Goal: Task Accomplishment & Management: Manage account settings

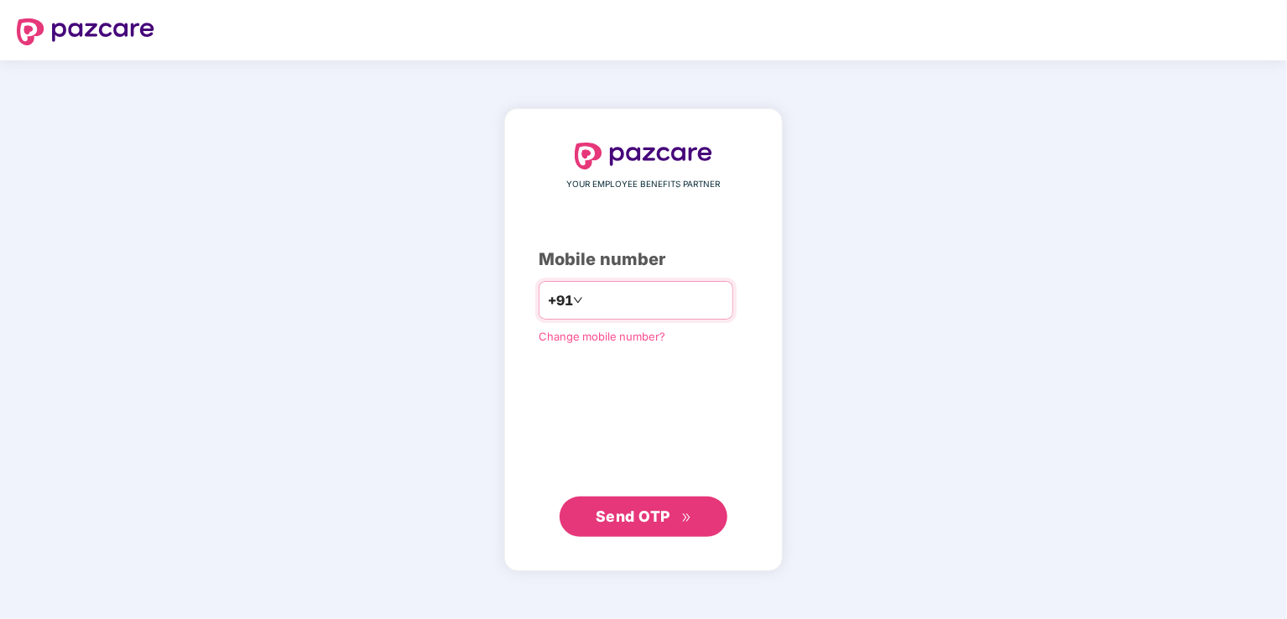
click at [588, 300] on input "number" at bounding box center [656, 300] width 138 height 27
type input "**********"
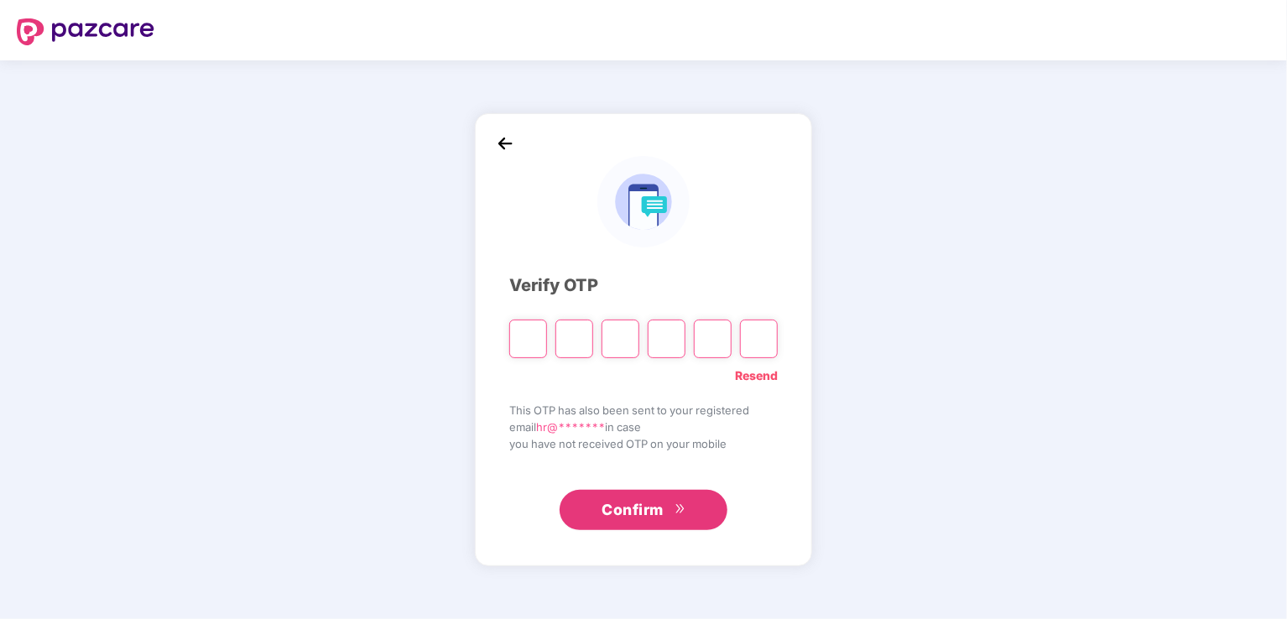
type input "*"
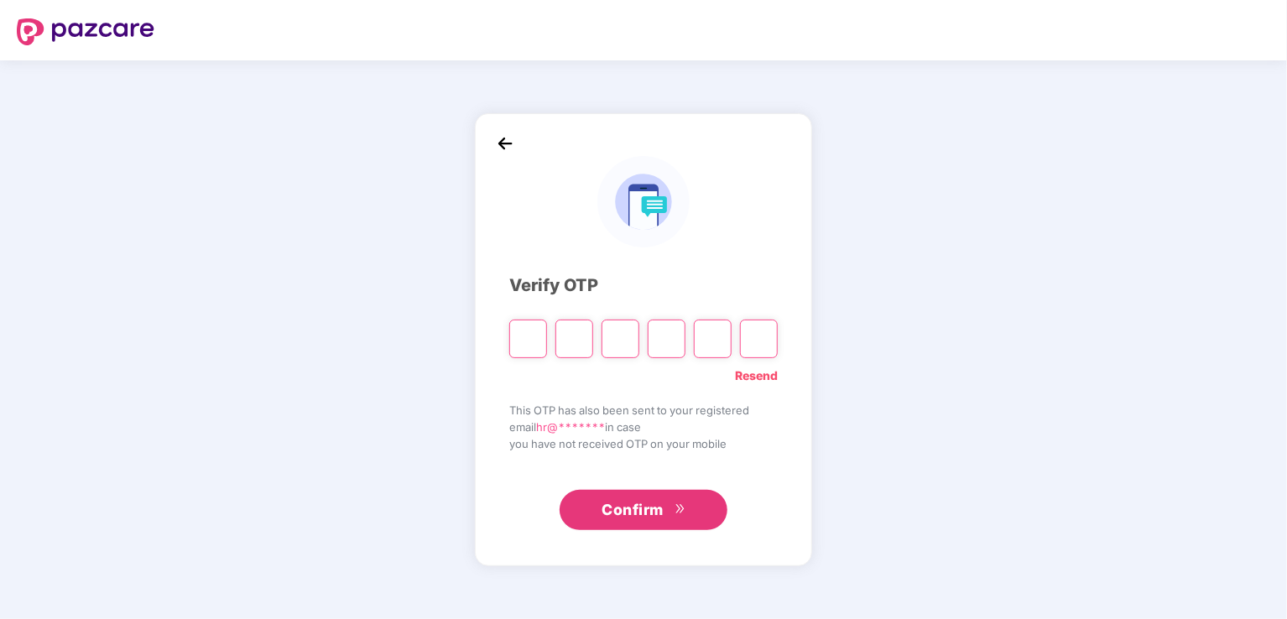
type input "*"
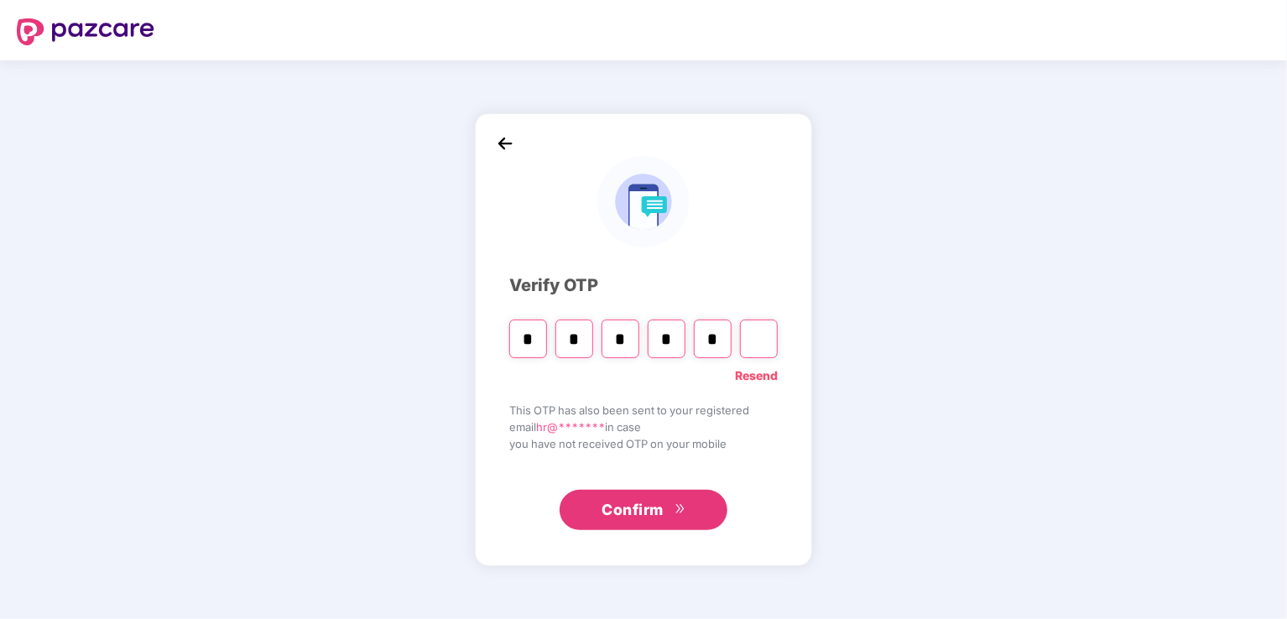
type input "*"
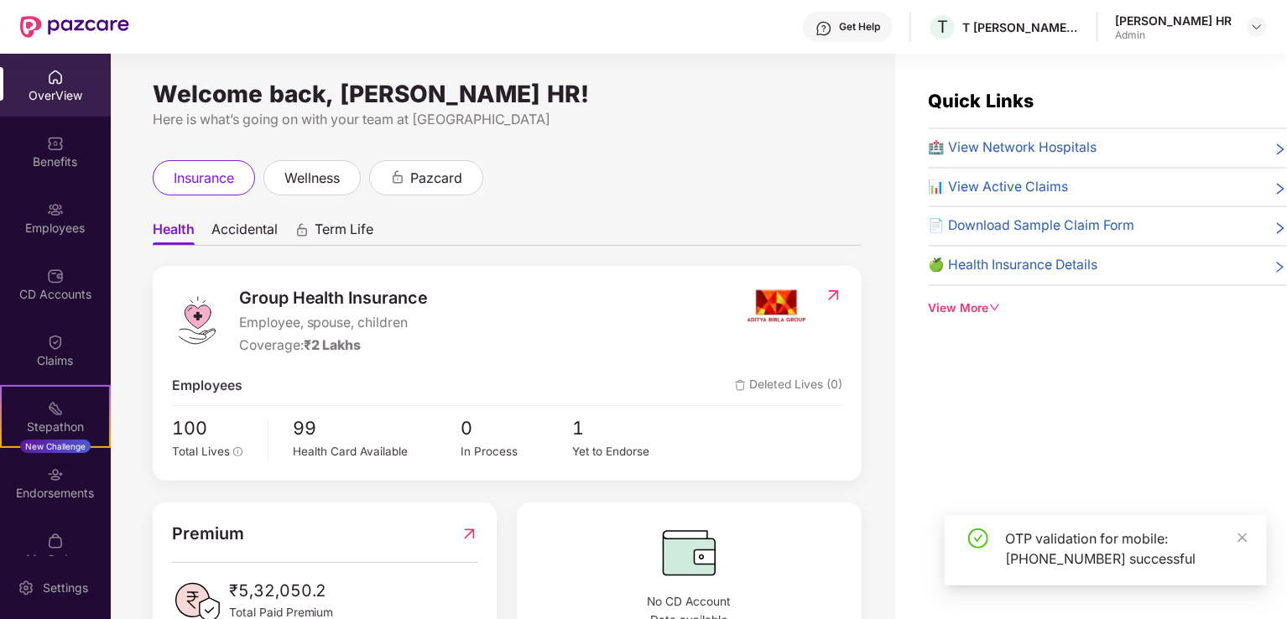
click at [44, 287] on div "CD Accounts" at bounding box center [55, 294] width 111 height 17
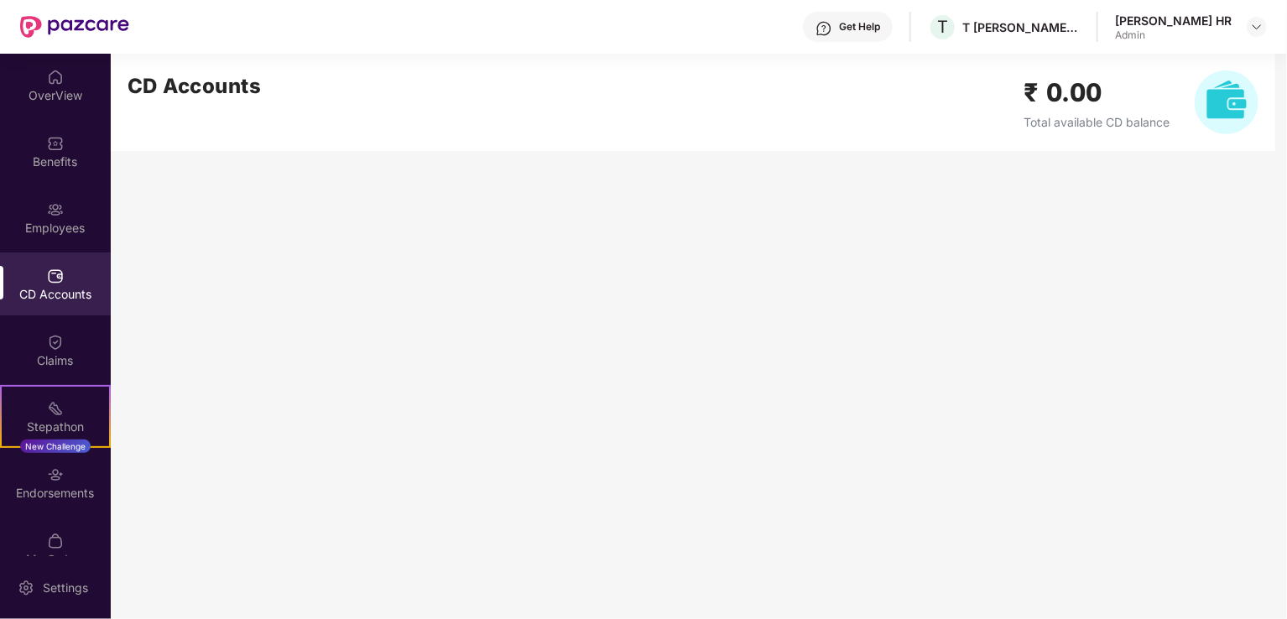
click at [41, 196] on div "Employees" at bounding box center [55, 217] width 111 height 63
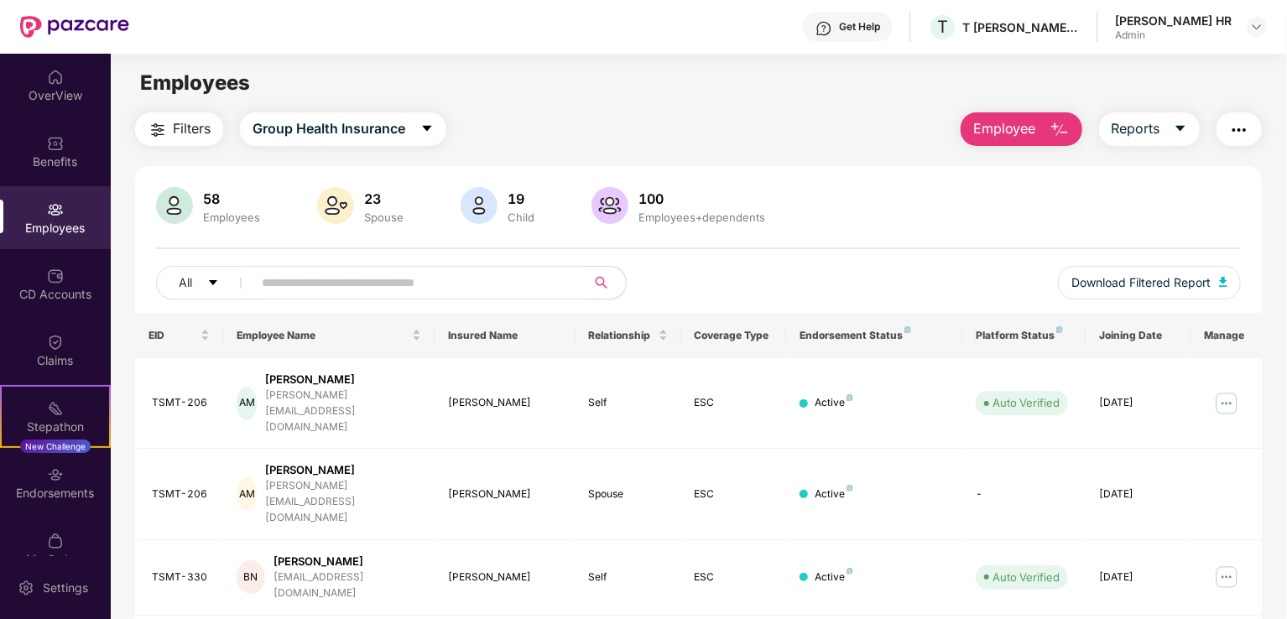
click at [48, 289] on div "CD Accounts" at bounding box center [55, 294] width 111 height 17
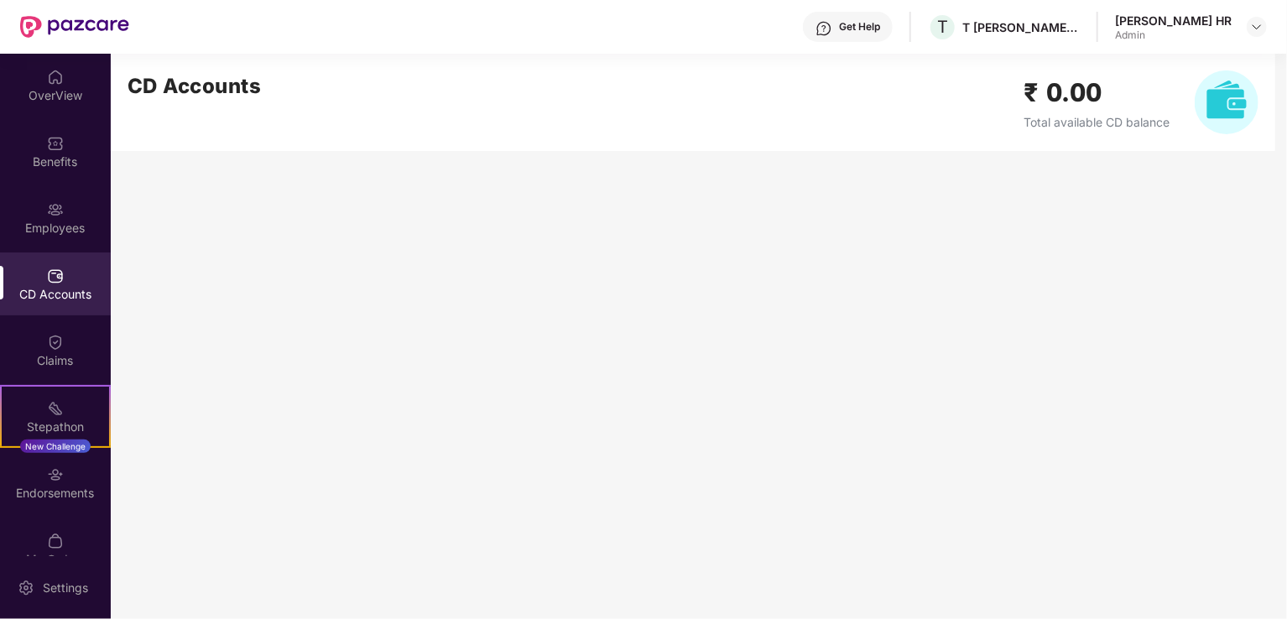
click at [1078, 117] on span "Total available CD balance" at bounding box center [1097, 122] width 146 height 14
click at [1212, 102] on img at bounding box center [1227, 102] width 64 height 64
click at [54, 164] on div "Benefits" at bounding box center [55, 162] width 111 height 17
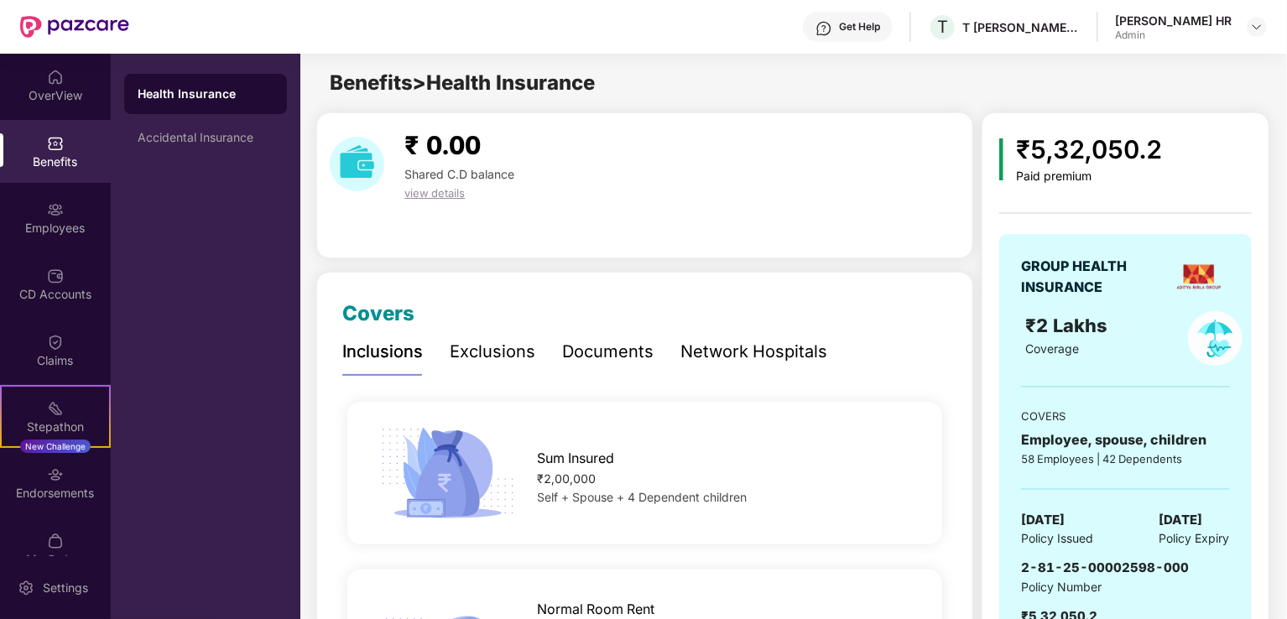
click at [59, 324] on div "Claims" at bounding box center [55, 350] width 111 height 63
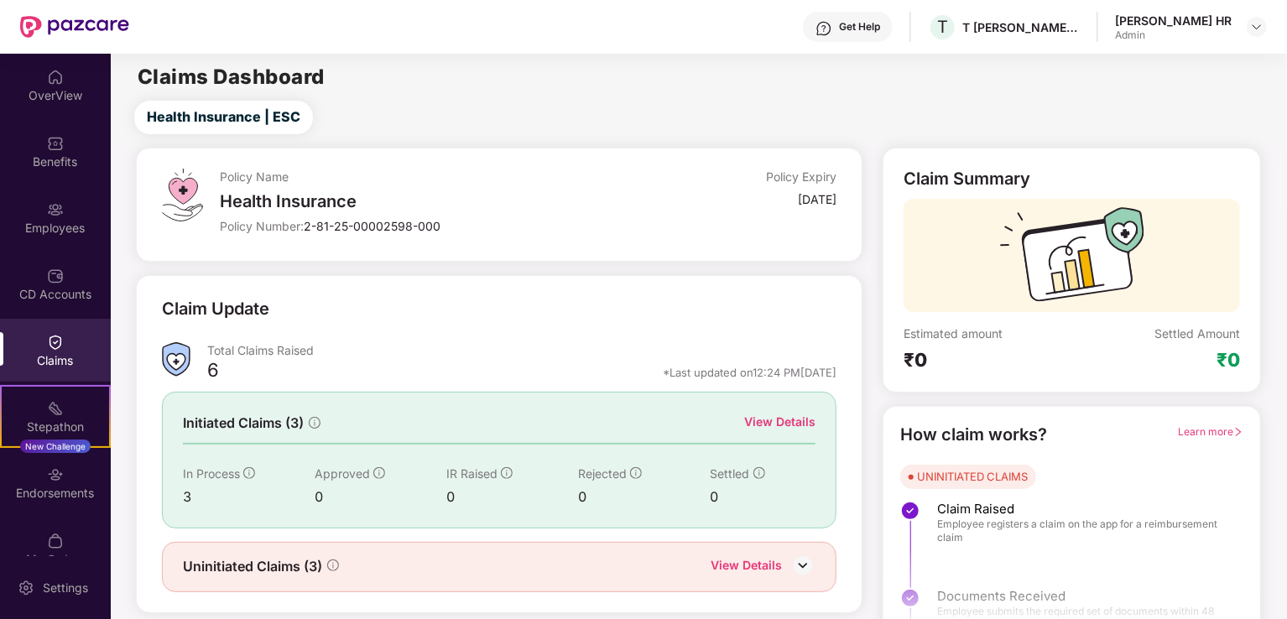
scroll to position [37, 0]
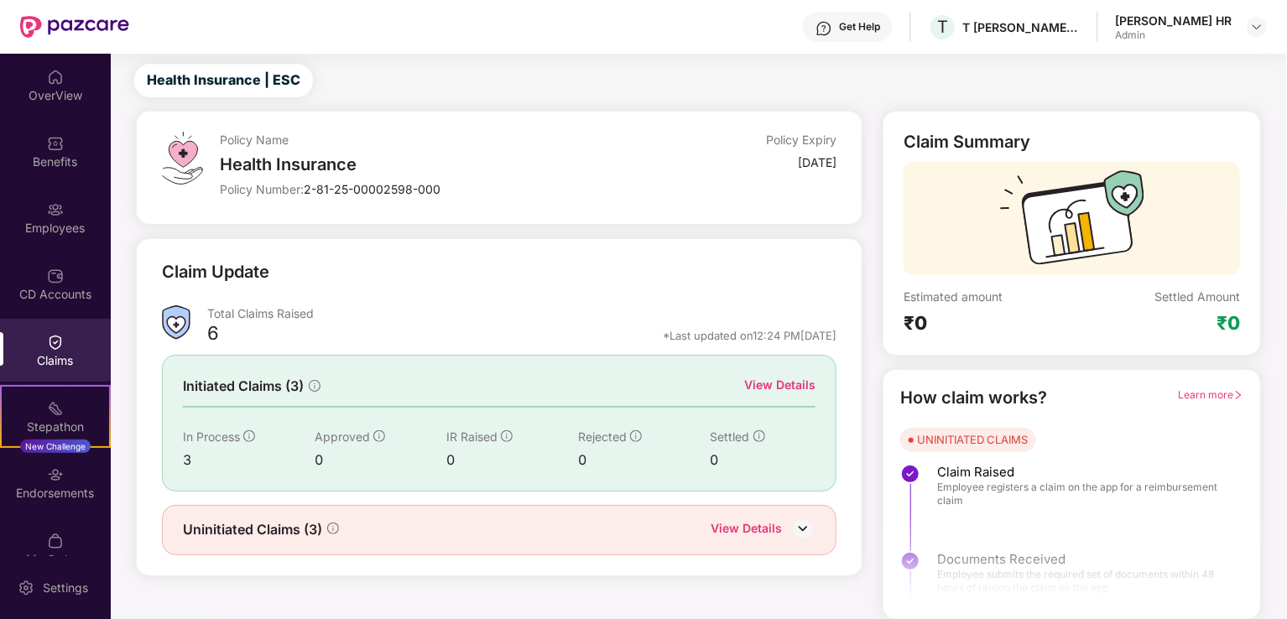
click at [772, 528] on div "View Details" at bounding box center [746, 530] width 71 height 22
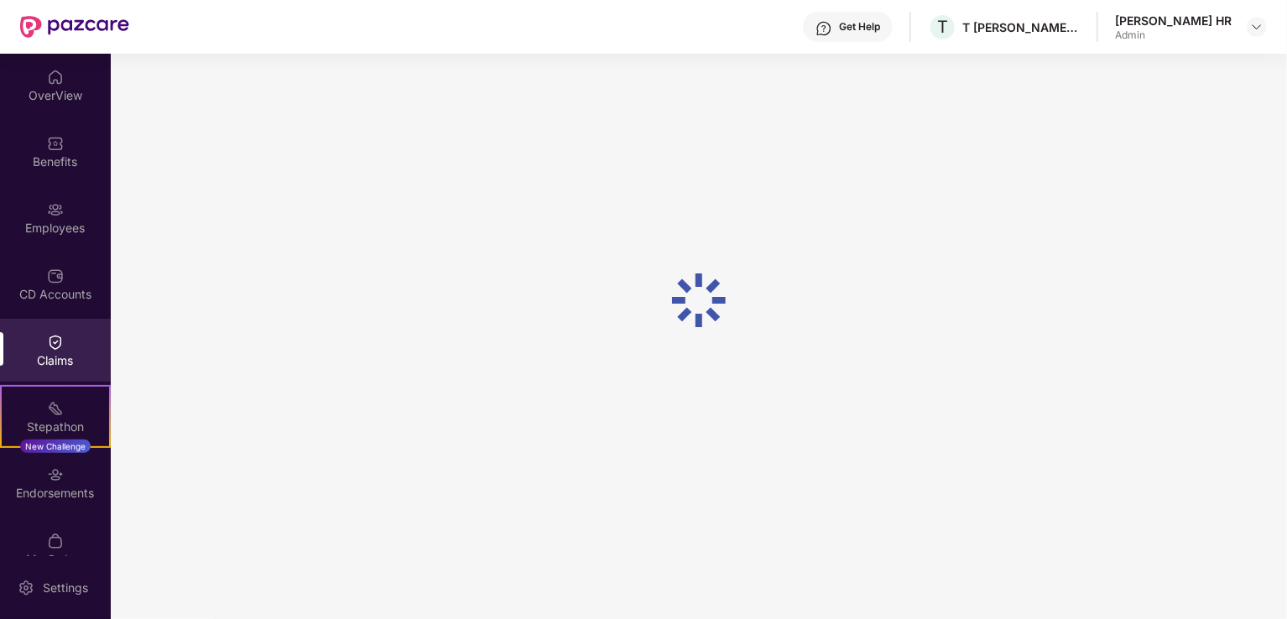
scroll to position [54, 0]
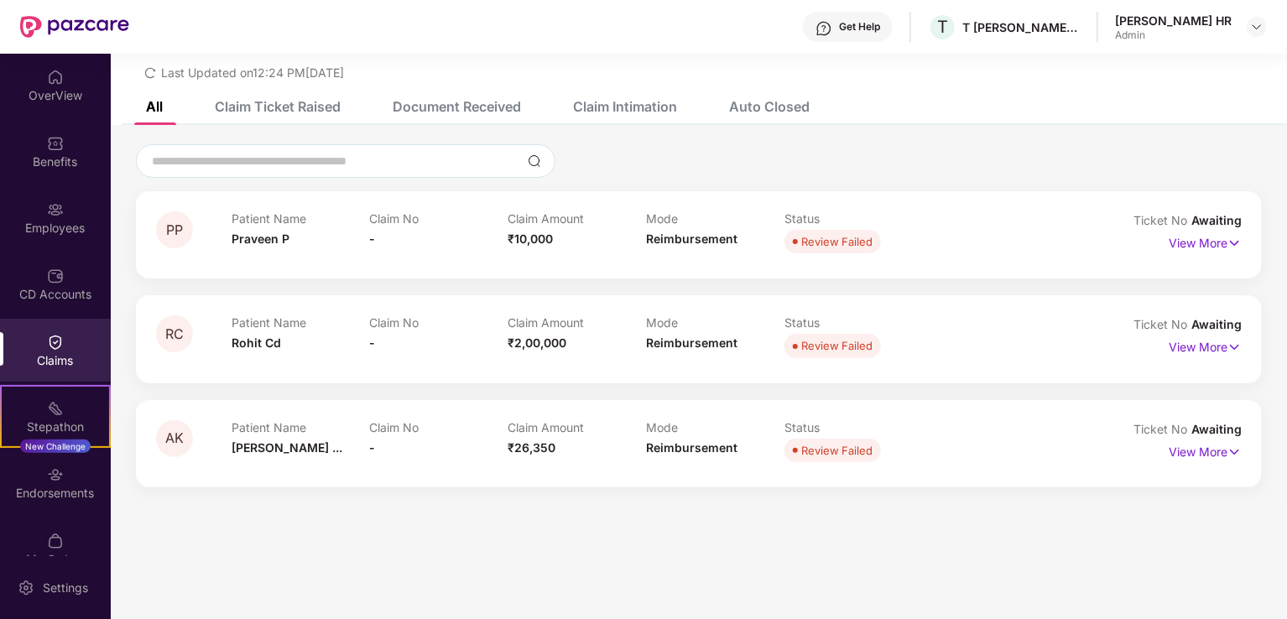
click at [1192, 350] on p "View More" at bounding box center [1205, 345] width 73 height 23
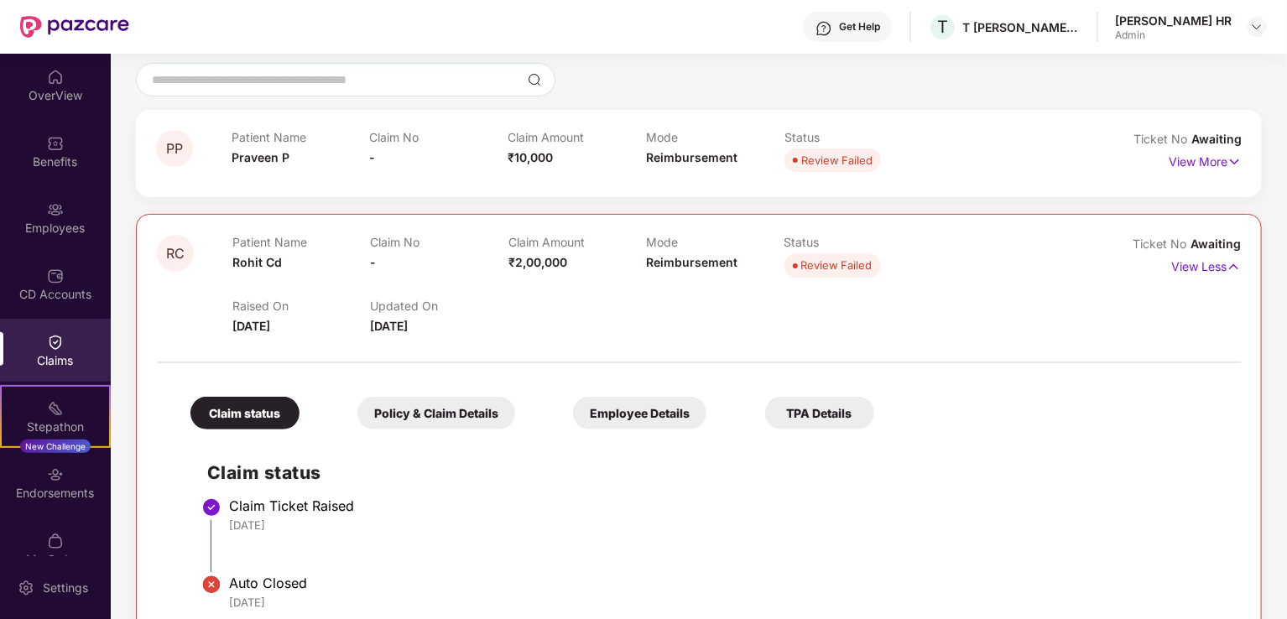
scroll to position [222, 0]
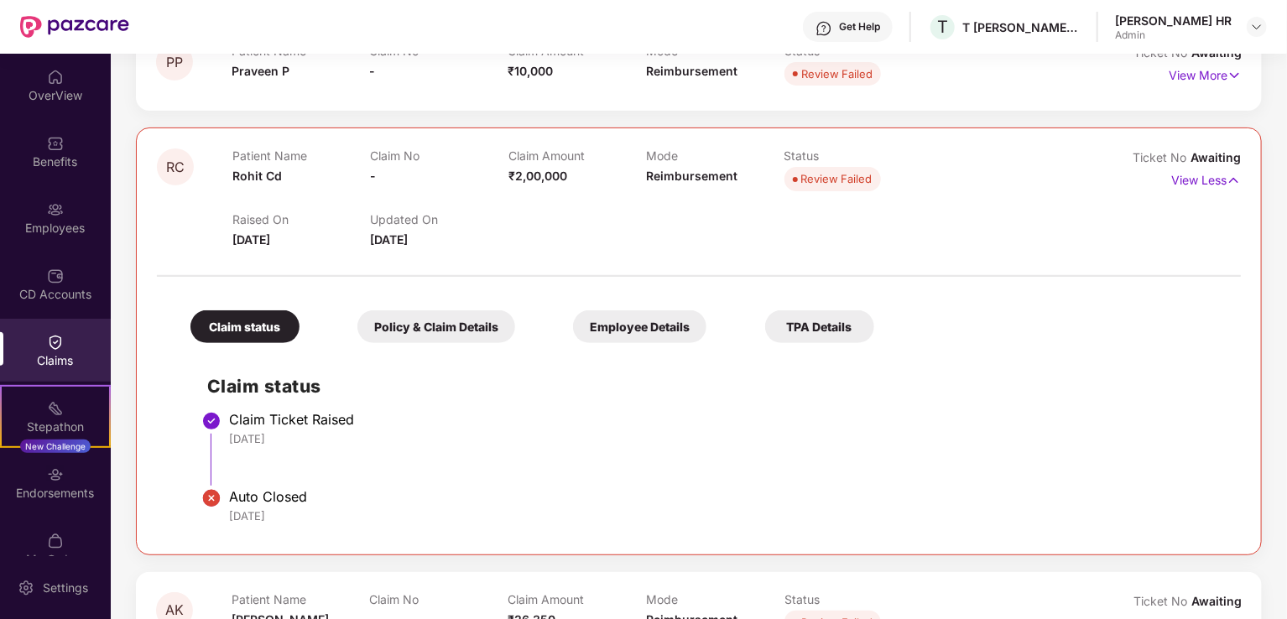
click at [483, 337] on div "Policy & Claim Details" at bounding box center [436, 327] width 158 height 33
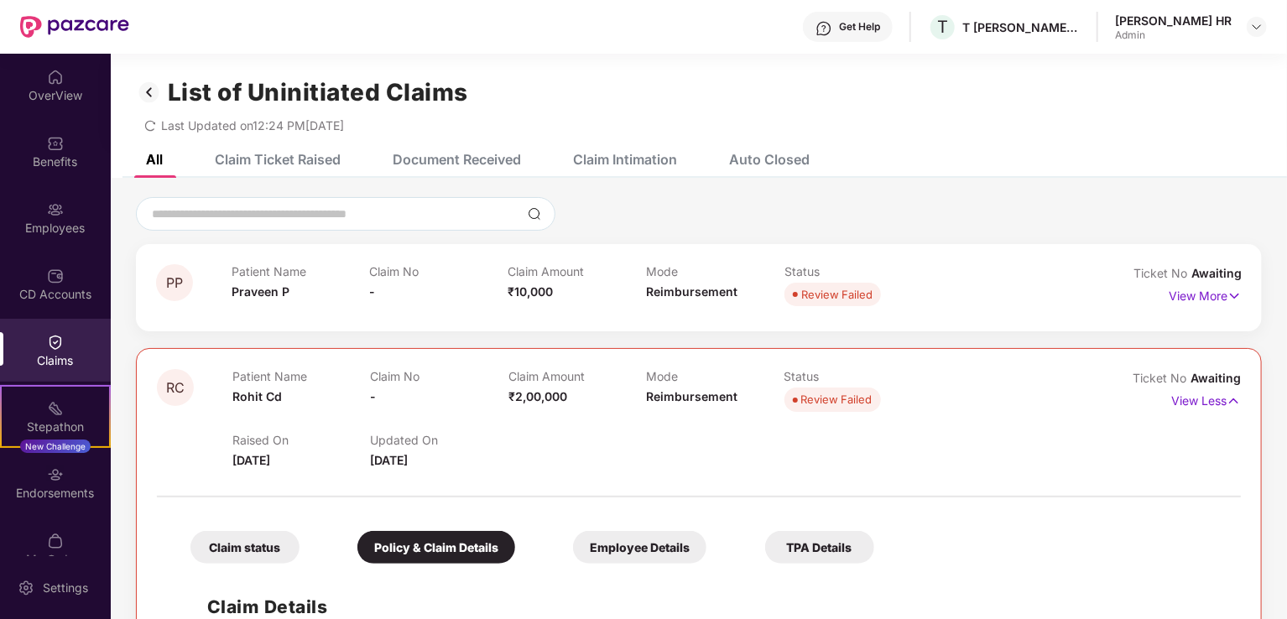
scroll to position [0, 0]
drag, startPoint x: 1219, startPoint y: 304, endPoint x: 1199, endPoint y: 297, distance: 21.2
click at [1219, 303] on p "View More" at bounding box center [1205, 295] width 73 height 23
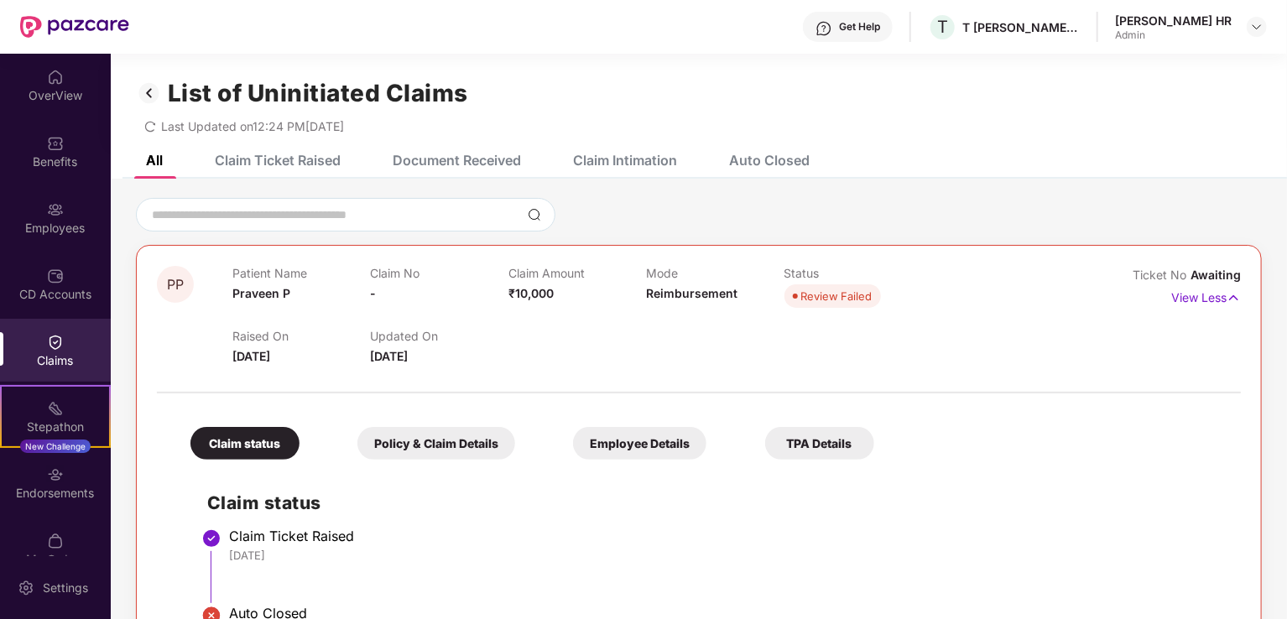
click at [485, 451] on div "Policy & Claim Details" at bounding box center [436, 443] width 158 height 33
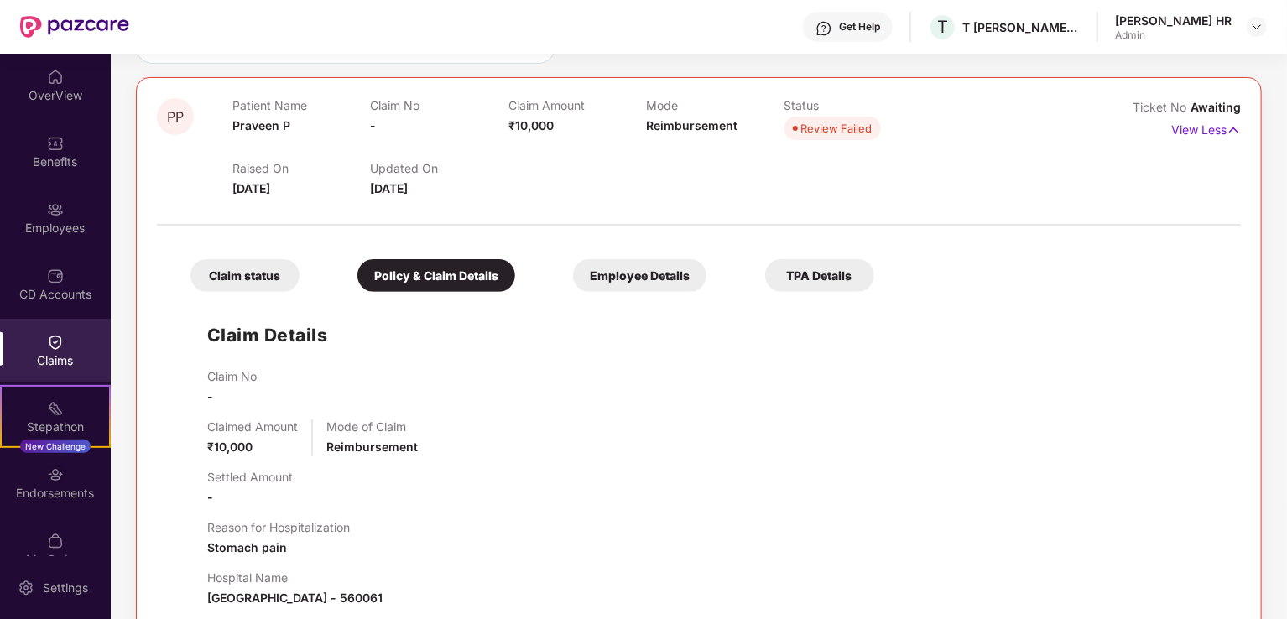
scroll to position [252, 0]
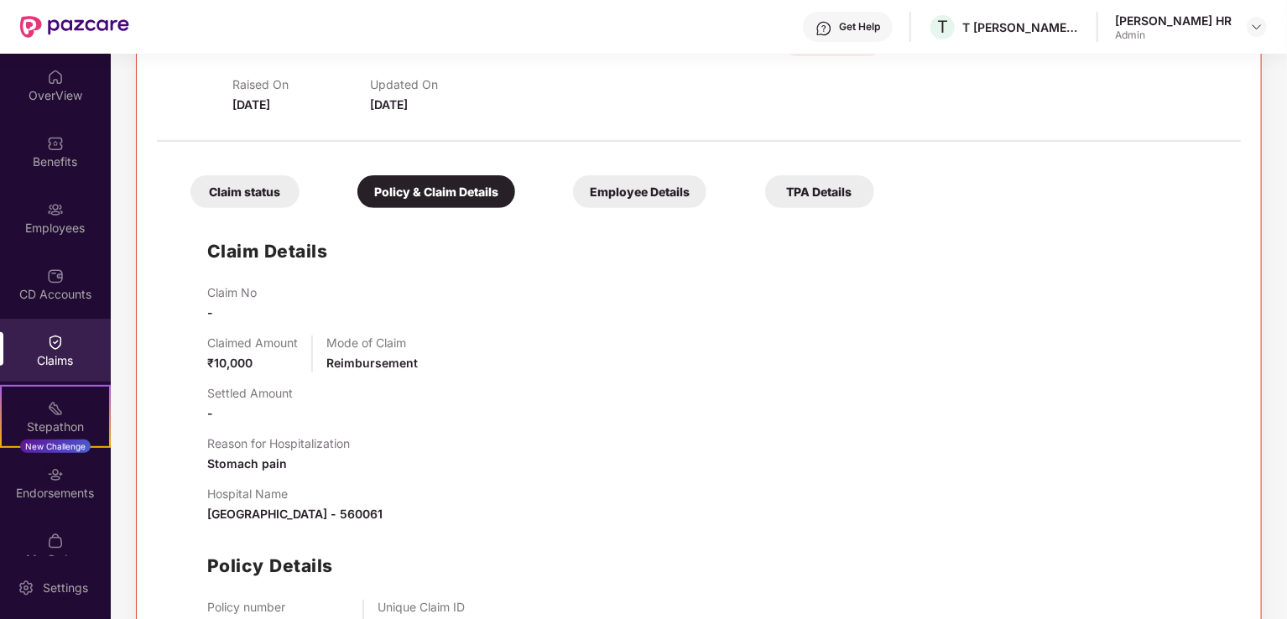
click at [650, 202] on div "Employee Details" at bounding box center [639, 191] width 133 height 33
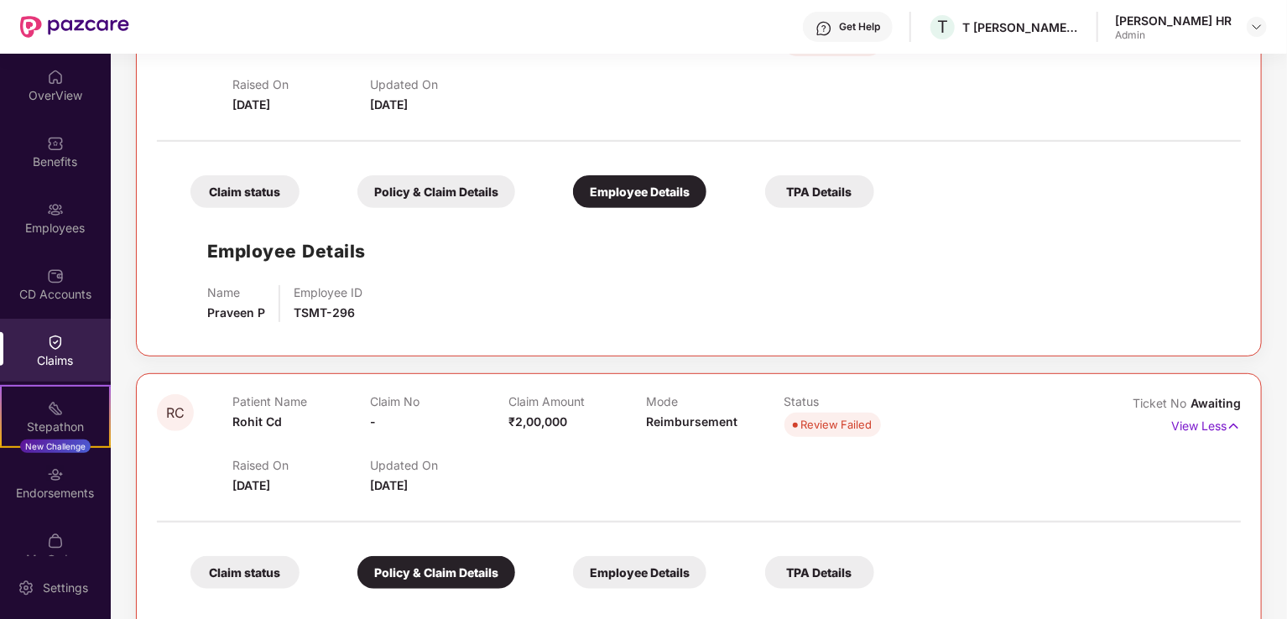
click at [836, 190] on div "TPA Details" at bounding box center [819, 191] width 109 height 33
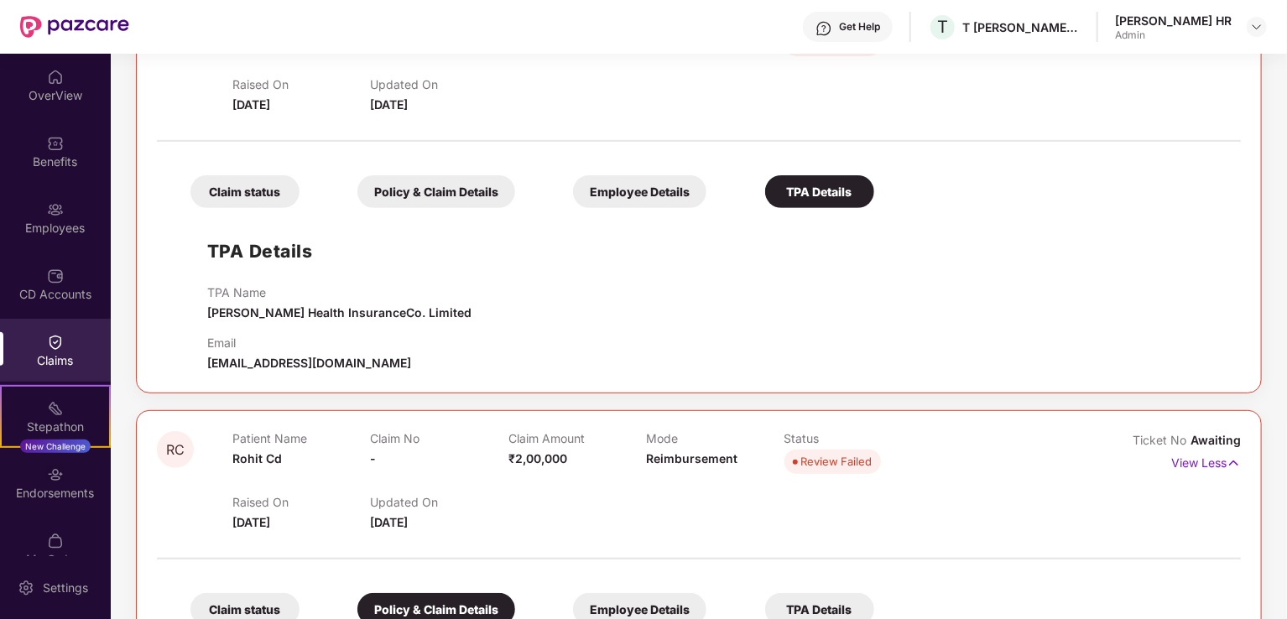
click at [44, 159] on div "Benefits" at bounding box center [55, 162] width 111 height 17
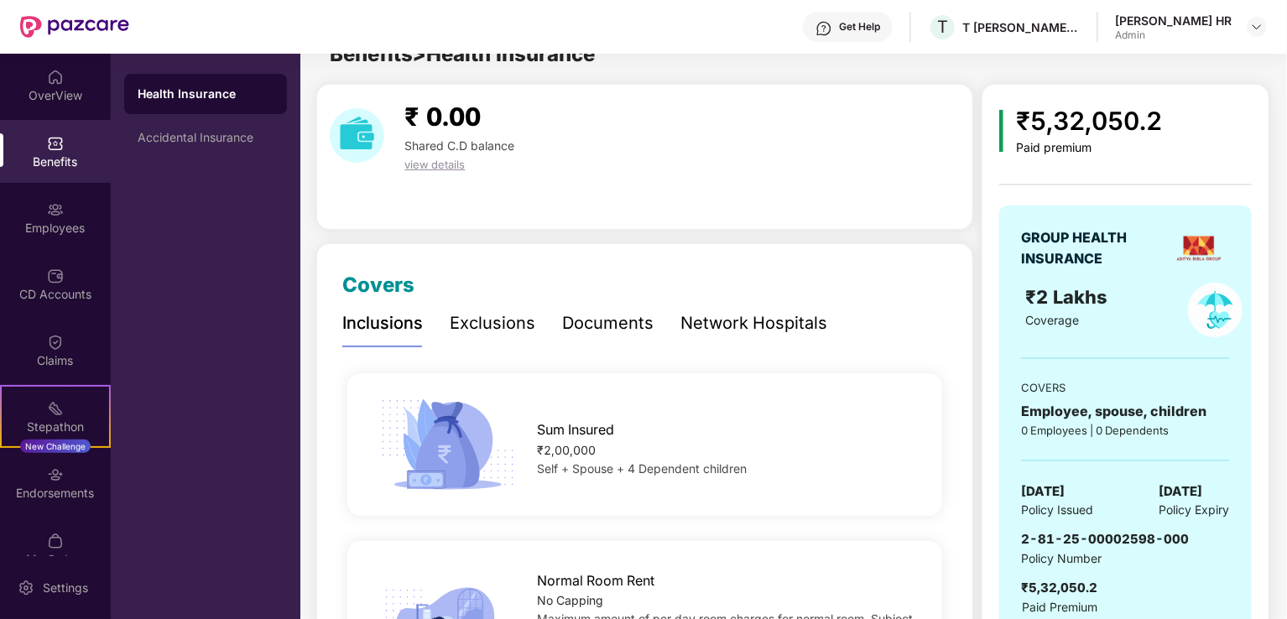
scroll to position [252, 0]
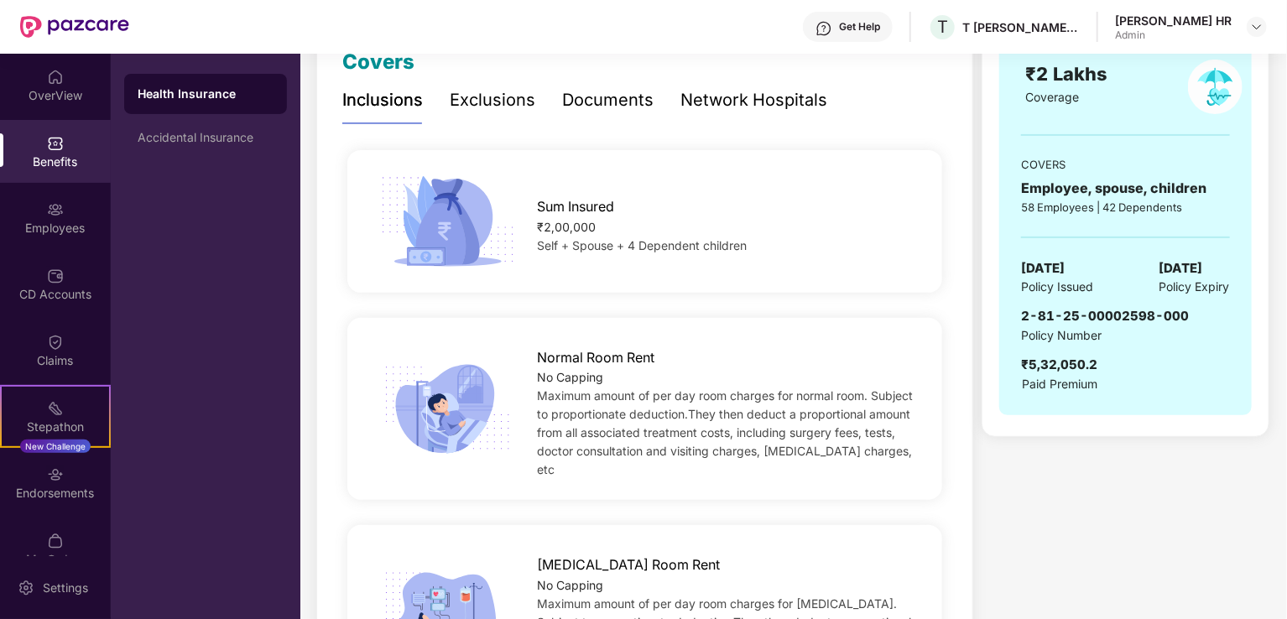
click at [149, 149] on div "Accidental Insurance" at bounding box center [205, 137] width 163 height 40
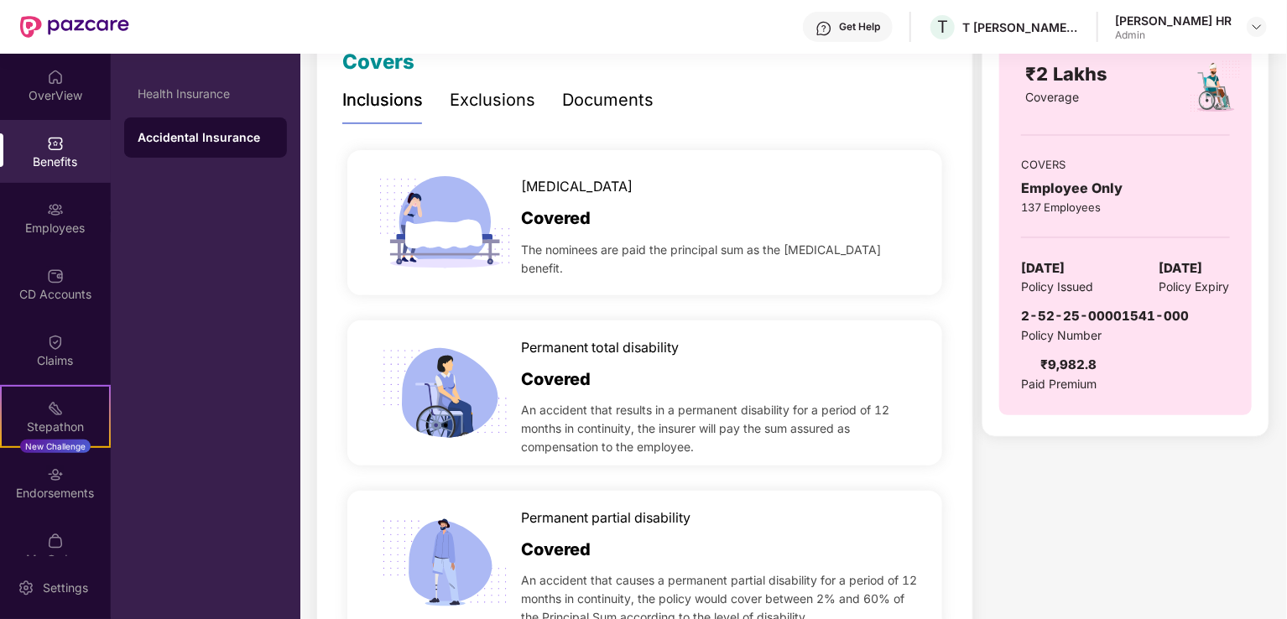
click at [69, 81] on div "OverView" at bounding box center [55, 85] width 111 height 63
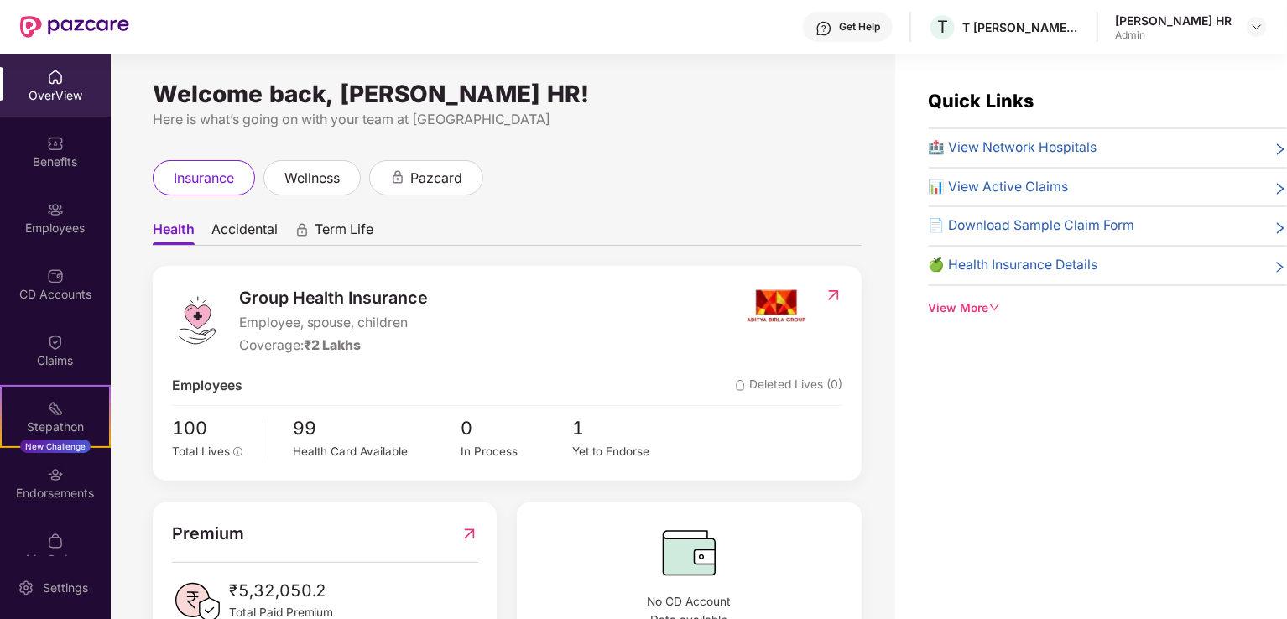
click at [252, 226] on span "Accidental" at bounding box center [244, 233] width 66 height 24
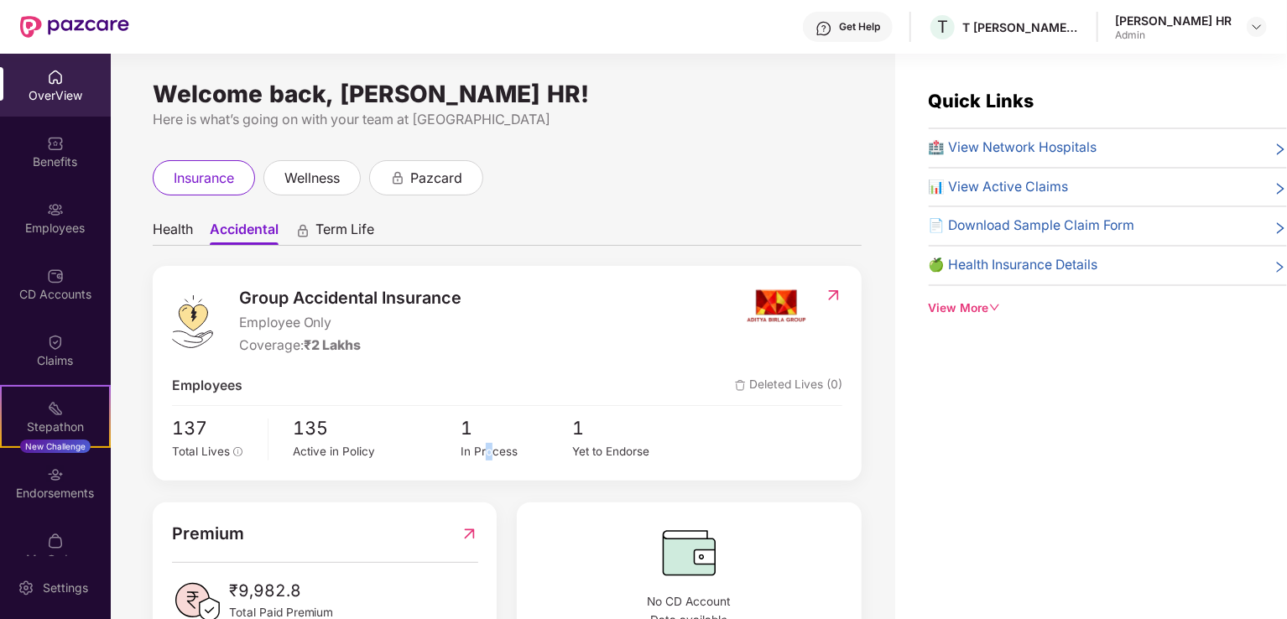
click at [488, 453] on div "In Process" at bounding box center [517, 452] width 112 height 18
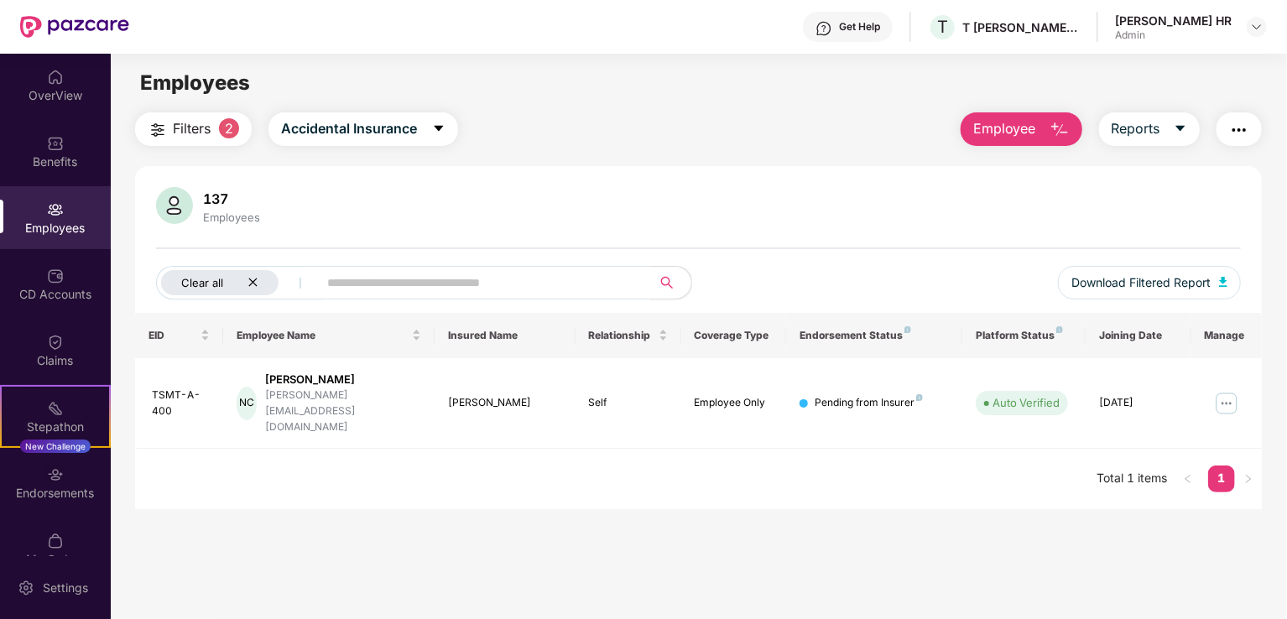
click at [253, 289] on div "Clear all" at bounding box center [219, 282] width 117 height 25
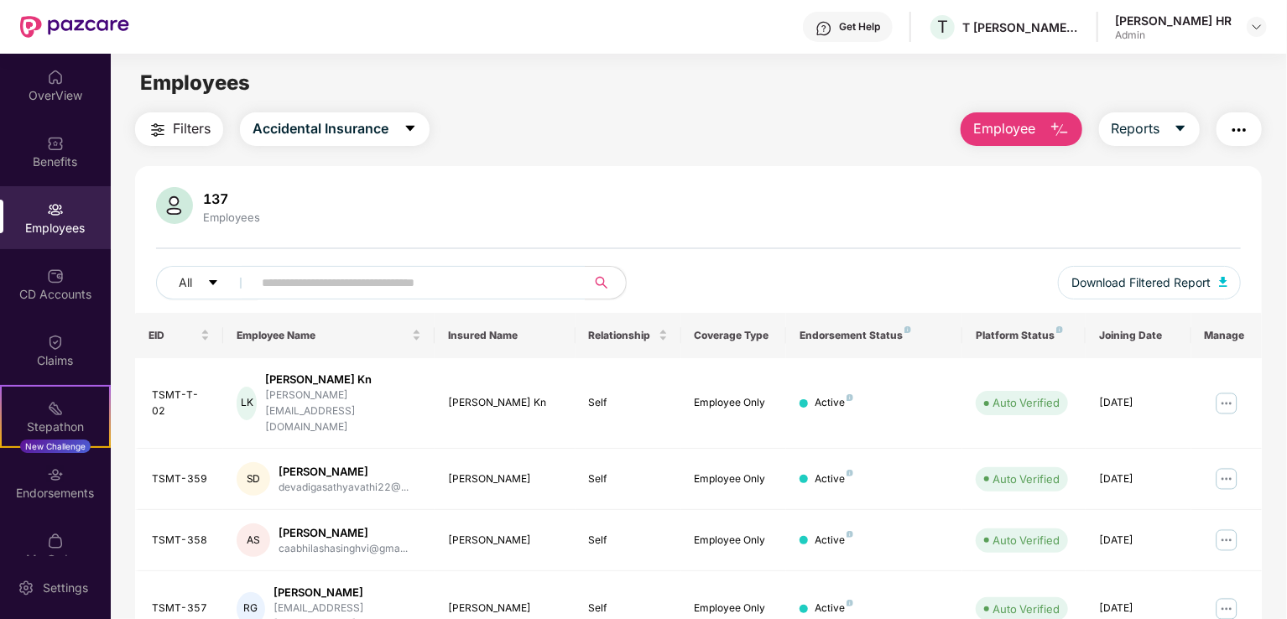
click at [986, 128] on span "Employee" at bounding box center [1004, 128] width 63 height 21
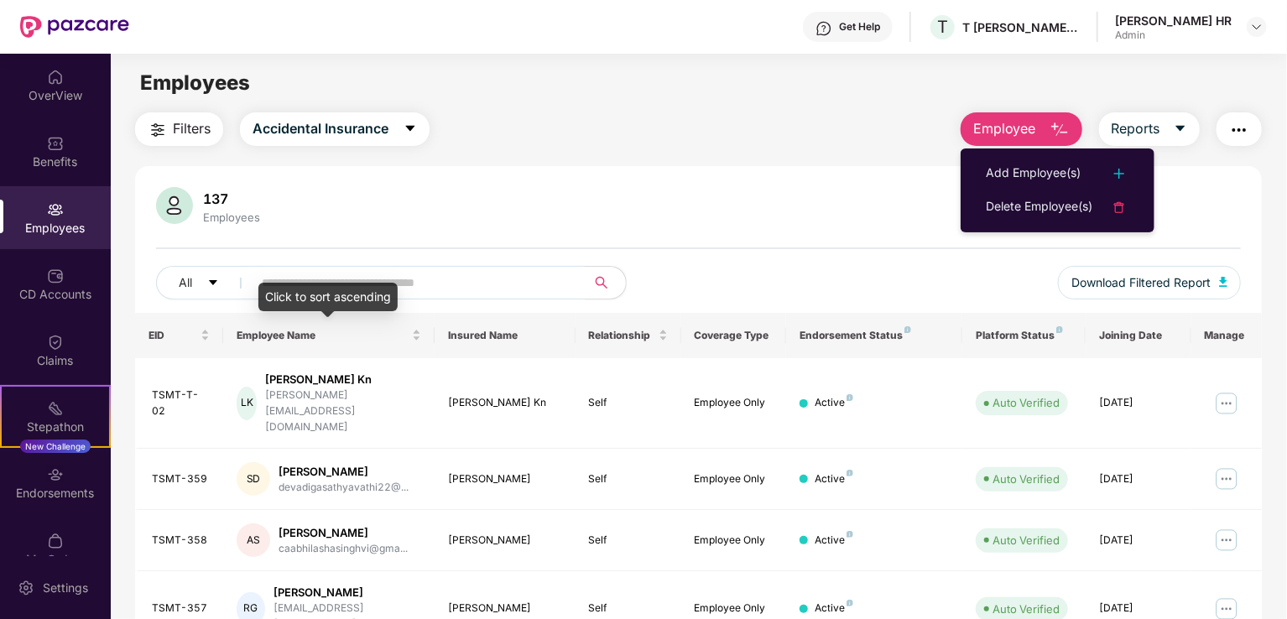
click at [416, 337] on div "Employee Name" at bounding box center [329, 335] width 185 height 16
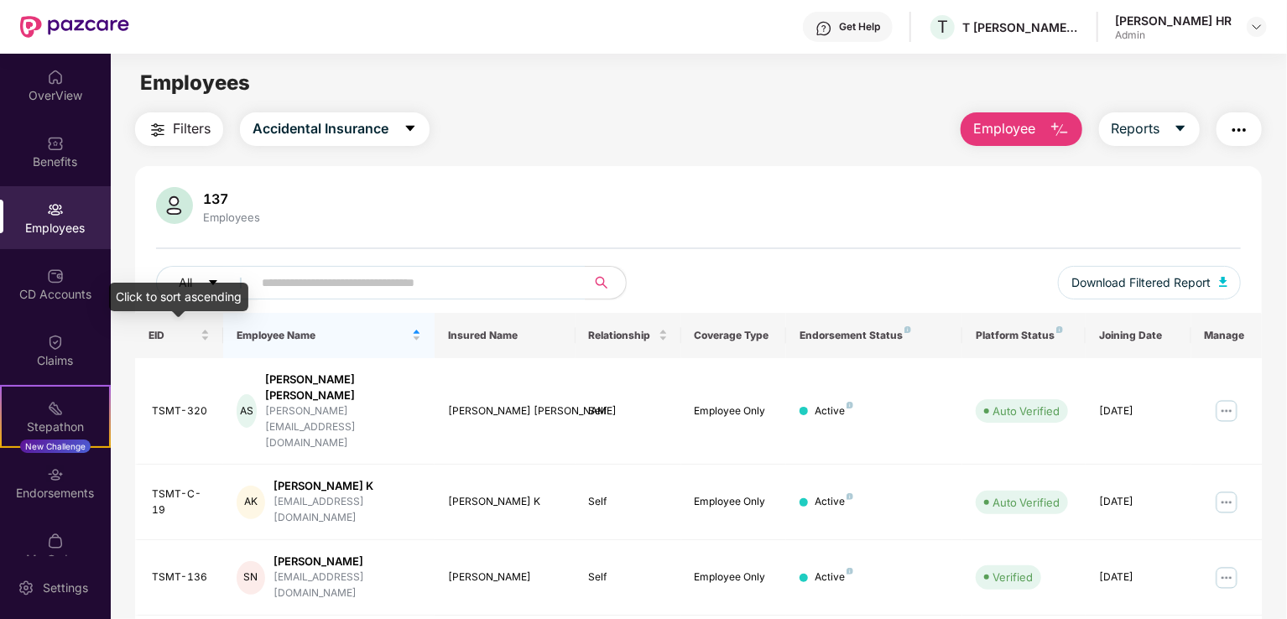
click at [210, 336] on div "EID" at bounding box center [179, 335] width 61 height 16
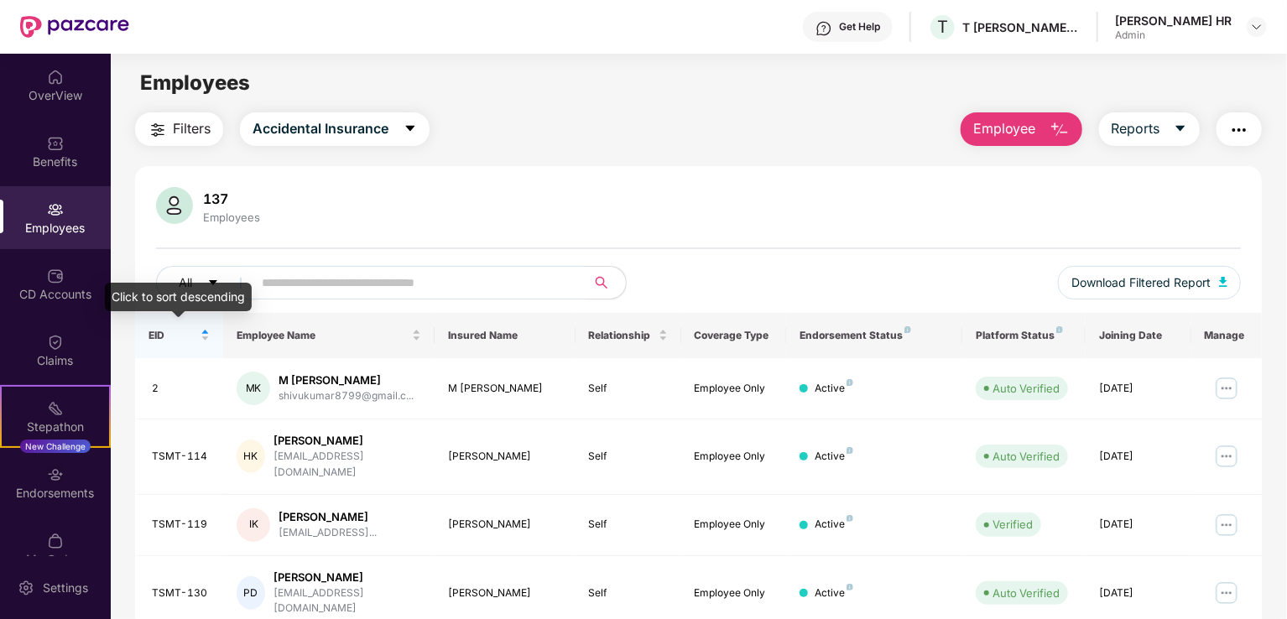
click at [202, 340] on div "EID" at bounding box center [179, 335] width 61 height 16
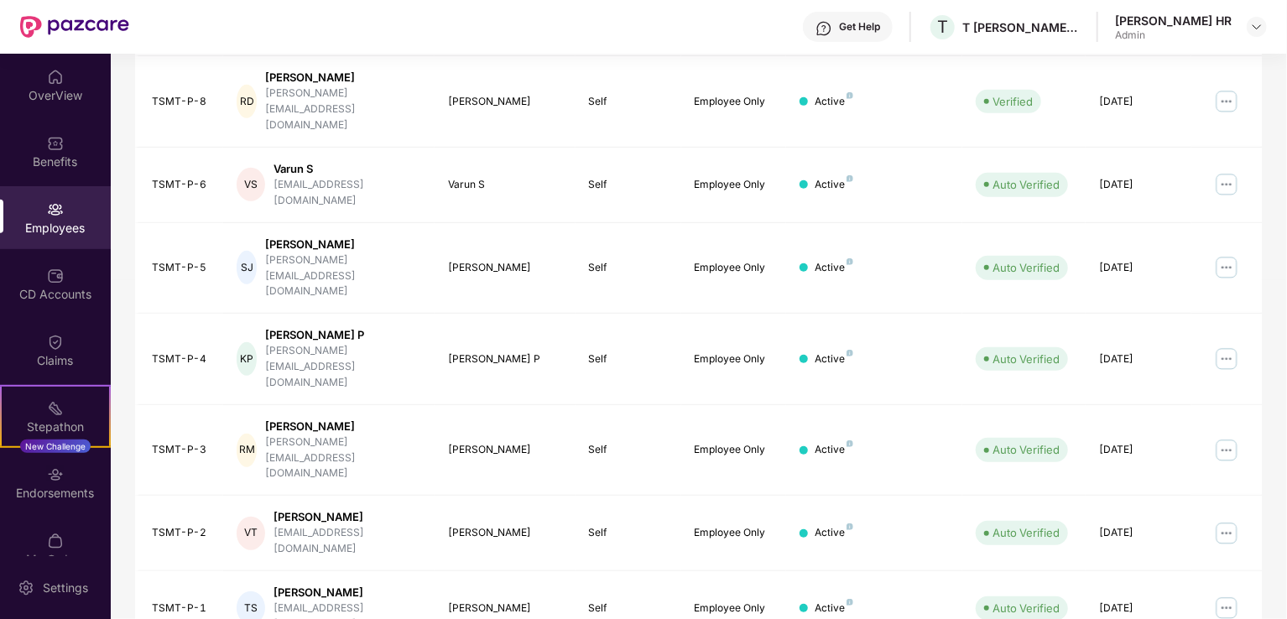
scroll to position [410, 0]
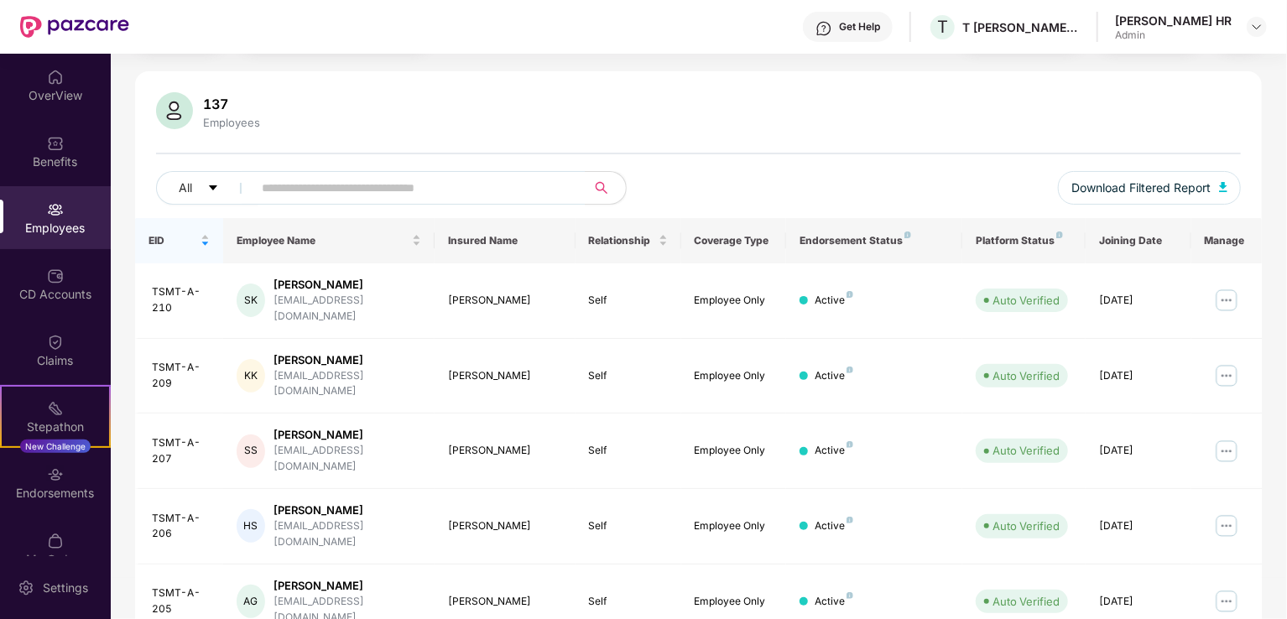
scroll to position [168, 0]
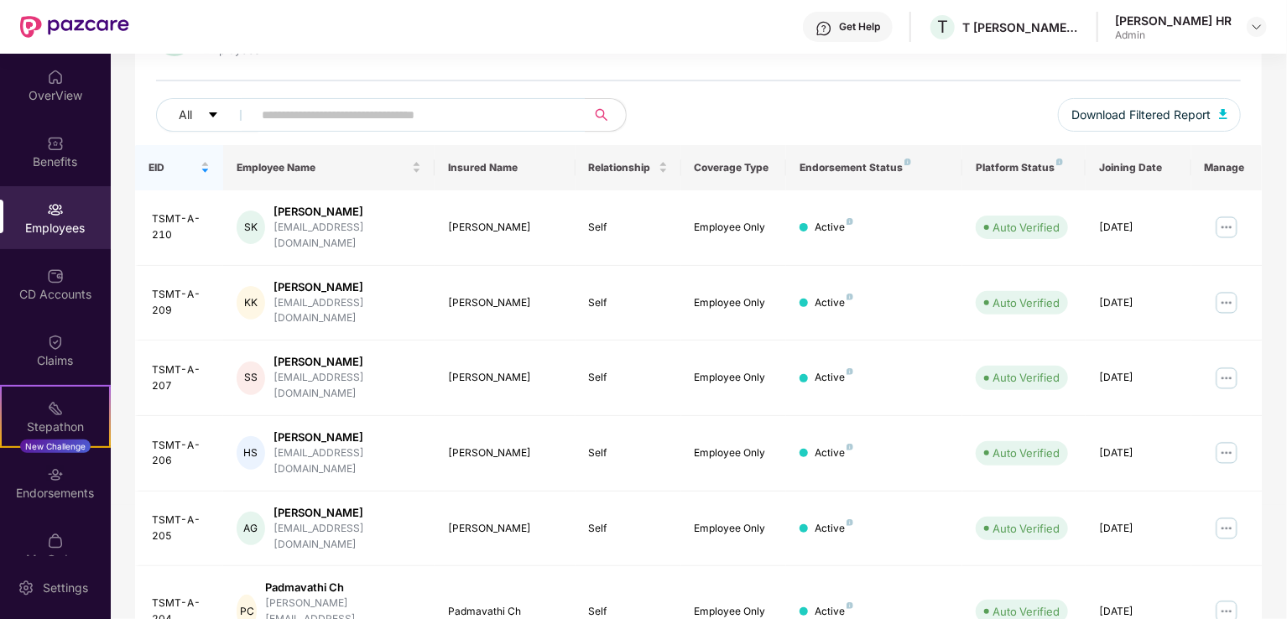
click at [1215, 440] on img at bounding box center [1226, 453] width 27 height 27
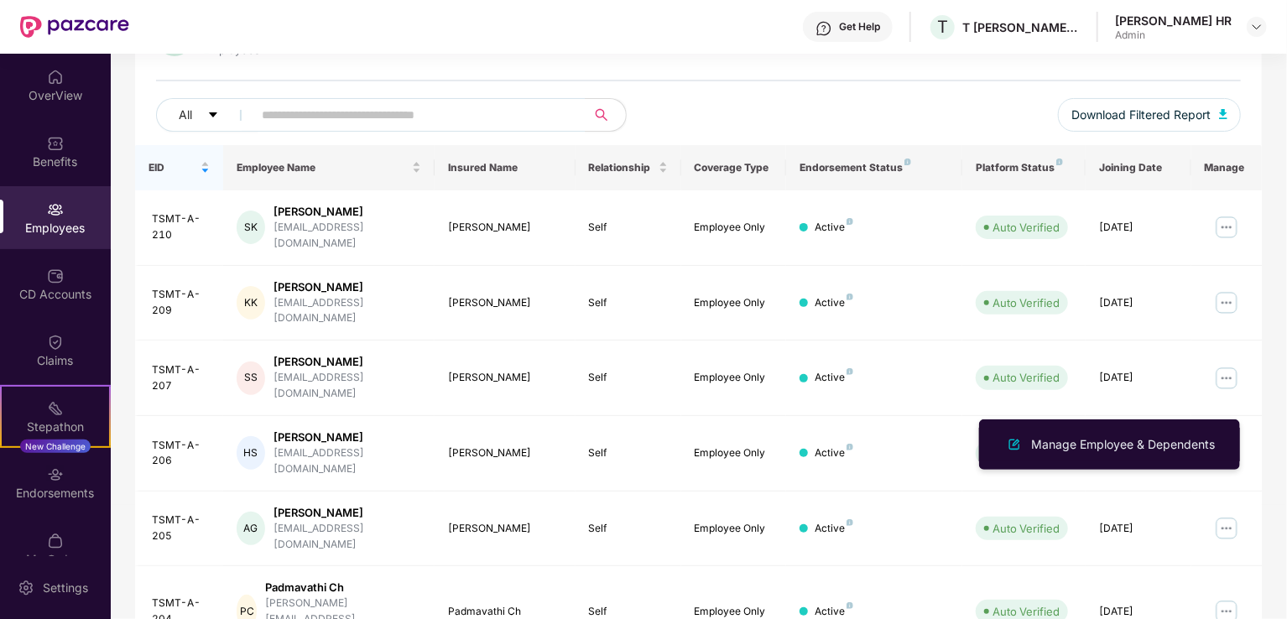
click at [1139, 455] on li "Manage Employee & Dependents" at bounding box center [1109, 445] width 261 height 34
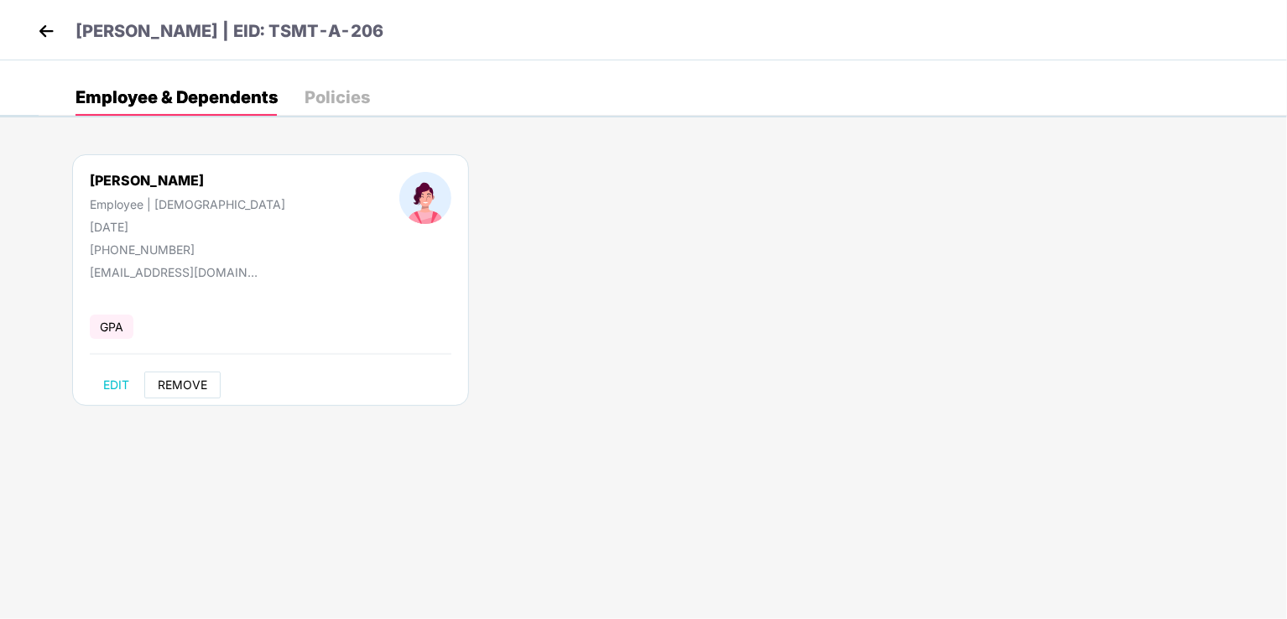
click at [181, 378] on span "REMOVE" at bounding box center [183, 384] width 50 height 13
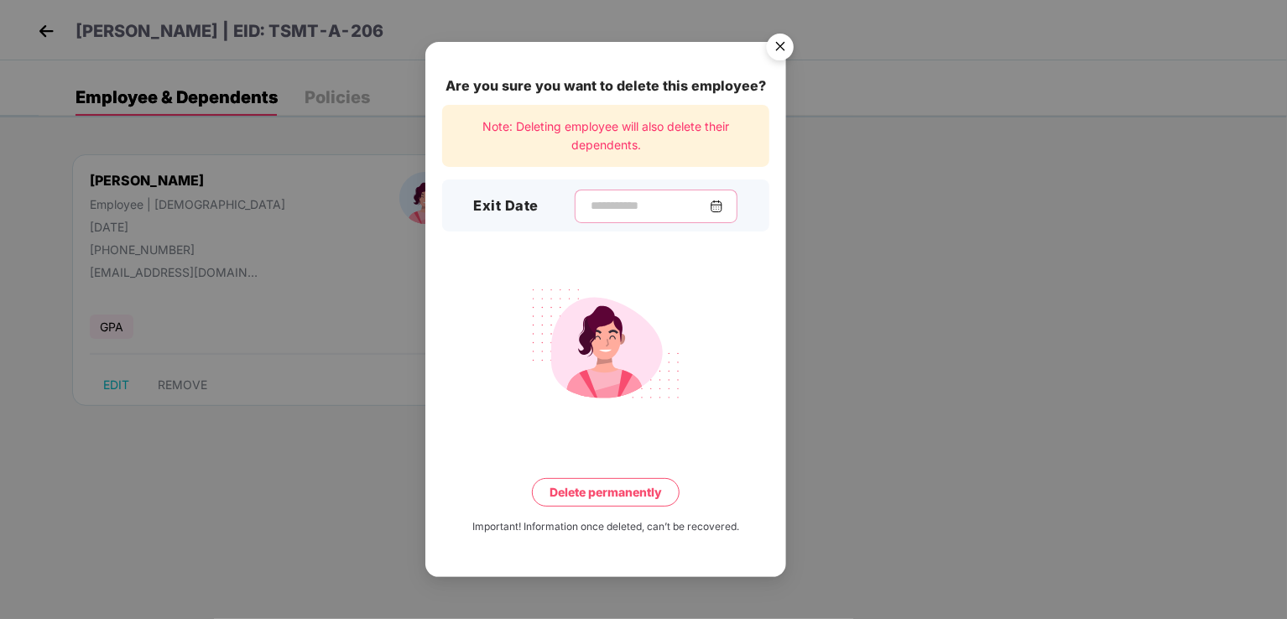
click at [589, 207] on input at bounding box center [649, 206] width 121 height 18
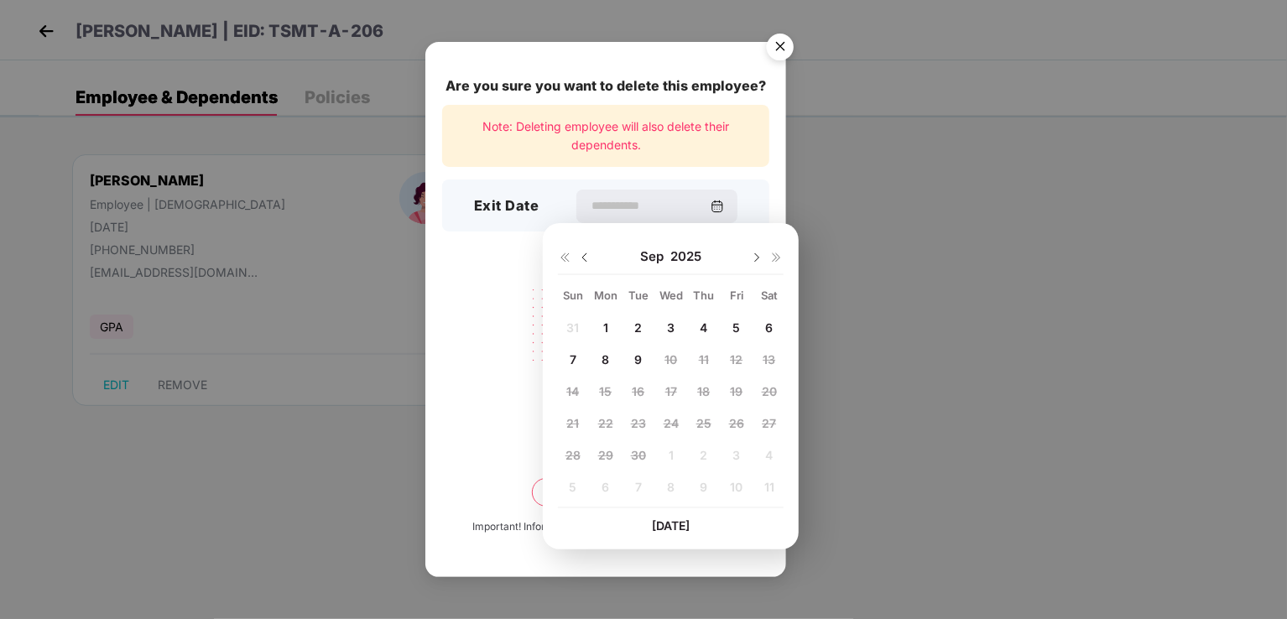
click at [603, 326] on span "1" at bounding box center [605, 328] width 5 height 14
type input "**********"
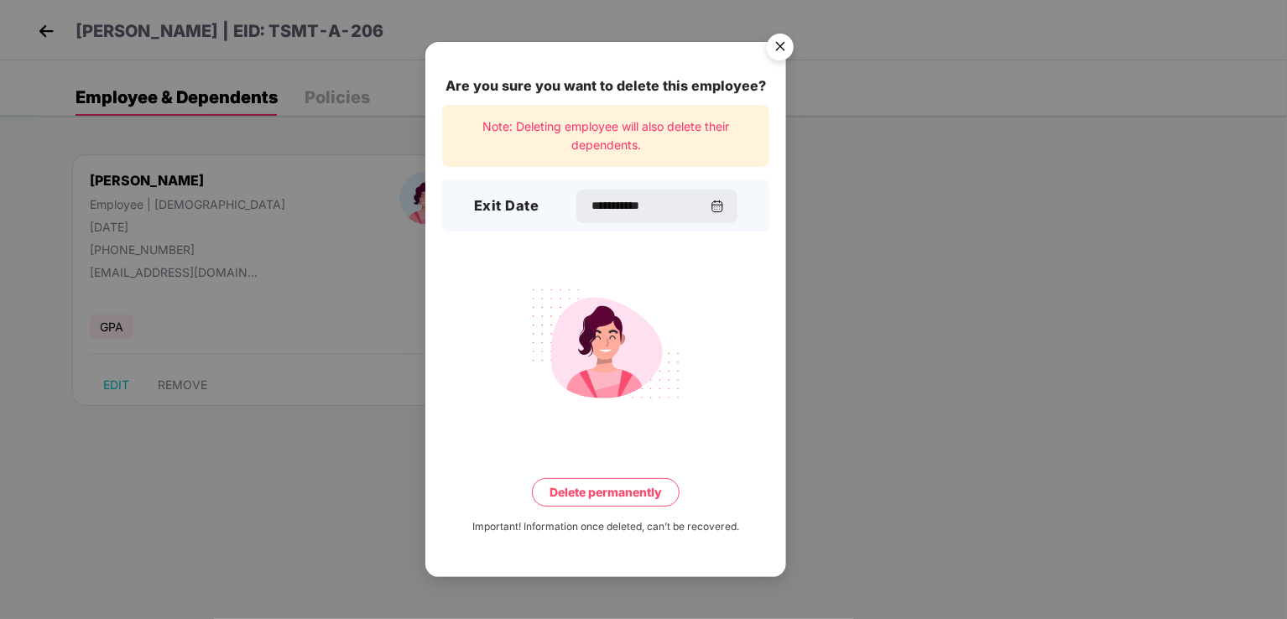
click at [598, 487] on button "Delete permanently" at bounding box center [606, 492] width 148 height 29
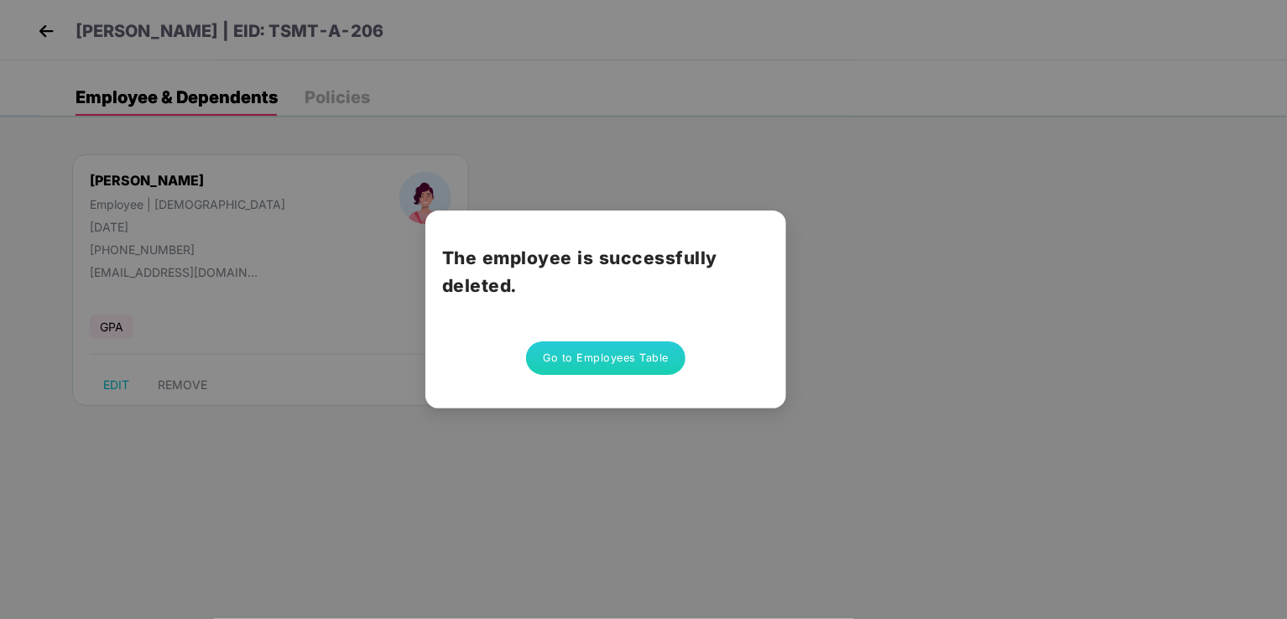
click at [628, 365] on button "Go to Employees Table" at bounding box center [605, 359] width 159 height 34
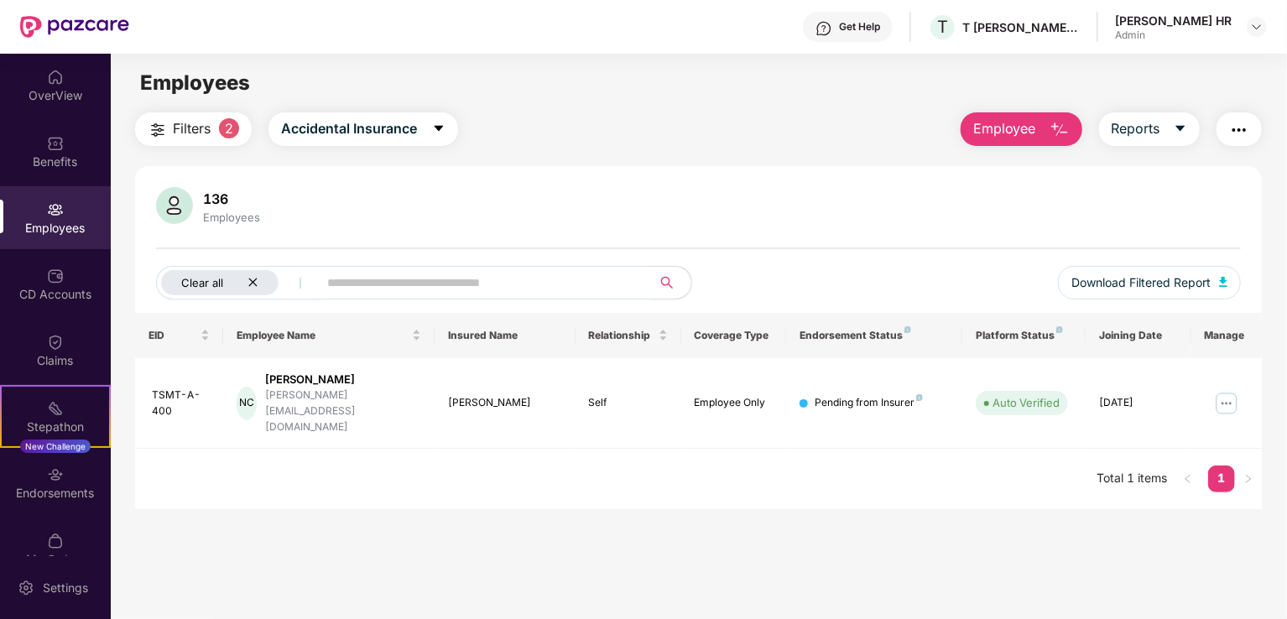
click at [253, 280] on icon "close" at bounding box center [253, 282] width 11 height 11
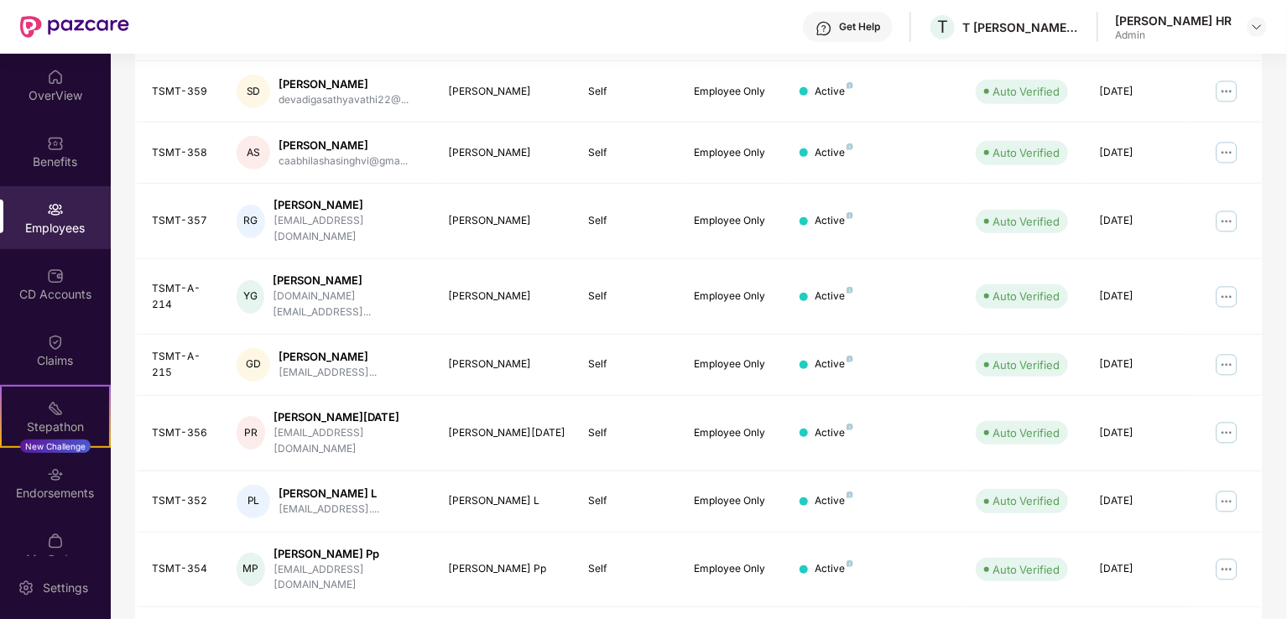
scroll to position [410, 0]
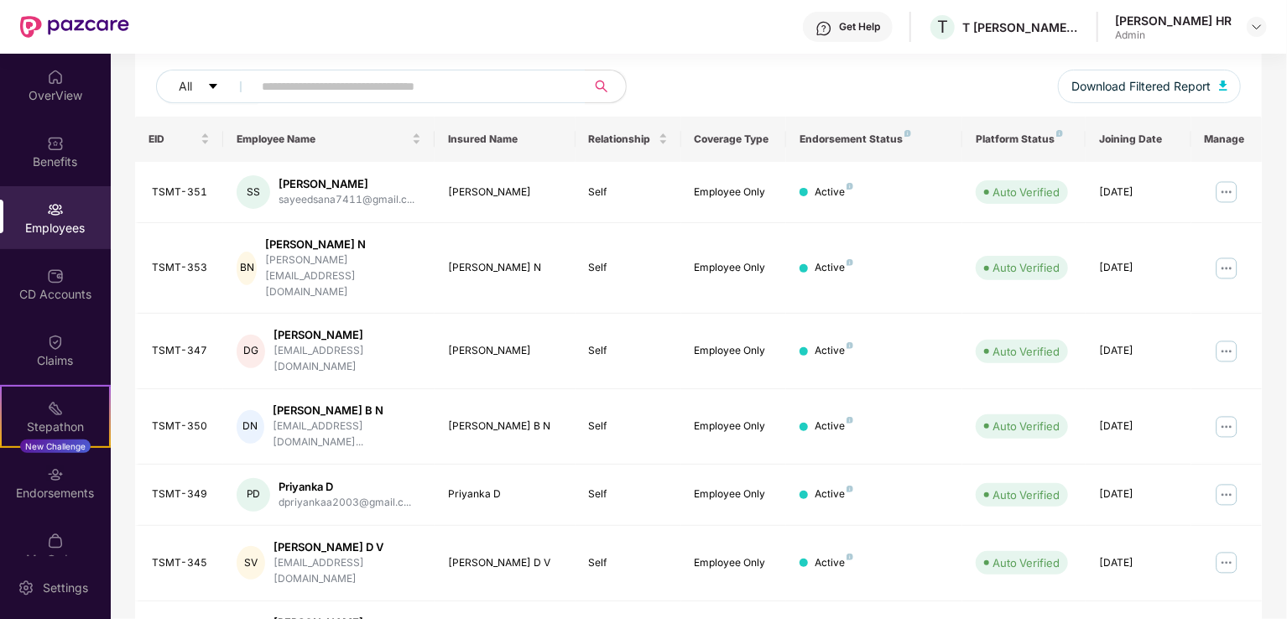
scroll to position [158, 0]
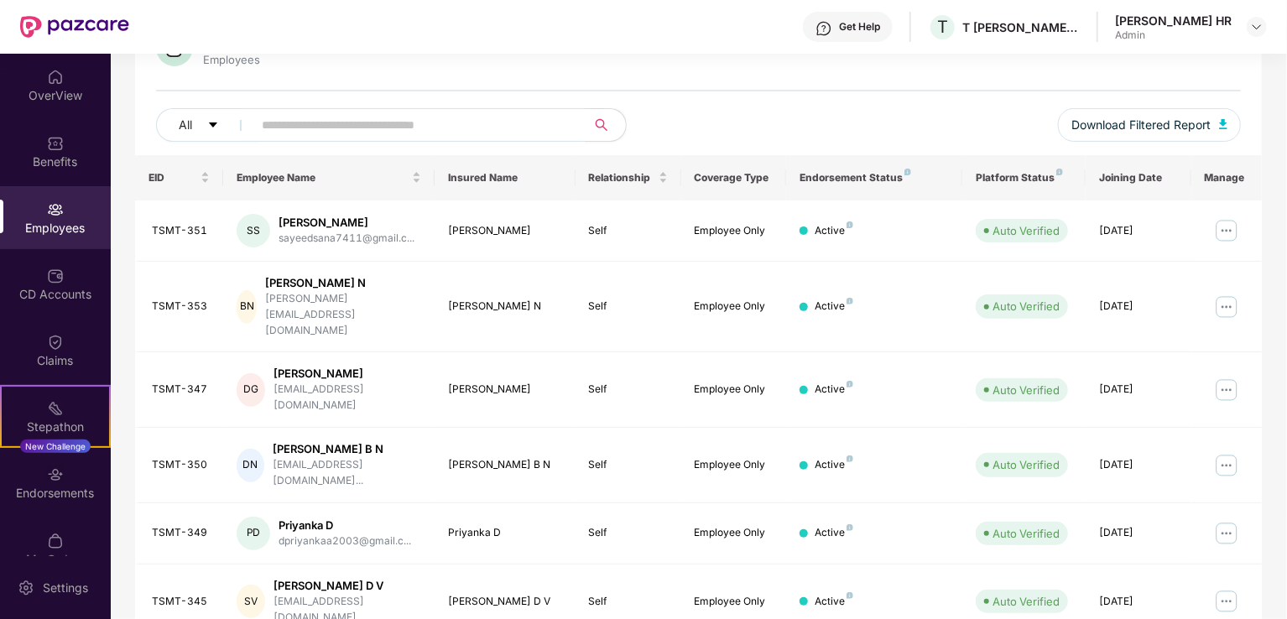
click at [1232, 224] on img at bounding box center [1226, 230] width 27 height 27
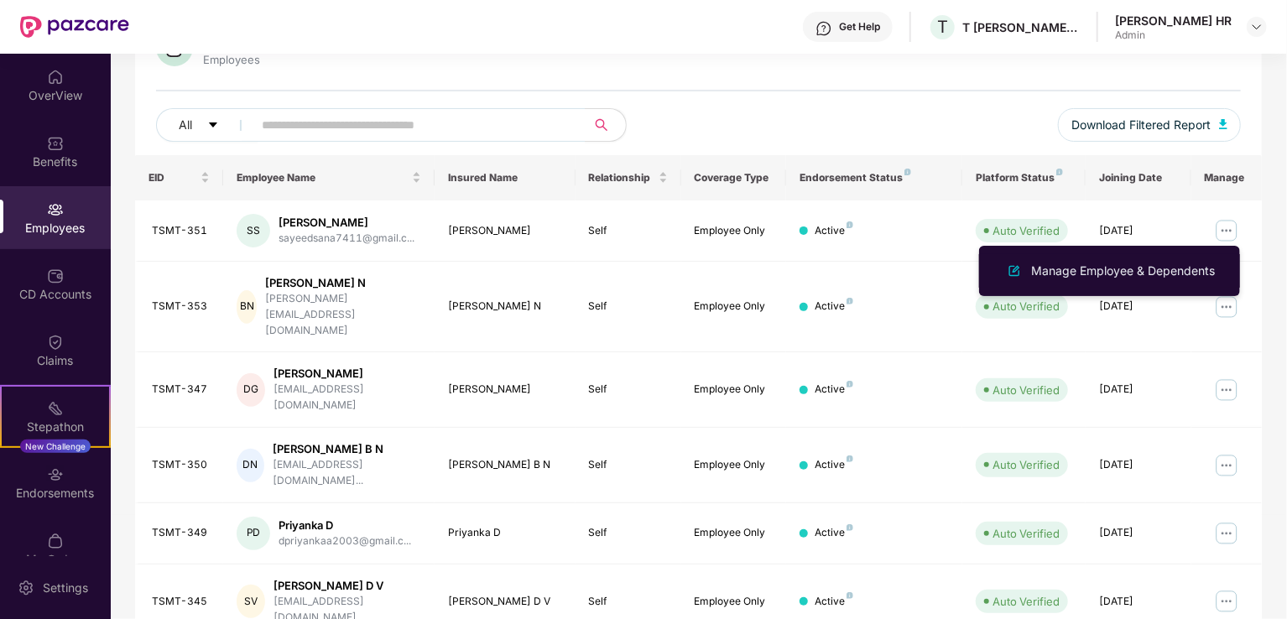
click at [1083, 269] on div "Manage Employee & Dependents" at bounding box center [1123, 271] width 190 height 18
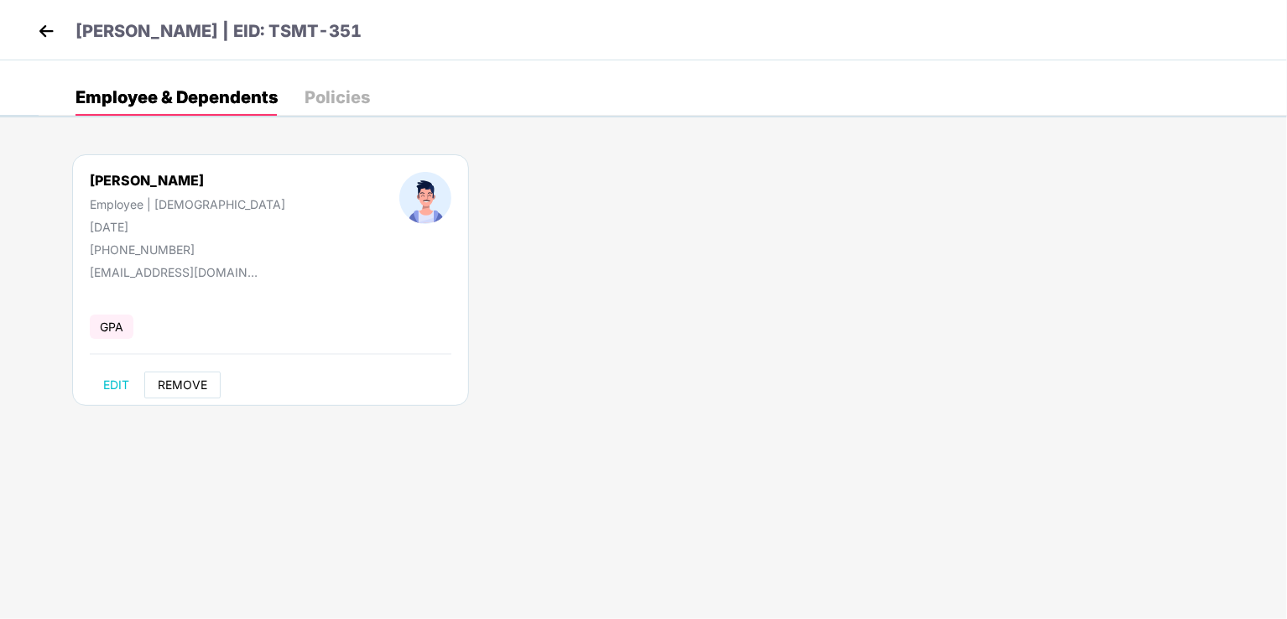
click at [161, 384] on span "REMOVE" at bounding box center [183, 384] width 50 height 13
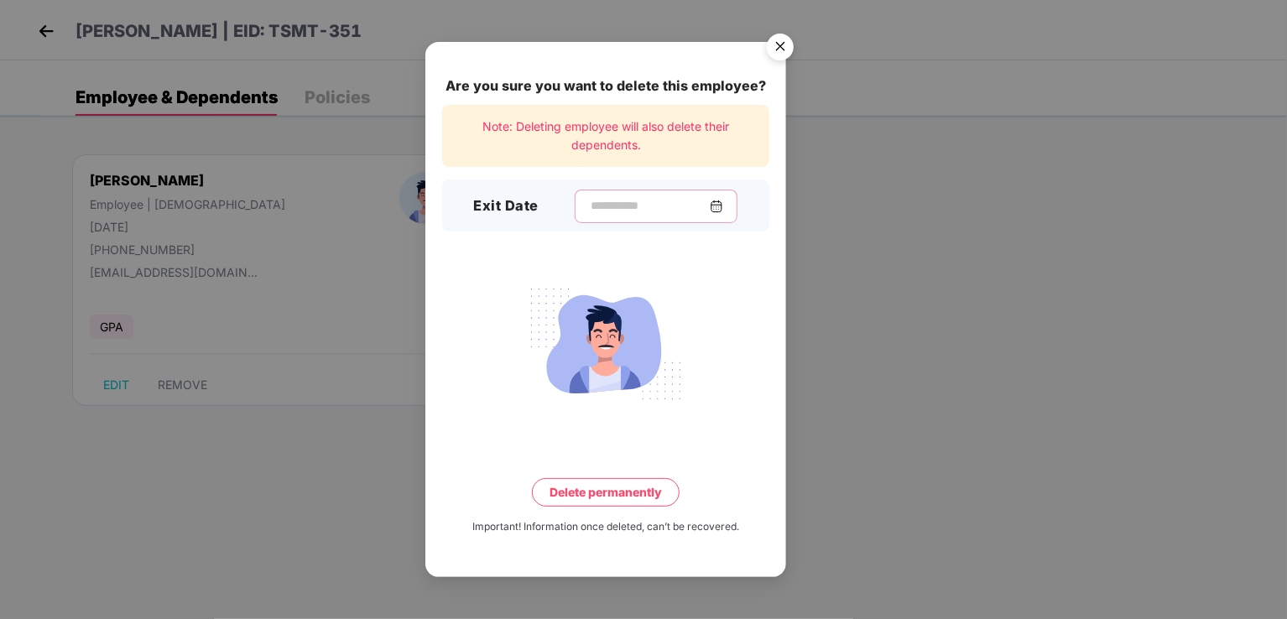
click at [621, 201] on input at bounding box center [649, 206] width 121 height 18
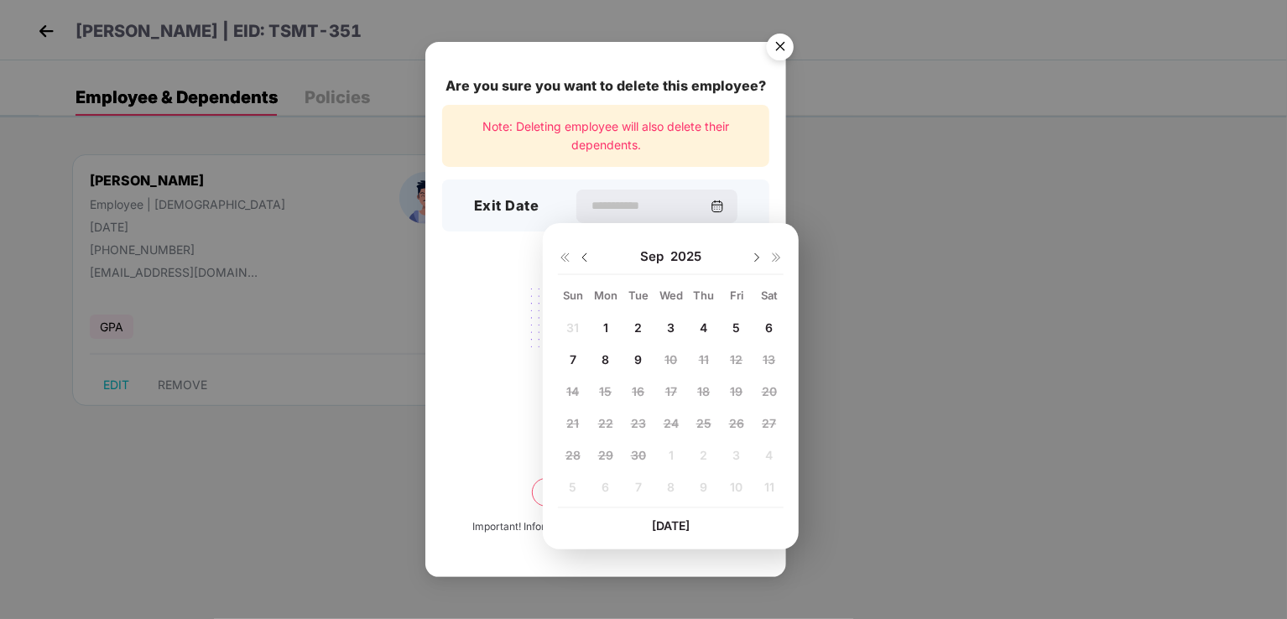
click at [703, 335] on div "4" at bounding box center [704, 328] width 25 height 25
type input "**********"
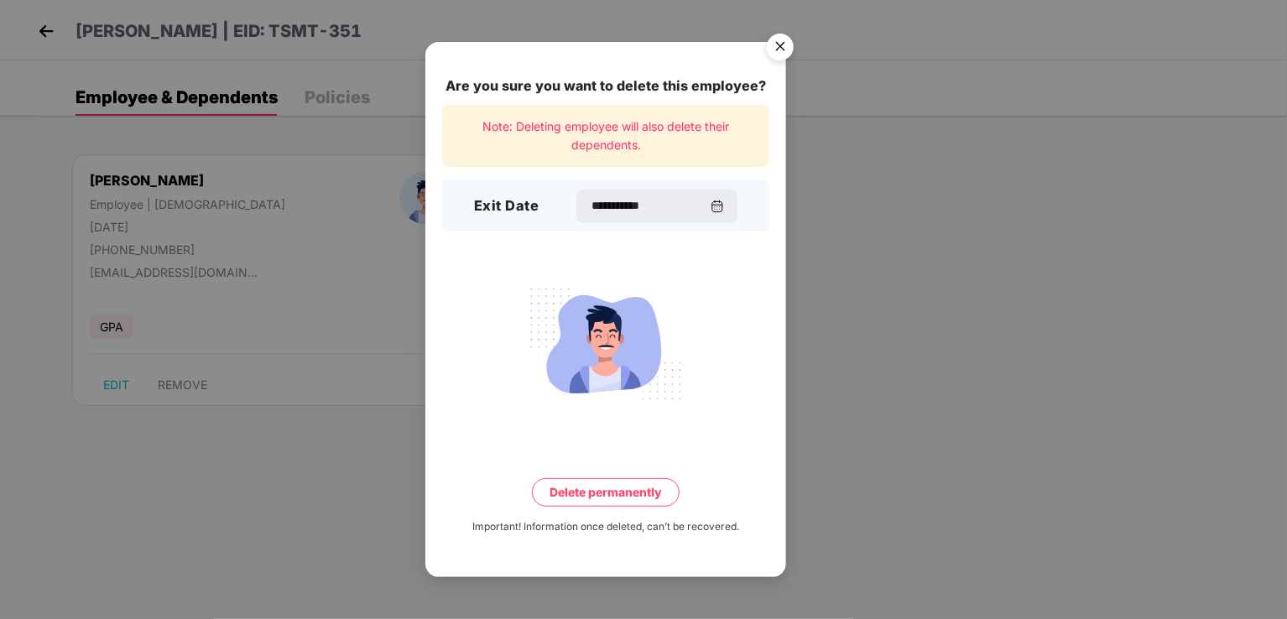
click at [619, 493] on button "Delete permanently" at bounding box center [606, 492] width 148 height 29
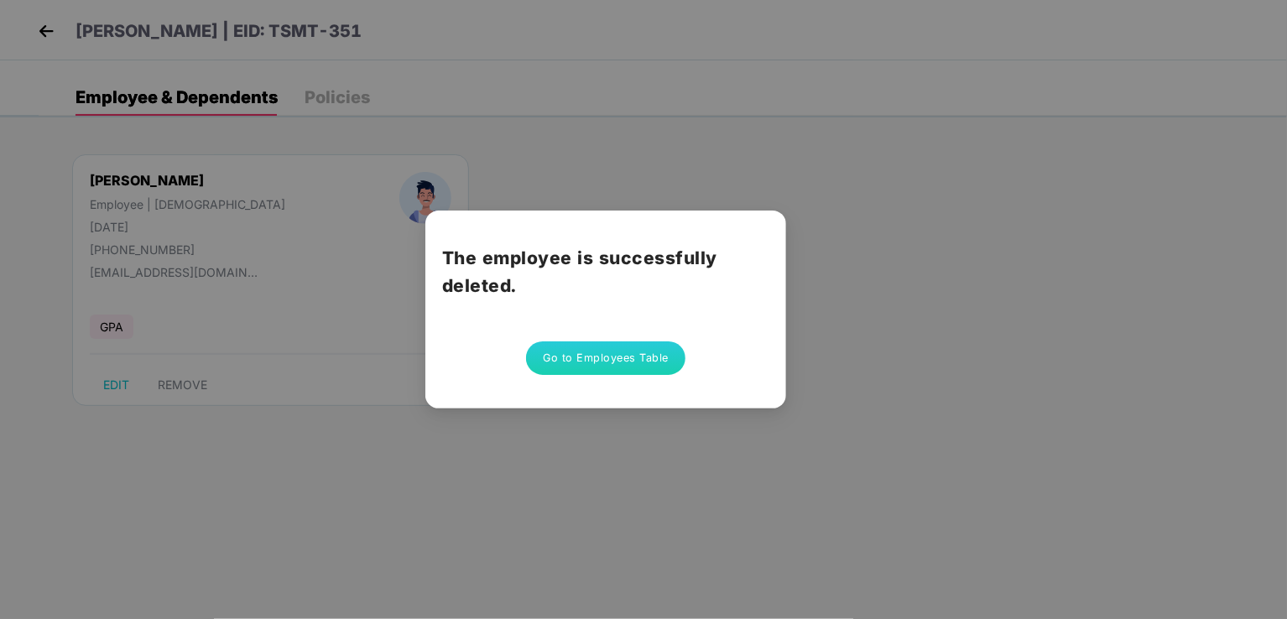
click at [632, 352] on button "Go to Employees Table" at bounding box center [605, 359] width 159 height 34
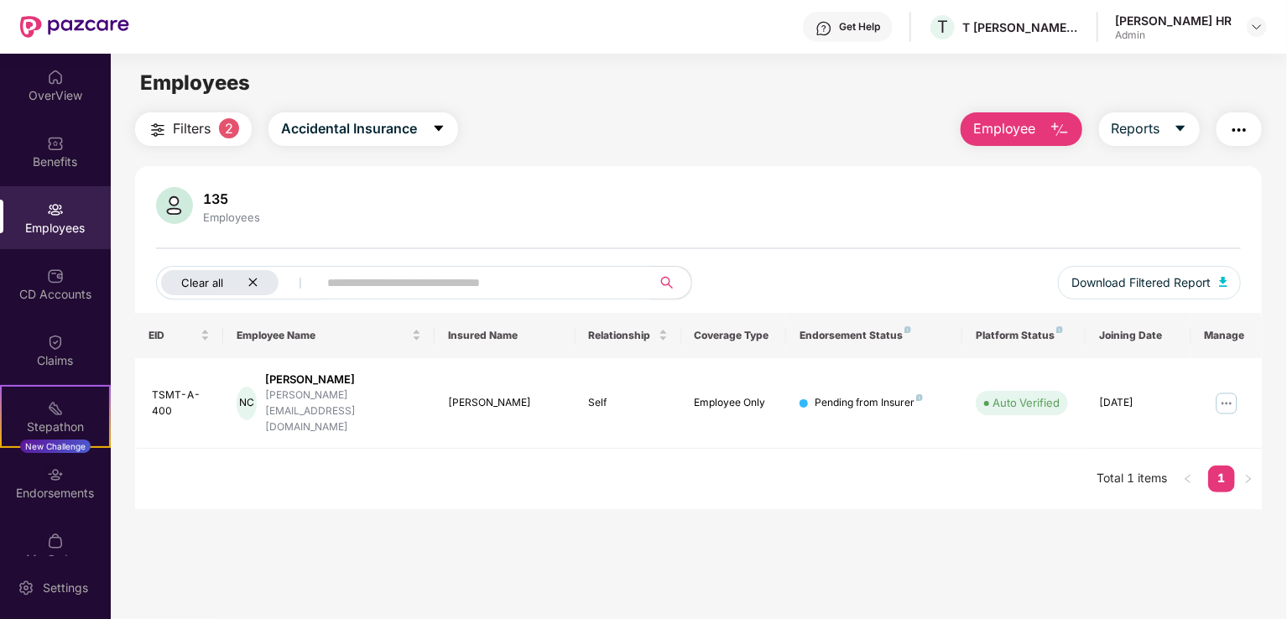
click at [254, 279] on icon "close" at bounding box center [253, 282] width 11 height 11
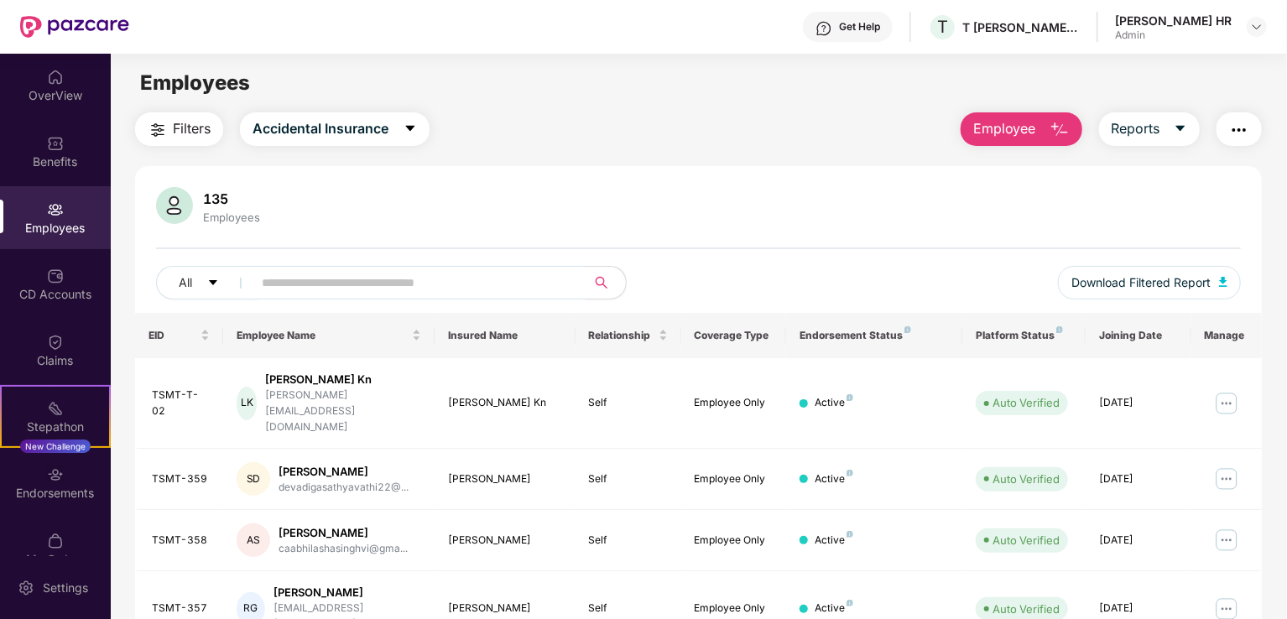
click at [1010, 115] on button "Employee" at bounding box center [1022, 129] width 122 height 34
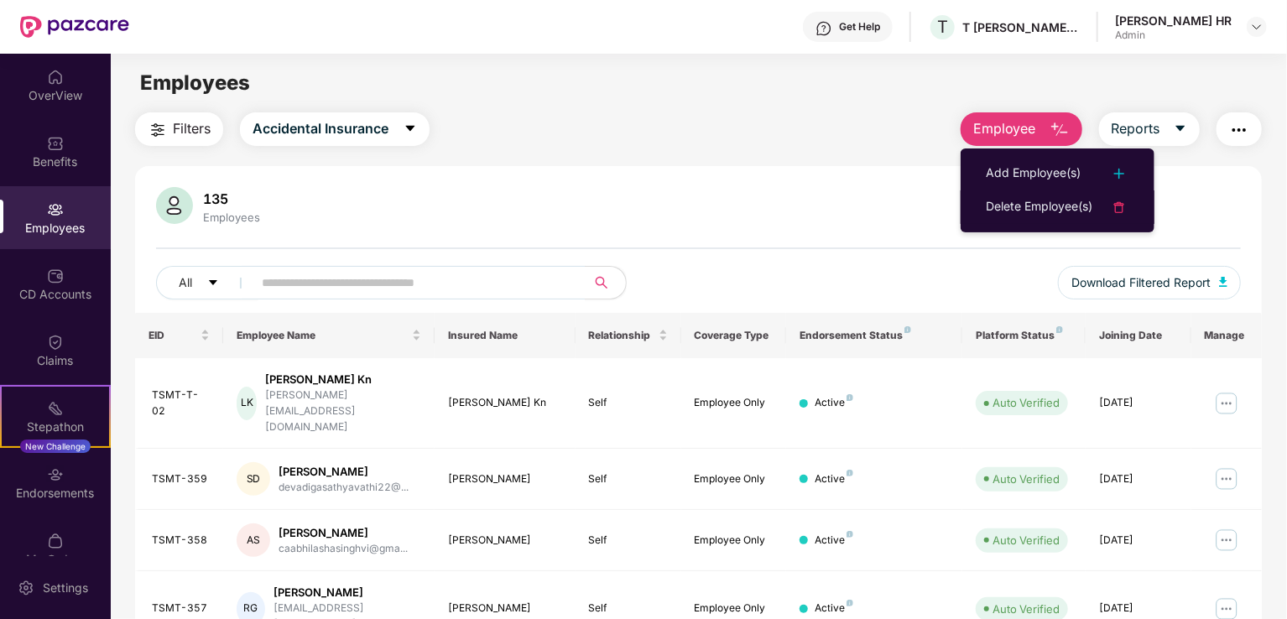
click at [1016, 197] on div "Delete Employee(s)" at bounding box center [1039, 207] width 107 height 20
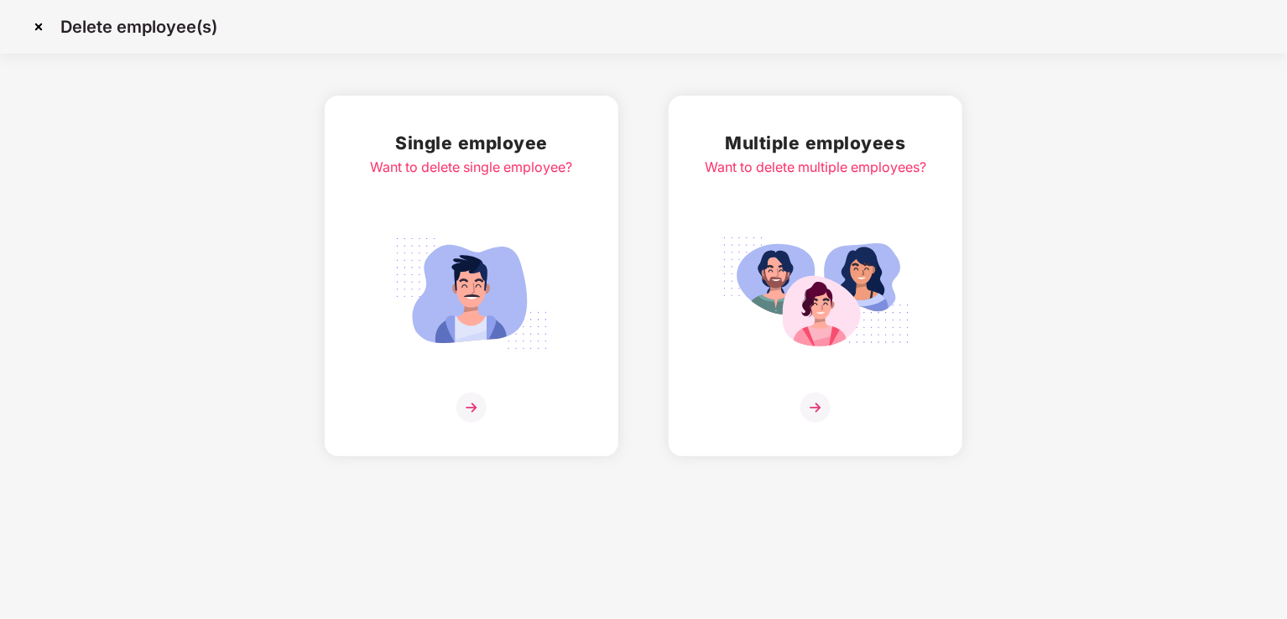
click at [800, 238] on img at bounding box center [816, 293] width 188 height 131
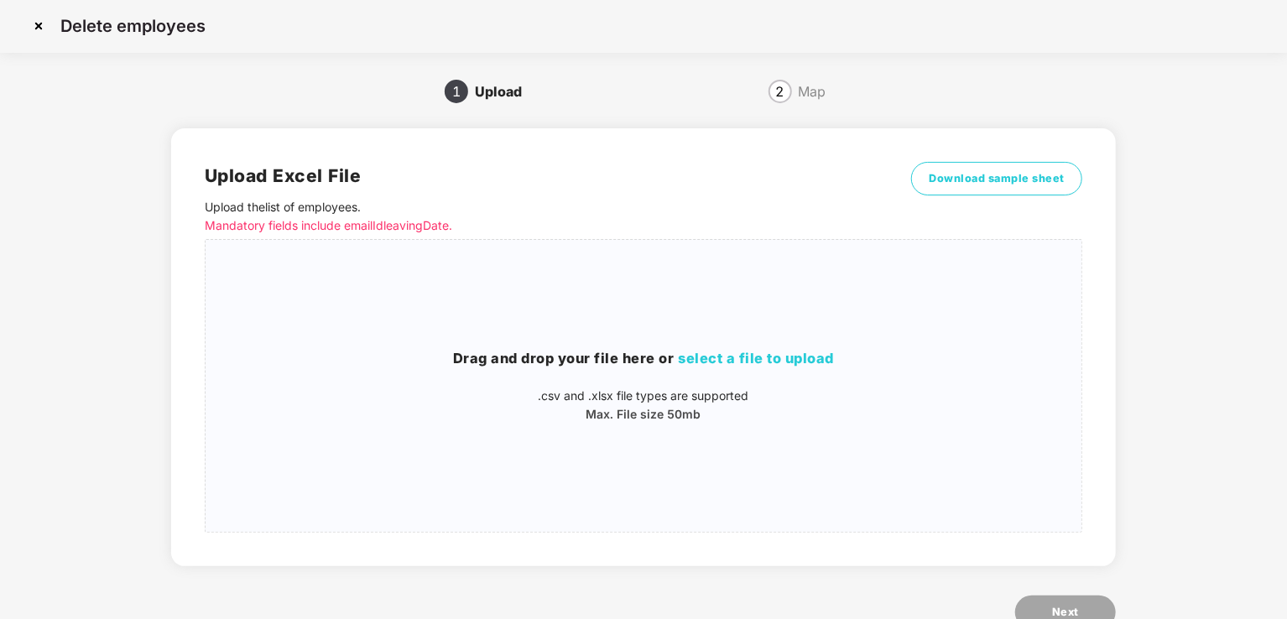
scroll to position [0, 0]
click at [38, 19] on img at bounding box center [38, 26] width 27 height 27
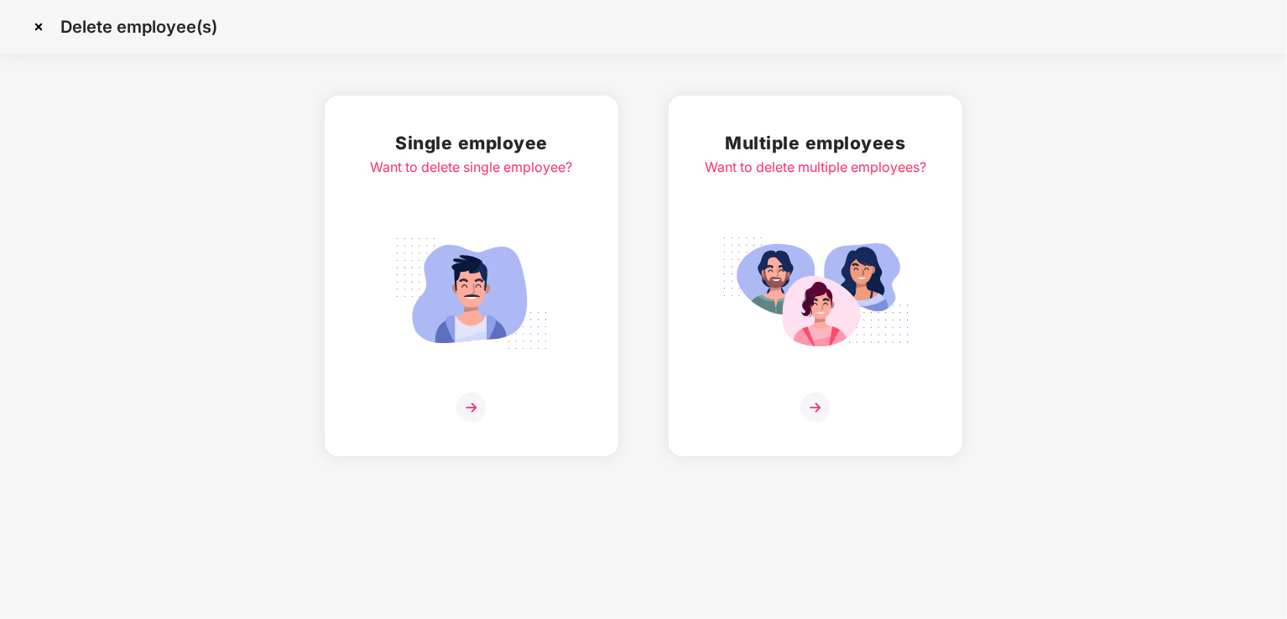
click at [514, 388] on div "Single employee Want to delete single employee?" at bounding box center [472, 276] width 202 height 294
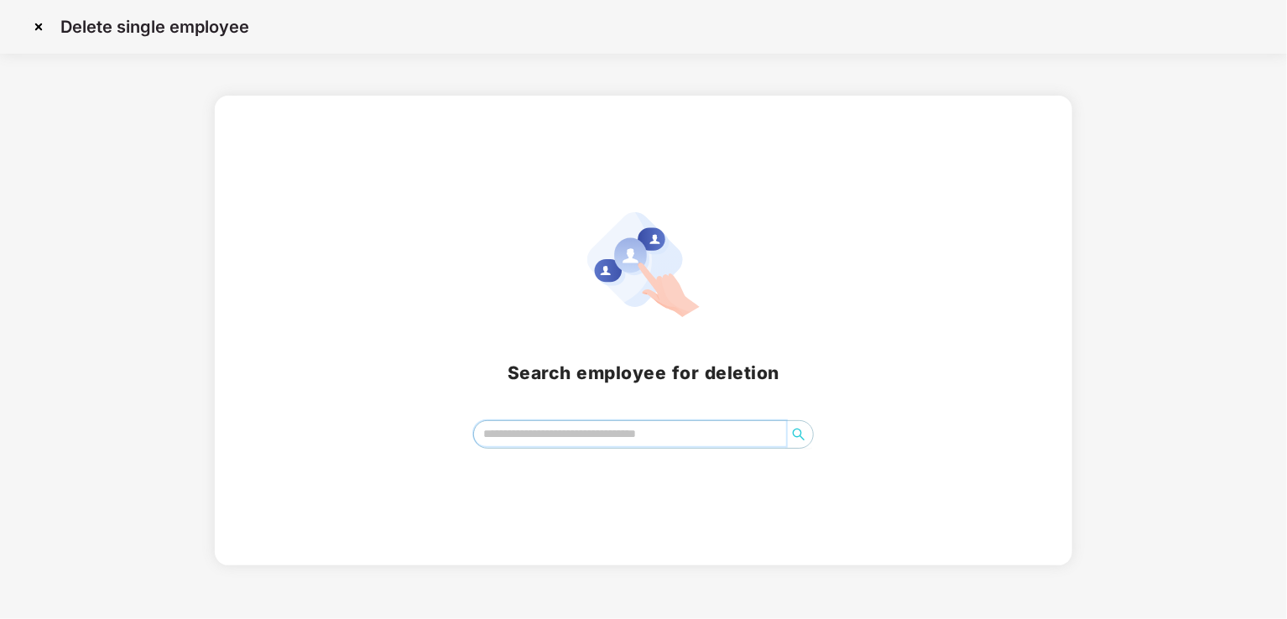
click at [611, 436] on input "search" at bounding box center [630, 433] width 312 height 25
click at [35, 34] on img at bounding box center [38, 26] width 27 height 27
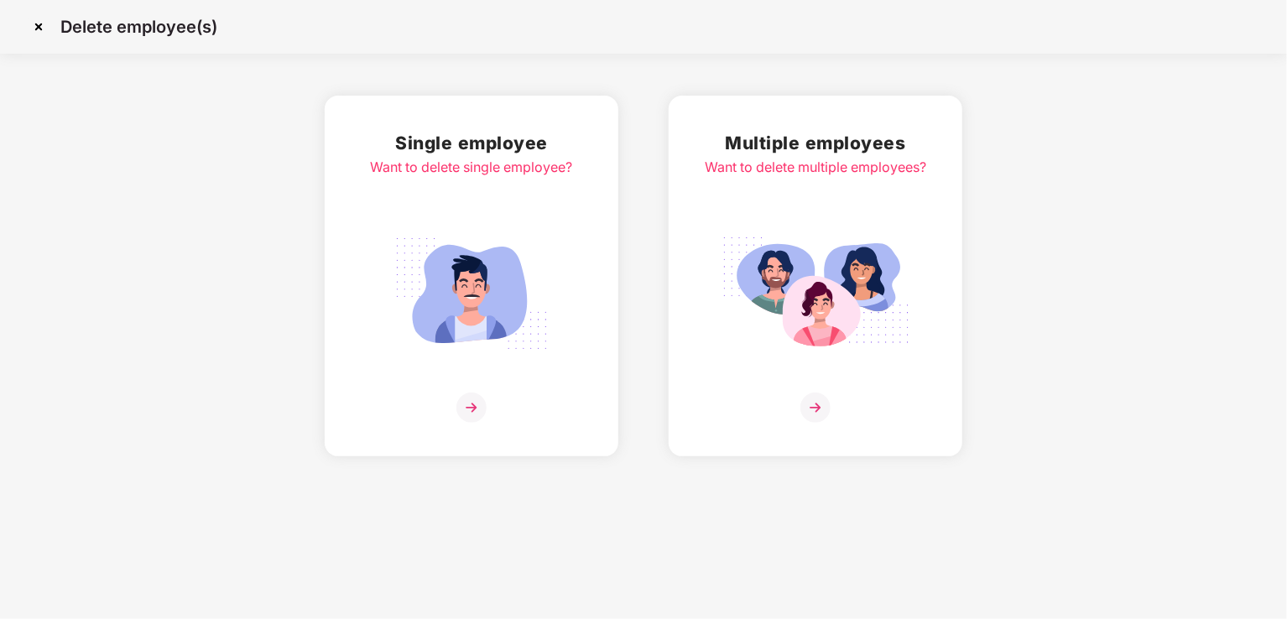
click at [34, 17] on img at bounding box center [38, 26] width 27 height 27
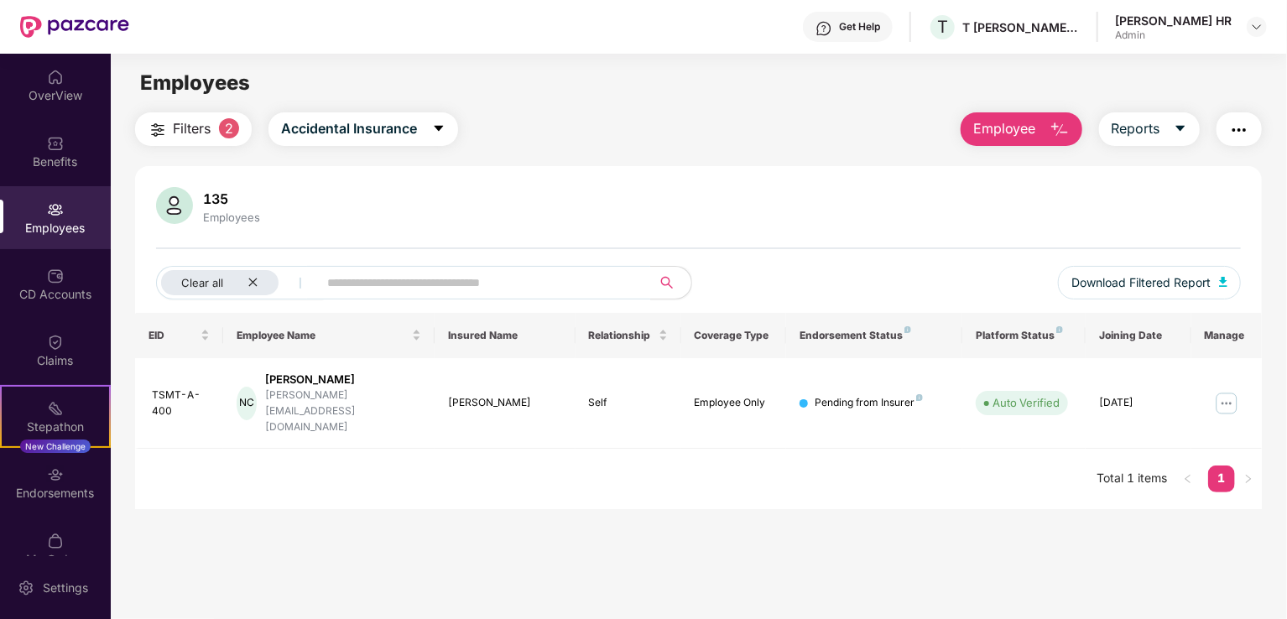
click at [45, 224] on div "Employees" at bounding box center [55, 228] width 111 height 17
click at [251, 283] on icon "close" at bounding box center [252, 283] width 8 height 8
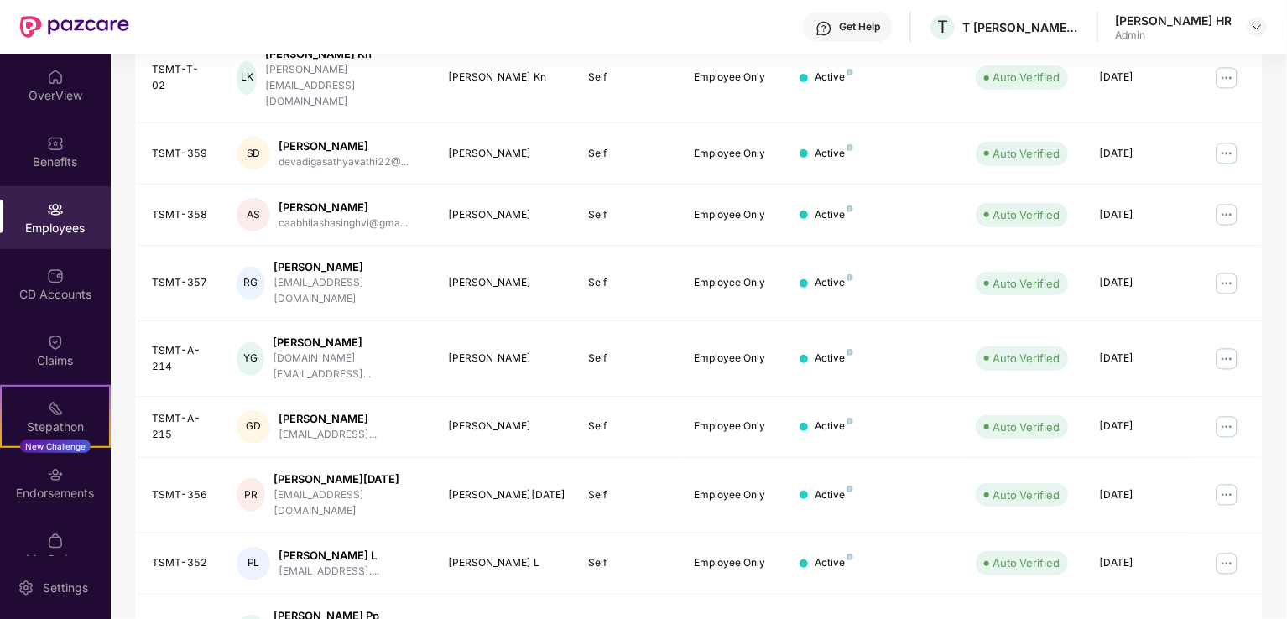
scroll to position [410, 0]
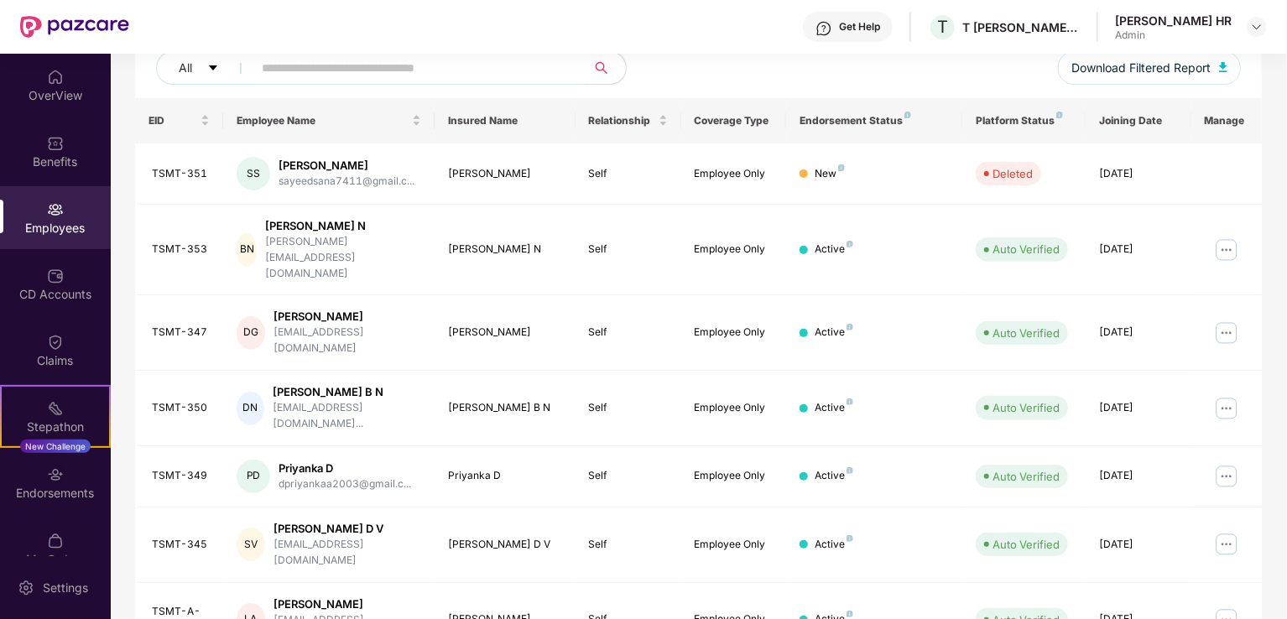
scroll to position [242, 0]
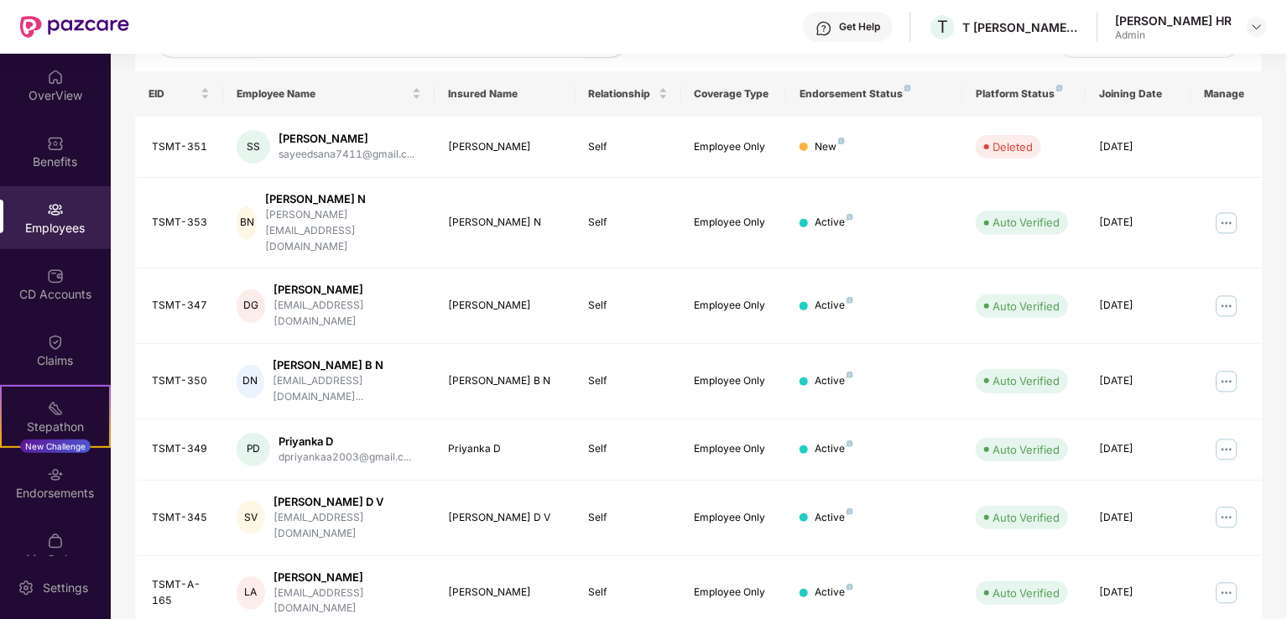
click at [1225, 580] on img at bounding box center [1226, 593] width 27 height 27
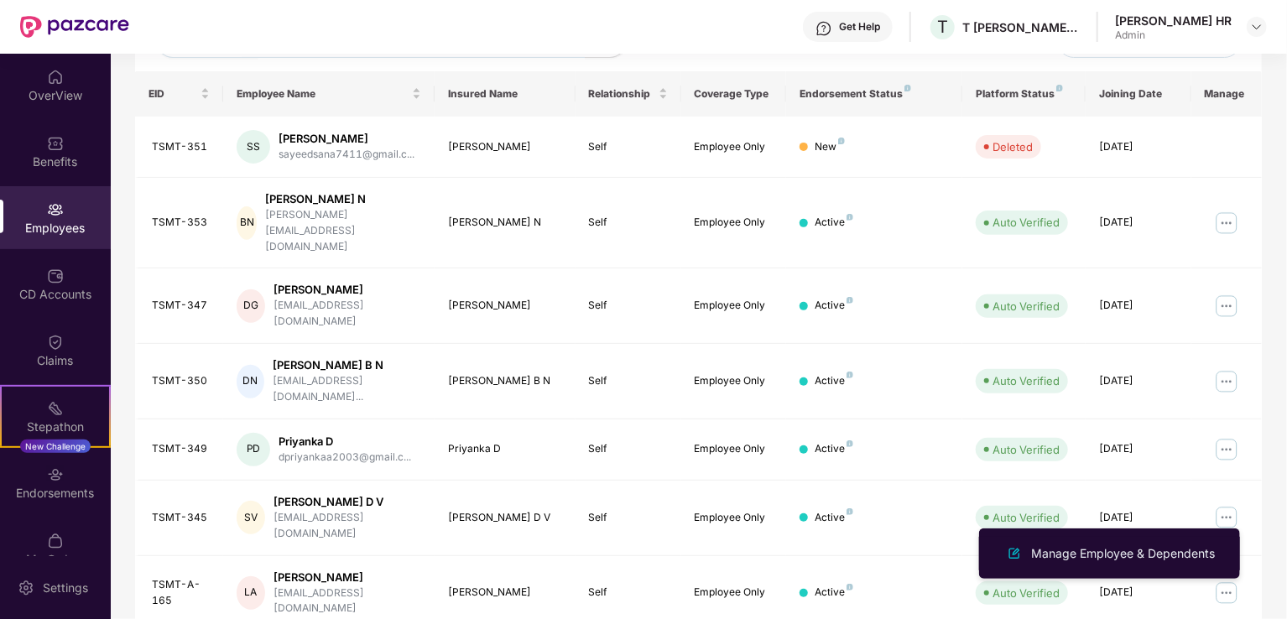
click at [1138, 555] on div "Manage Employee & Dependents" at bounding box center [1123, 554] width 190 height 18
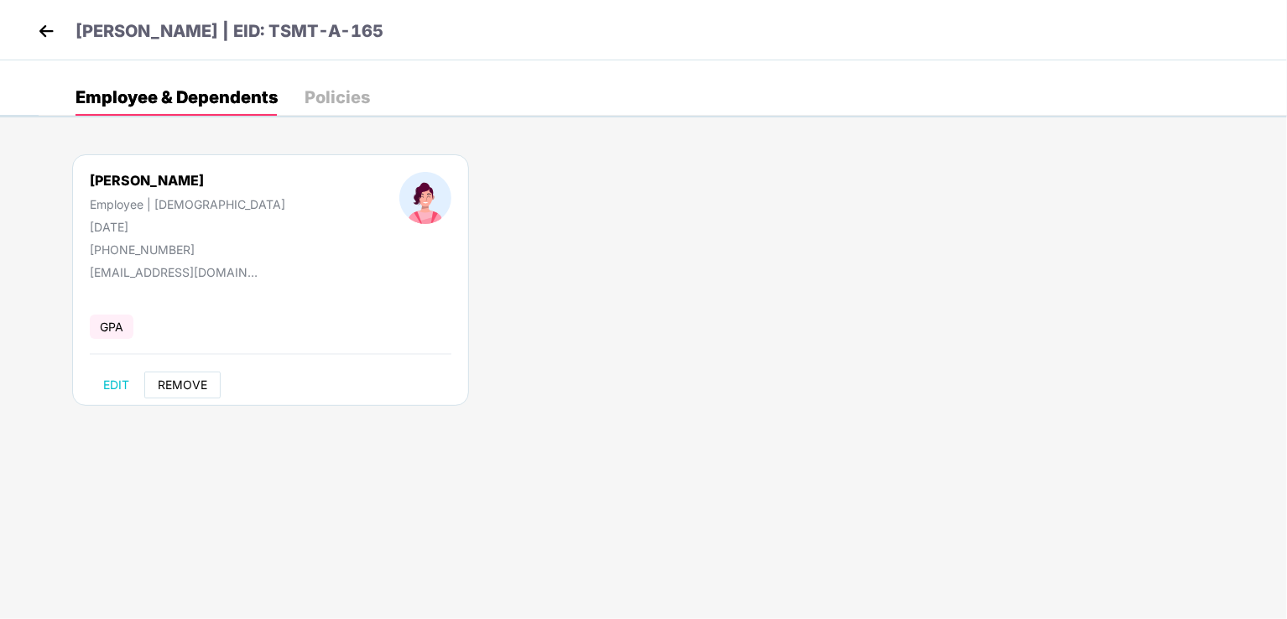
click at [187, 378] on span "REMOVE" at bounding box center [183, 384] width 50 height 13
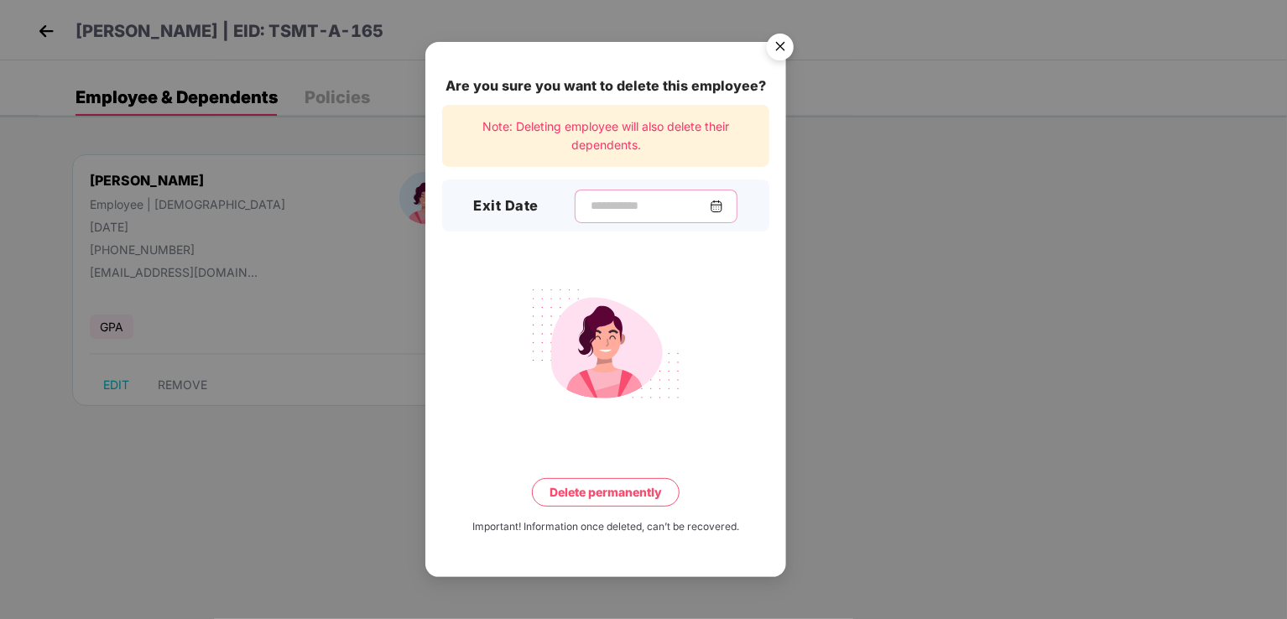
click at [612, 211] on input at bounding box center [649, 206] width 121 height 18
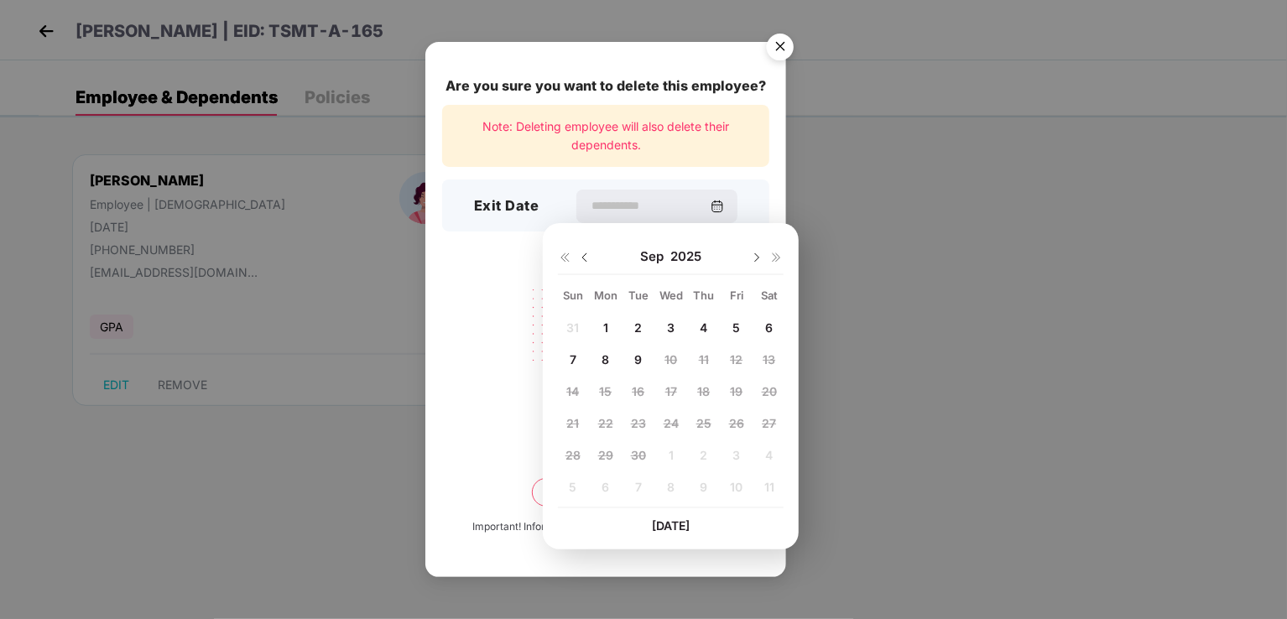
click at [608, 323] on div "1" at bounding box center [605, 328] width 25 height 25
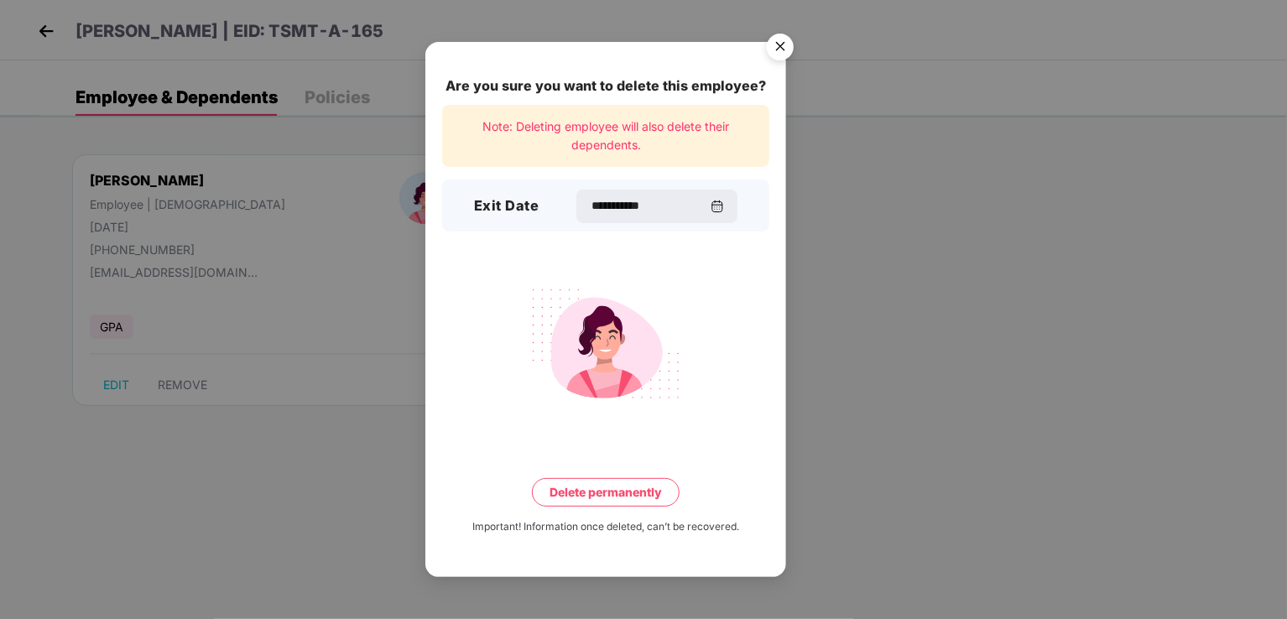
type input "**********"
click at [629, 483] on button "Delete permanently" at bounding box center [606, 492] width 148 height 29
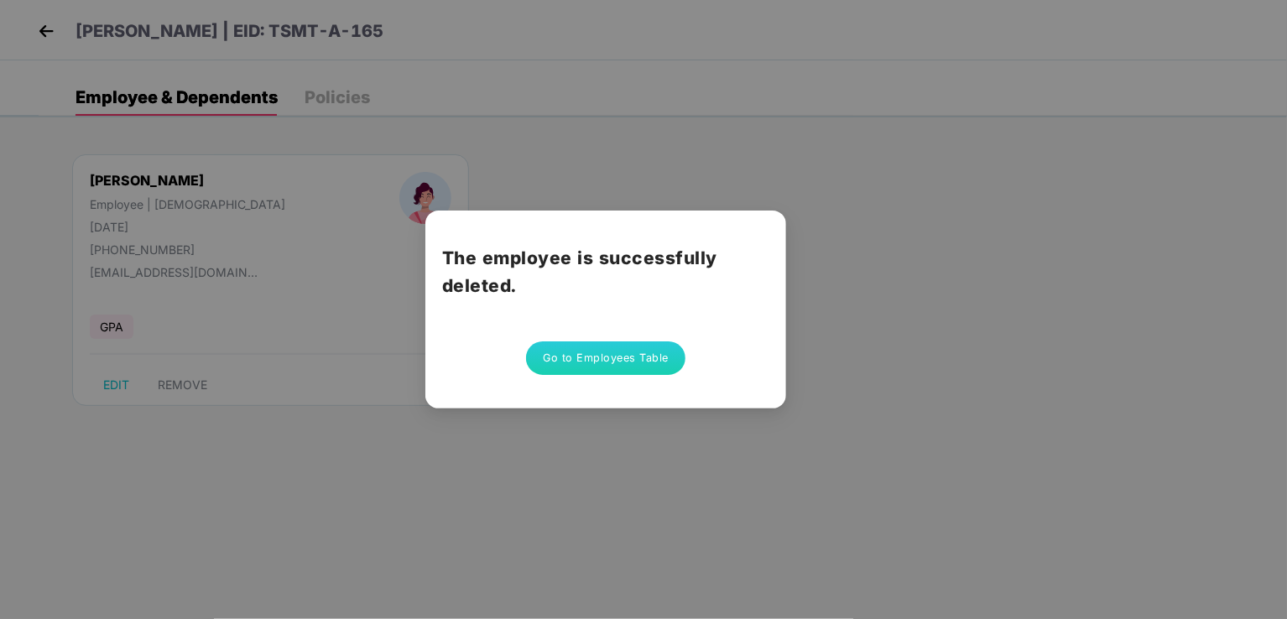
click at [641, 363] on button "Go to Employees Table" at bounding box center [605, 359] width 159 height 34
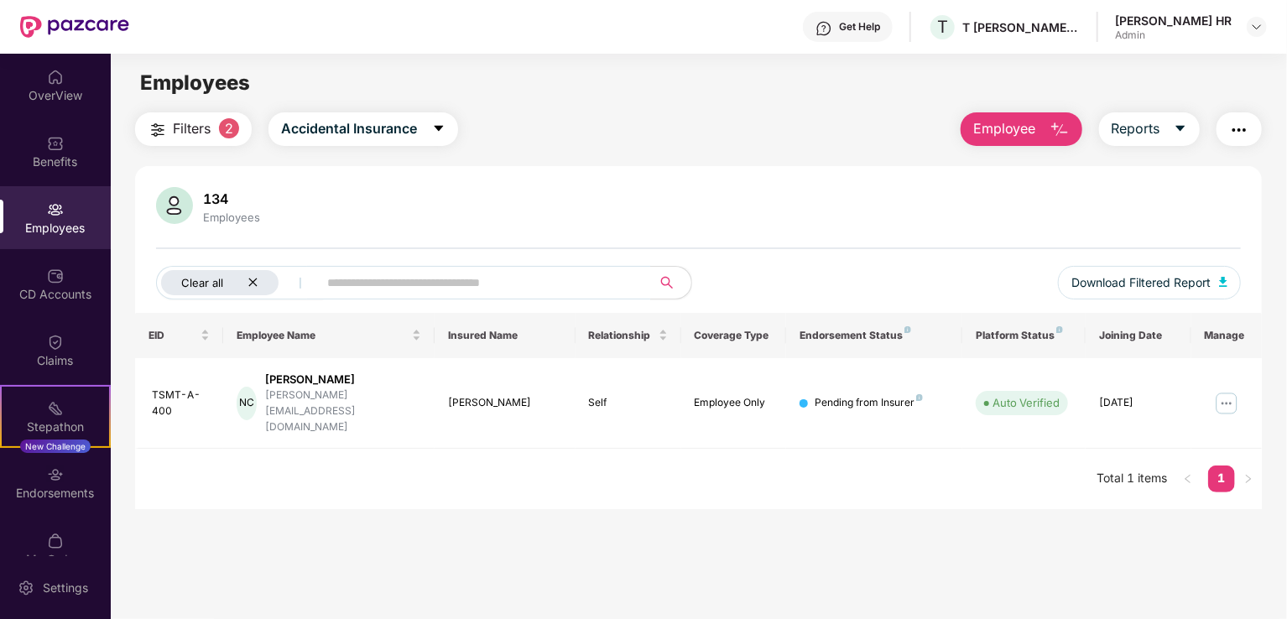
click at [255, 283] on icon "close" at bounding box center [253, 282] width 11 height 11
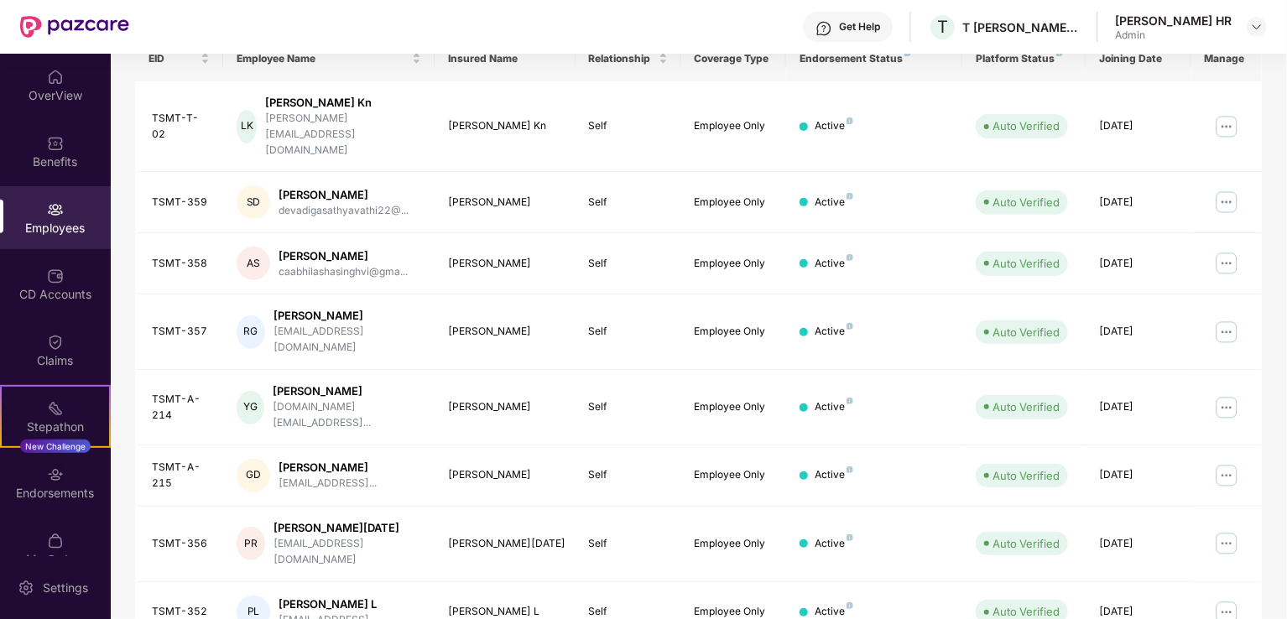
scroll to position [410, 0]
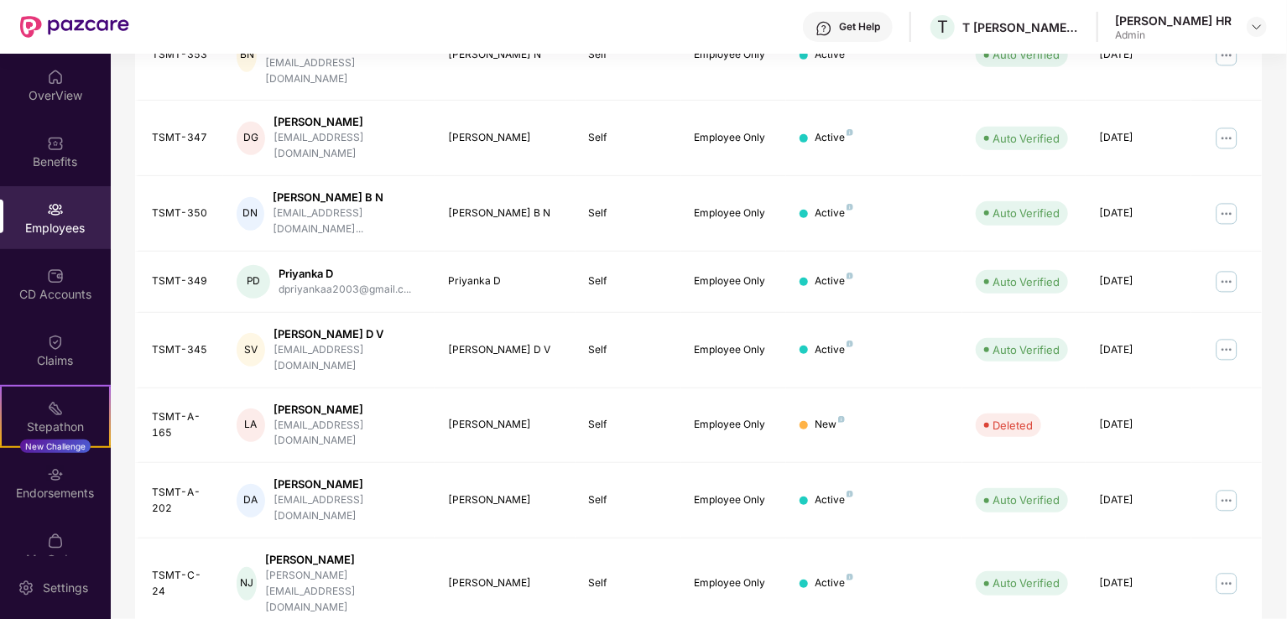
click at [1219, 571] on img at bounding box center [1226, 584] width 27 height 27
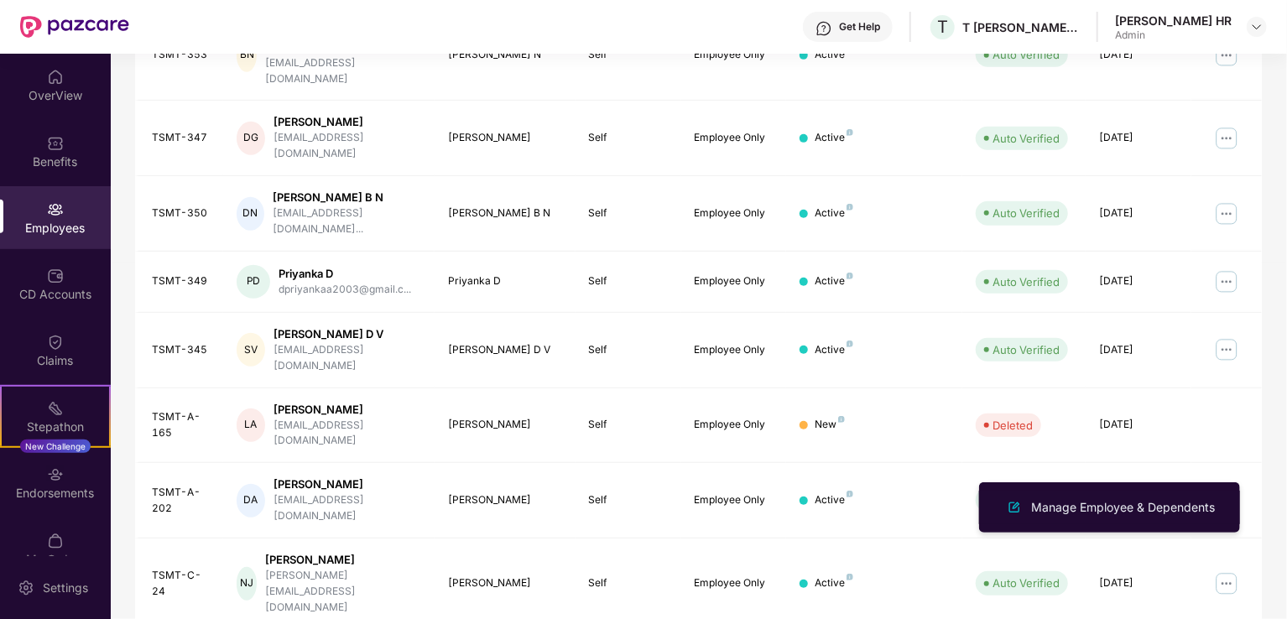
click at [1151, 508] on div "Manage Employee & Dependents" at bounding box center [1123, 507] width 190 height 18
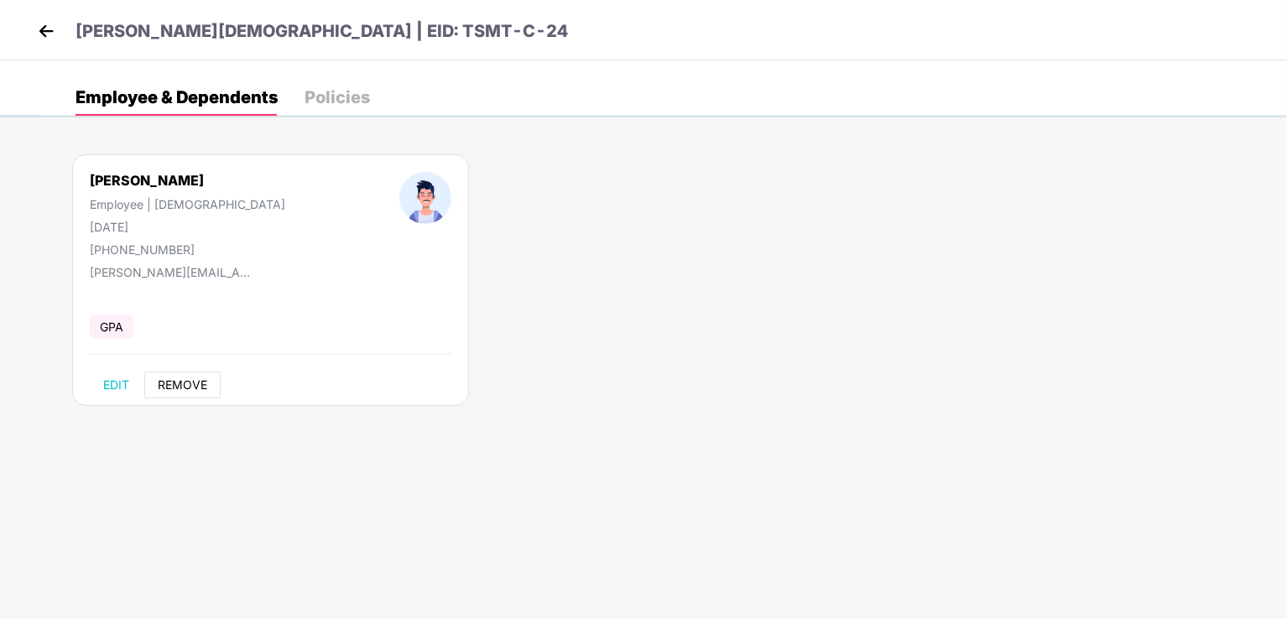
click at [169, 383] on span "REMOVE" at bounding box center [183, 384] width 50 height 13
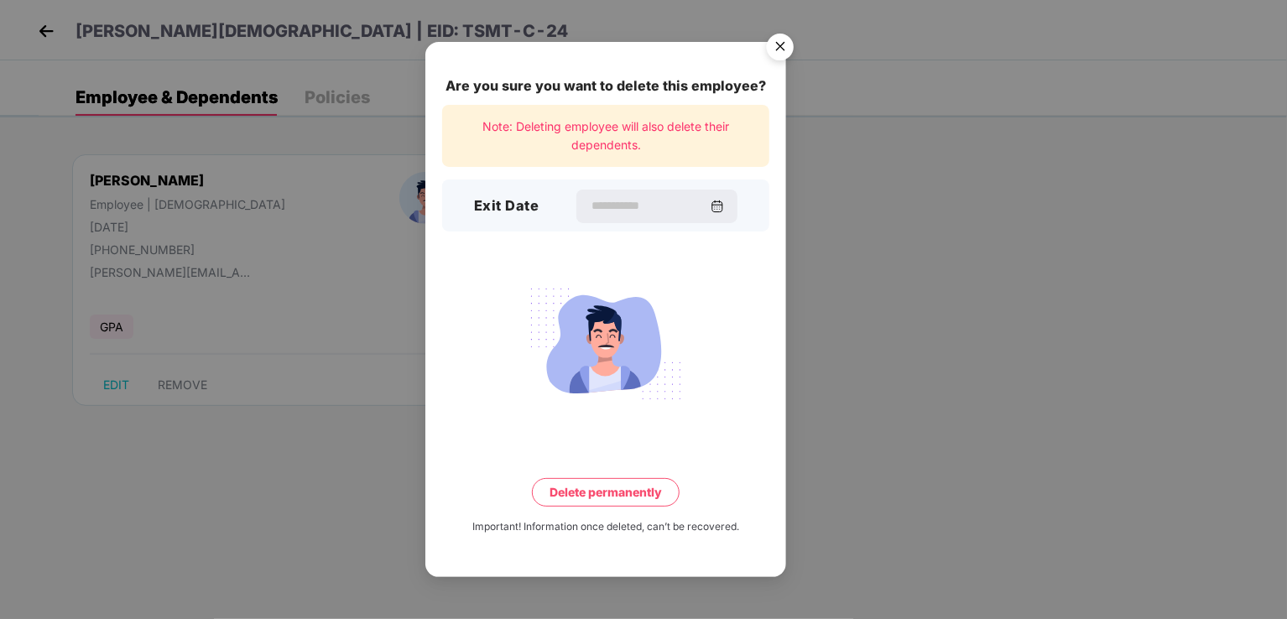
click at [621, 216] on div at bounding box center [657, 207] width 161 height 34
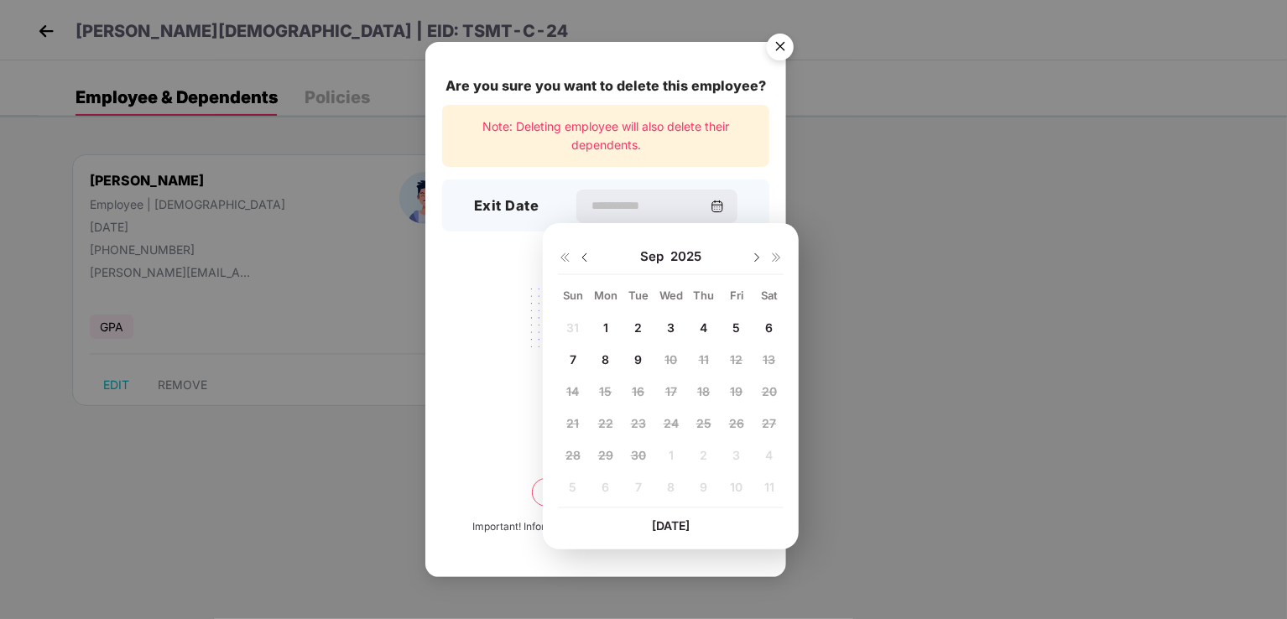
click at [608, 324] on div "1" at bounding box center [605, 328] width 25 height 25
type input "**********"
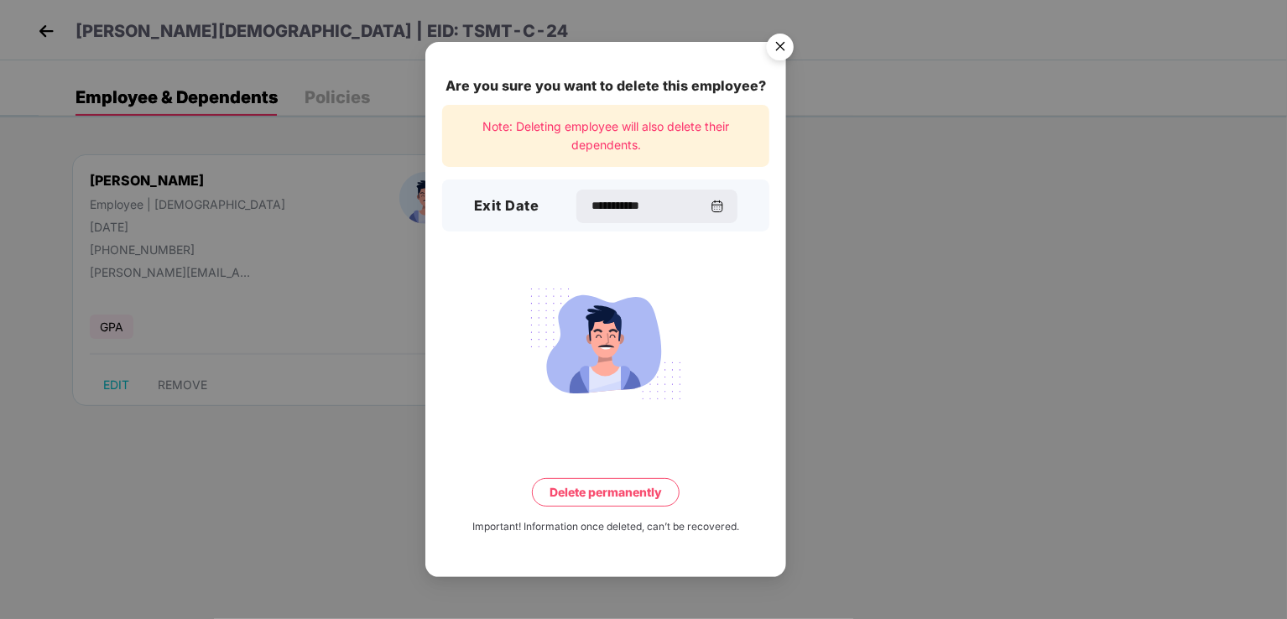
click at [650, 498] on button "Delete permanently" at bounding box center [606, 492] width 148 height 29
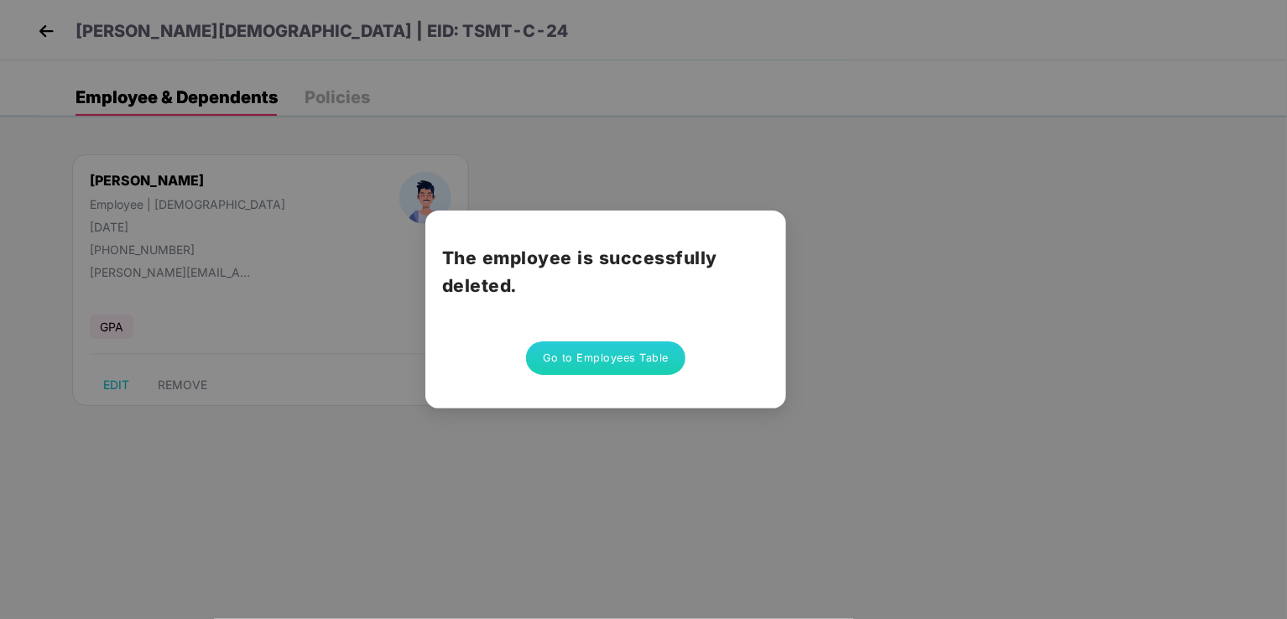
click at [615, 365] on button "Go to Employees Table" at bounding box center [605, 359] width 159 height 34
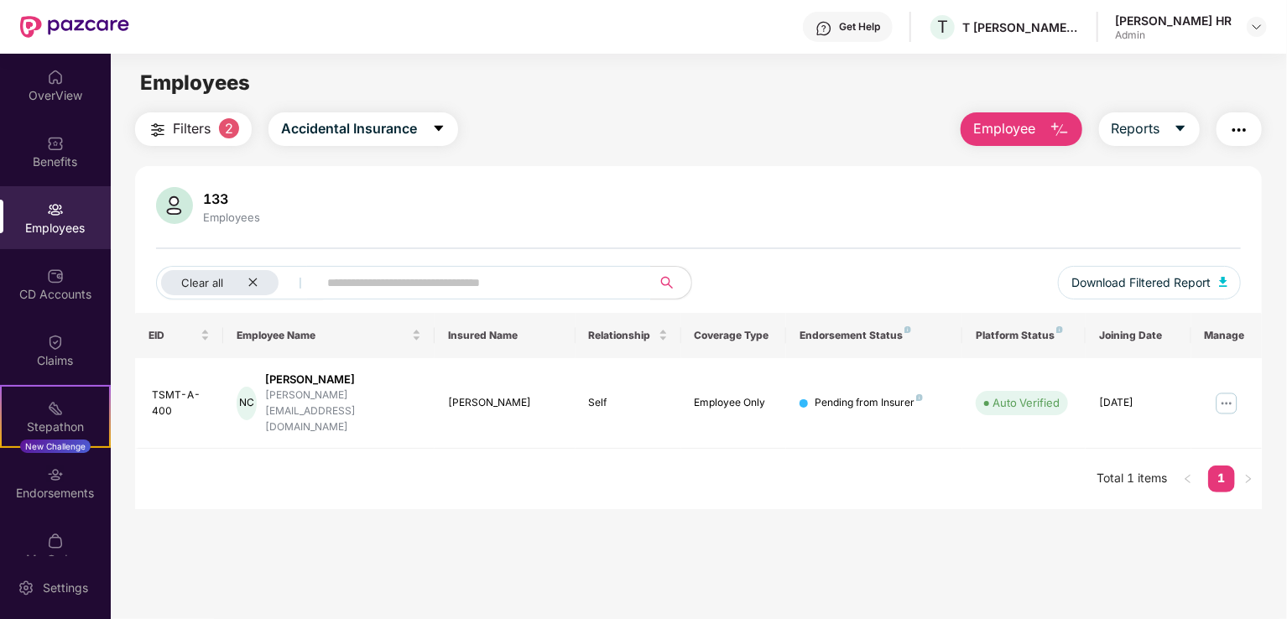
click at [39, 230] on div "Employees" at bounding box center [55, 228] width 111 height 17
click at [252, 278] on icon "close" at bounding box center [253, 282] width 11 height 11
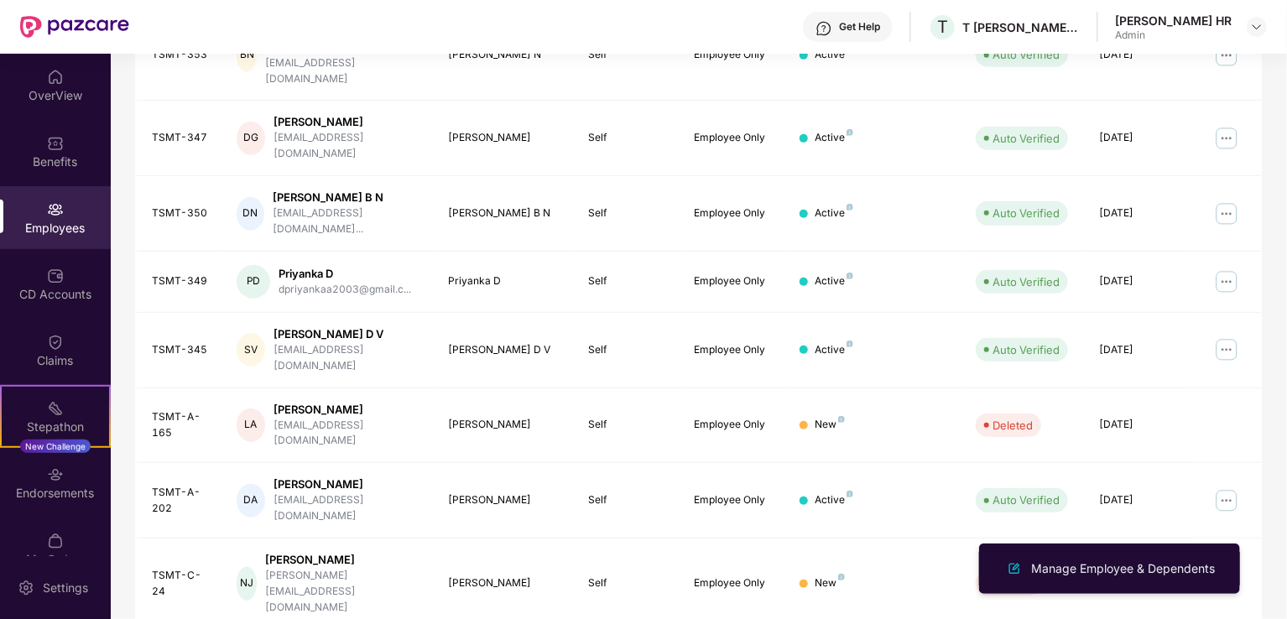
click at [1164, 555] on li "Manage Employee & Dependents" at bounding box center [1109, 569] width 261 height 34
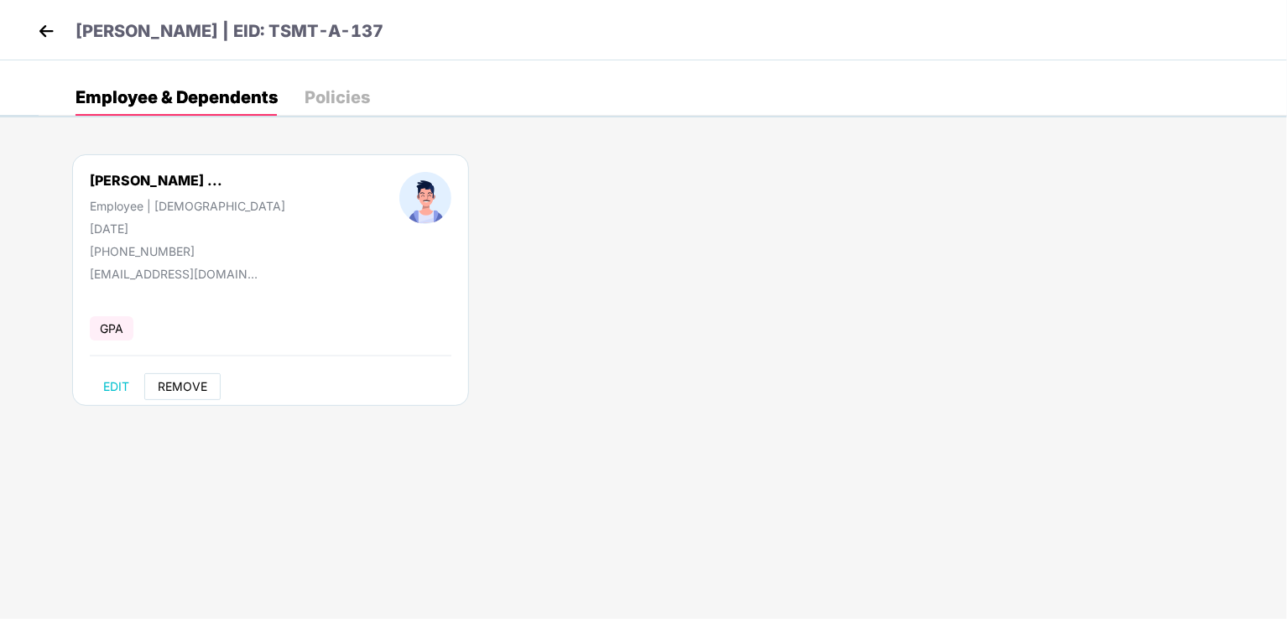
click at [185, 389] on span "REMOVE" at bounding box center [183, 386] width 50 height 13
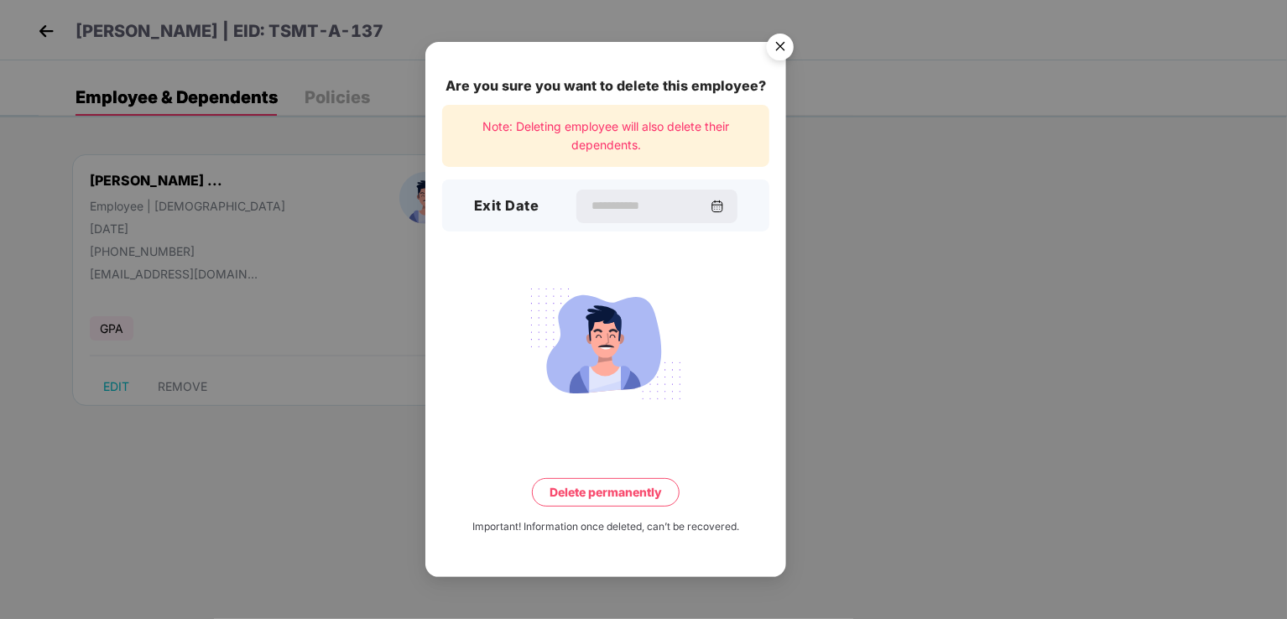
click at [619, 194] on div at bounding box center [657, 207] width 161 height 34
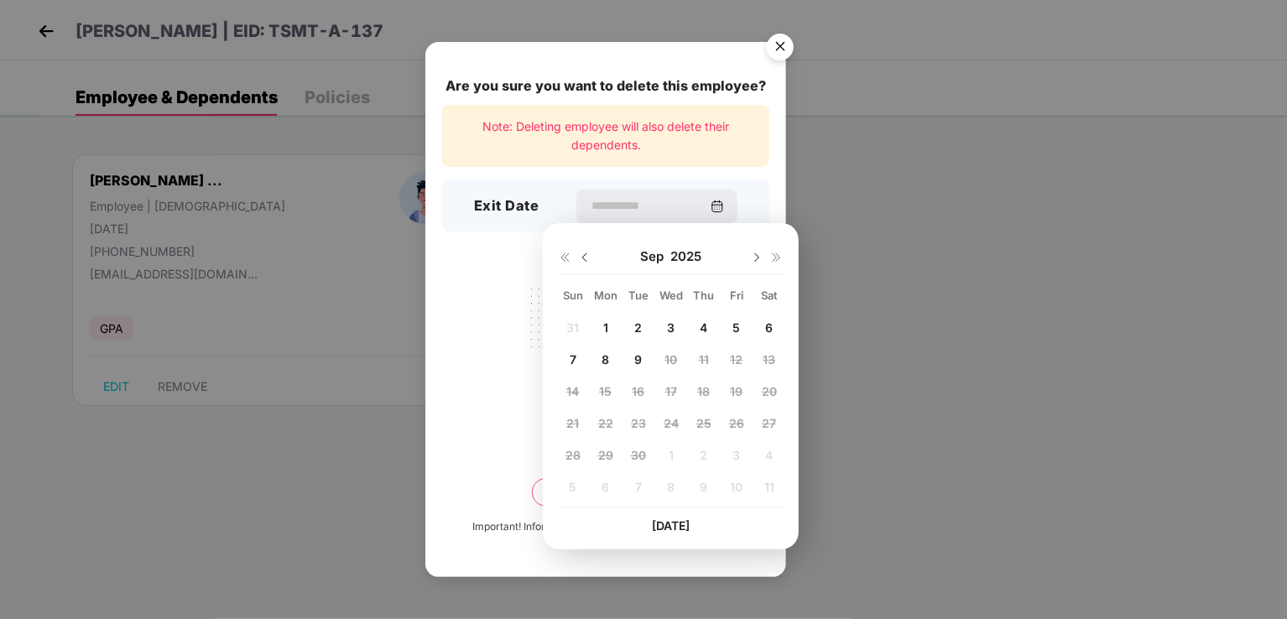
click at [611, 316] on div "1" at bounding box center [605, 328] width 25 height 25
type input "**********"
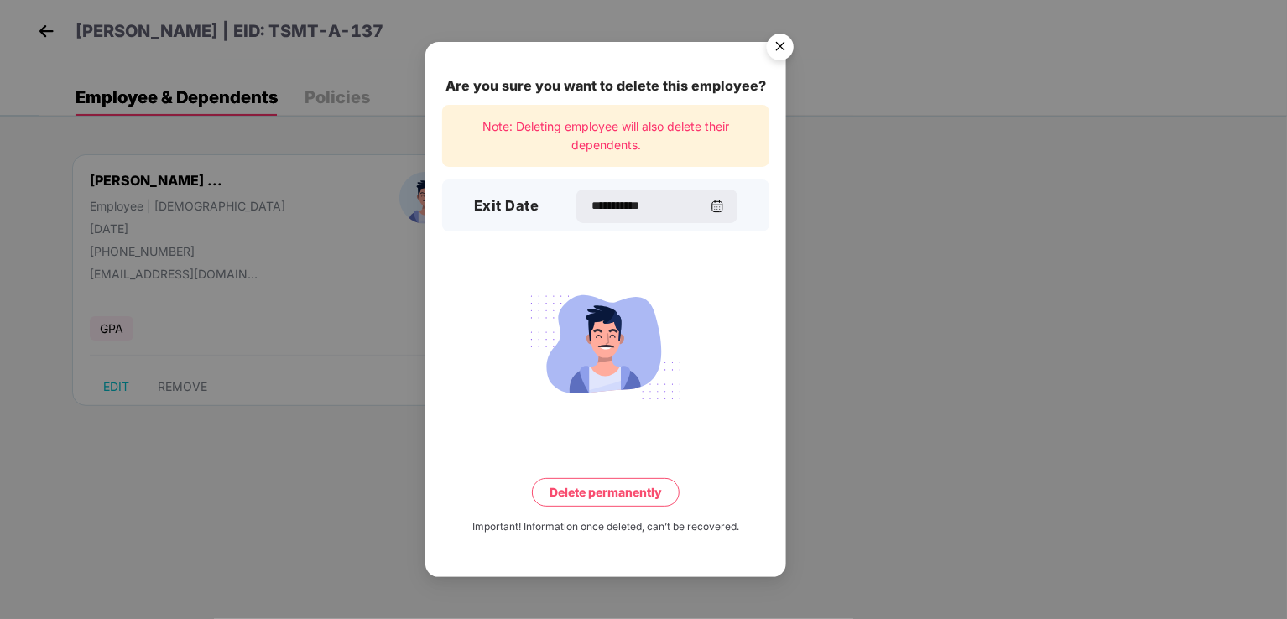
click at [600, 501] on button "Delete permanently" at bounding box center [606, 492] width 148 height 29
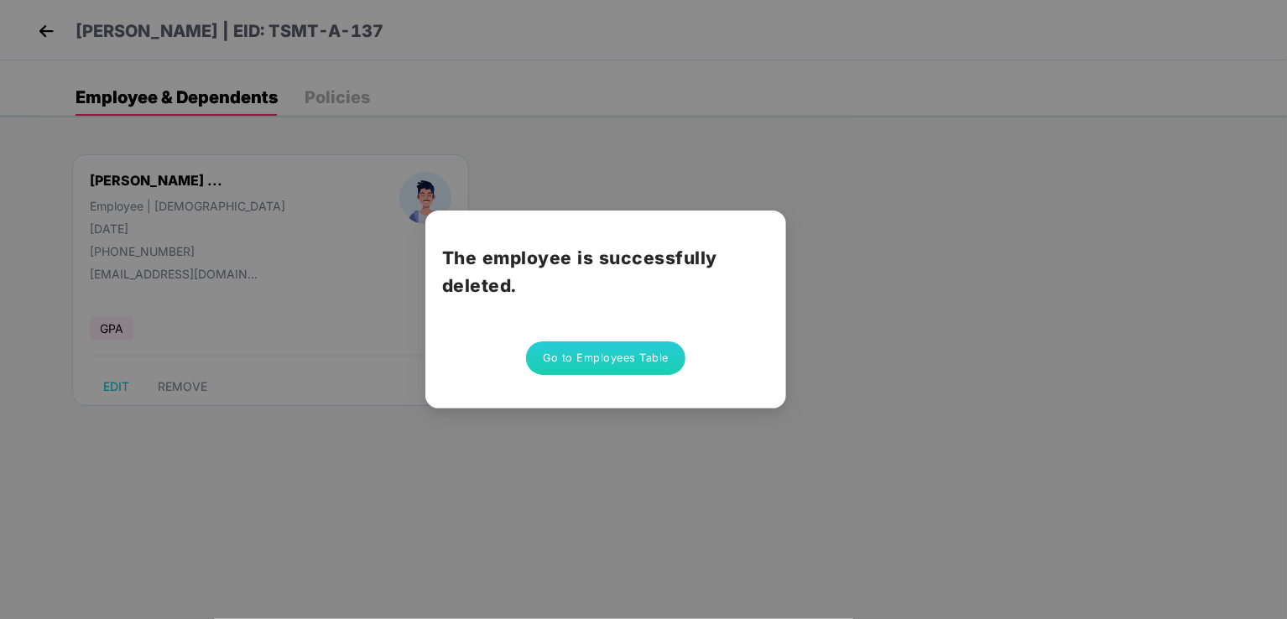
click at [605, 373] on button "Go to Employees Table" at bounding box center [605, 359] width 159 height 34
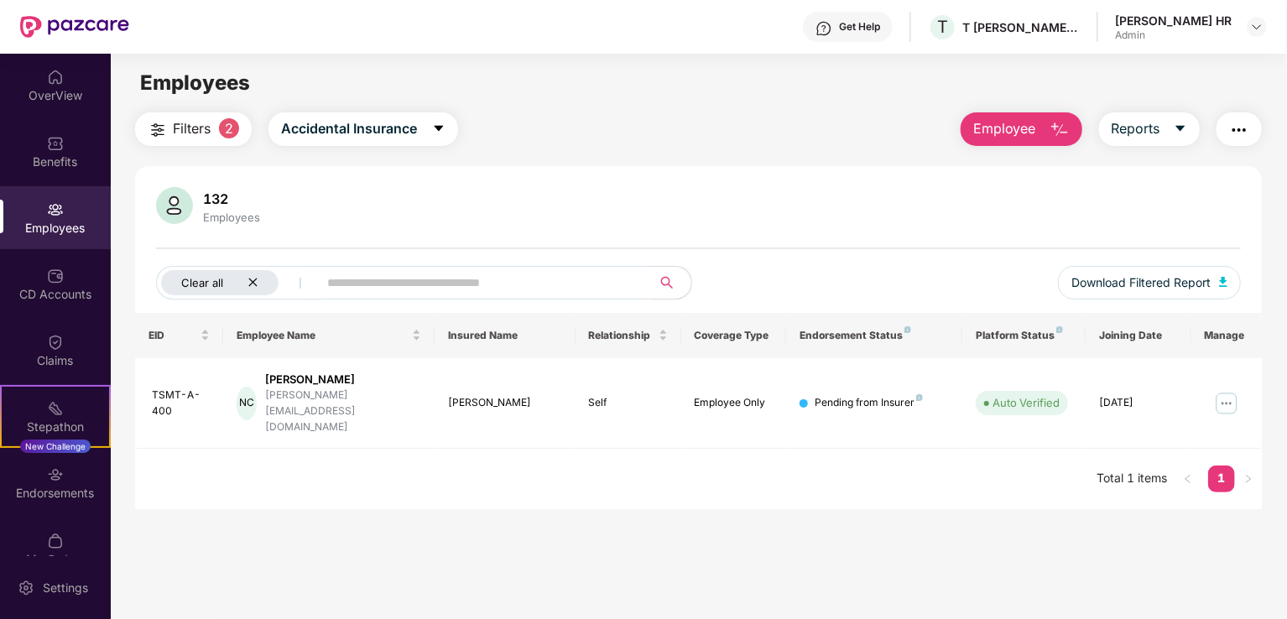
click at [249, 277] on icon "close" at bounding box center [253, 282] width 11 height 11
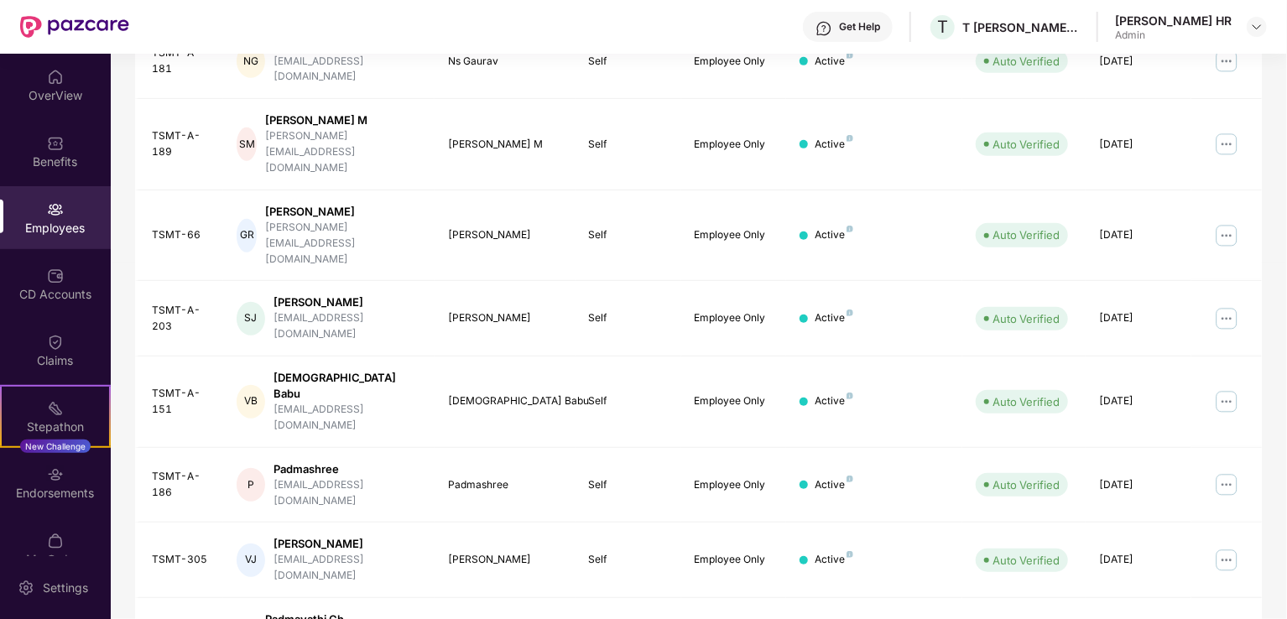
scroll to position [242, 0]
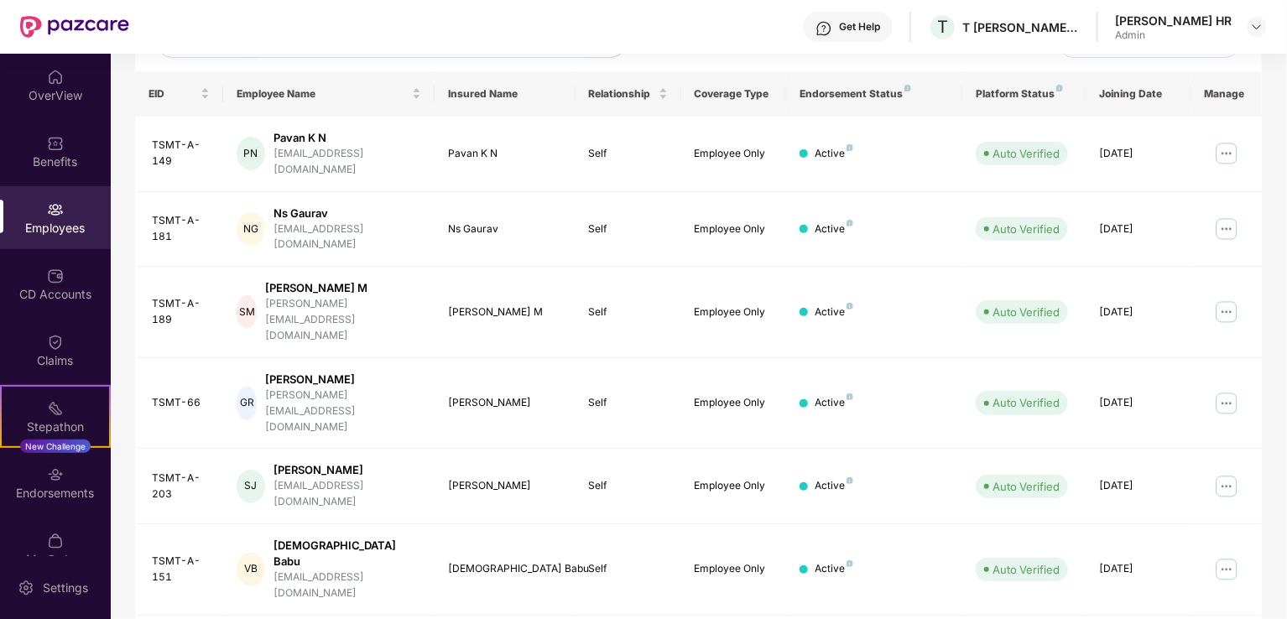
click at [1227, 390] on img at bounding box center [1226, 403] width 27 height 27
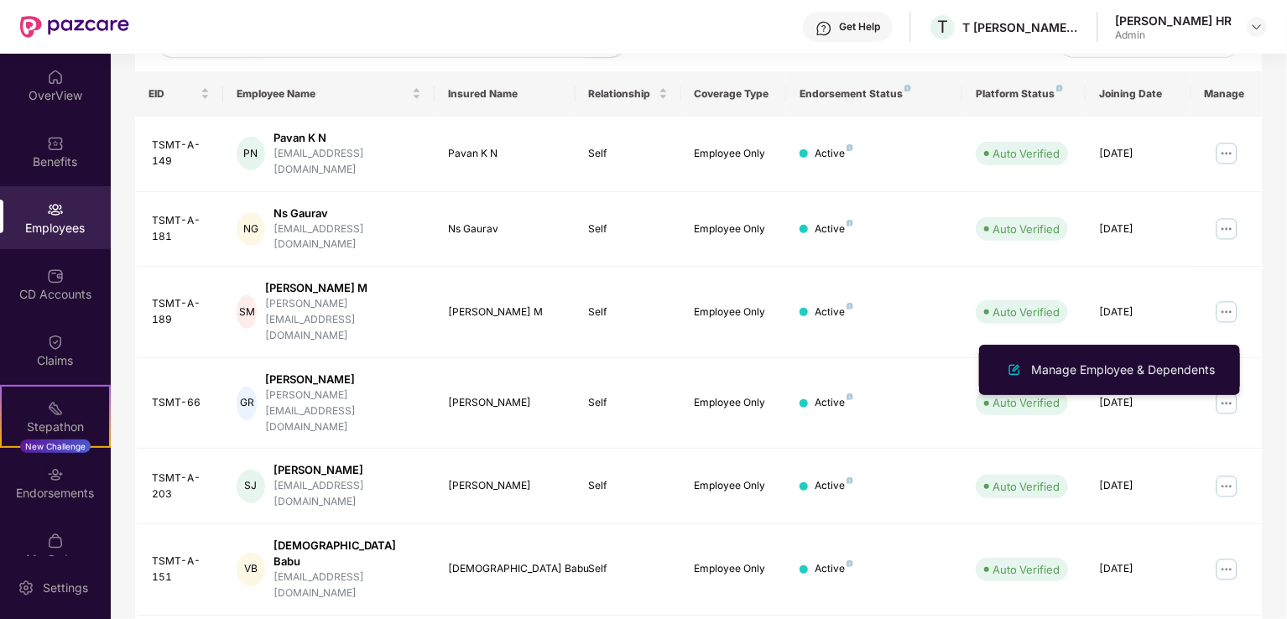
click at [1138, 368] on div "Manage Employee & Dependents" at bounding box center [1123, 370] width 190 height 18
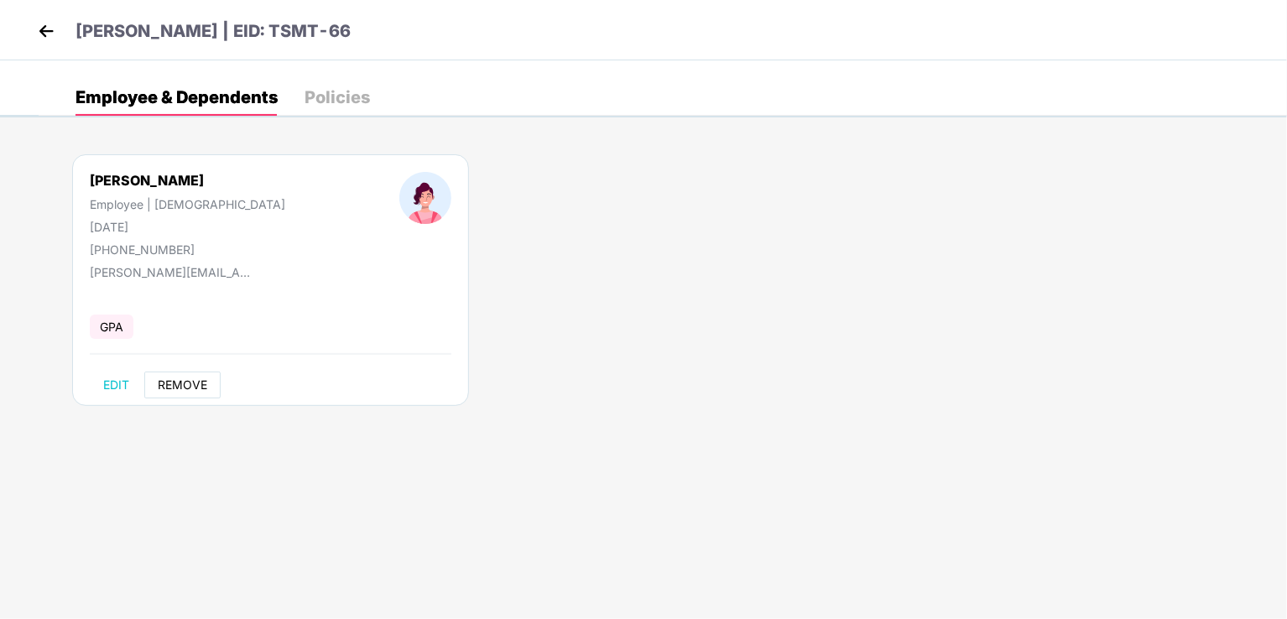
click at [179, 390] on span "REMOVE" at bounding box center [183, 384] width 50 height 13
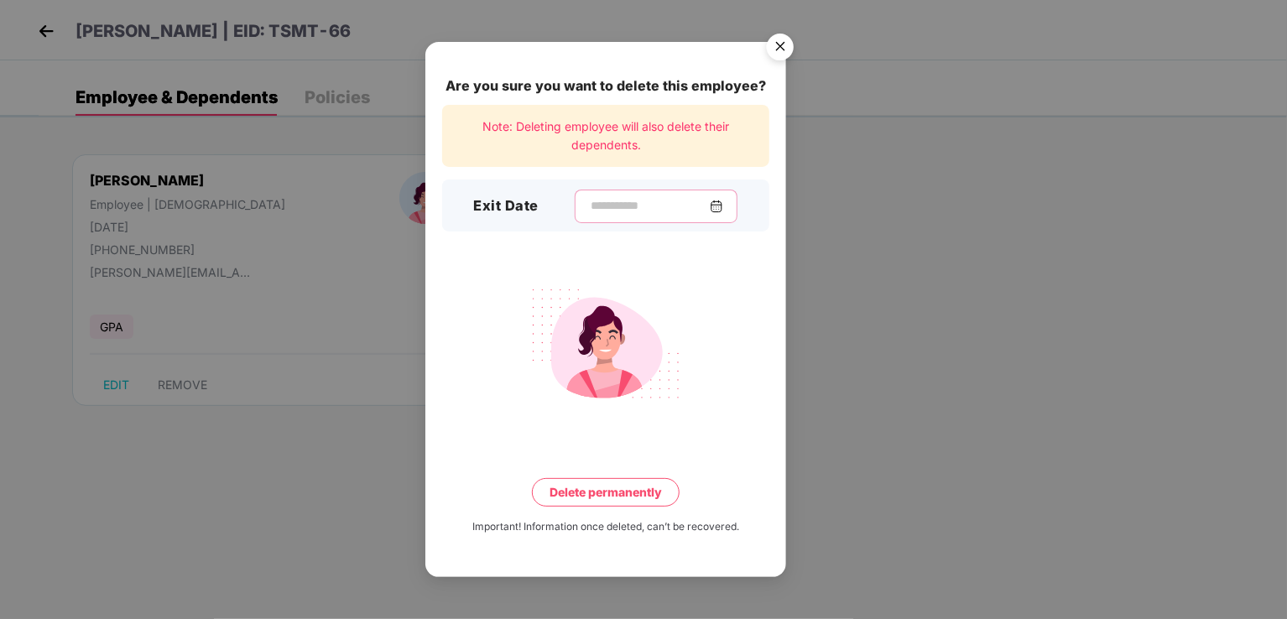
click at [589, 206] on input at bounding box center [649, 206] width 121 height 18
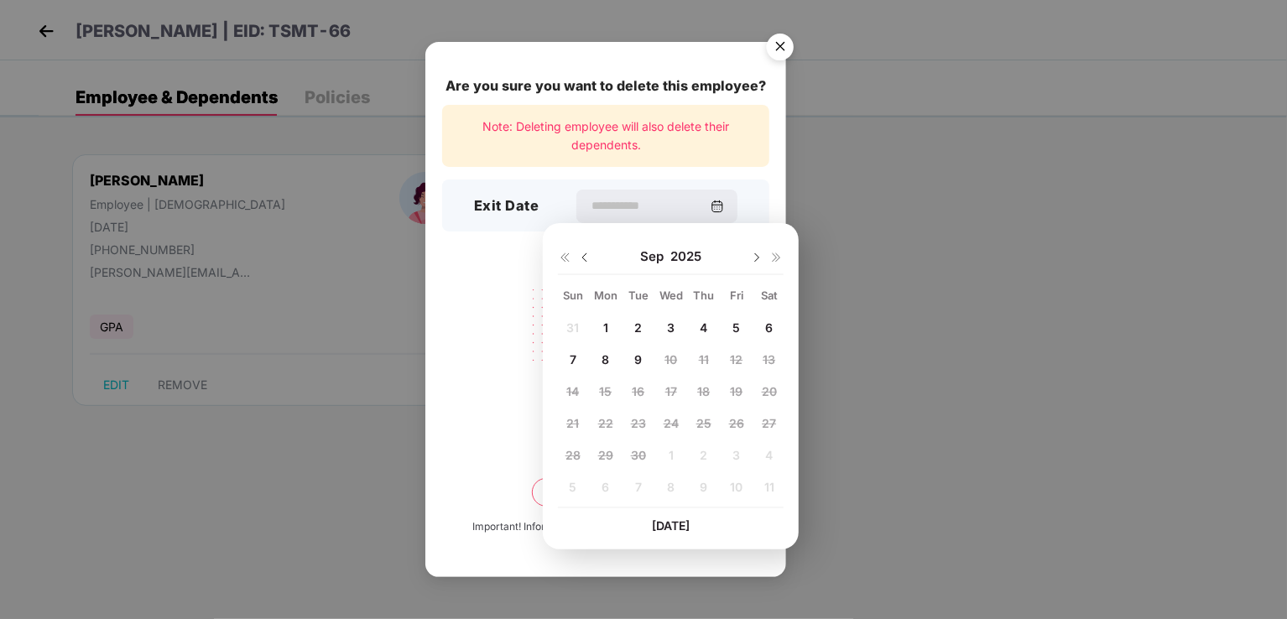
click at [582, 258] on img at bounding box center [584, 257] width 13 height 13
click at [634, 426] on span "19" at bounding box center [638, 423] width 13 height 14
type input "**********"
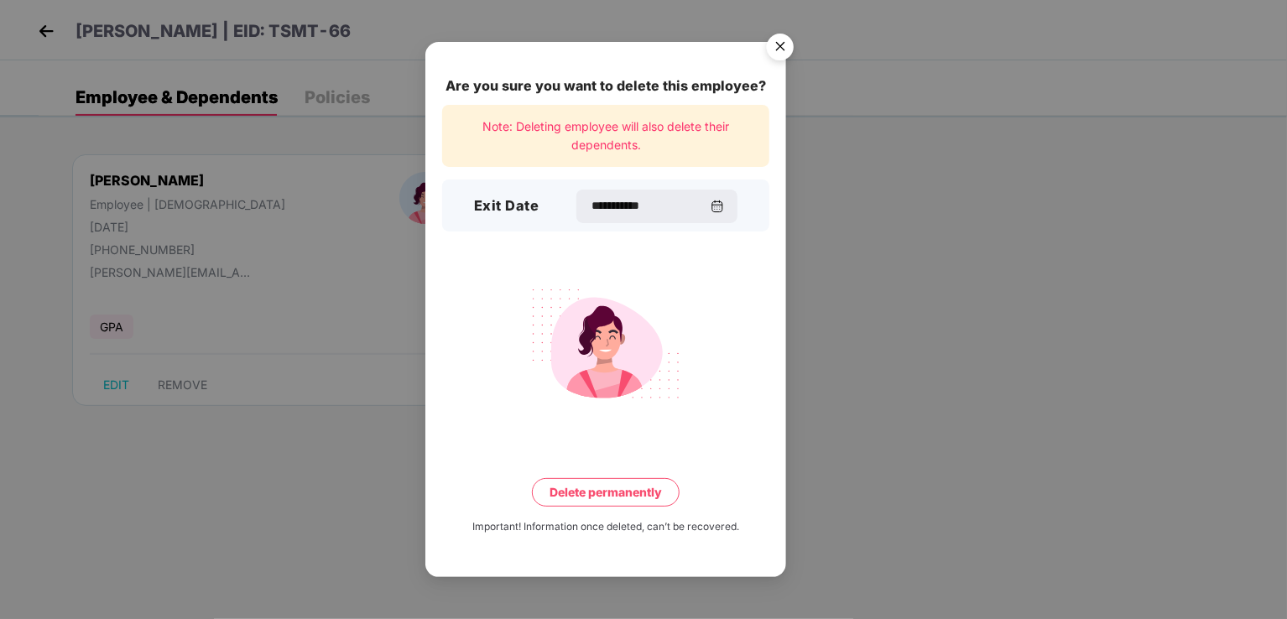
click at [628, 491] on button "Delete permanently" at bounding box center [606, 492] width 148 height 29
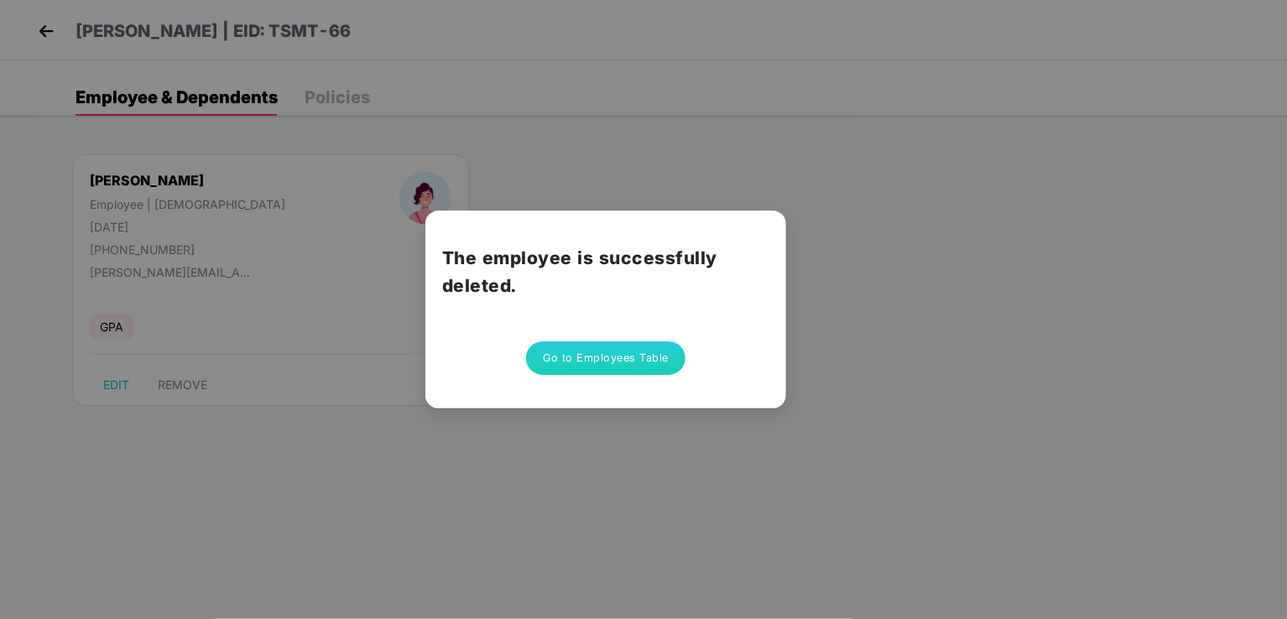
click at [608, 363] on button "Go to Employees Table" at bounding box center [605, 359] width 159 height 34
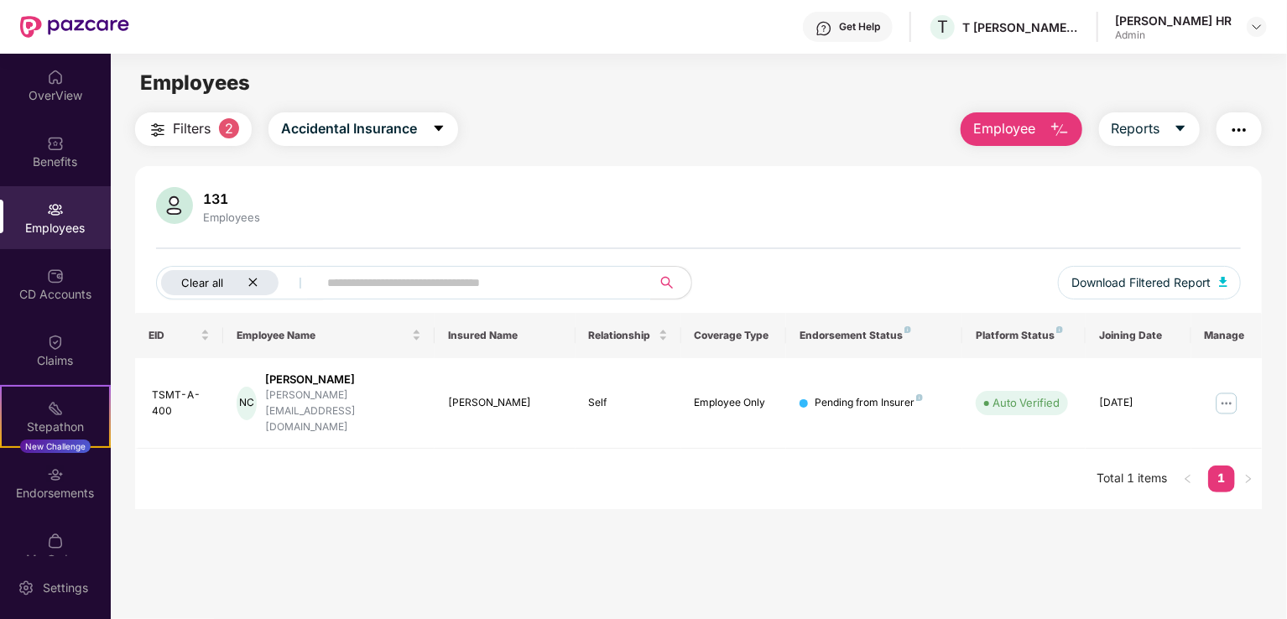
click at [252, 288] on div "Clear all" at bounding box center [219, 282] width 117 height 25
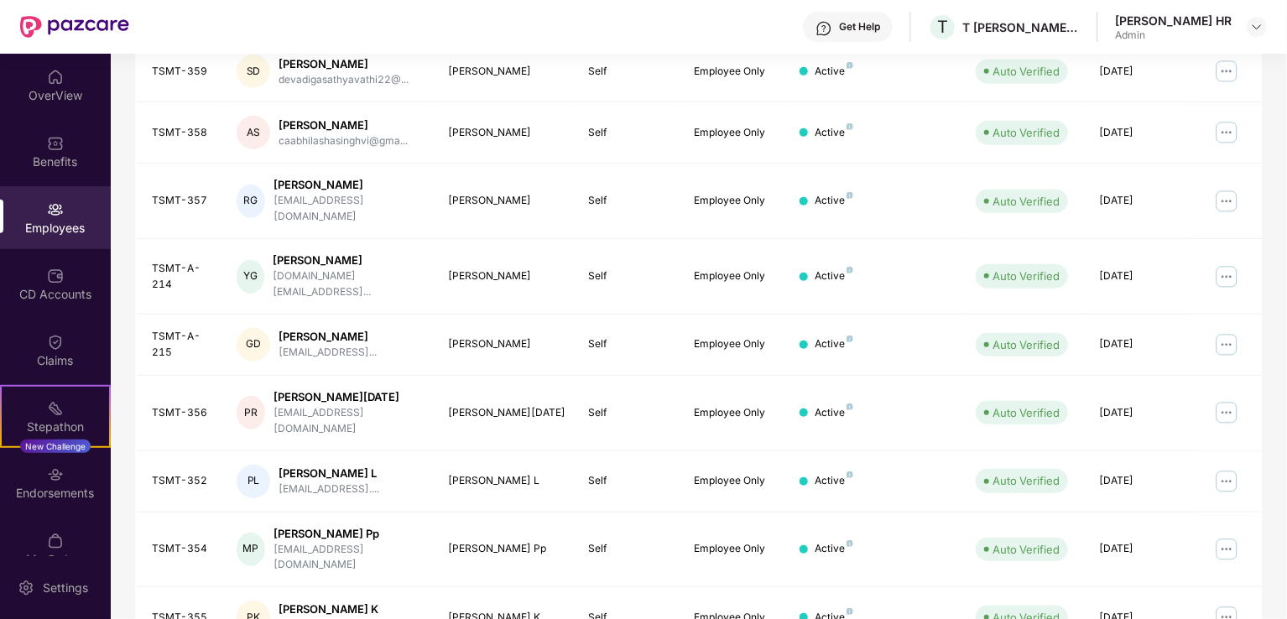
scroll to position [410, 0]
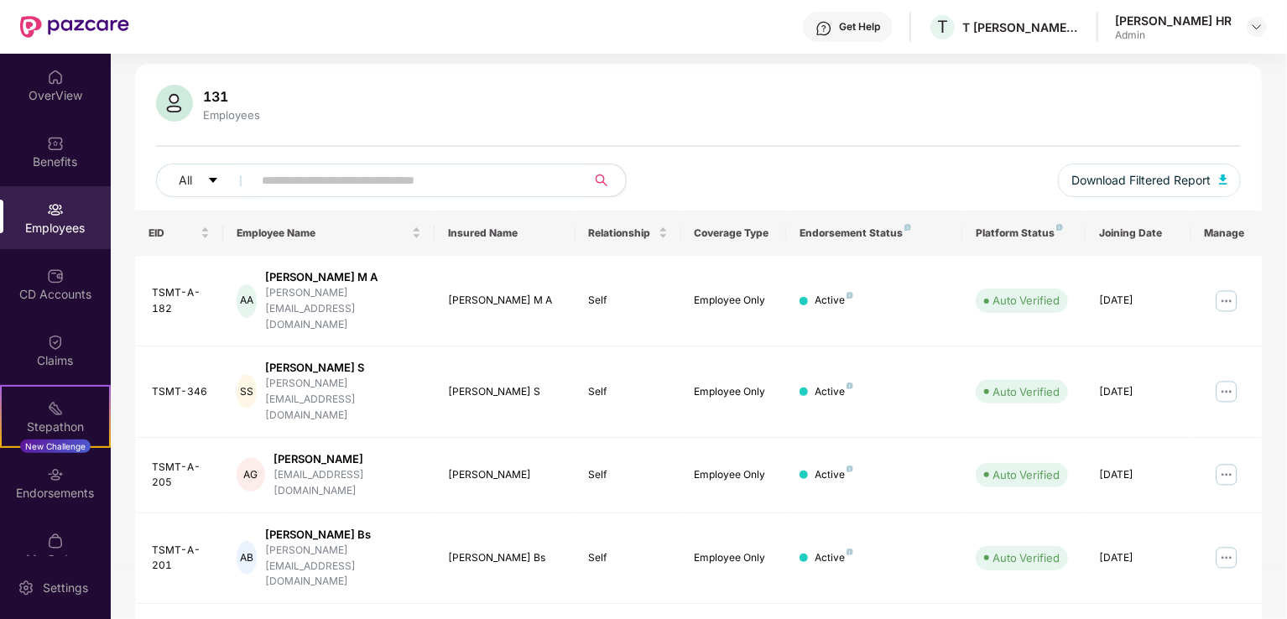
scroll to position [74, 0]
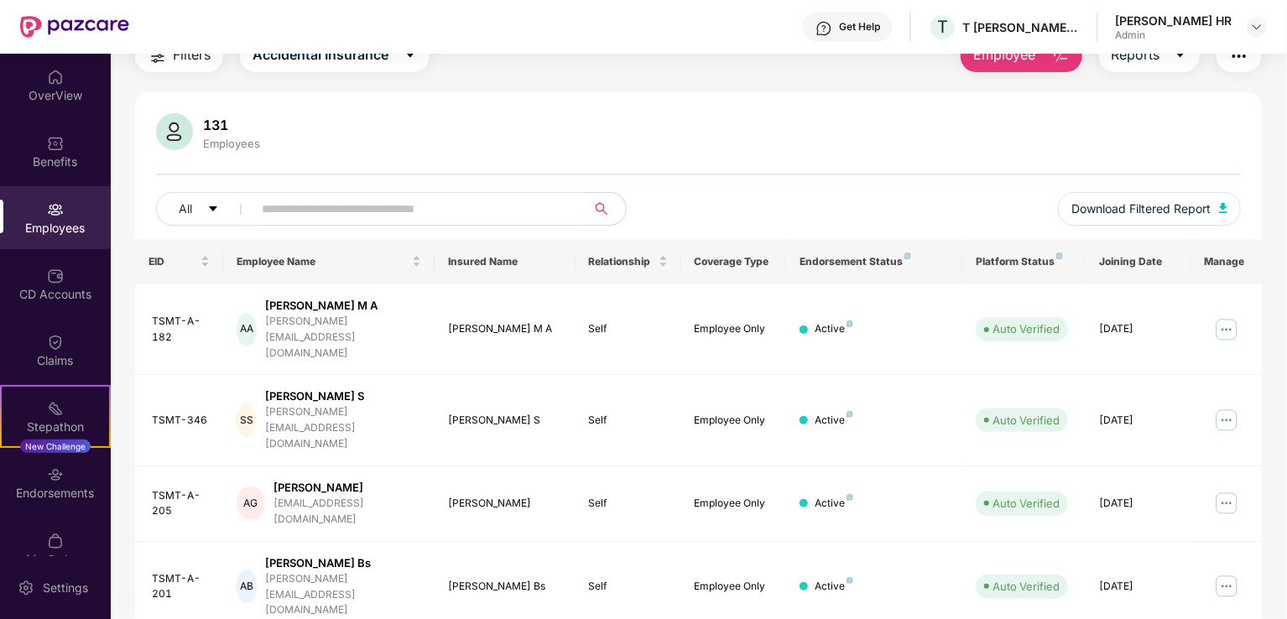
click at [1217, 316] on img at bounding box center [1226, 329] width 27 height 27
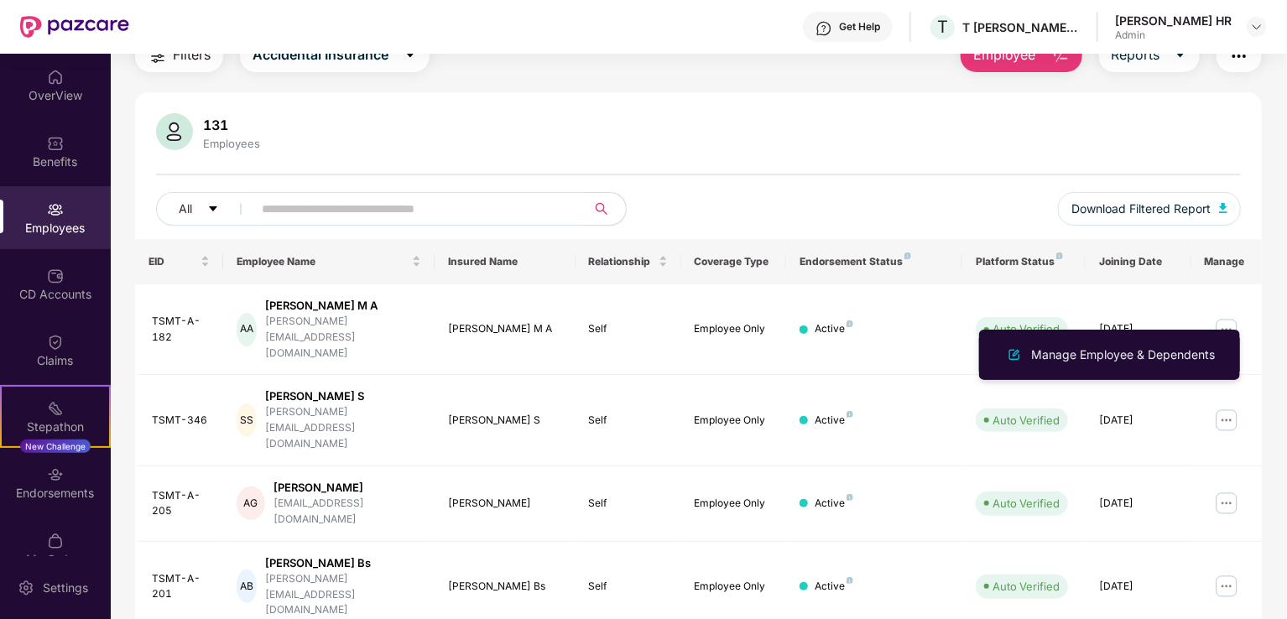
click at [1062, 363] on div "Manage Employee & Dependents" at bounding box center [1123, 355] width 190 height 18
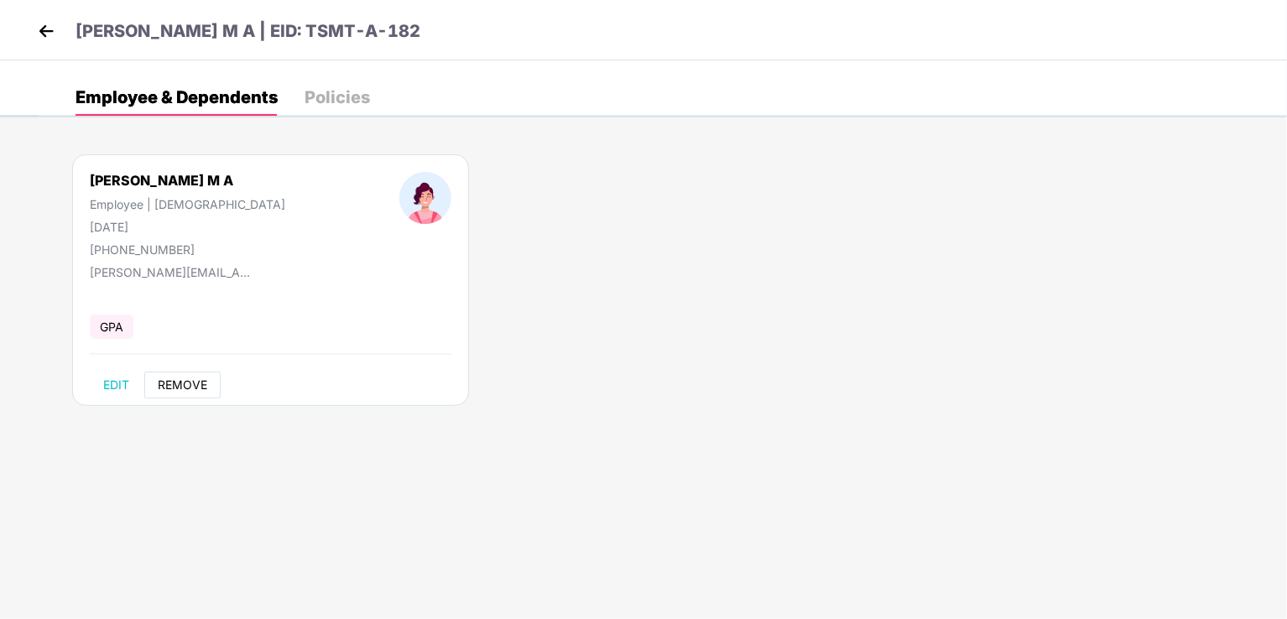
click at [176, 378] on span "REMOVE" at bounding box center [183, 384] width 50 height 13
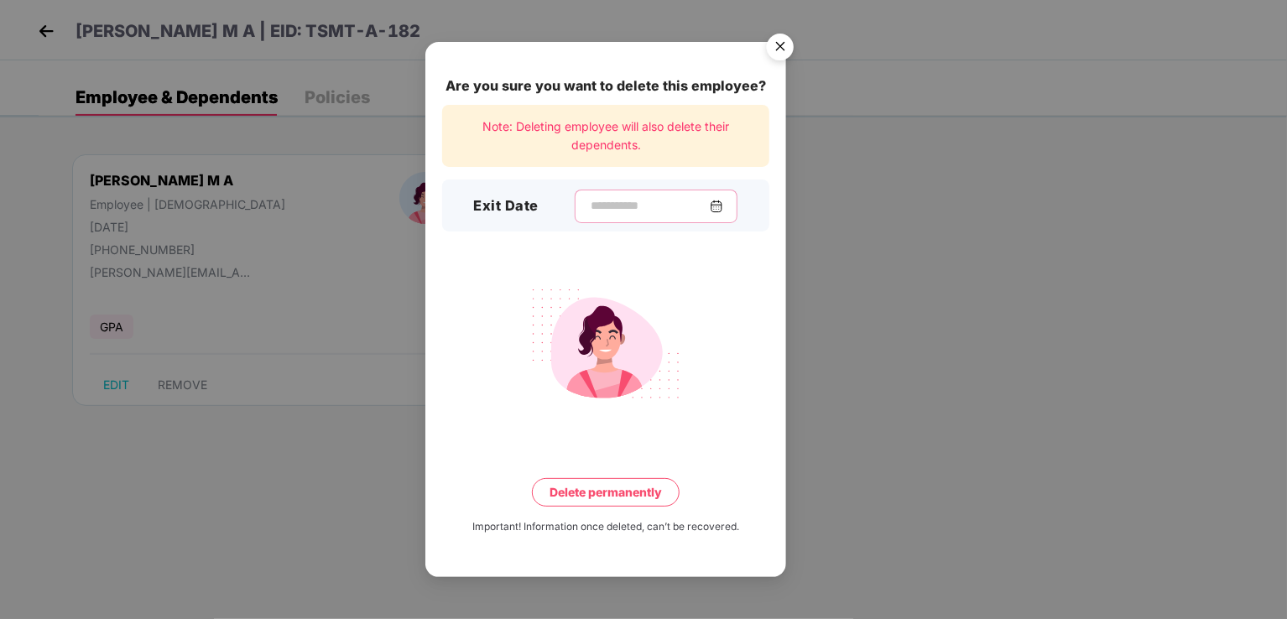
click at [590, 209] on input at bounding box center [649, 206] width 121 height 18
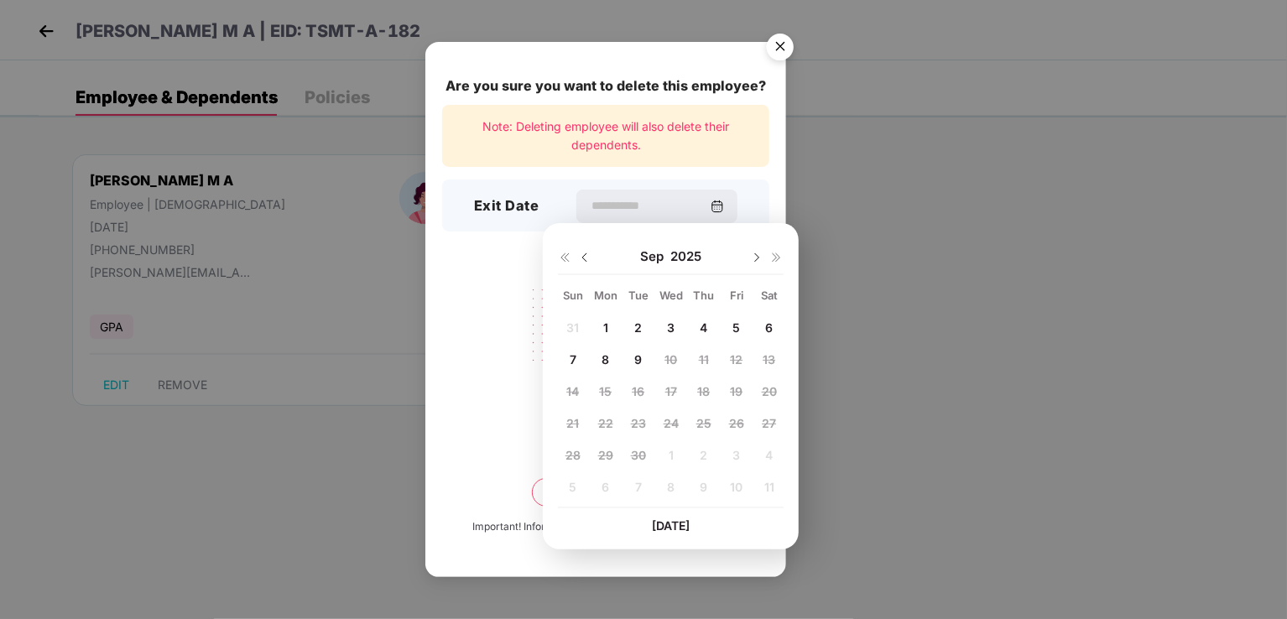
click at [583, 259] on img at bounding box center [584, 257] width 13 height 13
click at [587, 254] on img at bounding box center [584, 257] width 13 height 13
click at [756, 261] on img at bounding box center [756, 257] width 13 height 13
click at [604, 382] on div "11" at bounding box center [605, 391] width 25 height 25
type input "**********"
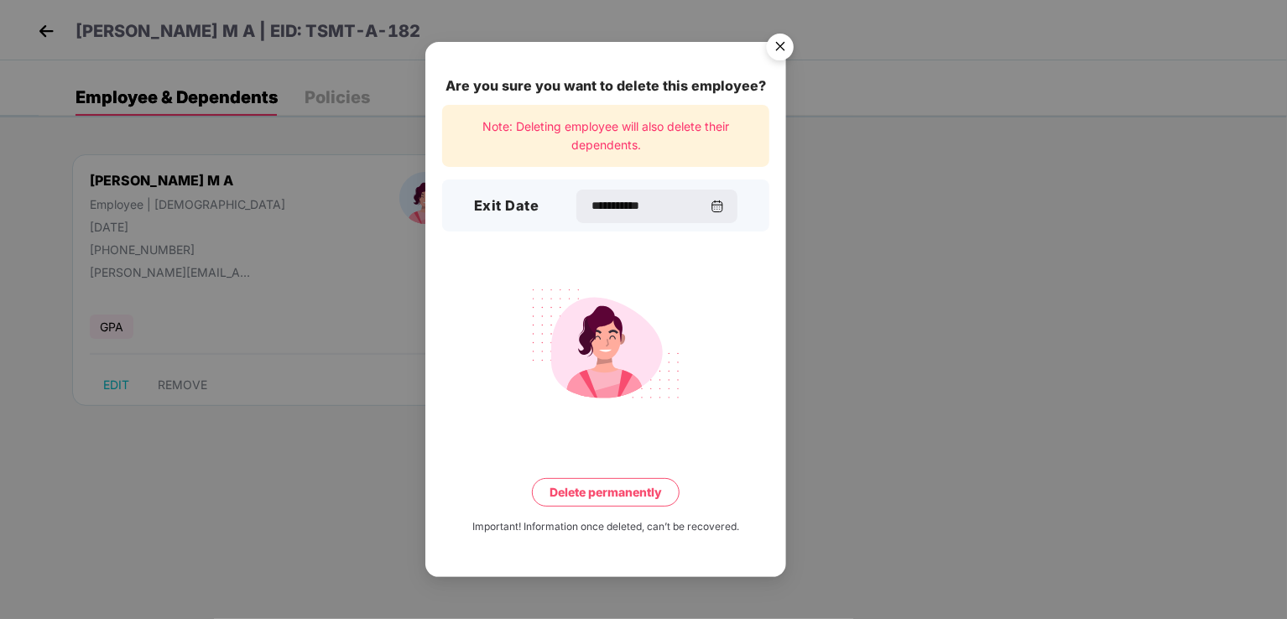
click at [613, 502] on button "Delete permanently" at bounding box center [606, 492] width 148 height 29
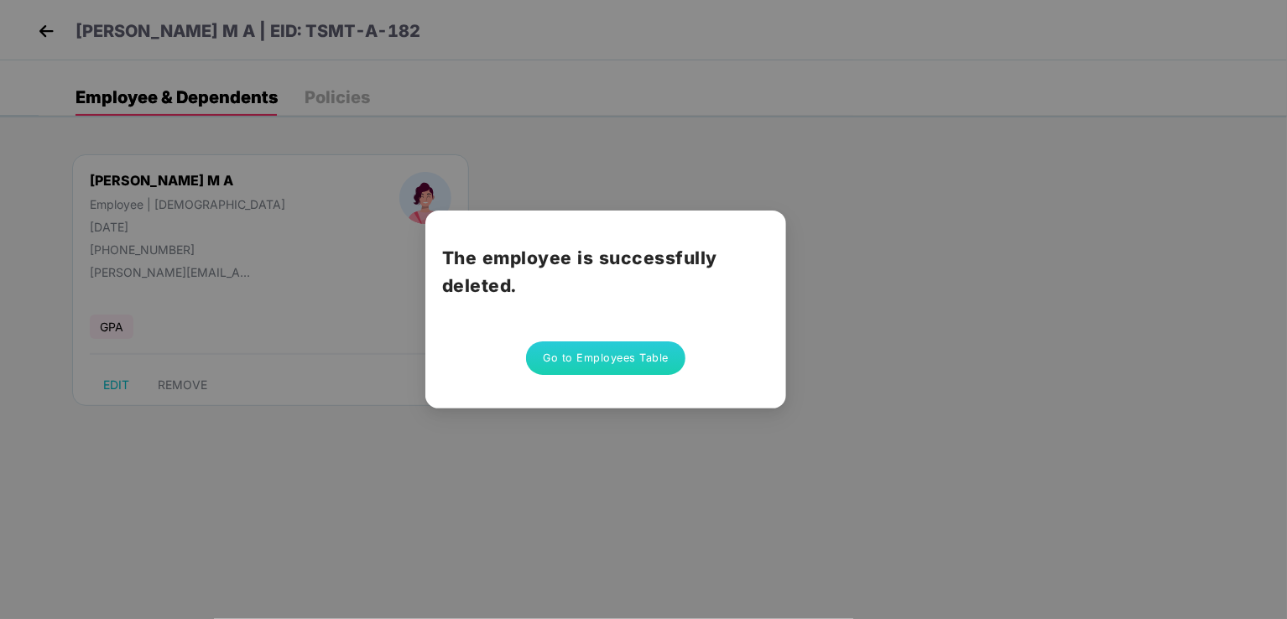
click at [638, 369] on button "Go to Employees Table" at bounding box center [605, 359] width 159 height 34
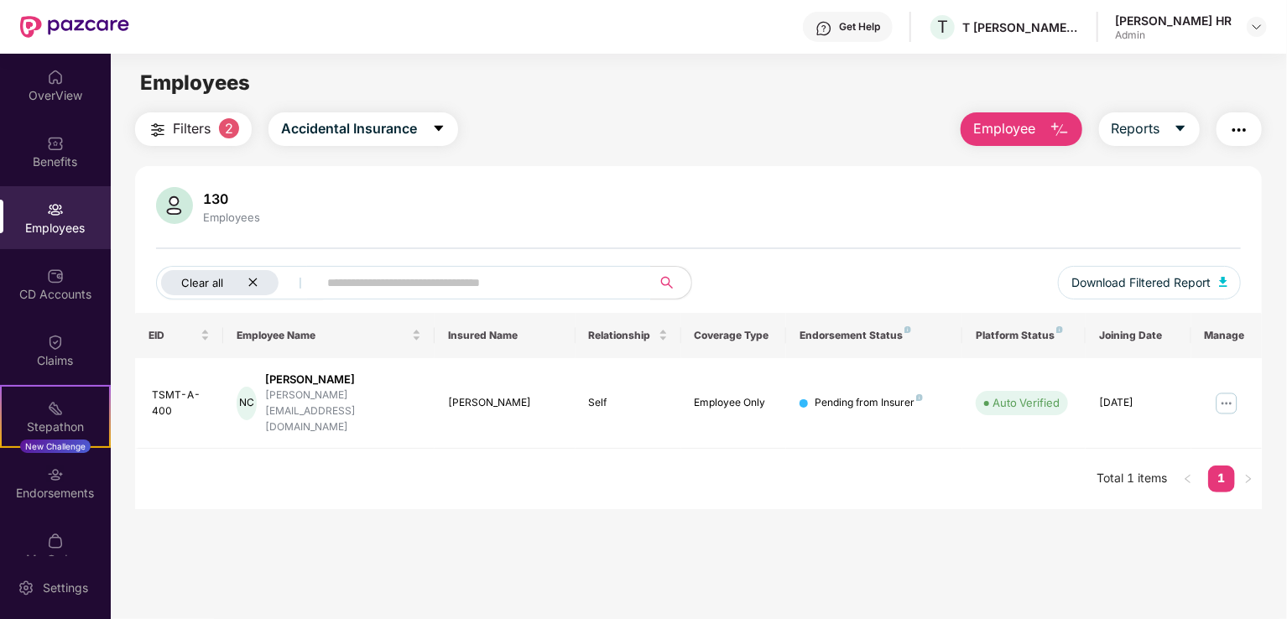
click at [262, 281] on div "Clear all" at bounding box center [219, 282] width 117 height 25
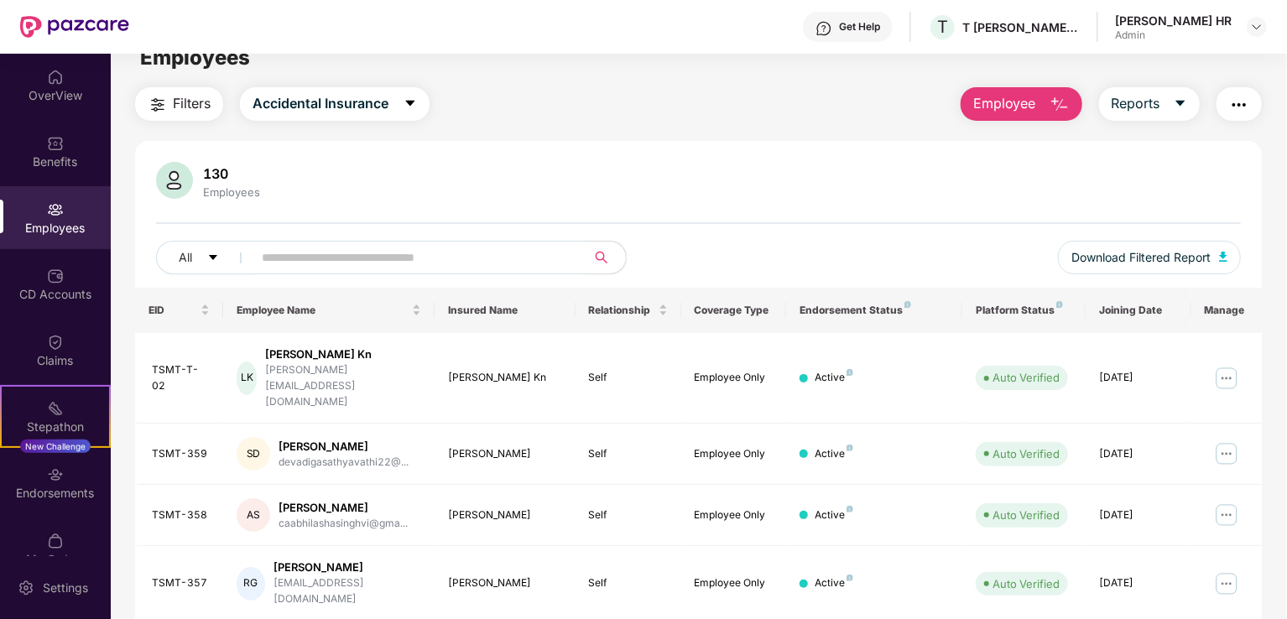
scroll to position [0, 0]
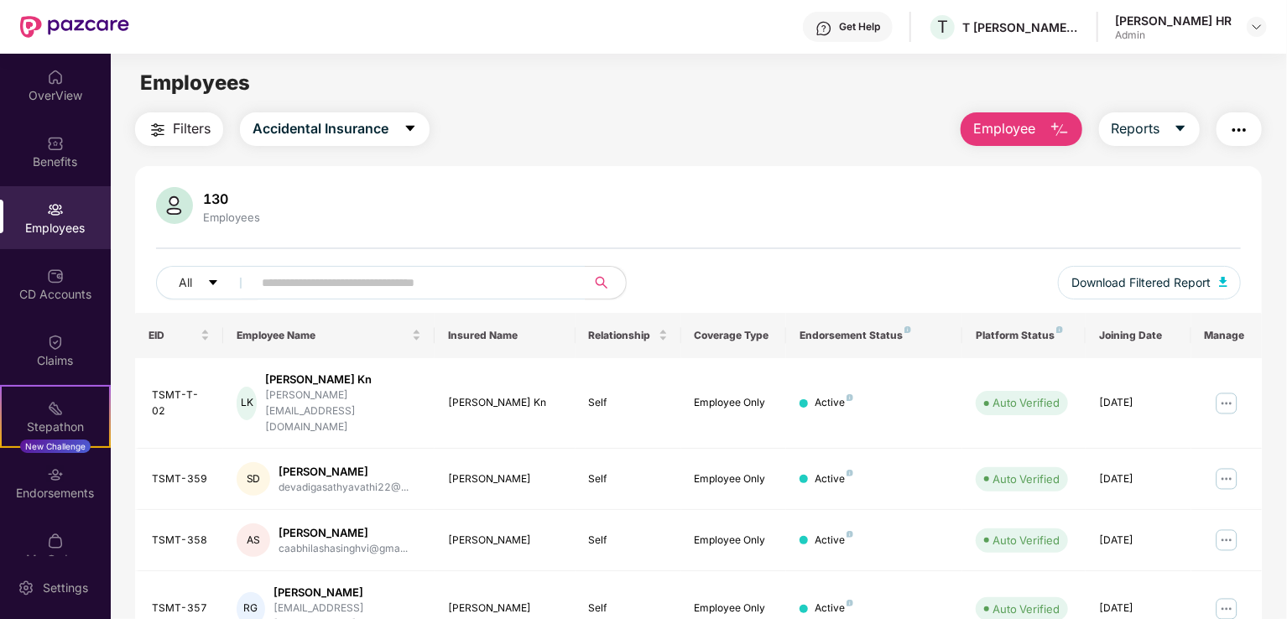
click at [37, 244] on div "Employees" at bounding box center [55, 217] width 111 height 63
click at [36, 239] on div "Employees" at bounding box center [55, 217] width 111 height 63
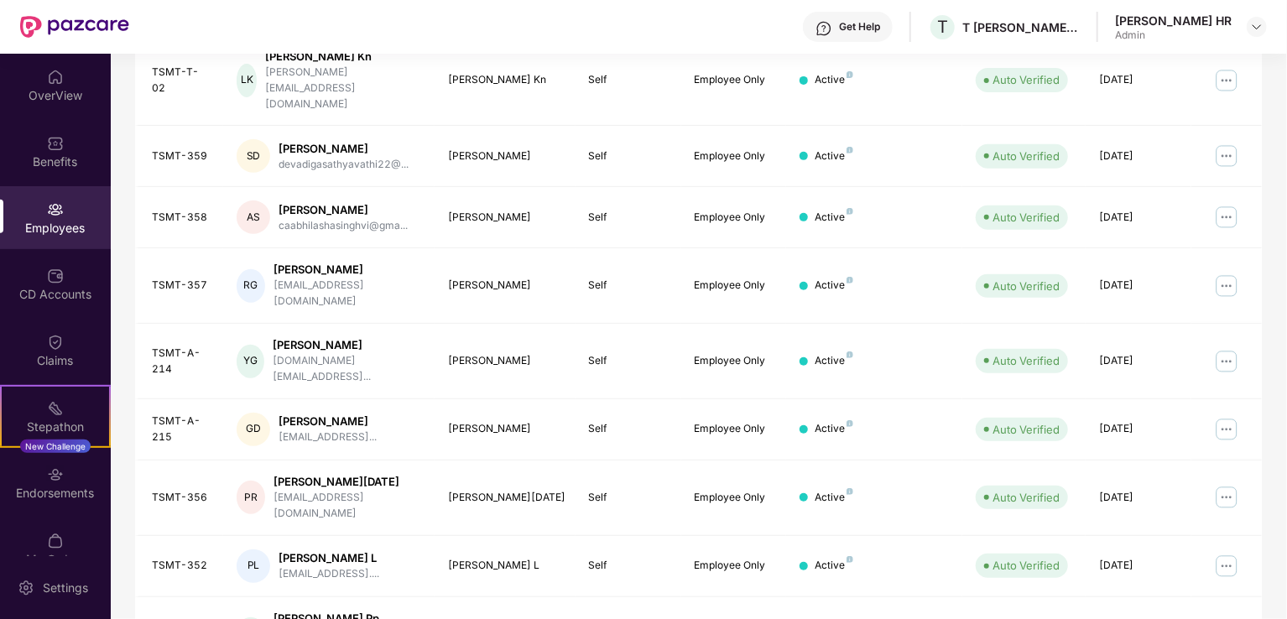
scroll to position [410, 0]
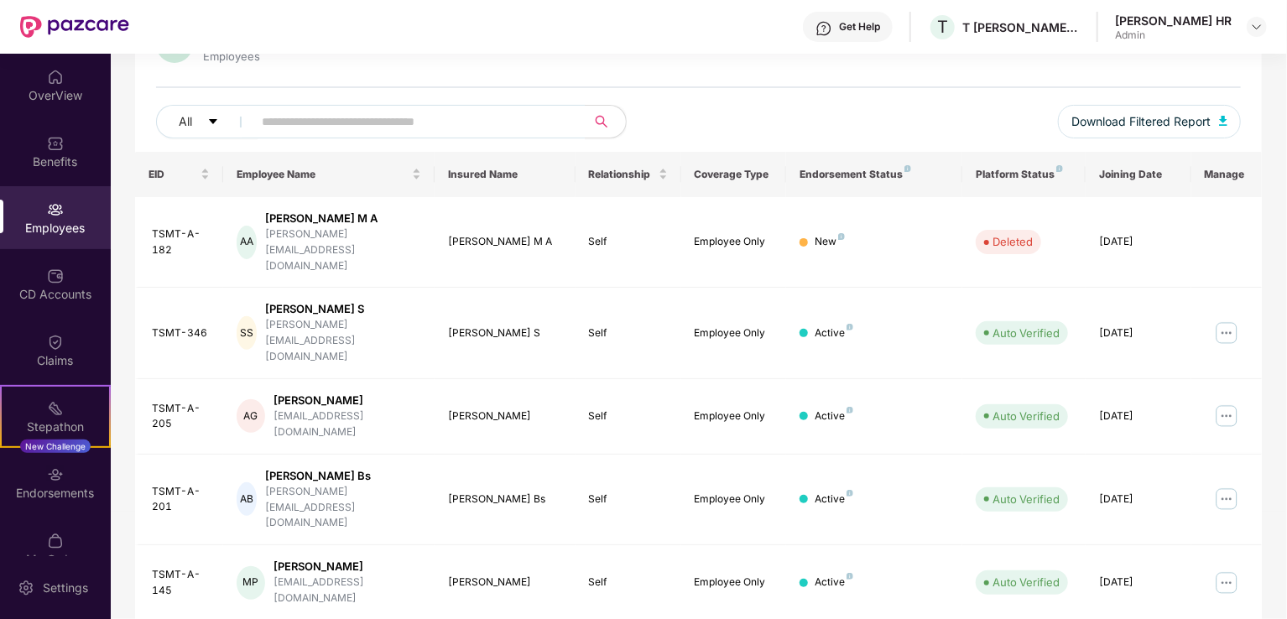
scroll to position [158, 0]
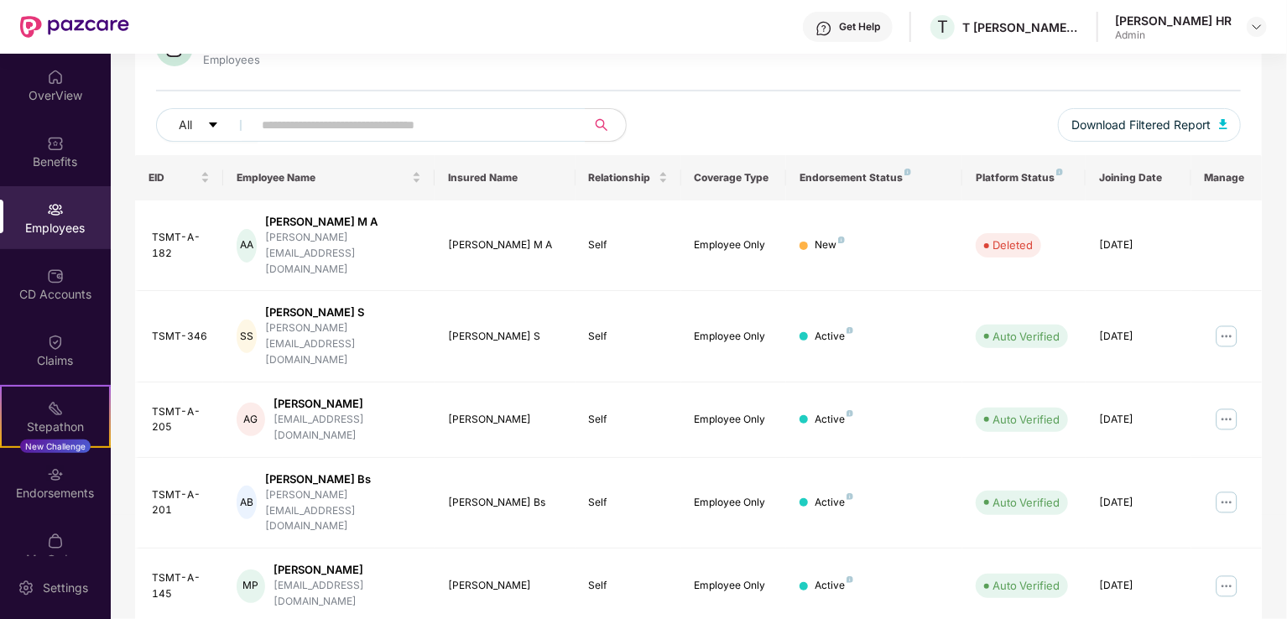
click at [1225, 323] on img at bounding box center [1226, 336] width 27 height 27
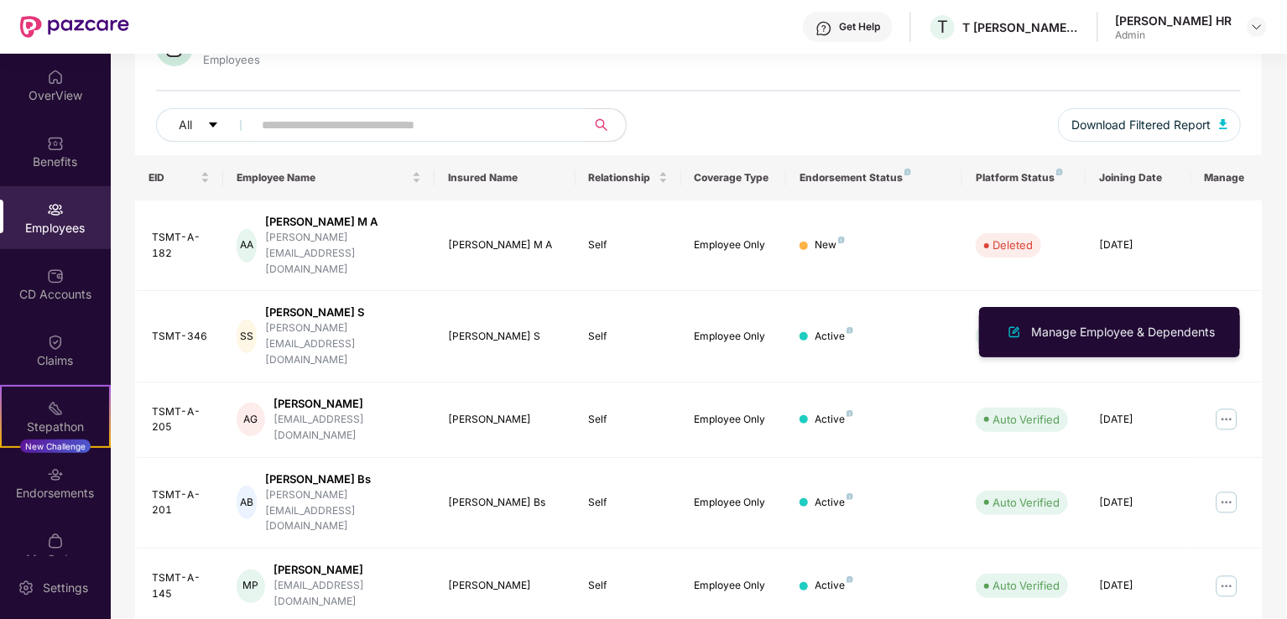
click at [1137, 323] on div "Manage Employee & Dependents" at bounding box center [1123, 332] width 190 height 18
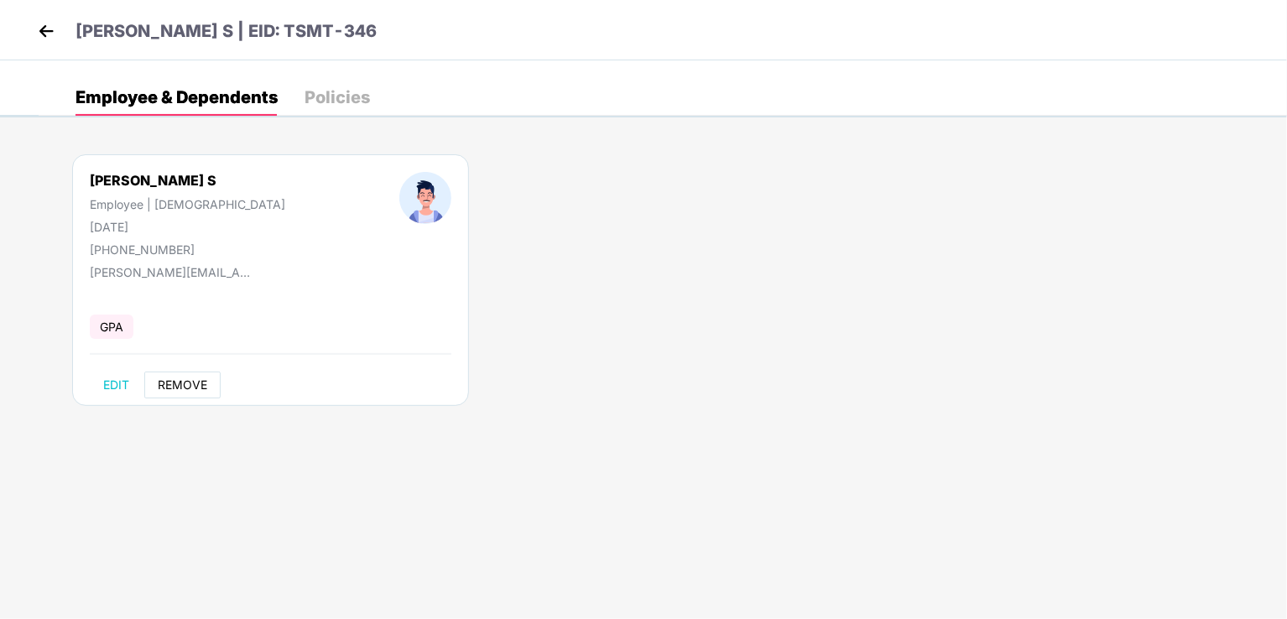
click at [200, 378] on span "REMOVE" at bounding box center [183, 384] width 50 height 13
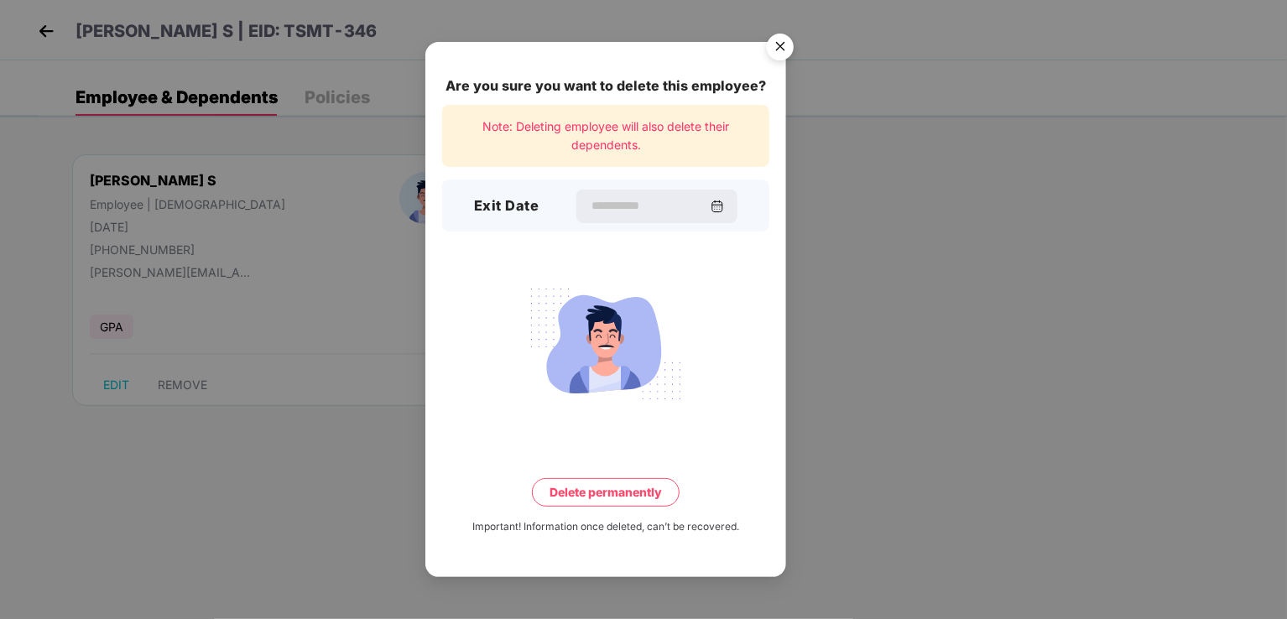
click at [631, 217] on div at bounding box center [657, 207] width 161 height 34
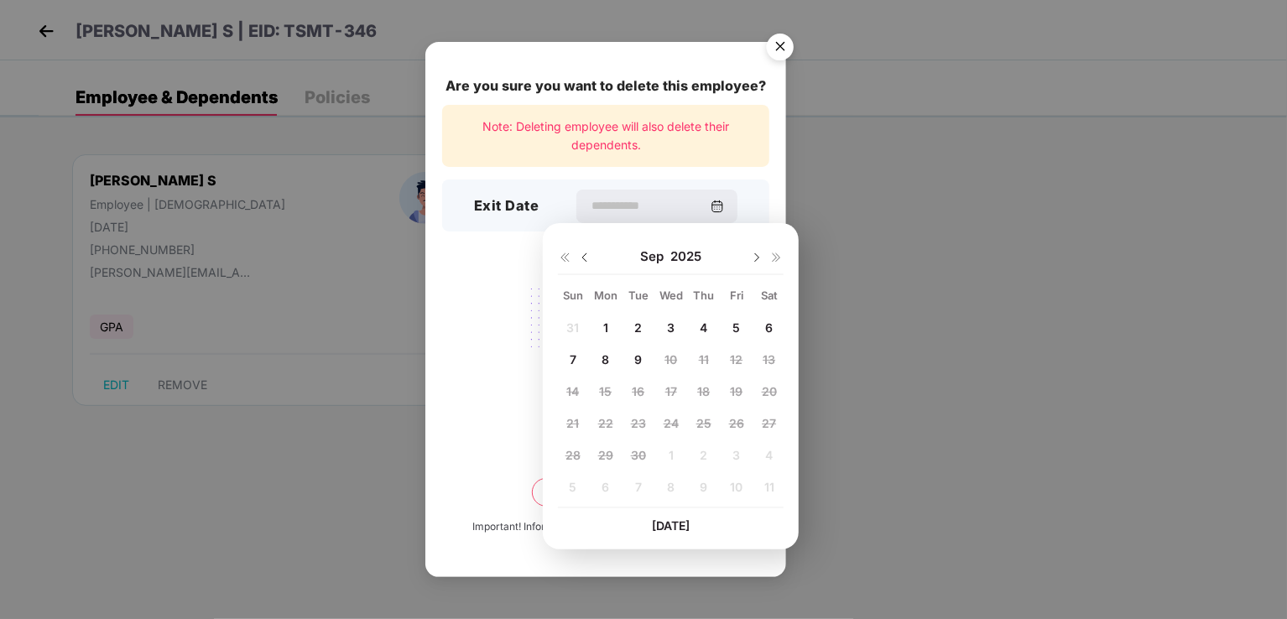
click at [587, 255] on img at bounding box center [584, 257] width 13 height 13
click at [611, 389] on div "11" at bounding box center [605, 391] width 25 height 25
type input "**********"
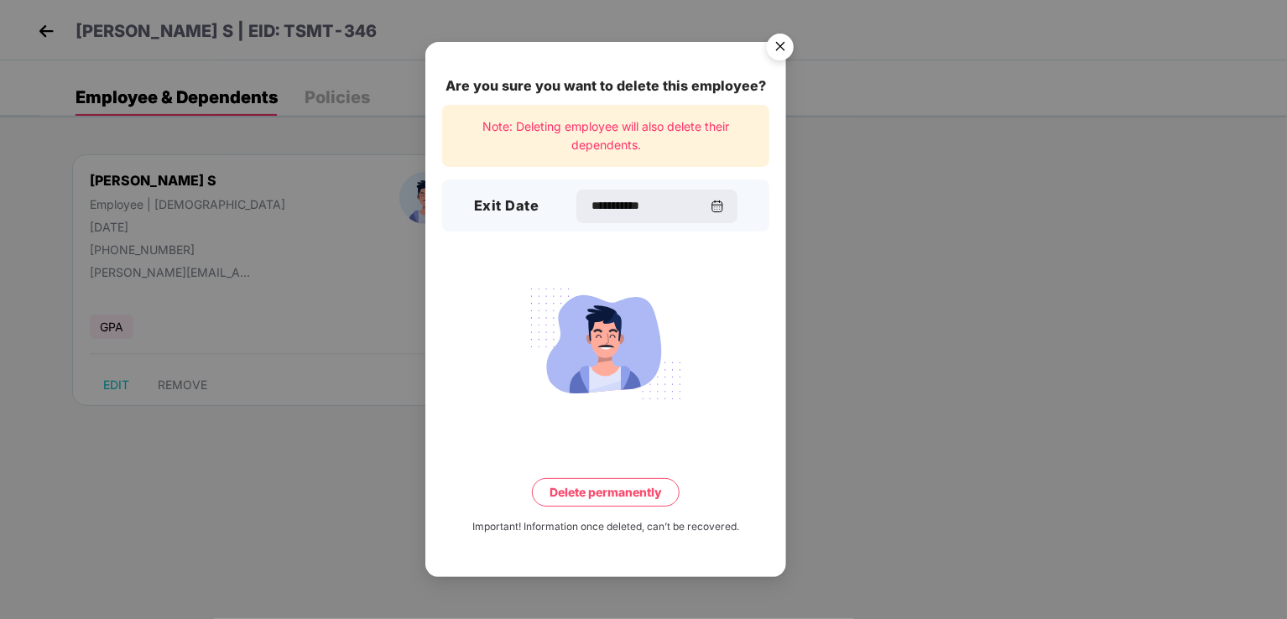
click at [637, 498] on button "Delete permanently" at bounding box center [606, 492] width 148 height 29
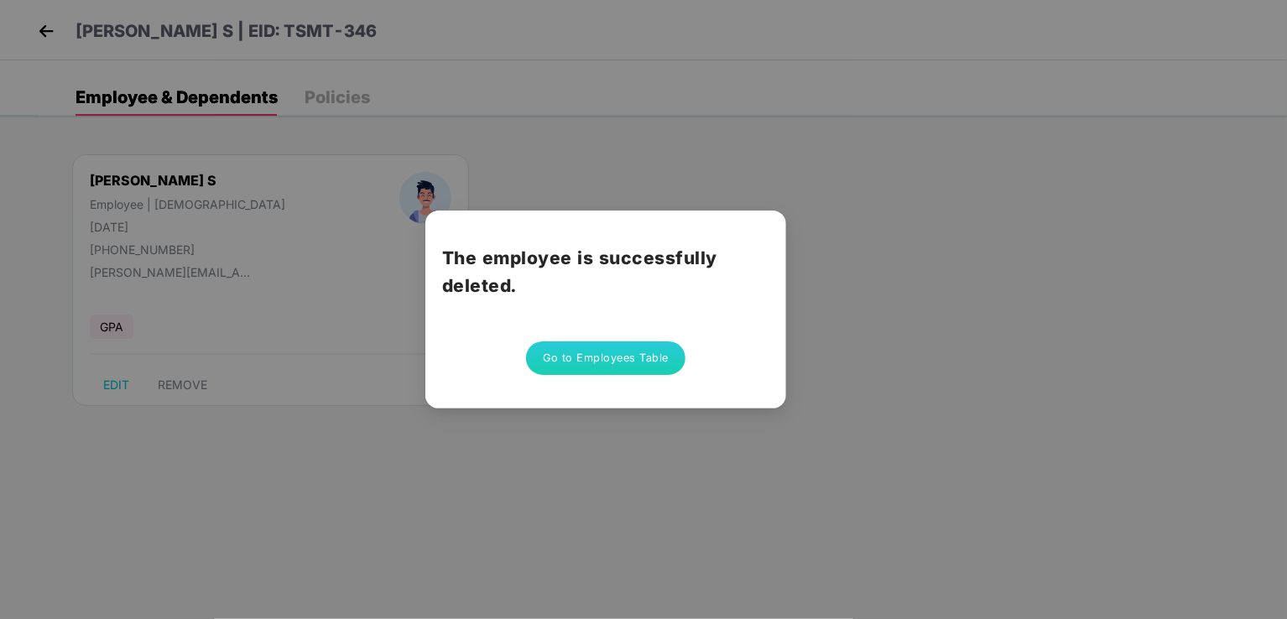
click at [619, 362] on button "Go to Employees Table" at bounding box center [605, 359] width 159 height 34
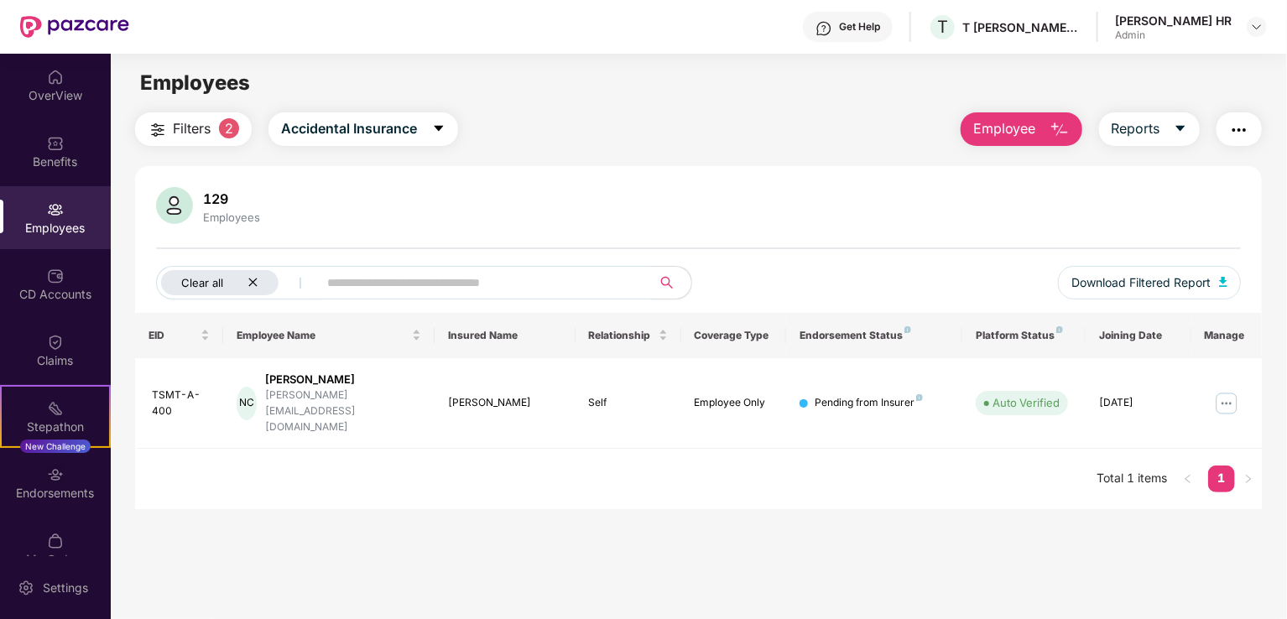
click at [263, 282] on div "Clear all" at bounding box center [219, 282] width 117 height 25
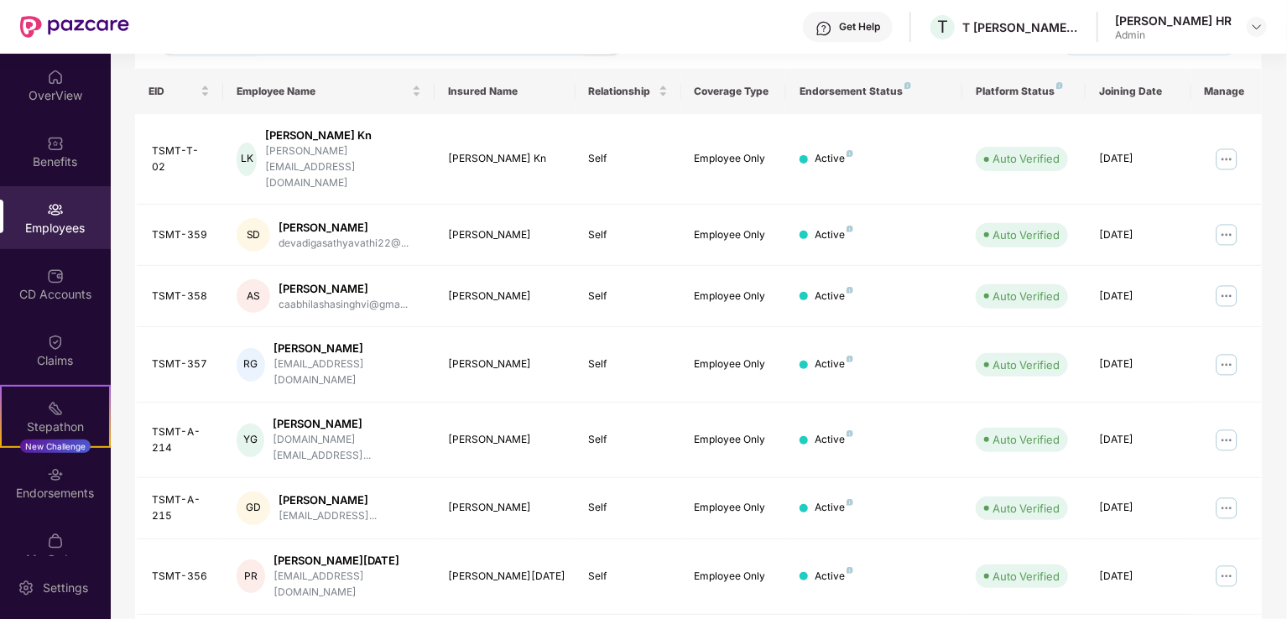
scroll to position [410, 0]
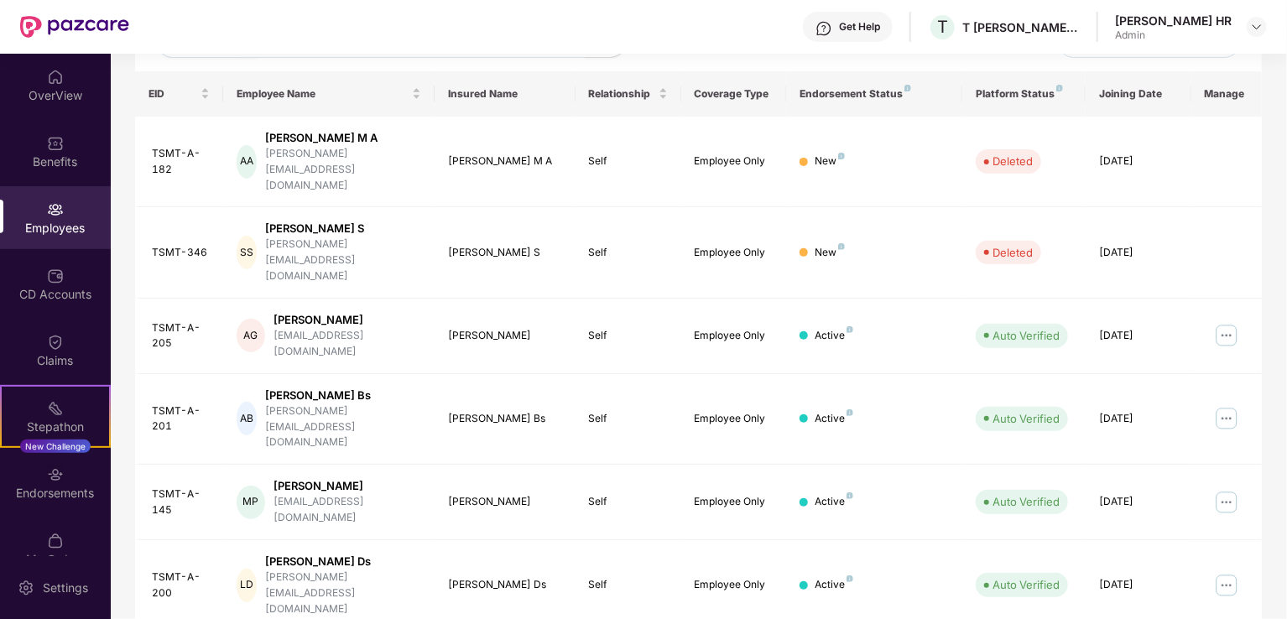
scroll to position [326, 0]
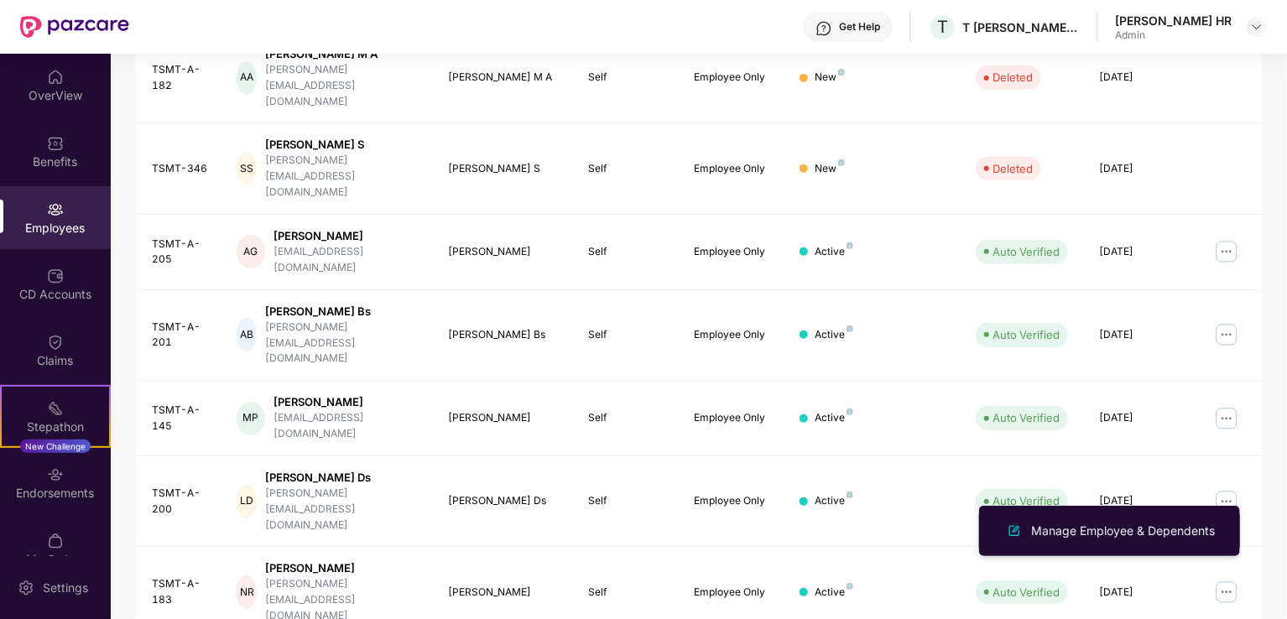
click at [1146, 528] on div "Manage Employee & Dependents" at bounding box center [1123, 531] width 190 height 18
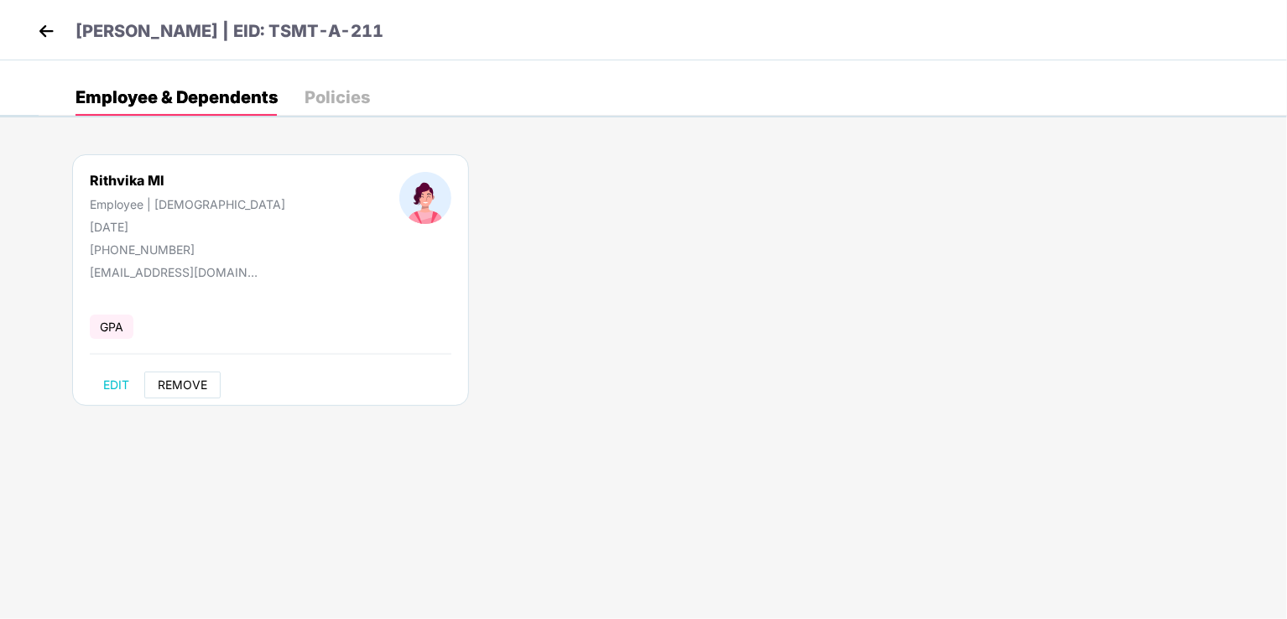
click at [188, 376] on button "REMOVE" at bounding box center [182, 385] width 76 height 27
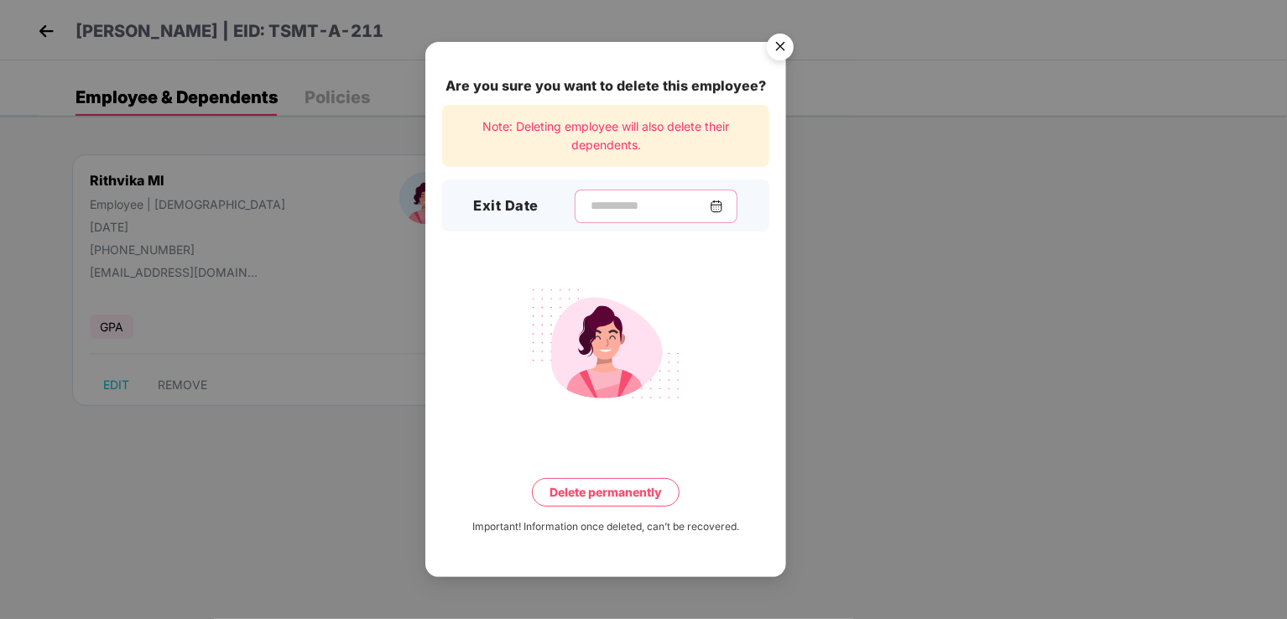
click at [609, 213] on input at bounding box center [649, 206] width 121 height 18
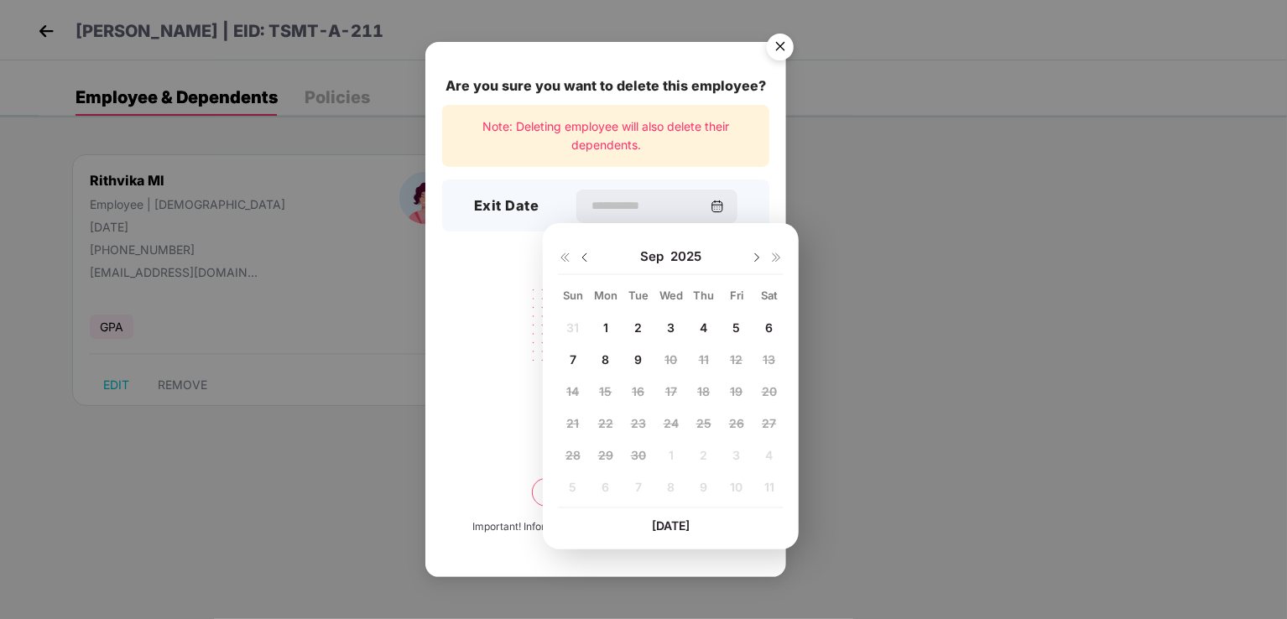
click at [584, 255] on img at bounding box center [584, 257] width 13 height 13
click at [608, 384] on div "11" at bounding box center [605, 391] width 25 height 25
type input "**********"
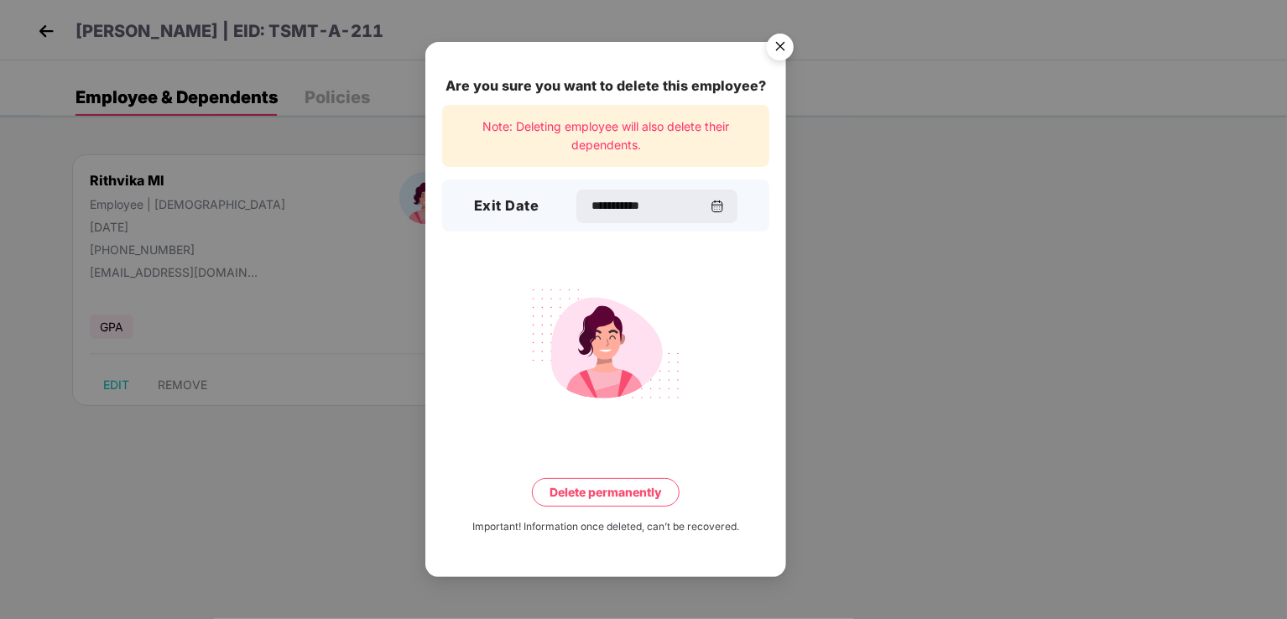
click at [650, 498] on button "Delete permanently" at bounding box center [606, 492] width 148 height 29
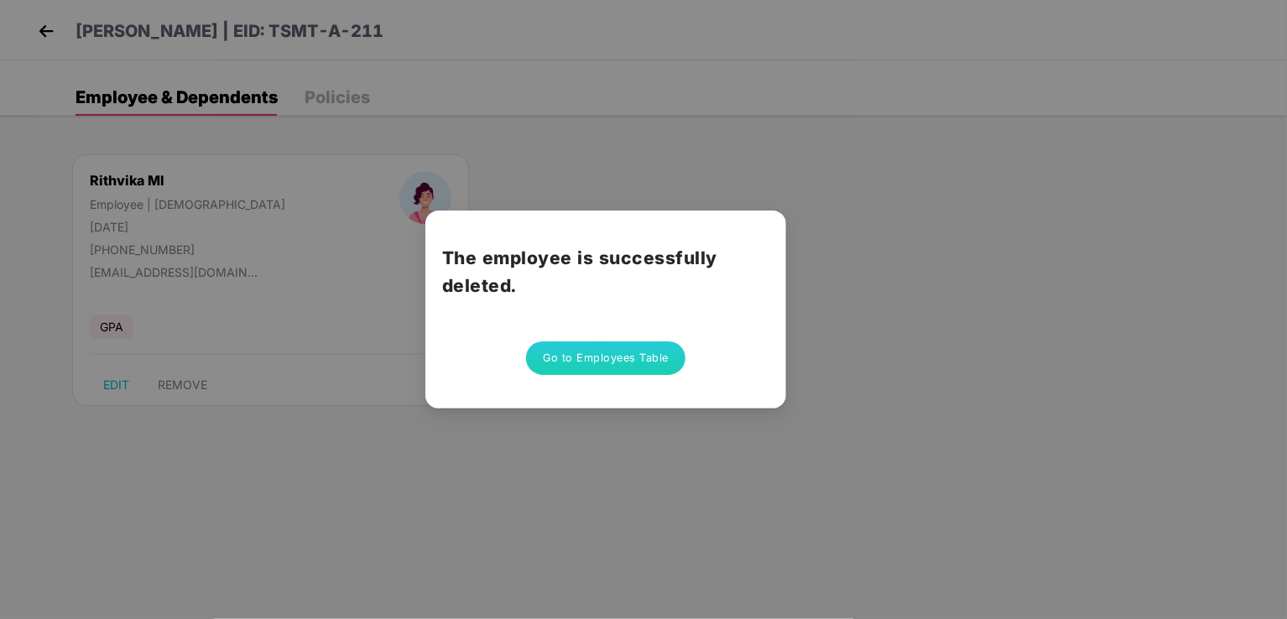
click at [618, 361] on button "Go to Employees Table" at bounding box center [605, 359] width 159 height 34
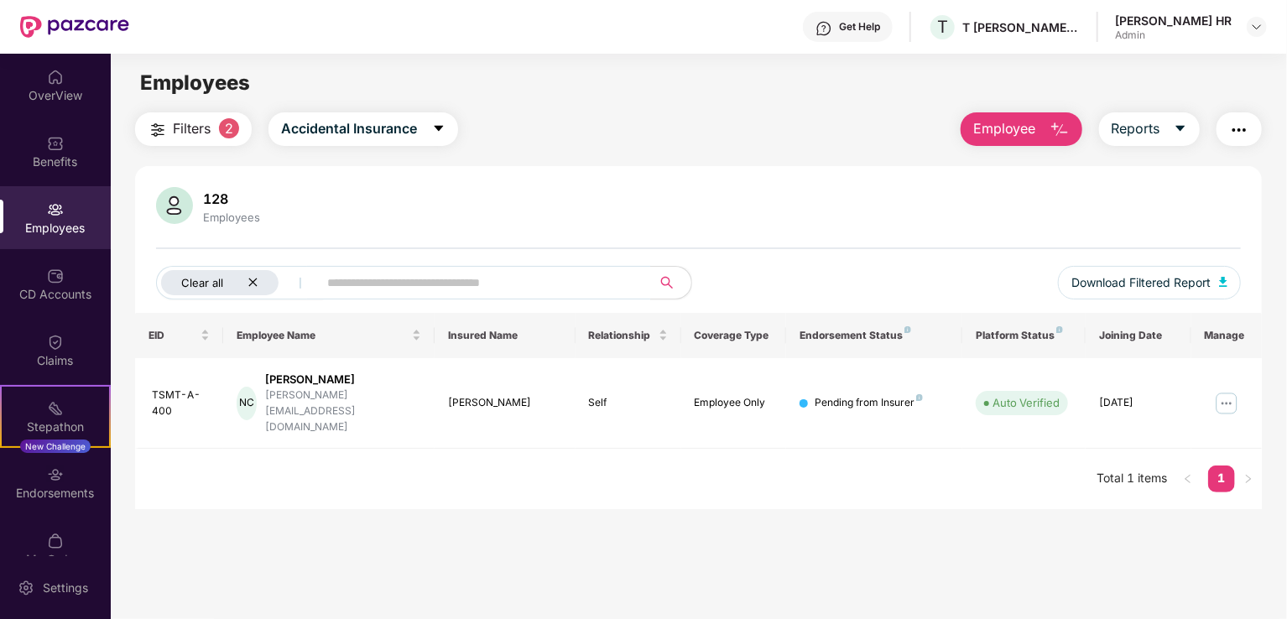
click at [258, 286] on icon "close" at bounding box center [253, 282] width 11 height 11
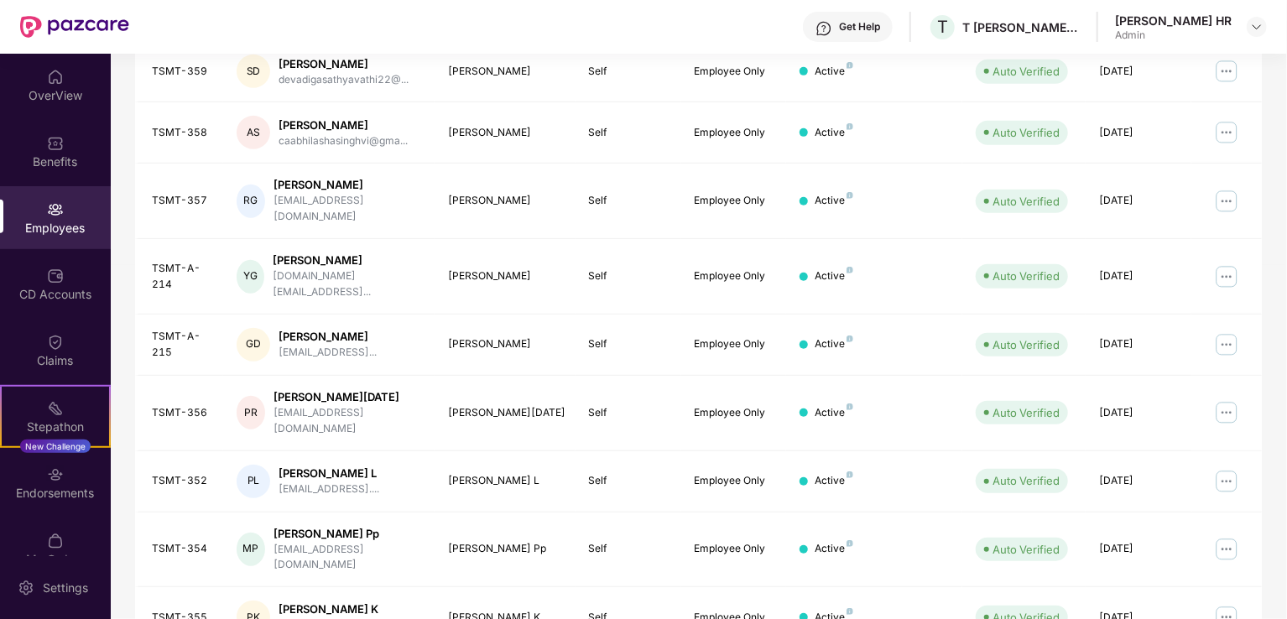
scroll to position [410, 0]
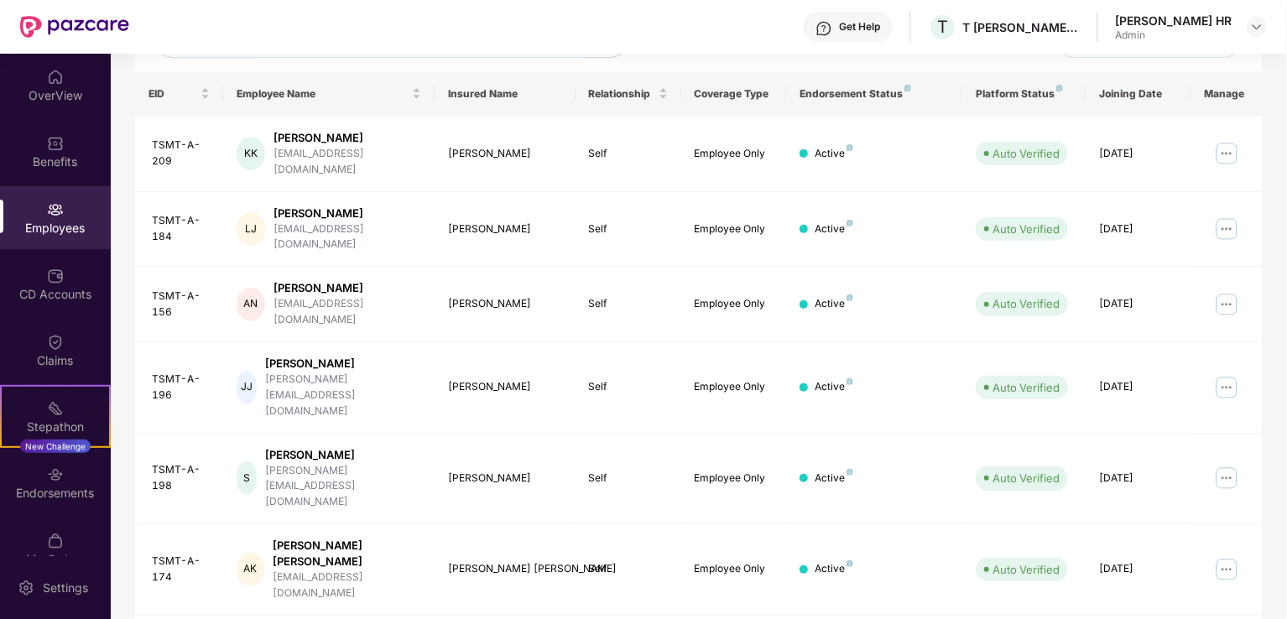
scroll to position [326, 0]
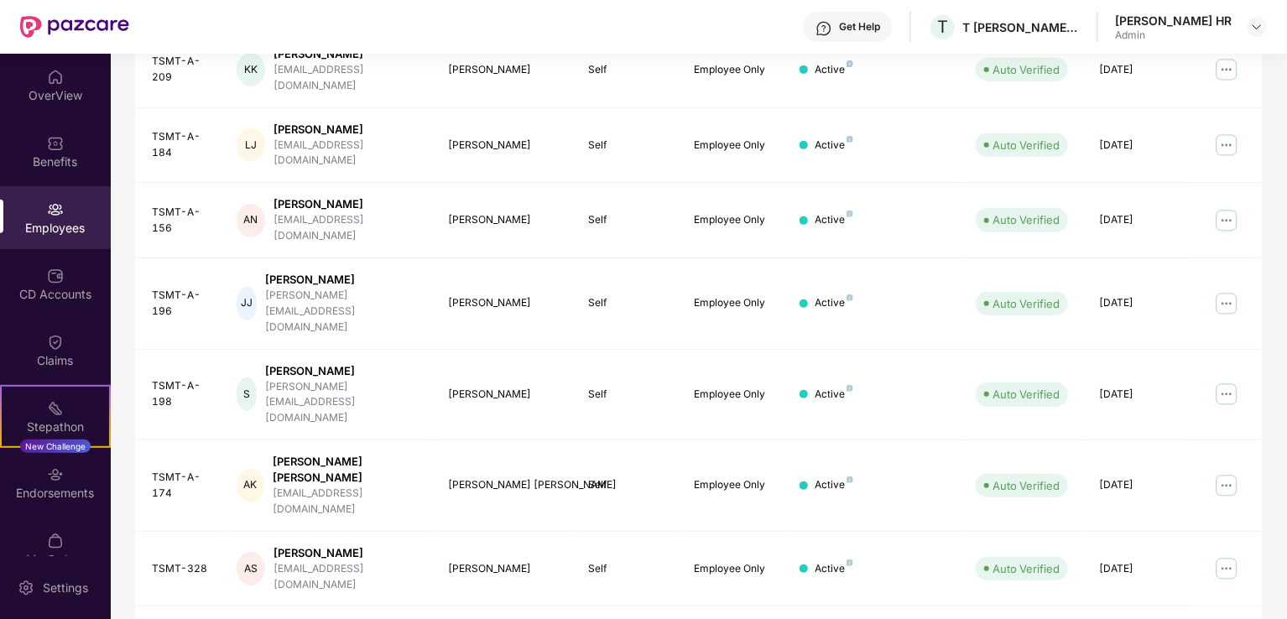
click at [1231, 556] on img at bounding box center [1226, 569] width 27 height 27
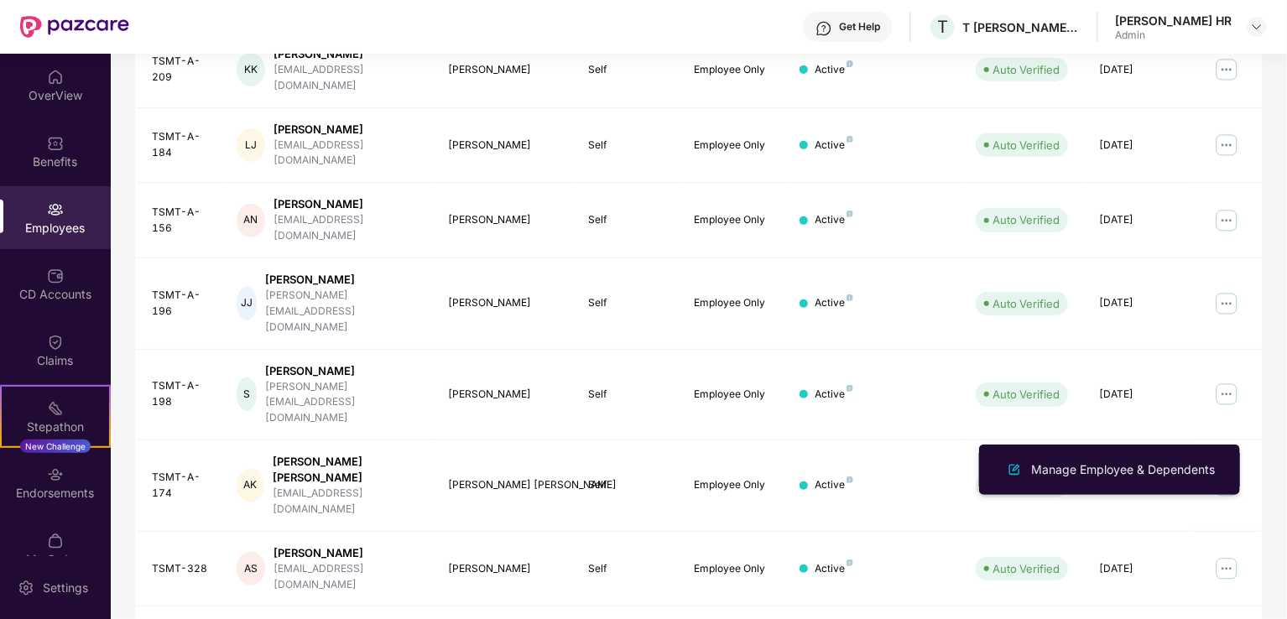
click at [1112, 468] on div "Manage Employee & Dependents" at bounding box center [1123, 470] width 190 height 18
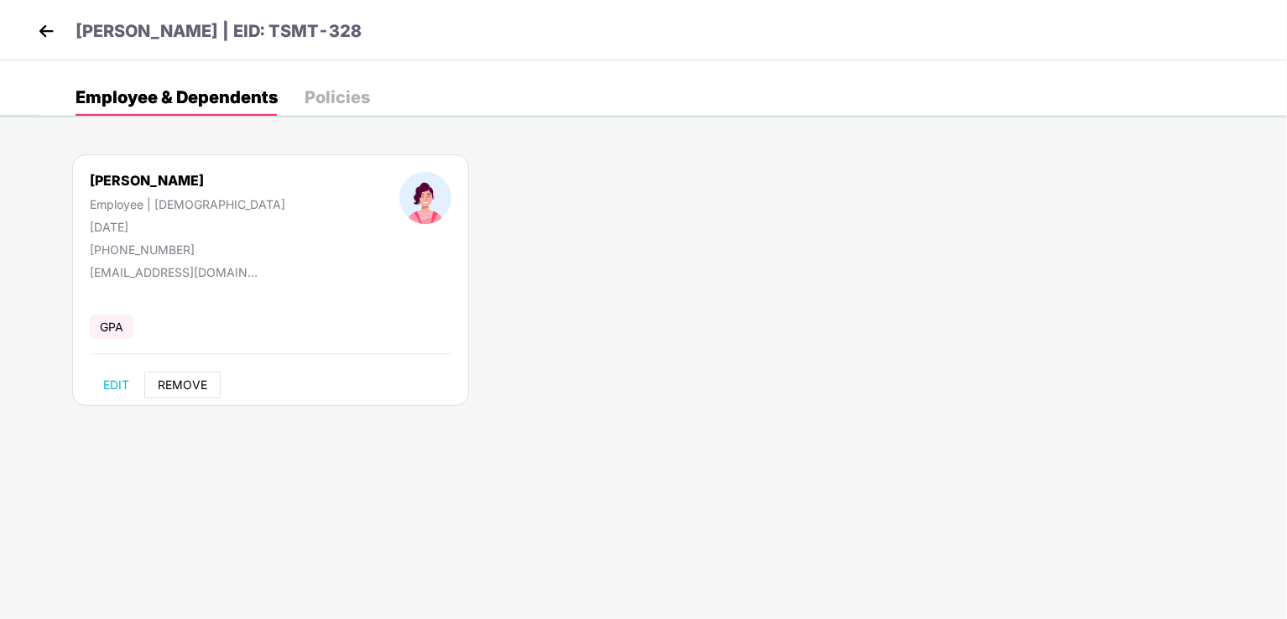
click at [198, 384] on span "REMOVE" at bounding box center [183, 384] width 50 height 13
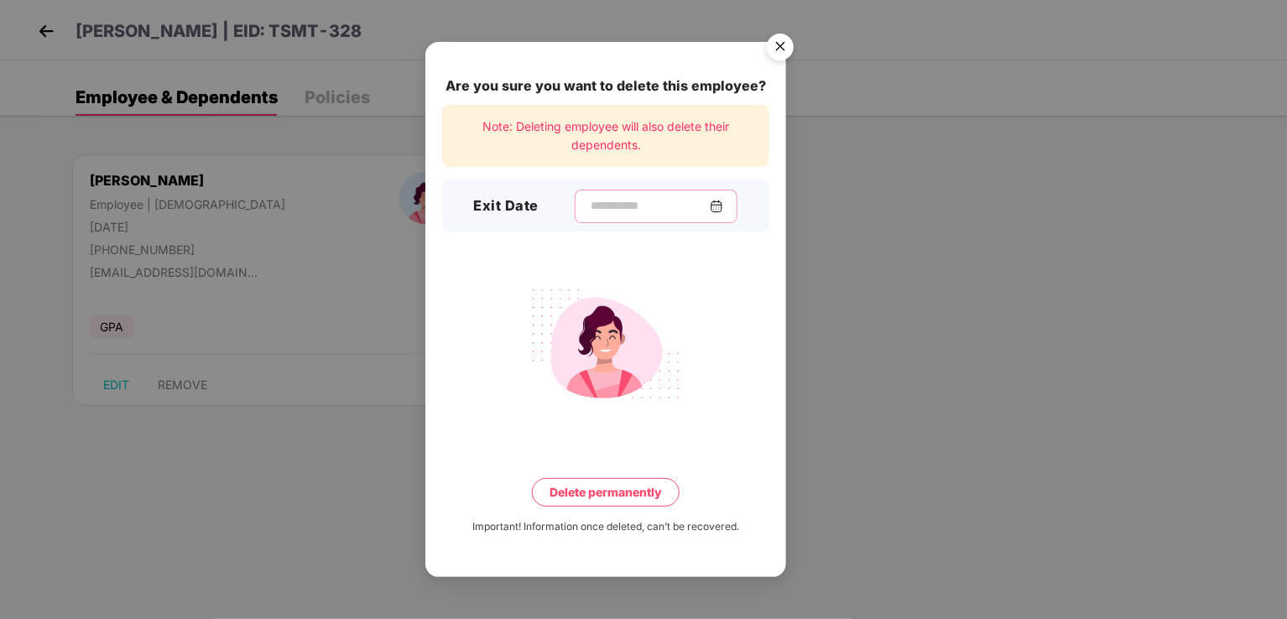
click at [652, 202] on input at bounding box center [649, 206] width 121 height 18
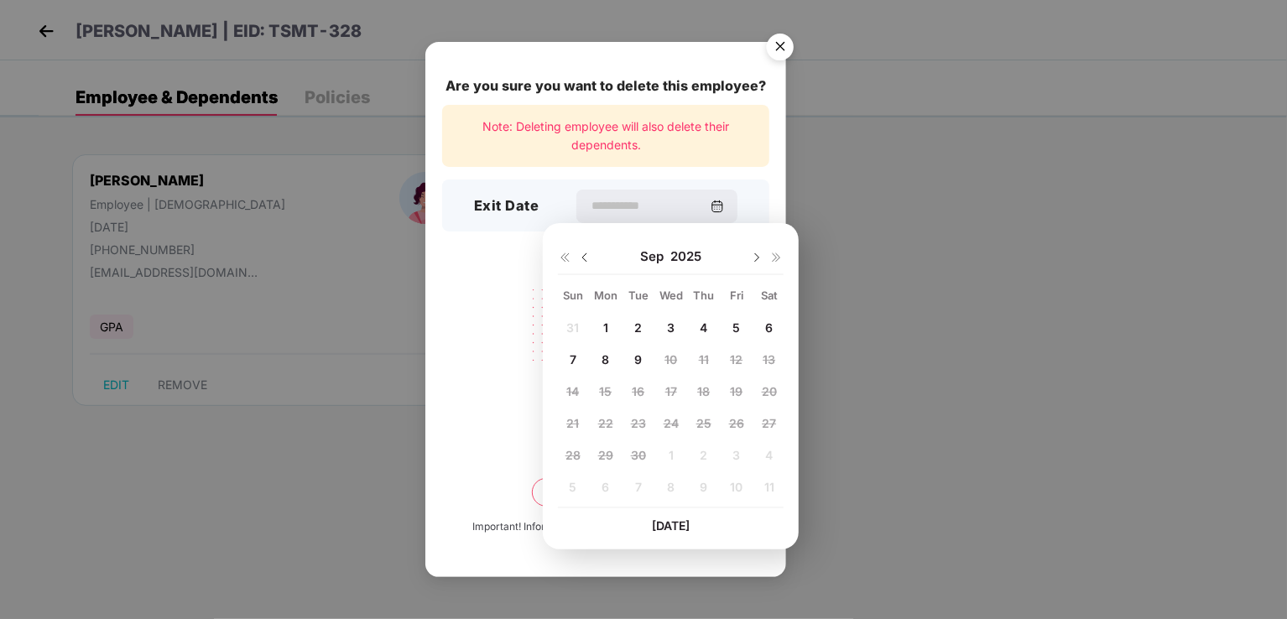
click at [591, 263] on img at bounding box center [584, 257] width 13 height 13
click at [611, 384] on div "11" at bounding box center [605, 391] width 25 height 25
type input "**********"
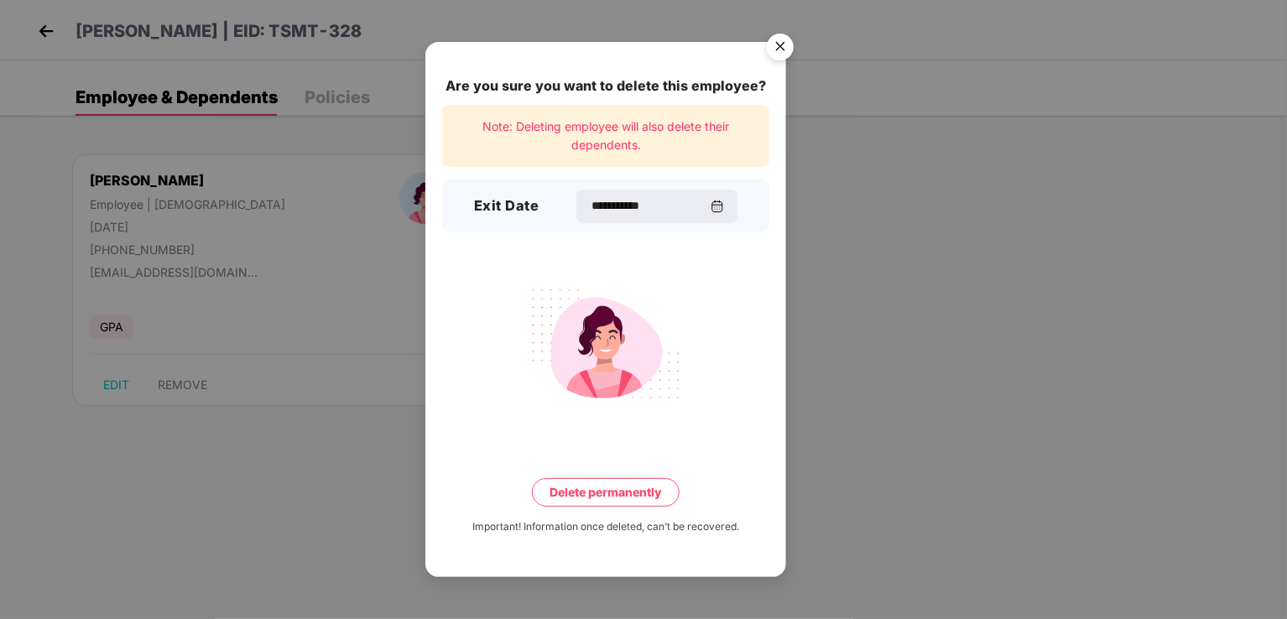
click at [643, 495] on button "Delete permanently" at bounding box center [606, 492] width 148 height 29
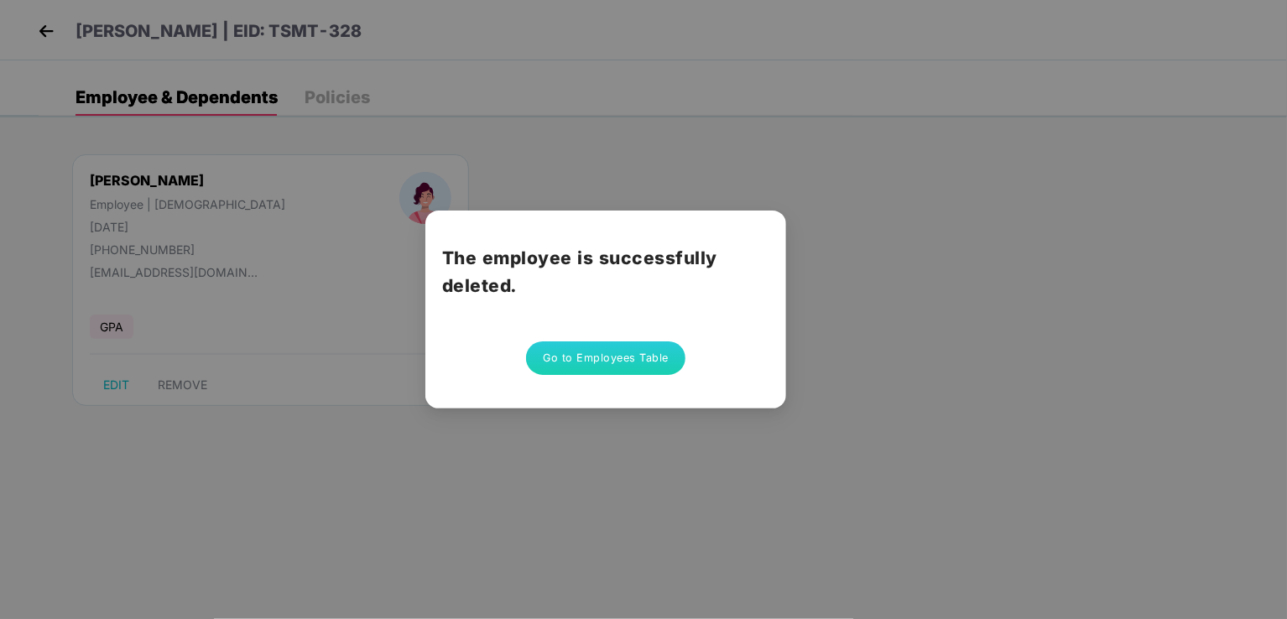
click at [655, 364] on button "Go to Employees Table" at bounding box center [605, 359] width 159 height 34
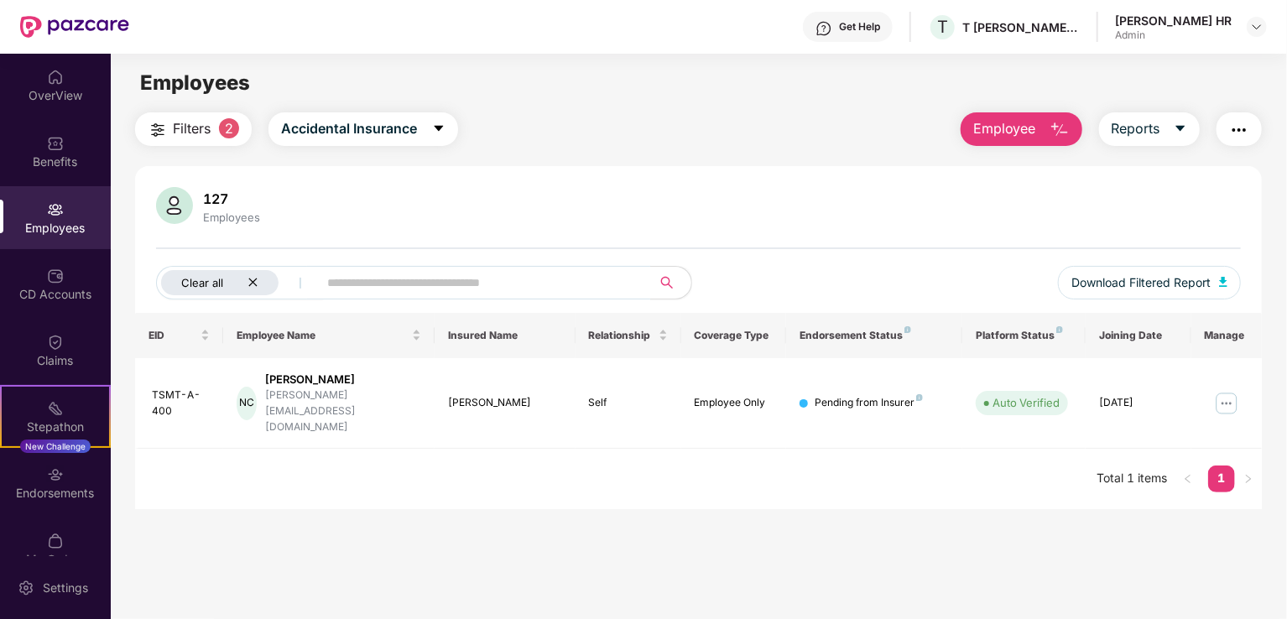
click at [248, 283] on icon "close" at bounding box center [253, 282] width 11 height 11
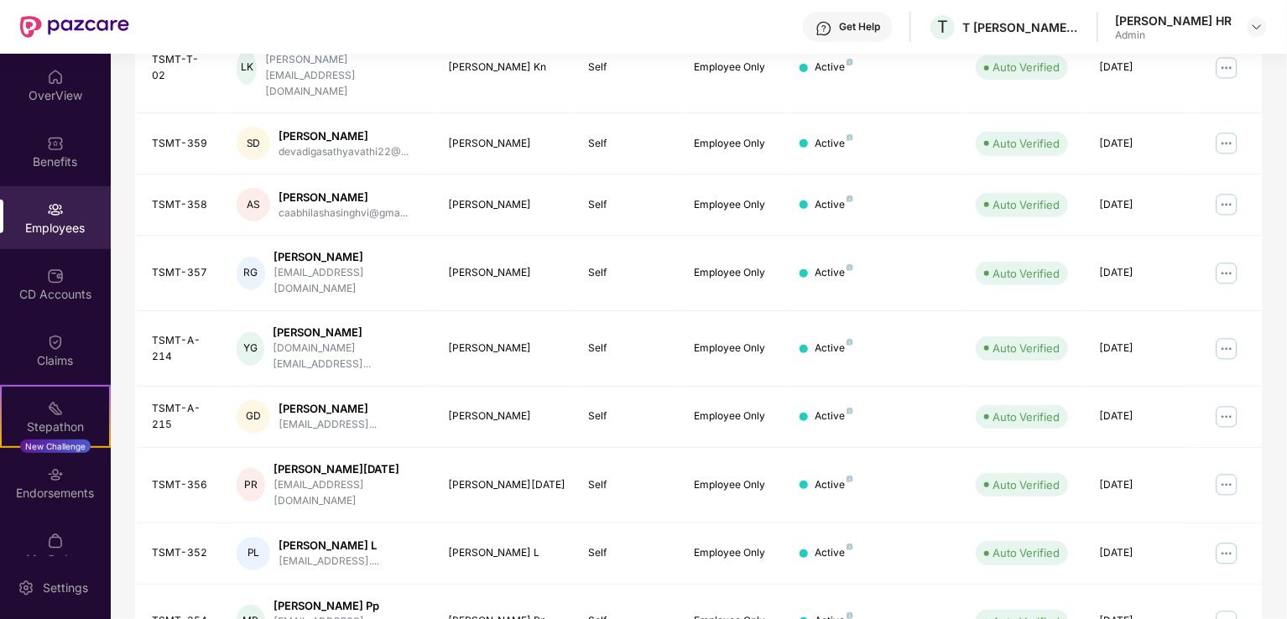
scroll to position [410, 0]
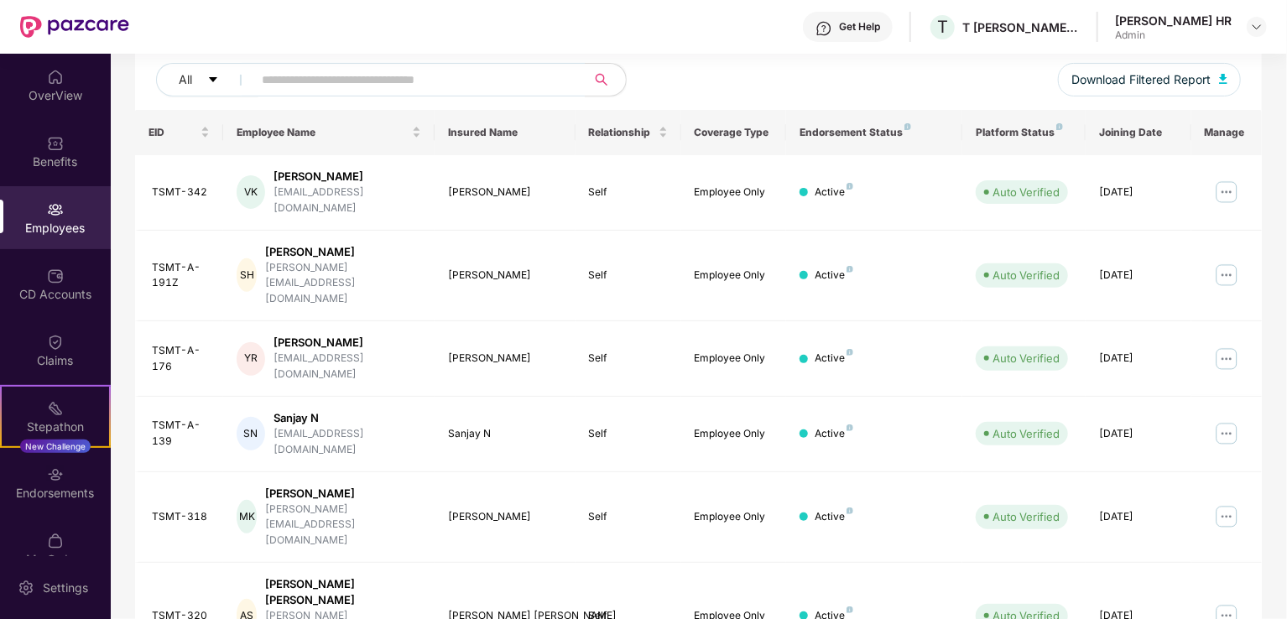
scroll to position [158, 0]
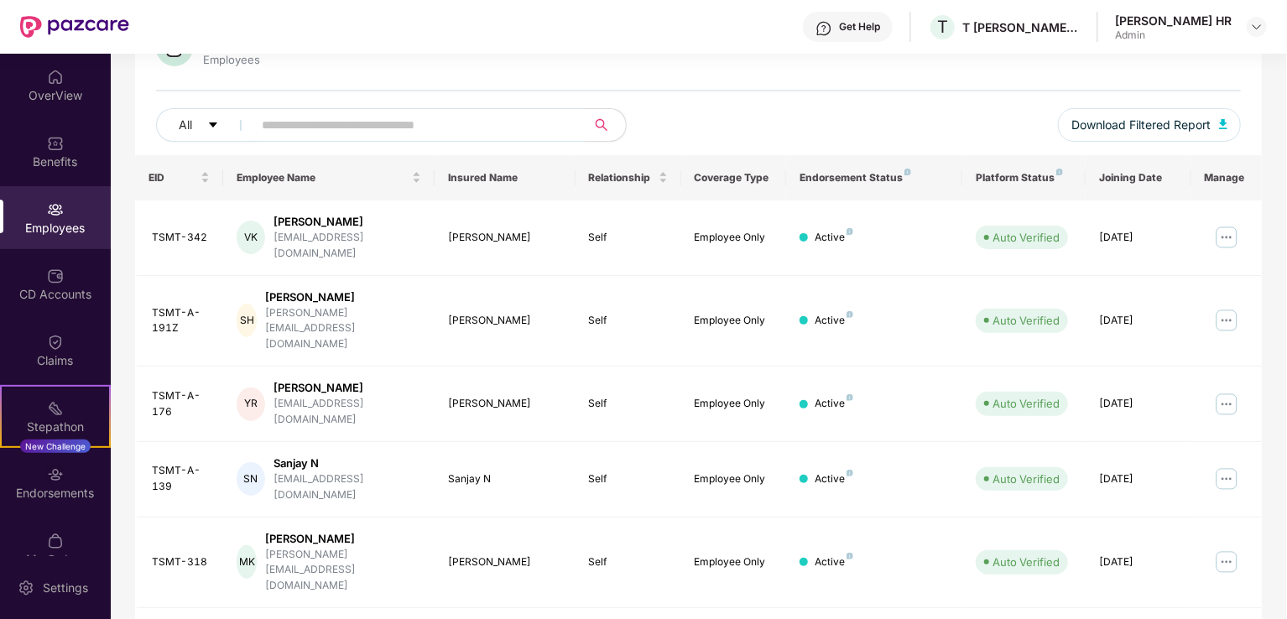
click at [1224, 466] on img at bounding box center [1226, 479] width 27 height 27
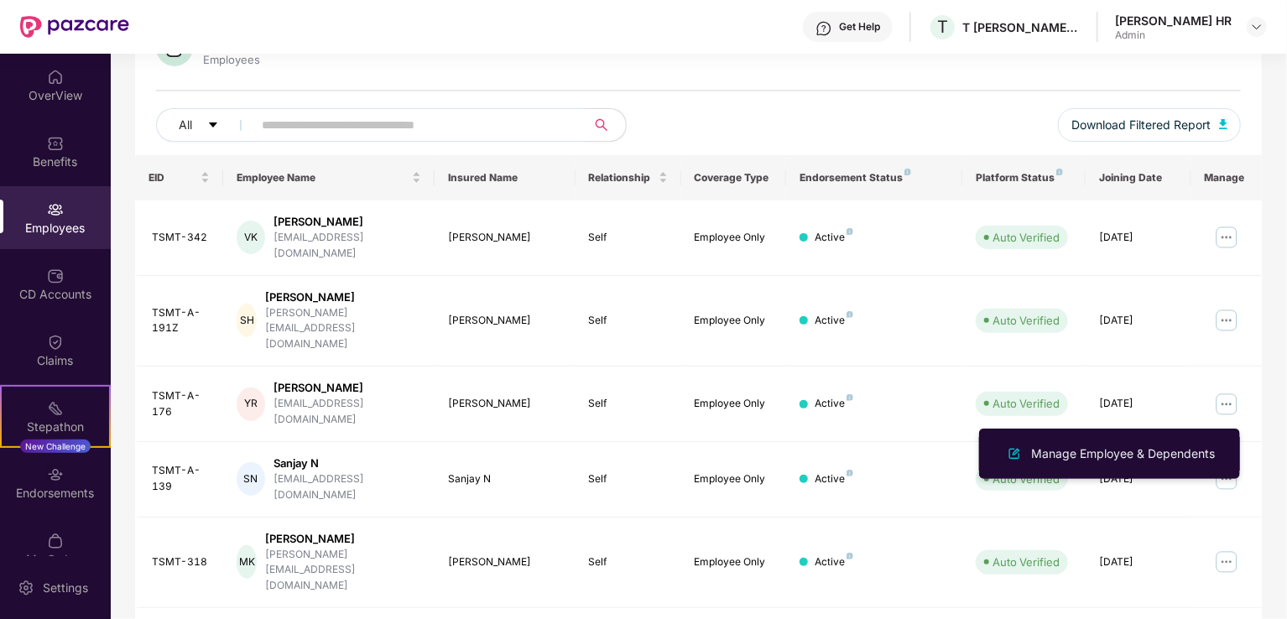
click at [1101, 449] on div "Manage Employee & Dependents" at bounding box center [1123, 454] width 190 height 18
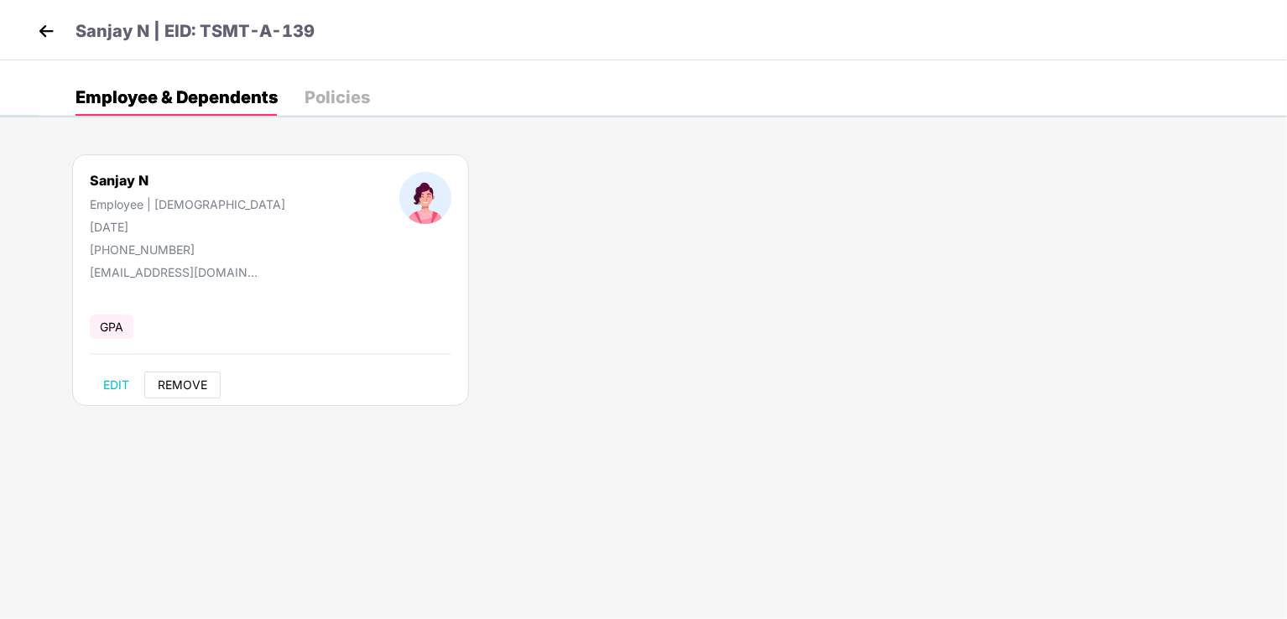
click at [179, 390] on span "REMOVE" at bounding box center [183, 384] width 50 height 13
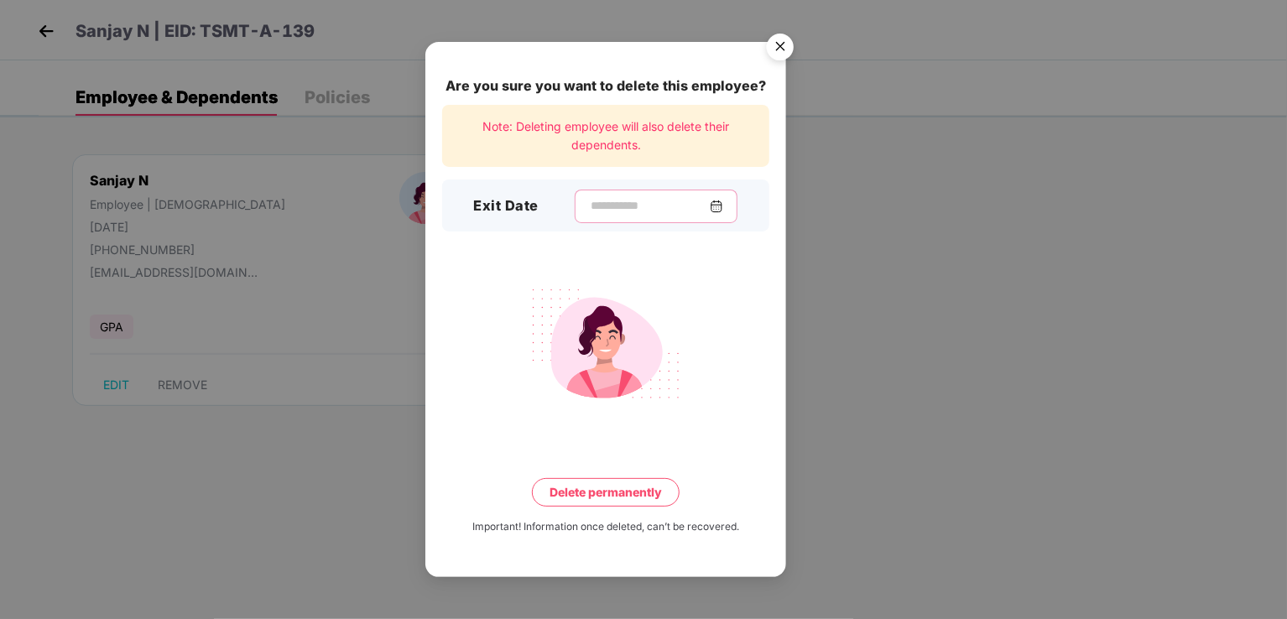
click at [617, 214] on input at bounding box center [649, 206] width 121 height 18
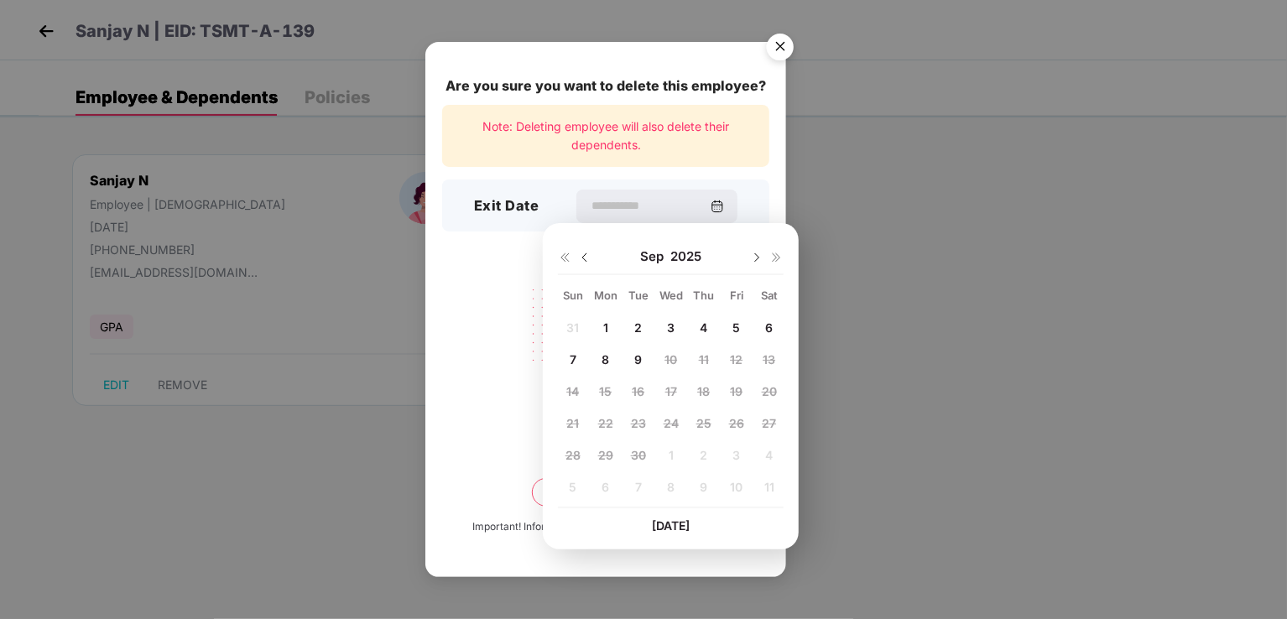
click at [587, 253] on img at bounding box center [584, 257] width 13 height 13
click at [609, 387] on span "11" at bounding box center [606, 391] width 10 height 14
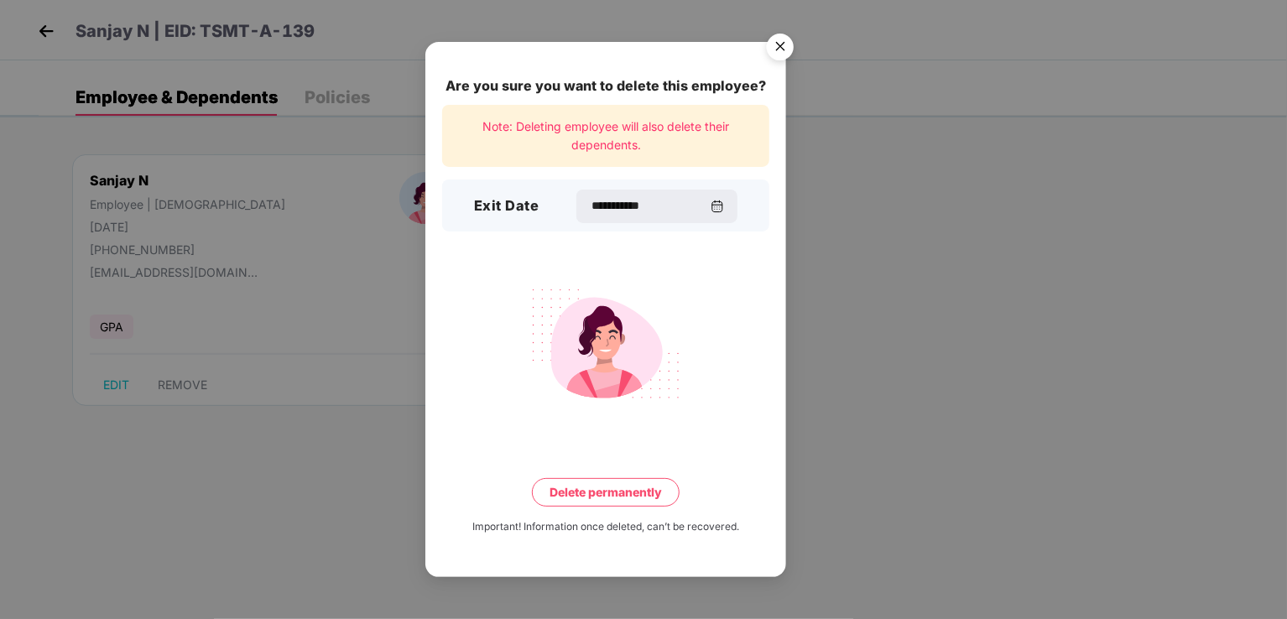
type input "**********"
click at [659, 493] on button "Delete permanently" at bounding box center [606, 492] width 148 height 29
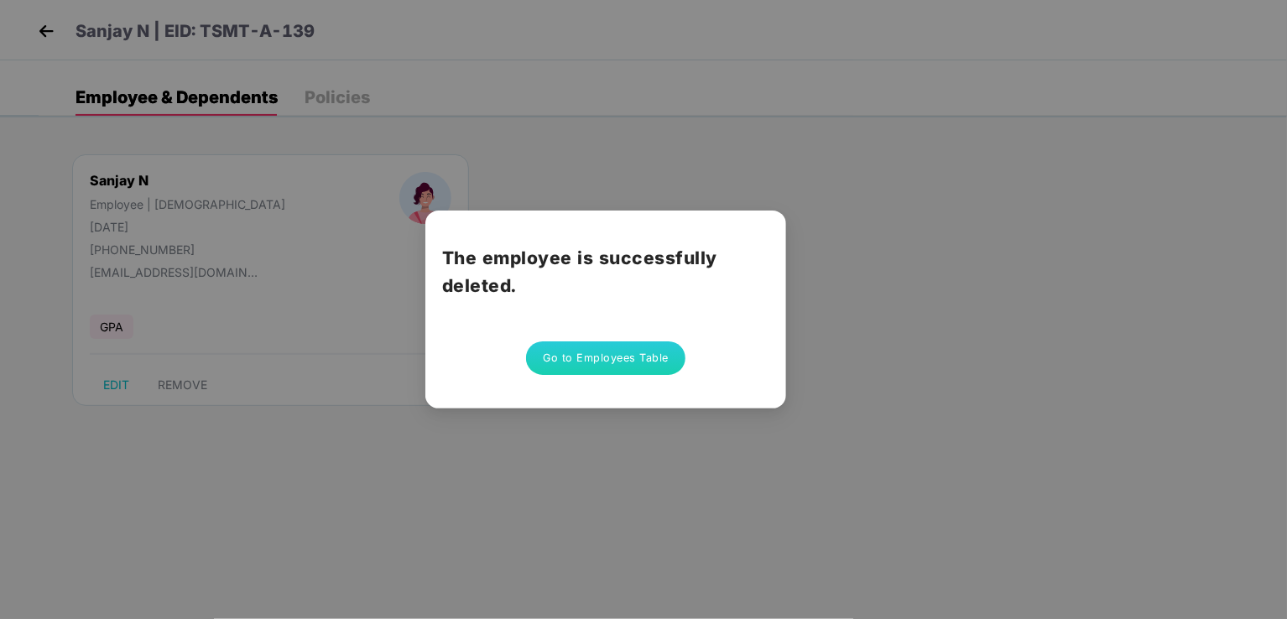
click at [626, 359] on button "Go to Employees Table" at bounding box center [605, 359] width 159 height 34
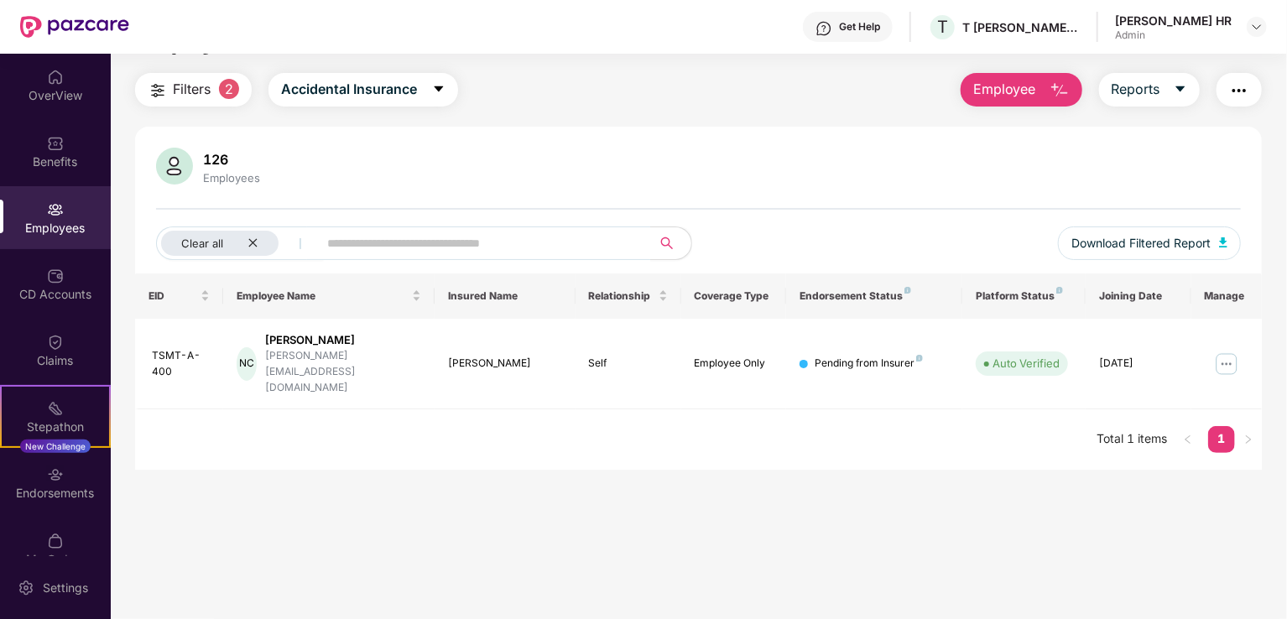
scroll to position [0, 0]
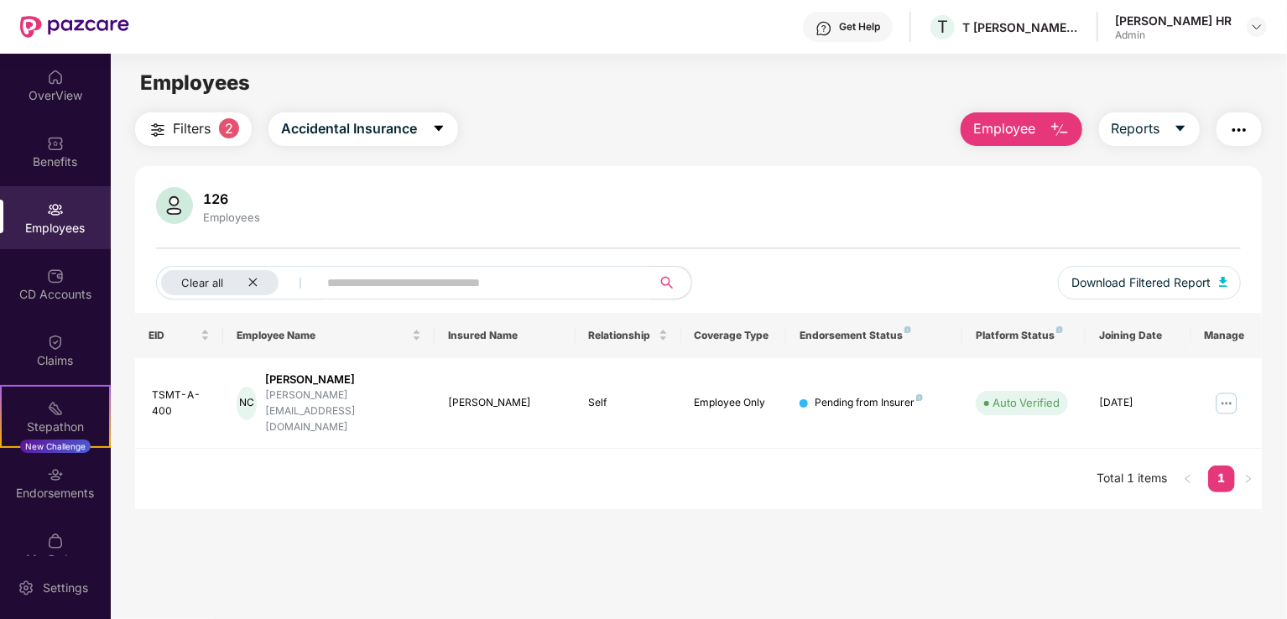
click at [69, 220] on div "Employees" at bounding box center [55, 228] width 111 height 17
drag, startPoint x: 1057, startPoint y: 125, endPoint x: 1060, endPoint y: 144, distance: 18.8
click at [1057, 125] on img "button" at bounding box center [1060, 130] width 20 height 20
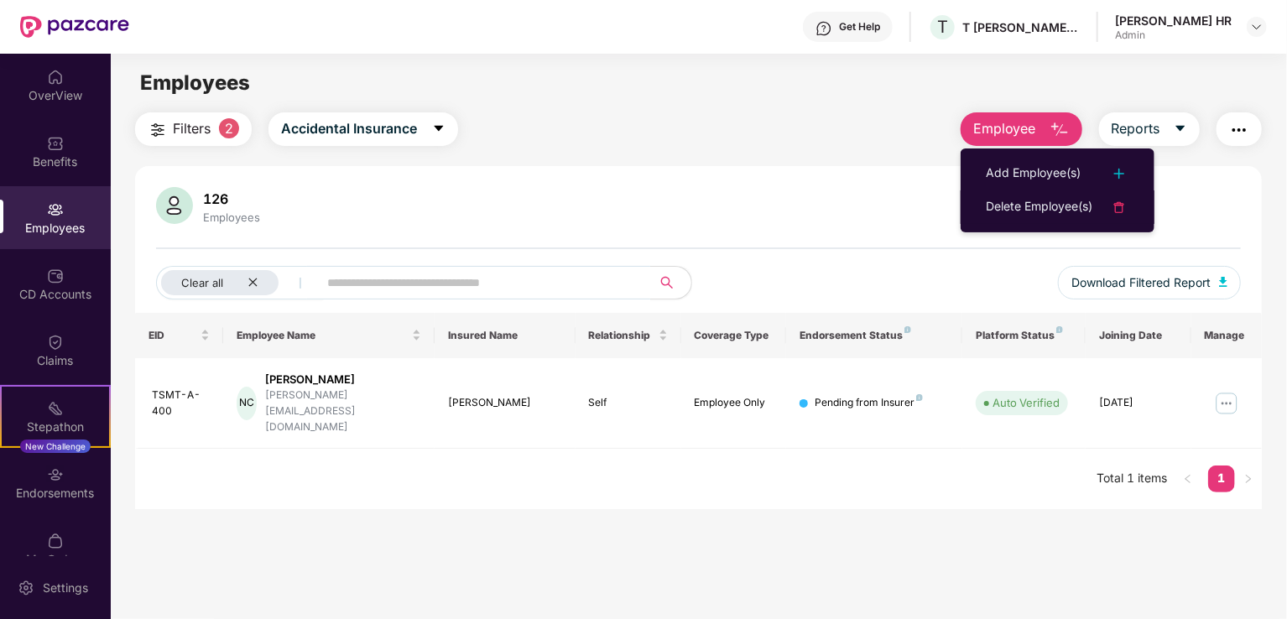
click at [1020, 215] on div "Delete Employee(s)" at bounding box center [1039, 207] width 107 height 20
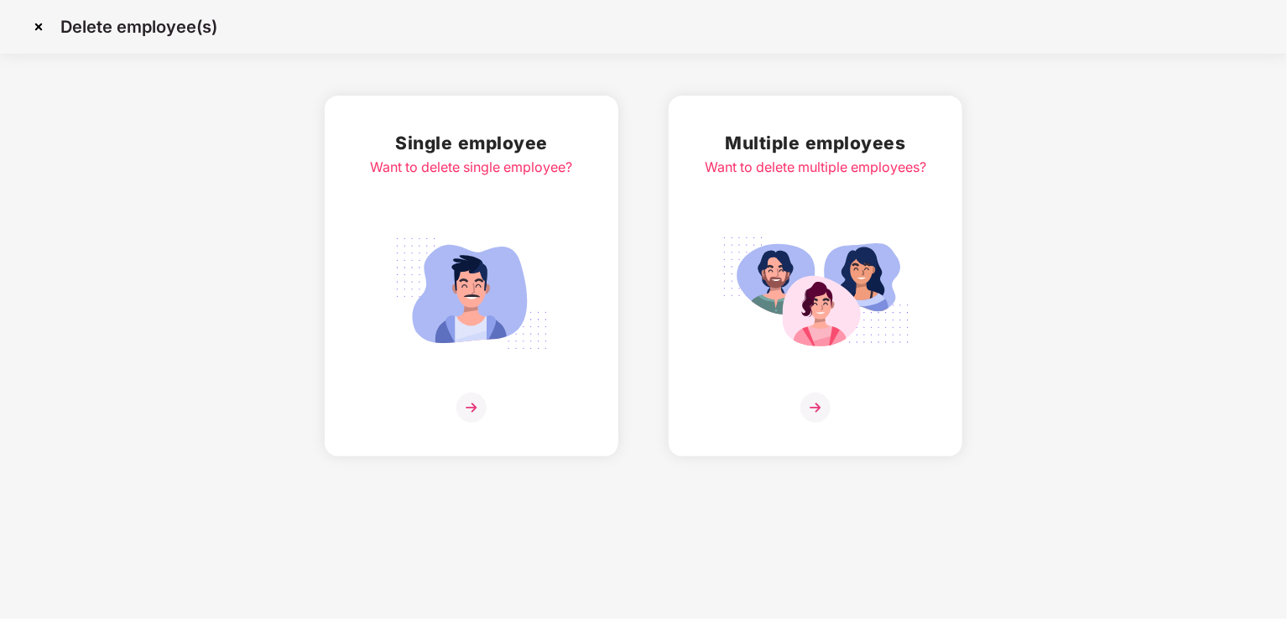
click at [825, 402] on img at bounding box center [816, 408] width 30 height 30
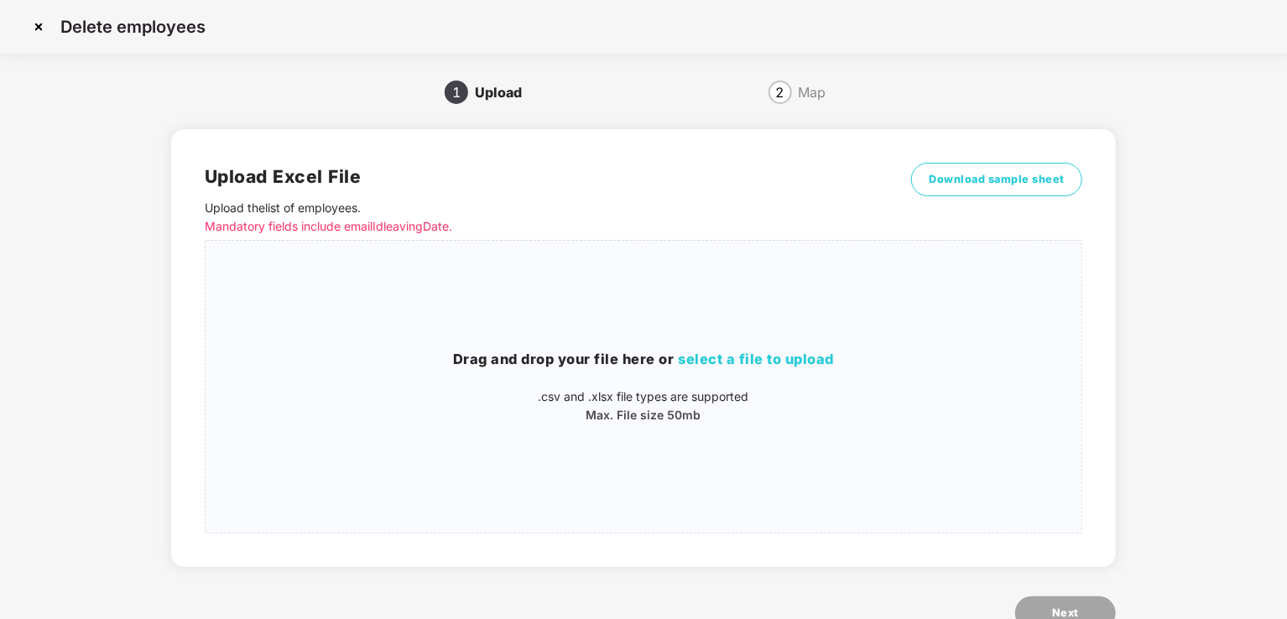
click at [984, 182] on span "Download sample sheet" at bounding box center [997, 179] width 136 height 17
click at [29, 24] on img at bounding box center [38, 26] width 27 height 27
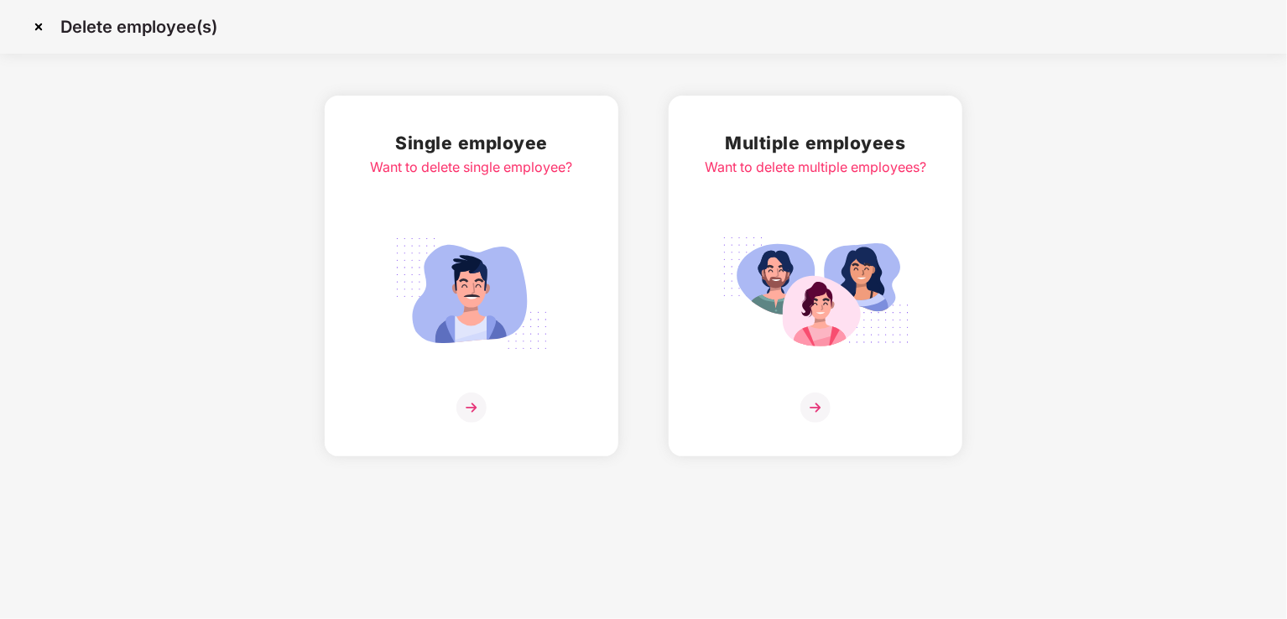
click at [31, 24] on img at bounding box center [38, 26] width 27 height 27
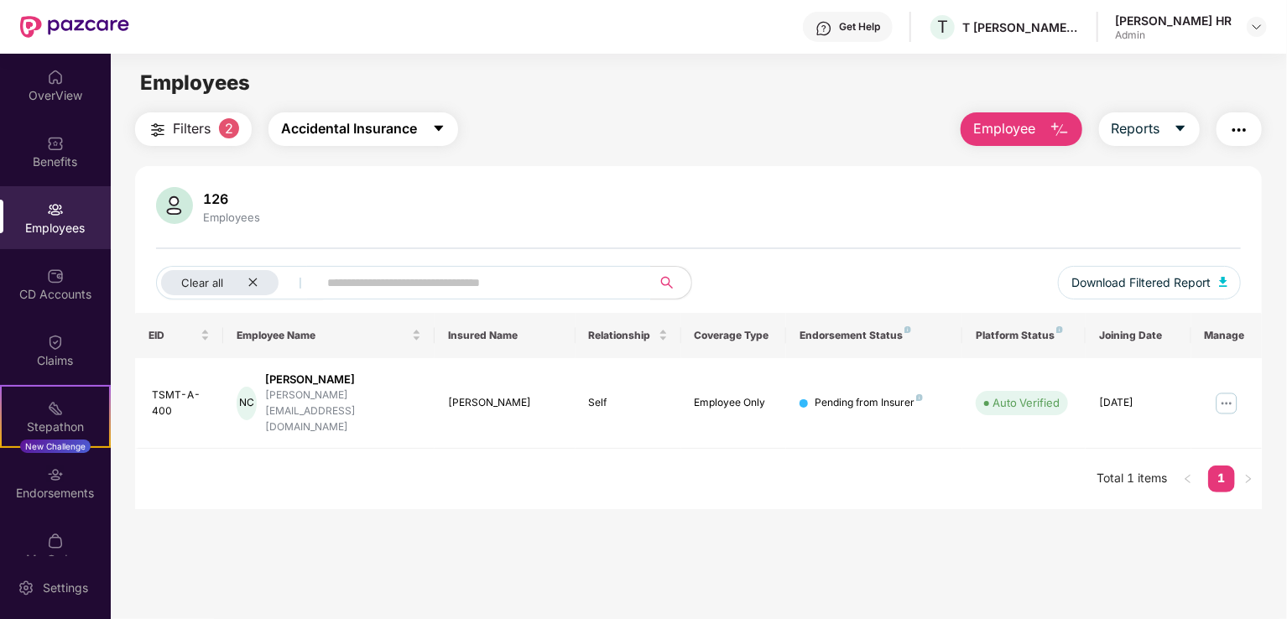
click at [421, 135] on button "Accidental Insurance" at bounding box center [364, 129] width 190 height 34
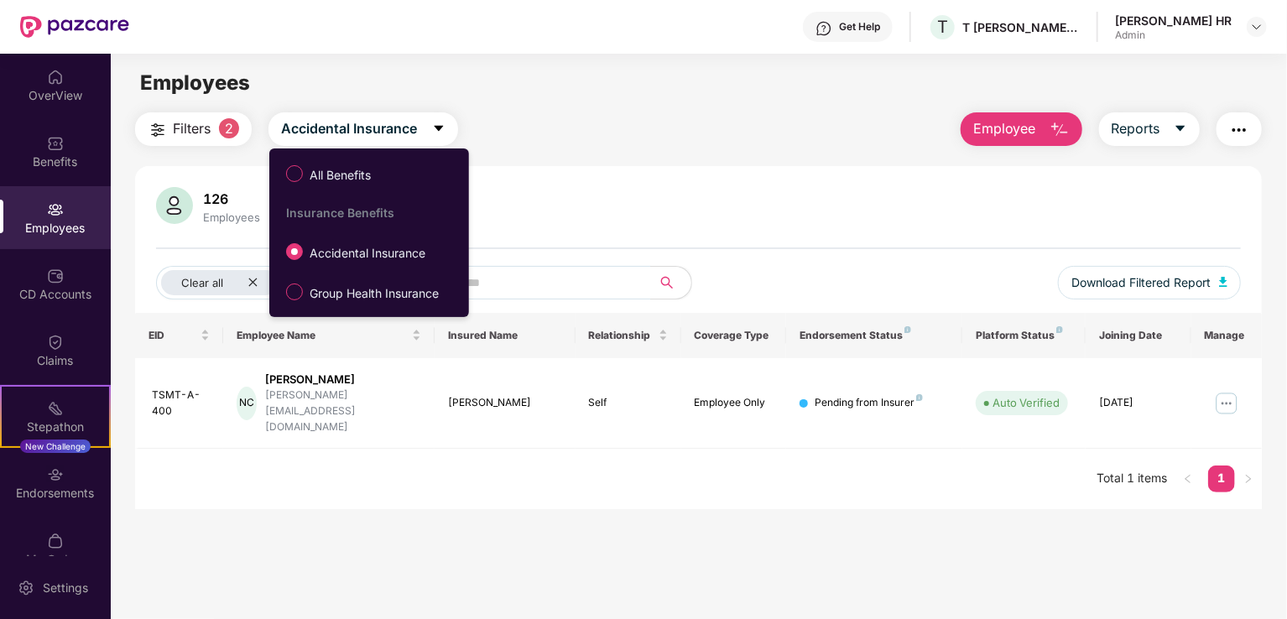
click at [377, 290] on span "Group Health Insurance" at bounding box center [374, 293] width 143 height 18
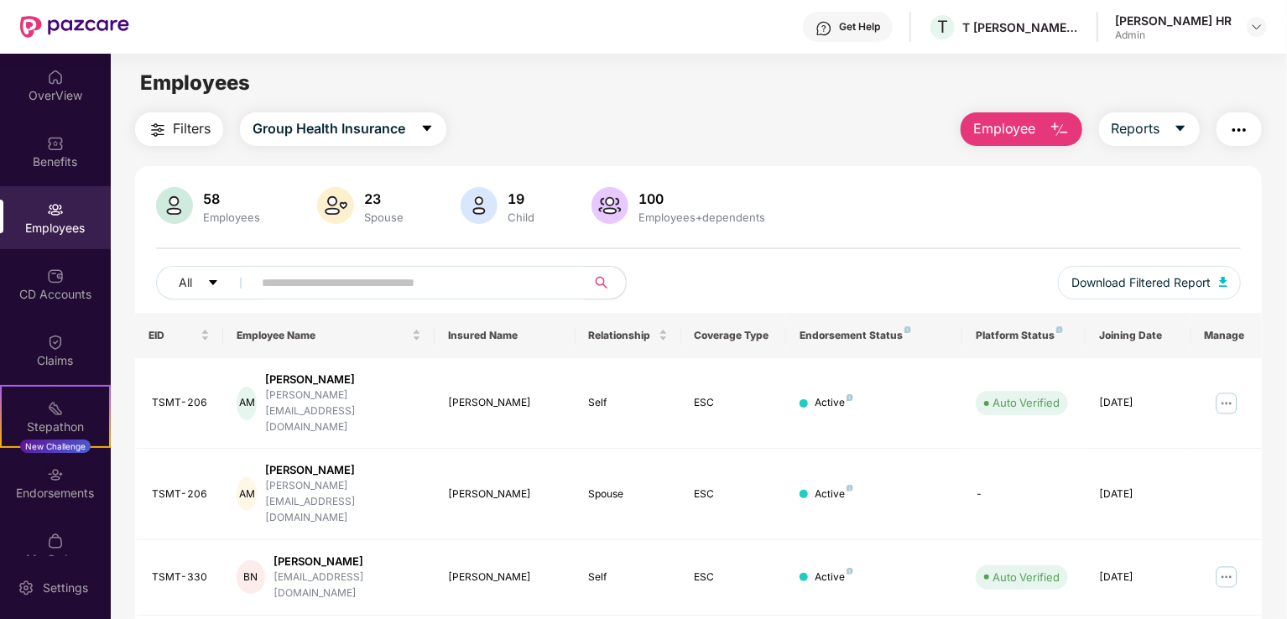
click at [209, 192] on div "58" at bounding box center [232, 198] width 64 height 17
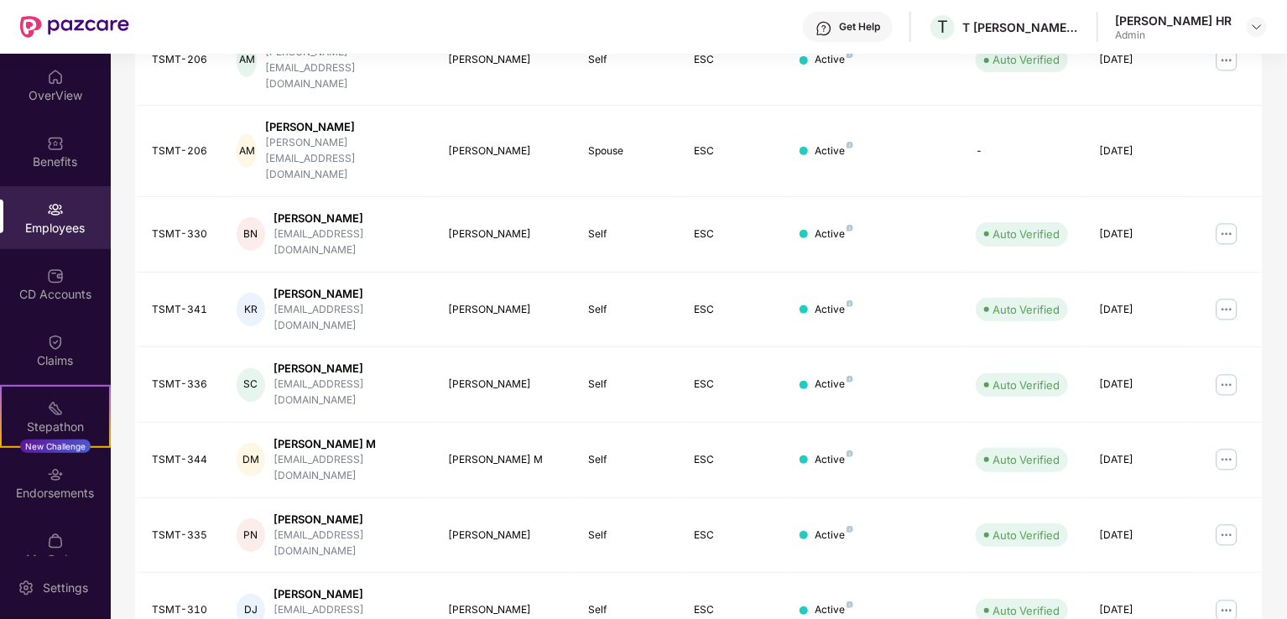
scroll to position [410, 0]
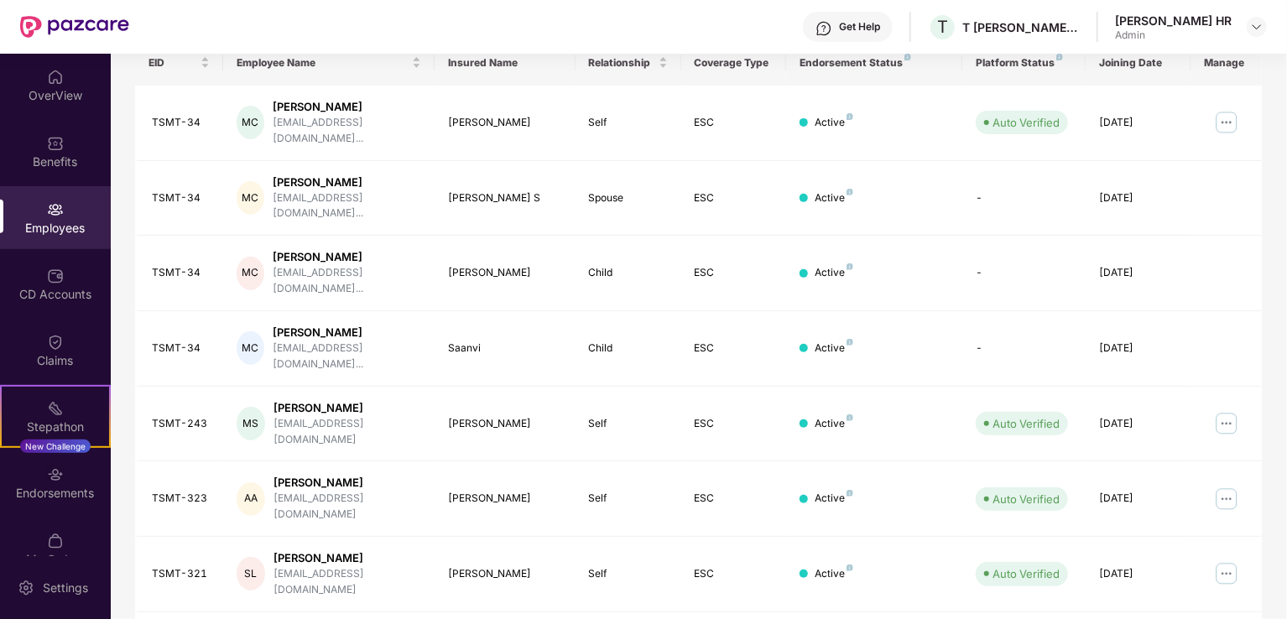
scroll to position [336, 0]
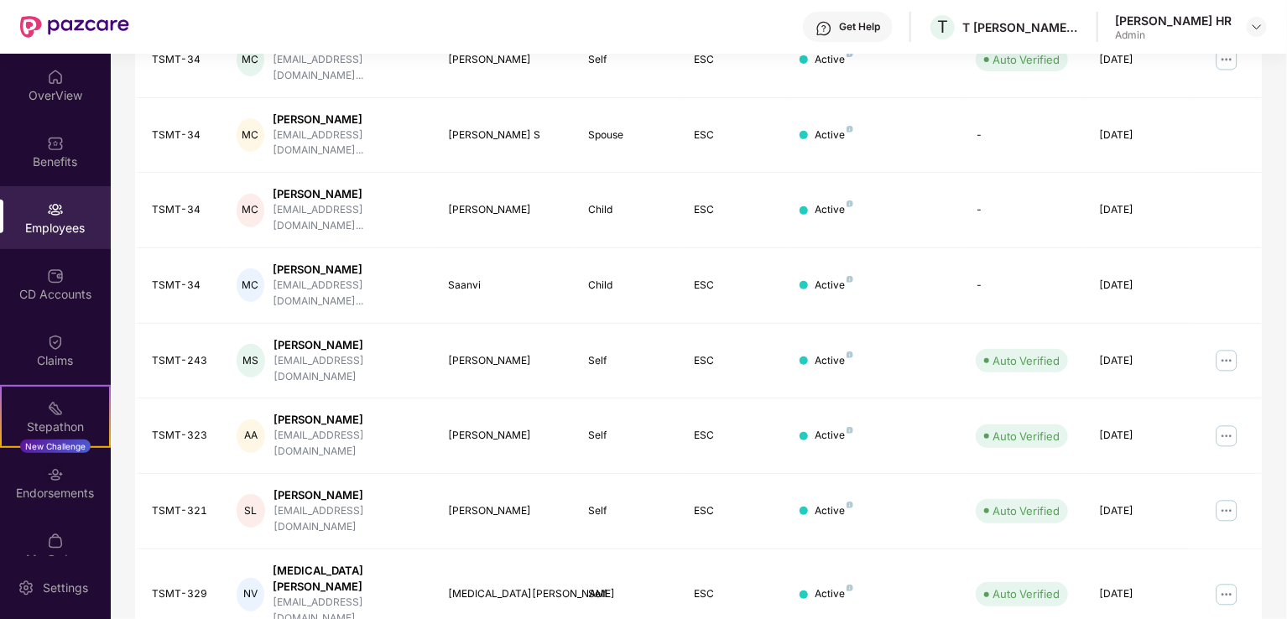
click at [1228, 423] on img at bounding box center [1226, 436] width 27 height 27
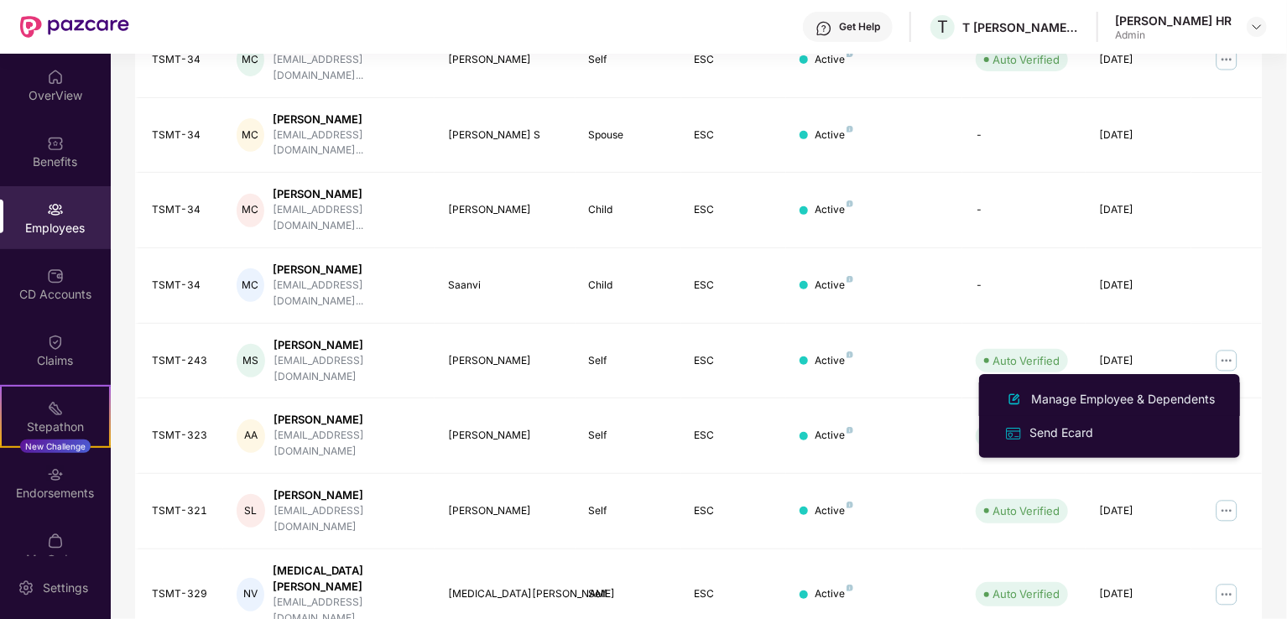
click at [1091, 399] on div "Manage Employee & Dependents" at bounding box center [1123, 399] width 190 height 18
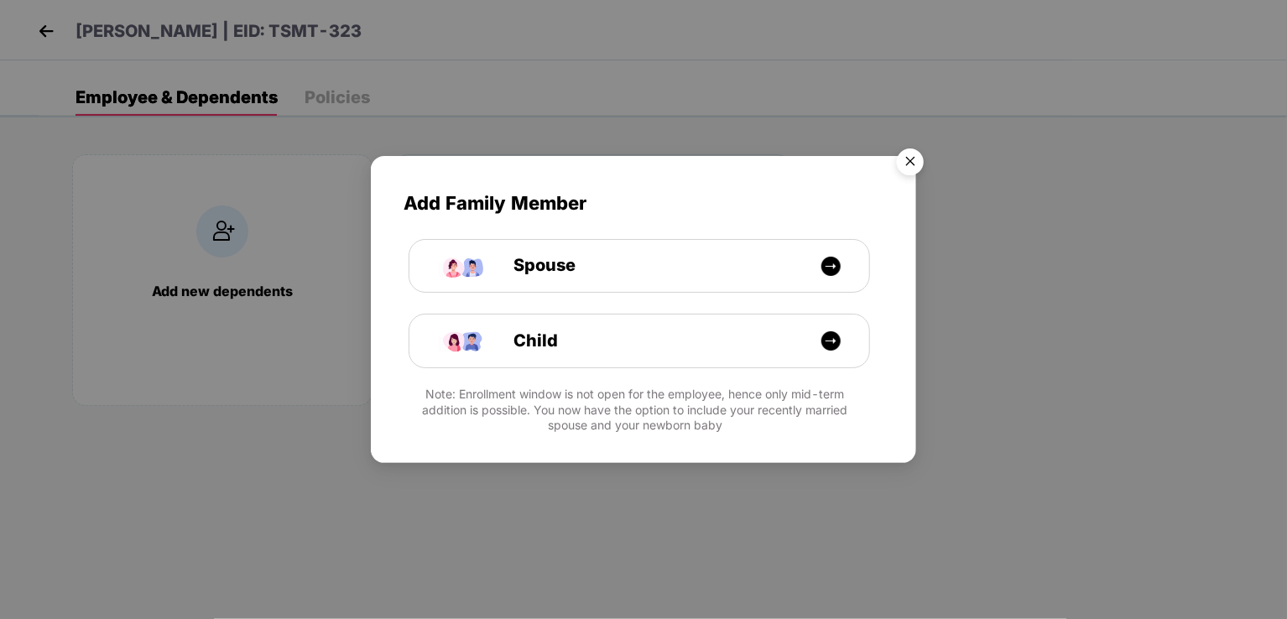
click at [919, 162] on img "Close" at bounding box center [910, 164] width 47 height 47
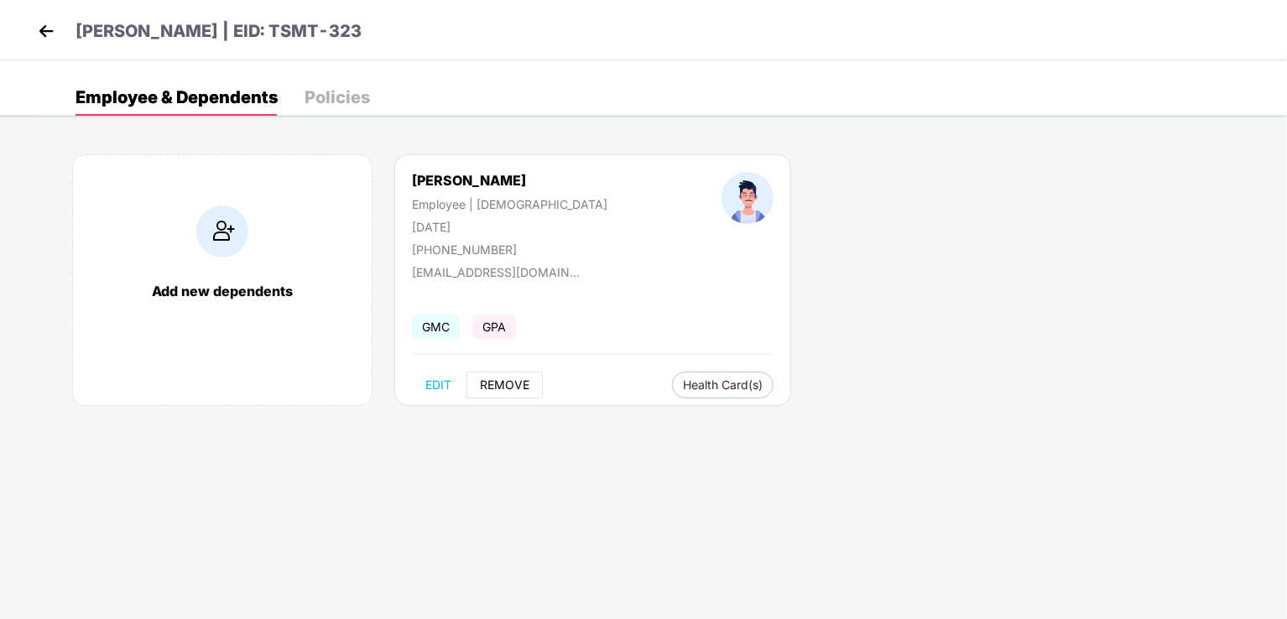
click at [498, 380] on span "REMOVE" at bounding box center [505, 384] width 50 height 13
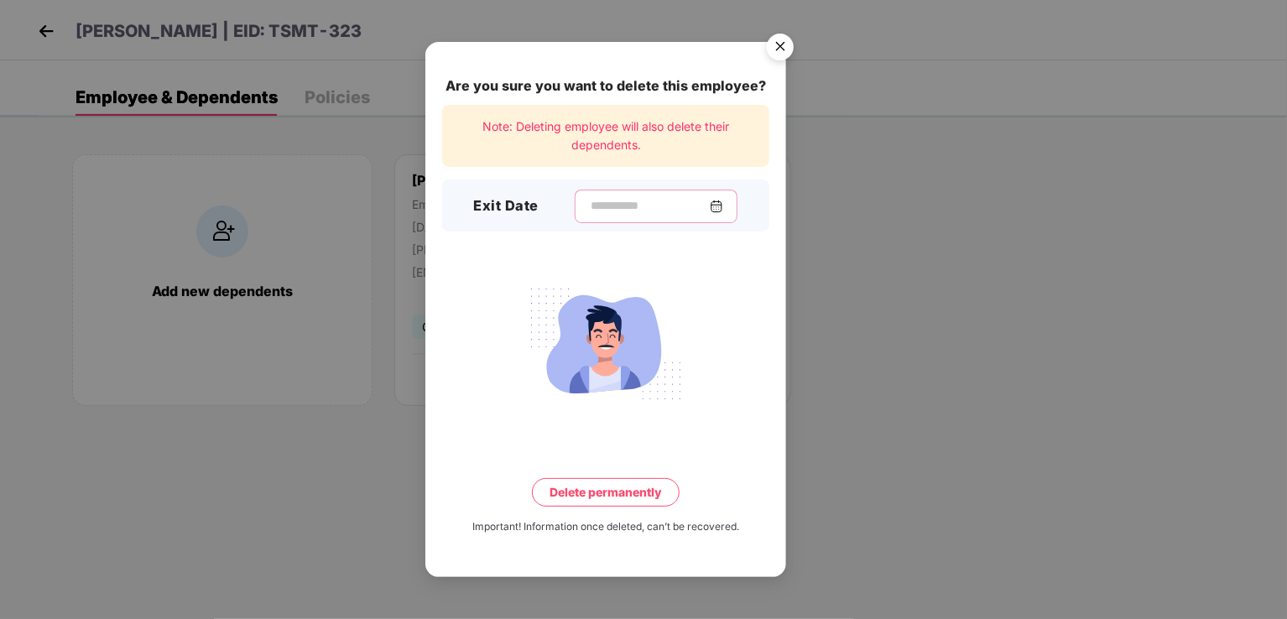
click at [643, 201] on input at bounding box center [649, 206] width 121 height 18
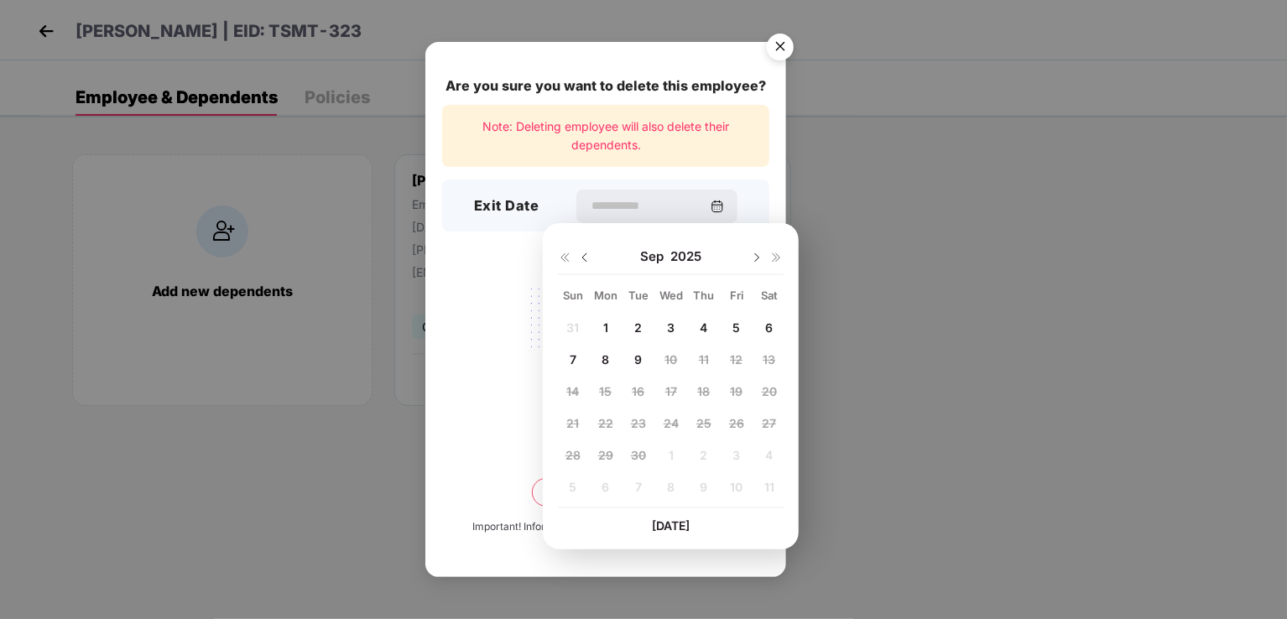
click at [705, 321] on span "4" at bounding box center [704, 328] width 8 height 14
type input "**********"
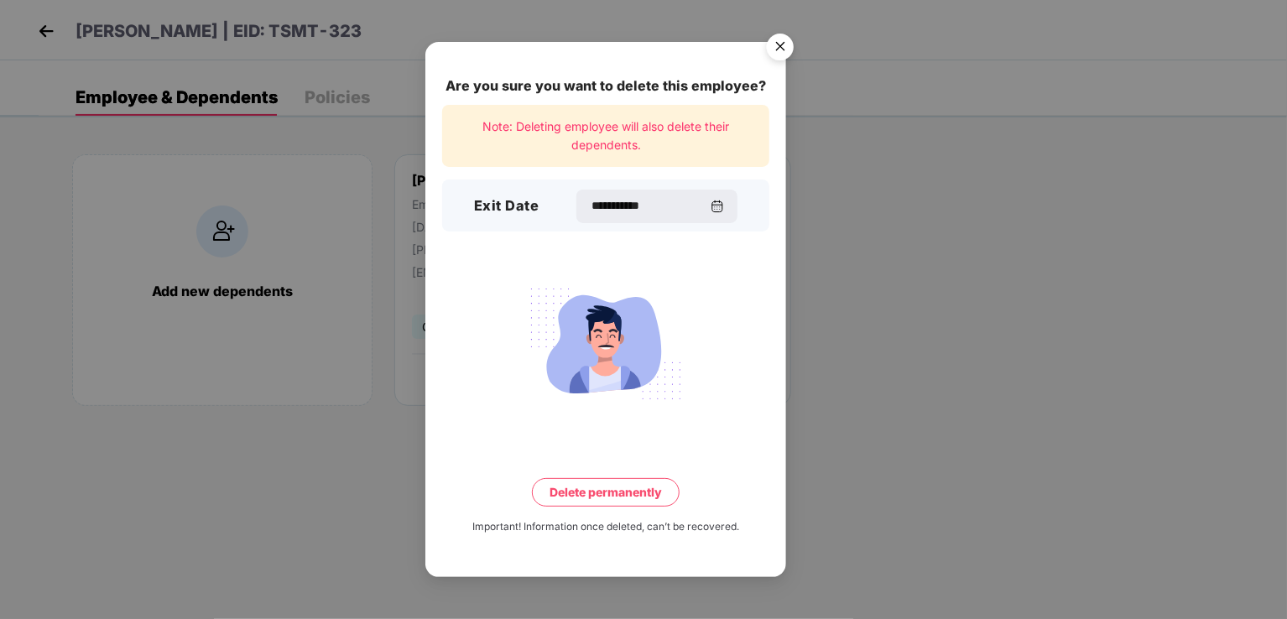
click at [590, 493] on button "Delete permanently" at bounding box center [606, 492] width 148 height 29
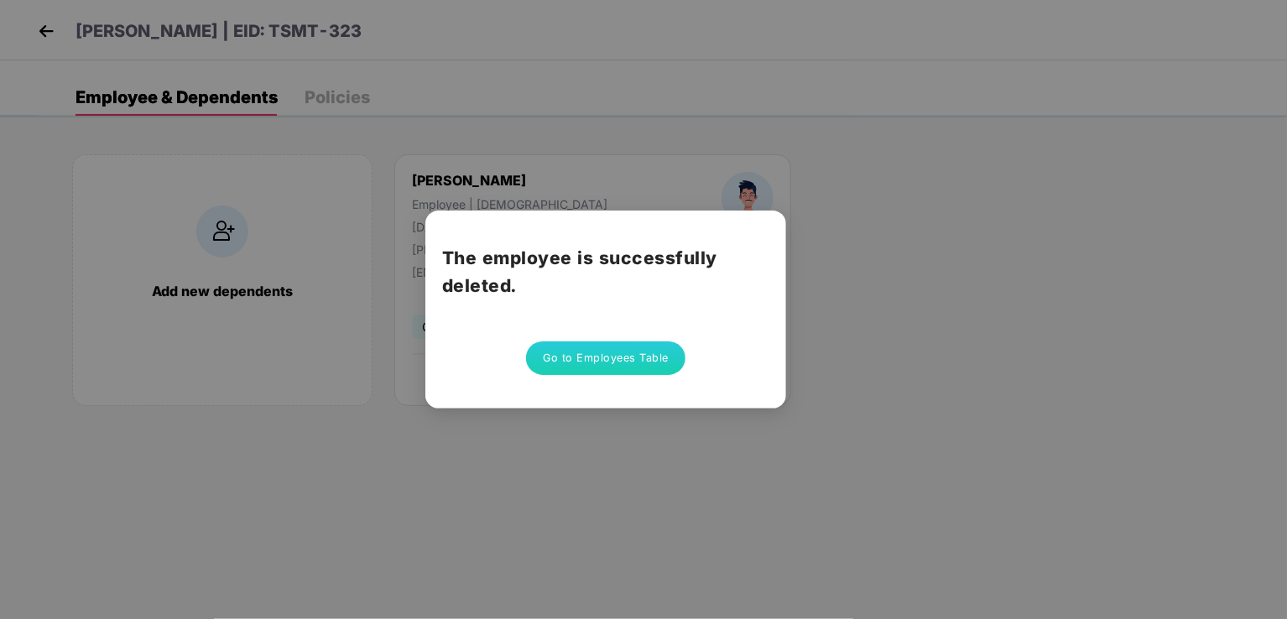
click at [667, 363] on button "Go to Employees Table" at bounding box center [605, 359] width 159 height 34
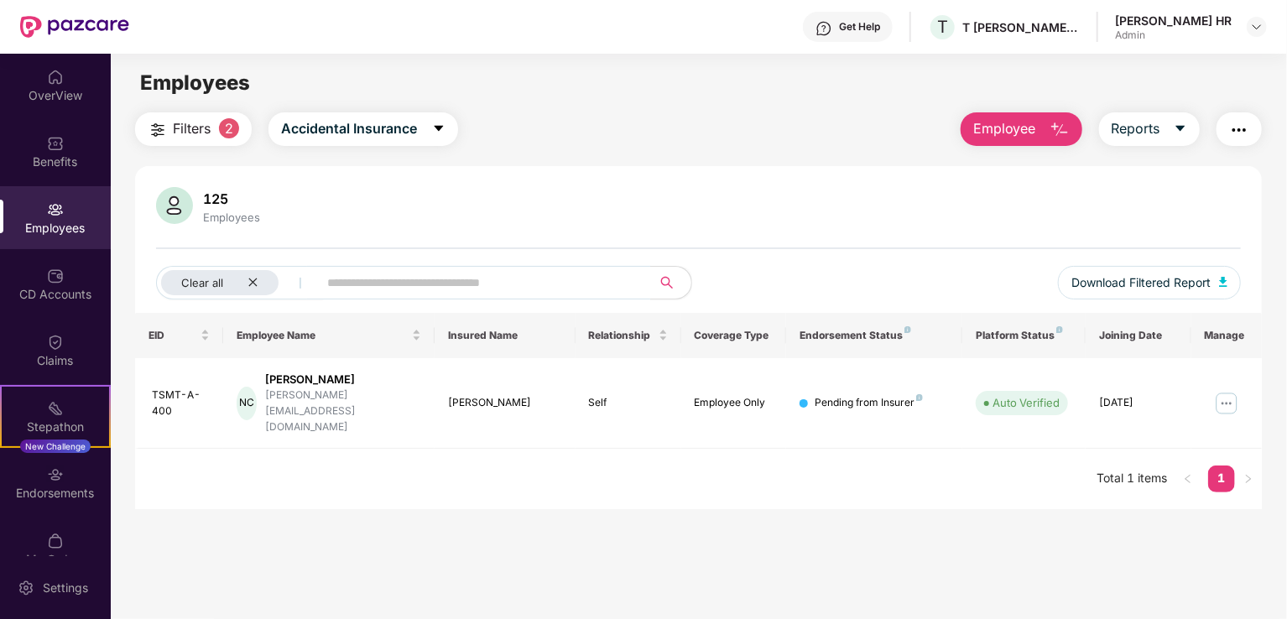
click at [196, 138] on span "Filters" at bounding box center [192, 128] width 38 height 21
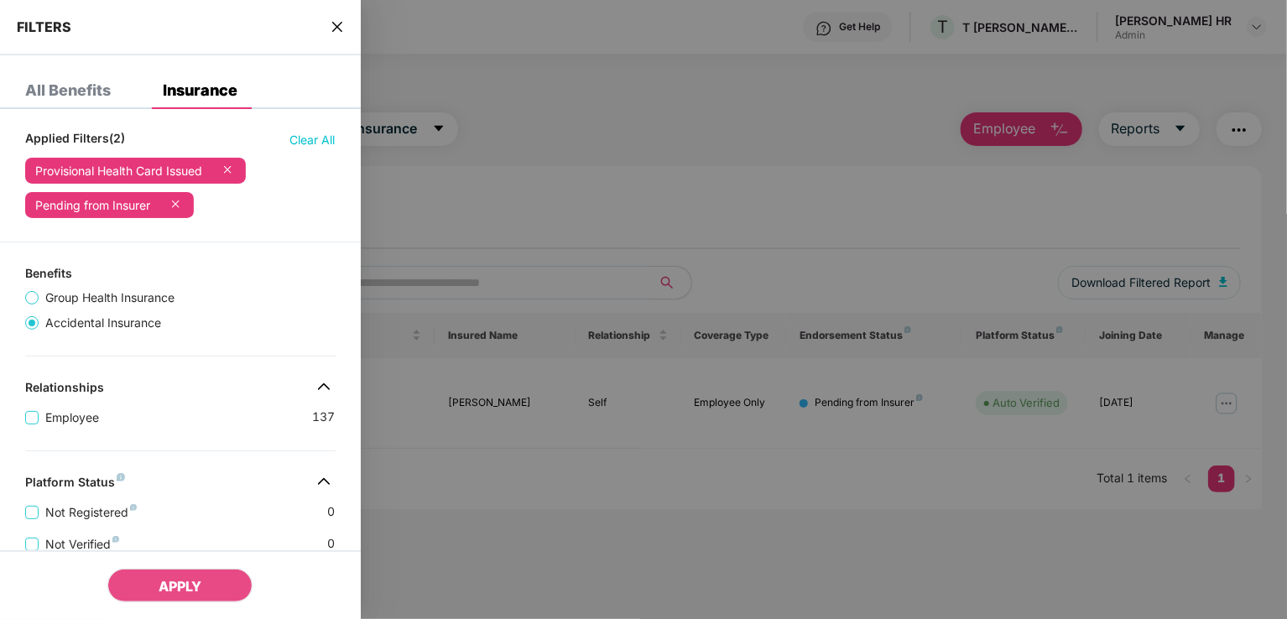
click at [321, 138] on span "Clear All" at bounding box center [312, 140] width 45 height 18
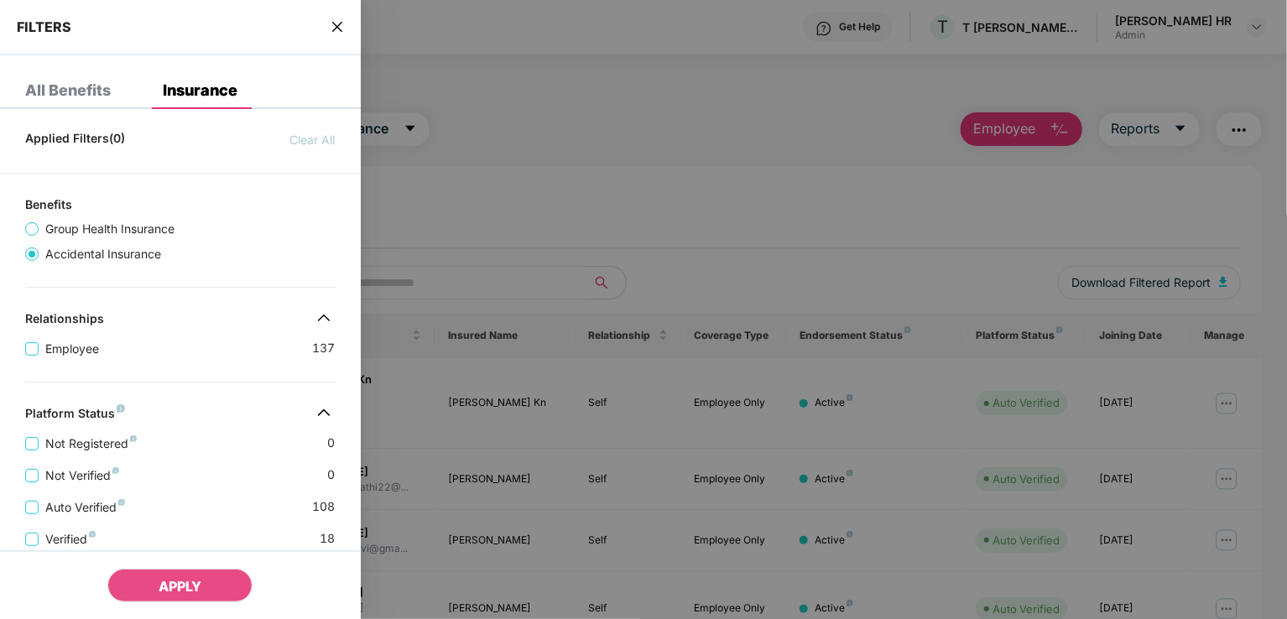
click at [117, 232] on span "Group Health Insurance" at bounding box center [110, 229] width 143 height 18
click at [179, 598] on button "APPLY" at bounding box center [179, 586] width 145 height 34
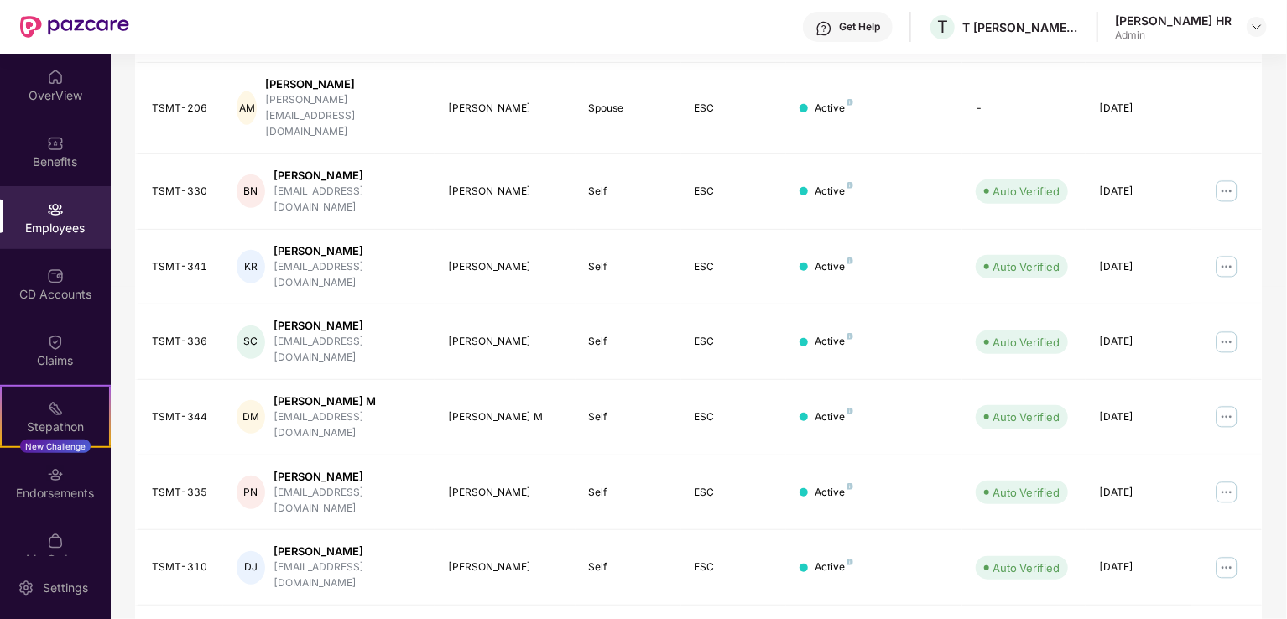
scroll to position [410, 0]
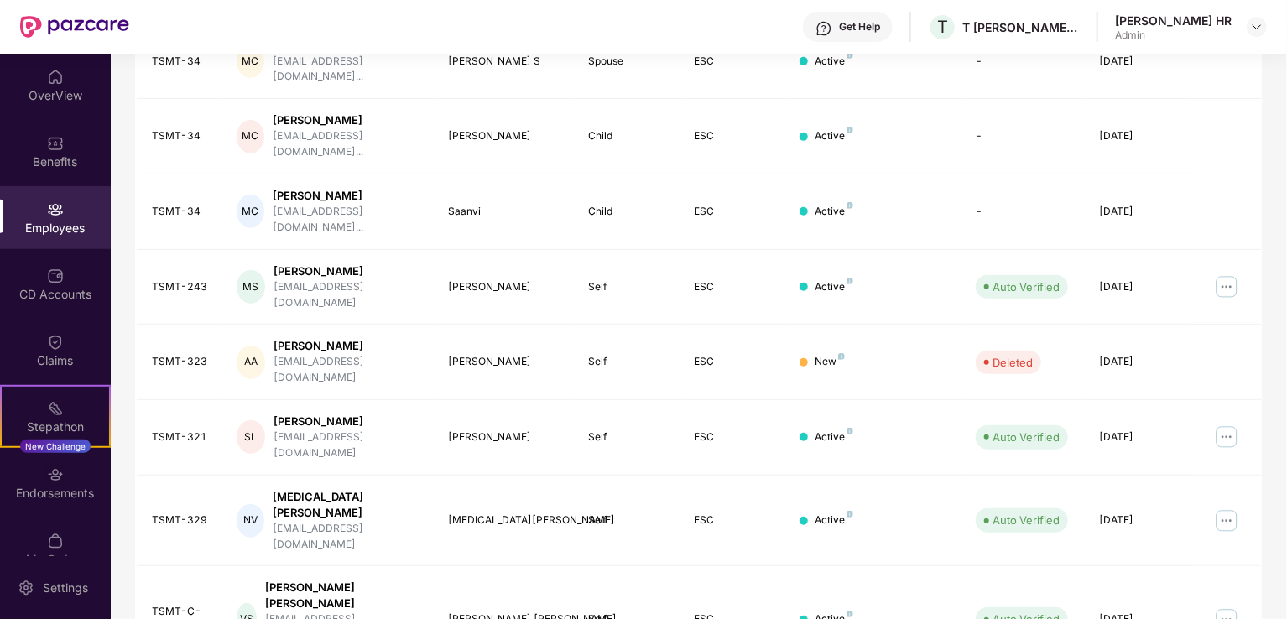
click at [1225, 424] on img at bounding box center [1226, 437] width 27 height 27
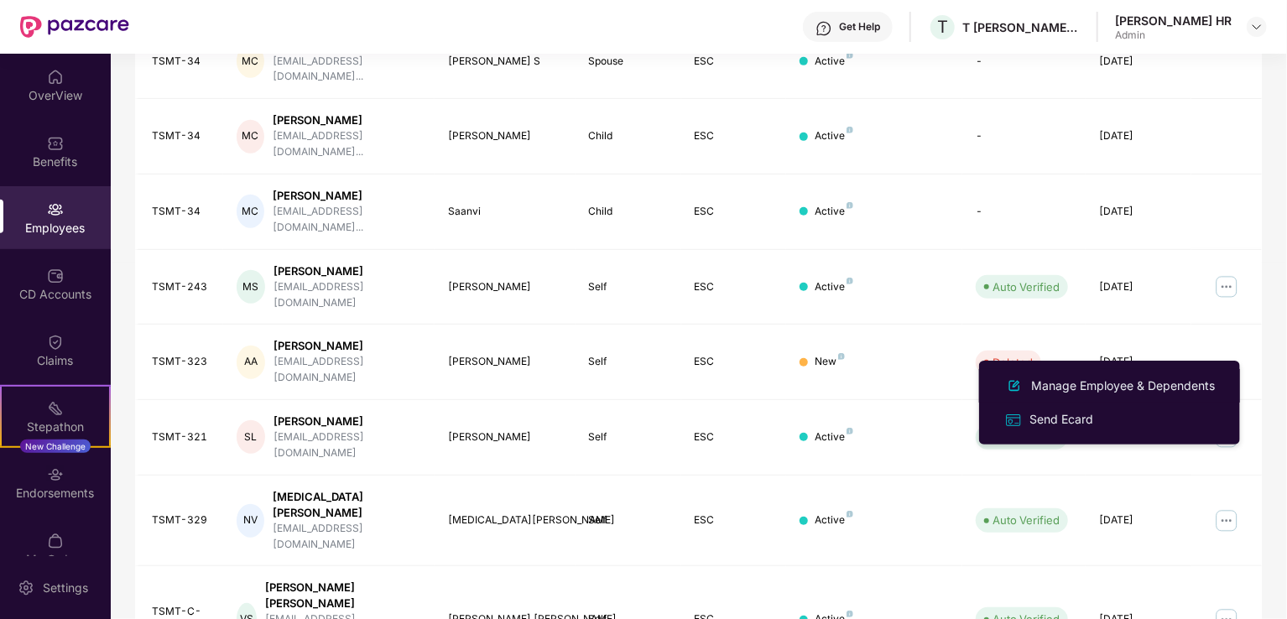
click at [1093, 387] on div "Manage Employee & Dependents" at bounding box center [1123, 386] width 190 height 18
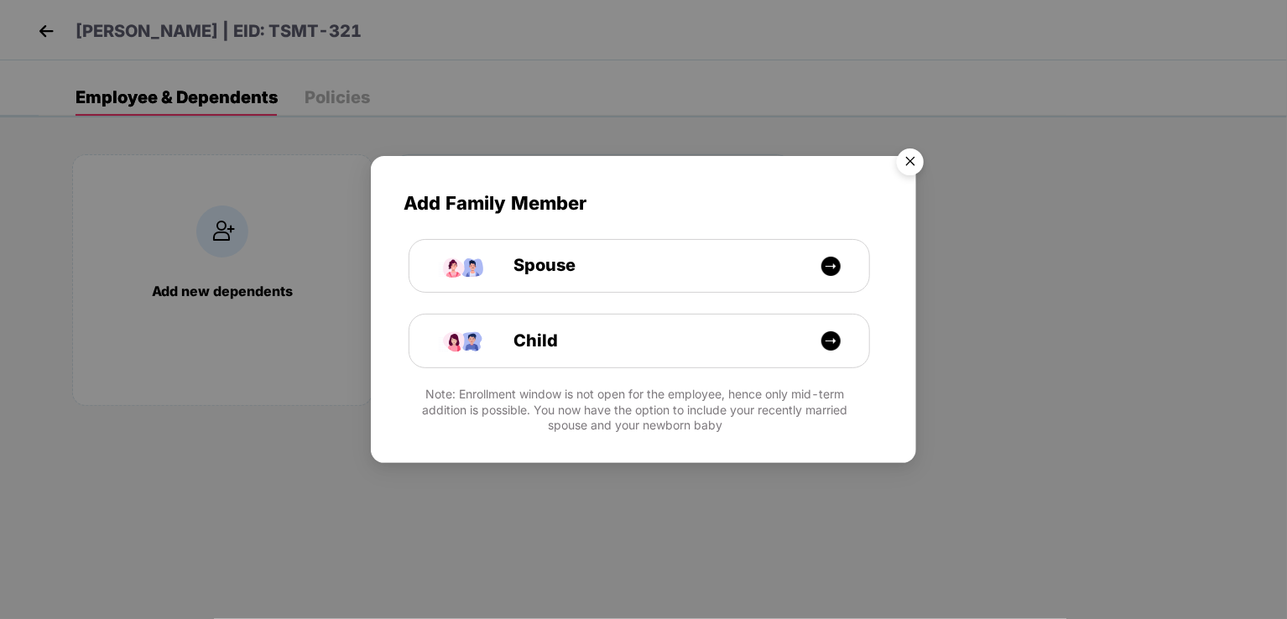
click at [915, 155] on img "Close" at bounding box center [910, 164] width 47 height 47
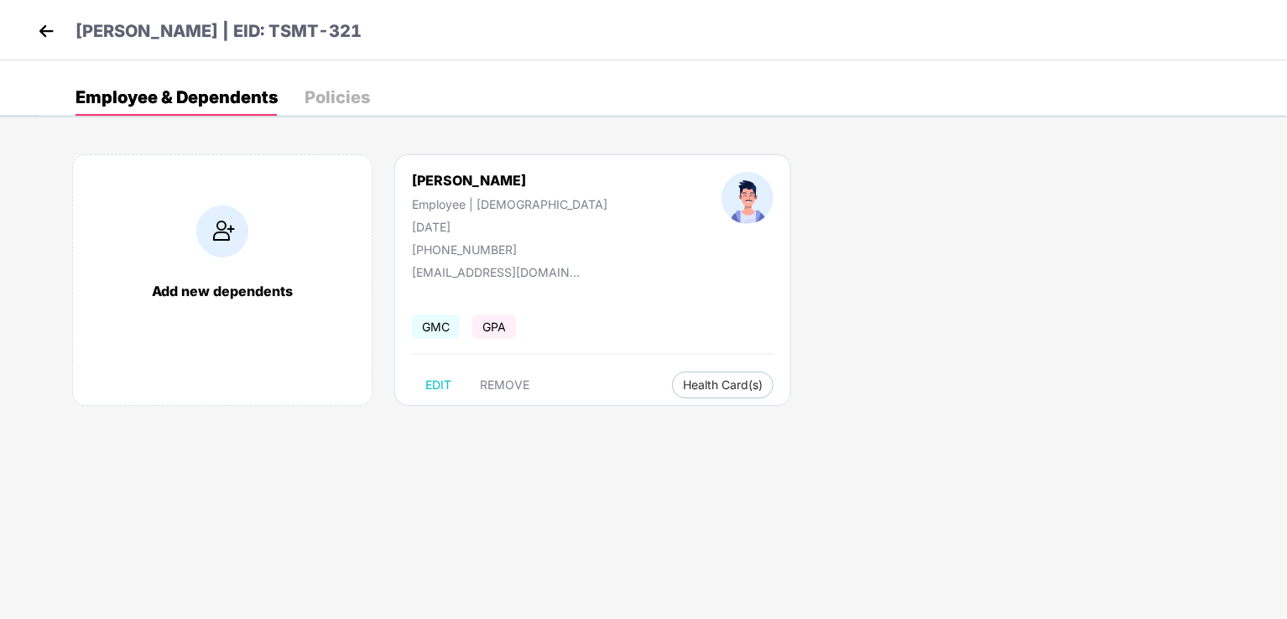
click at [34, 28] on img at bounding box center [46, 30] width 25 height 25
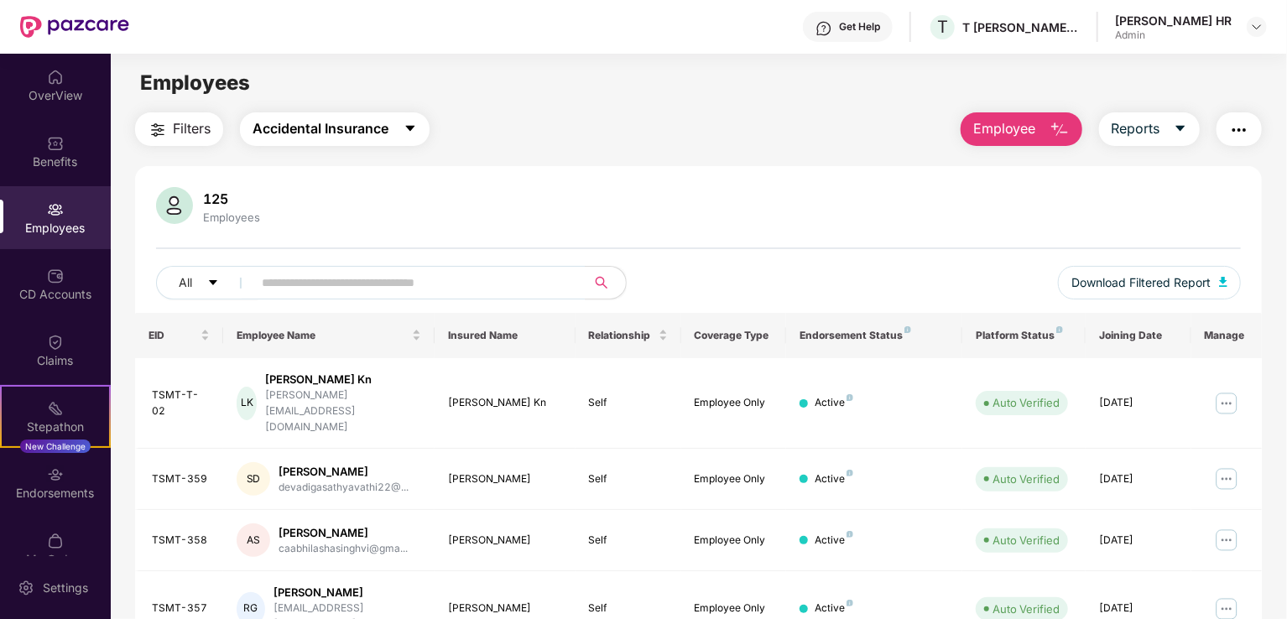
click at [305, 143] on button "Accidental Insurance" at bounding box center [335, 129] width 190 height 34
click at [65, 210] on div "Employees" at bounding box center [55, 217] width 111 height 63
click at [63, 97] on div "OverView" at bounding box center [55, 95] width 111 height 17
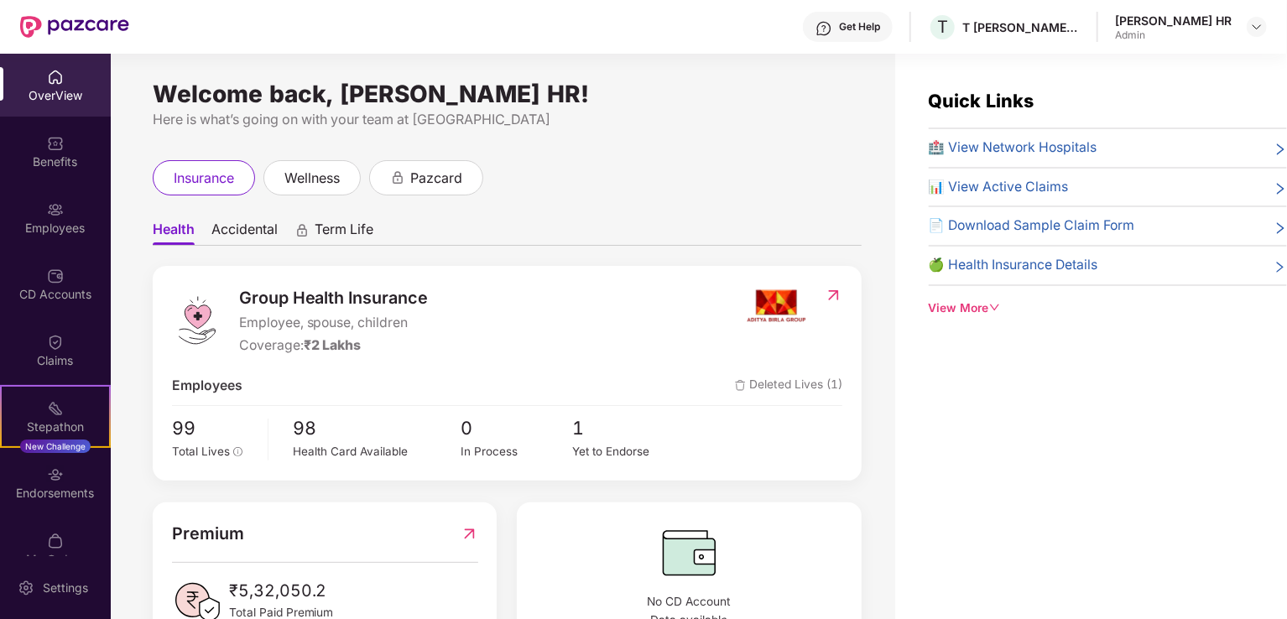
click at [208, 414] on div "Group Health Insurance Employee, spouse, children Coverage: ₹2 Lakhs Employees …" at bounding box center [507, 373] width 709 height 214
click at [203, 447] on span "Total Lives" at bounding box center [201, 451] width 58 height 13
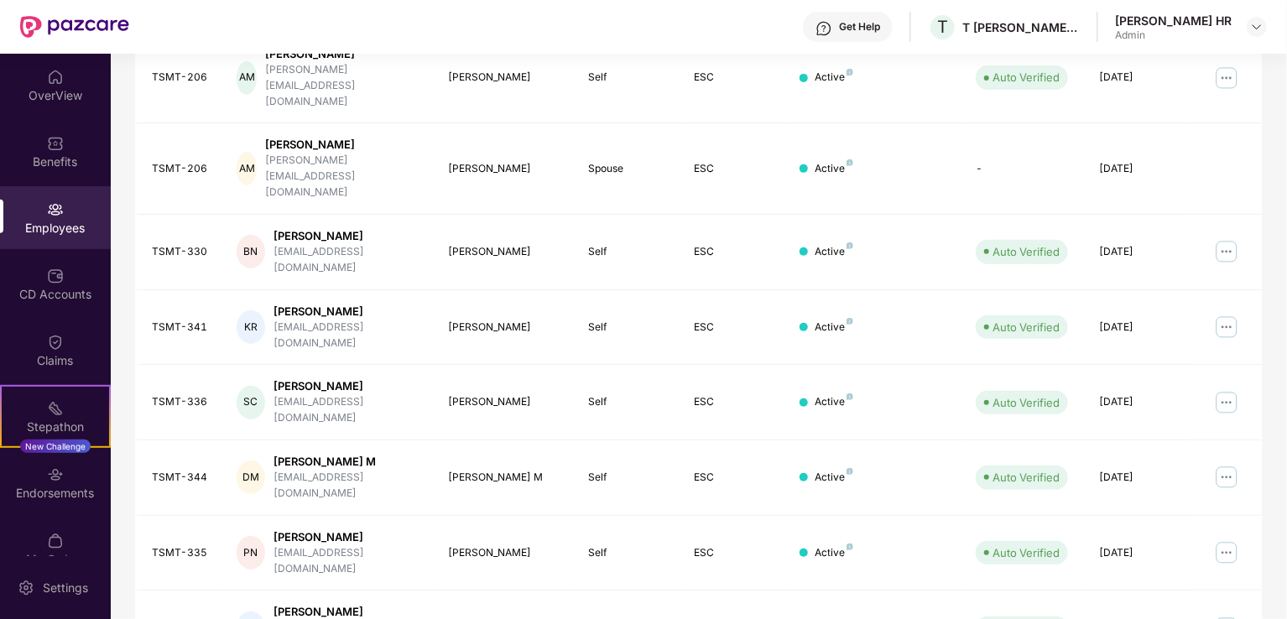
scroll to position [410, 0]
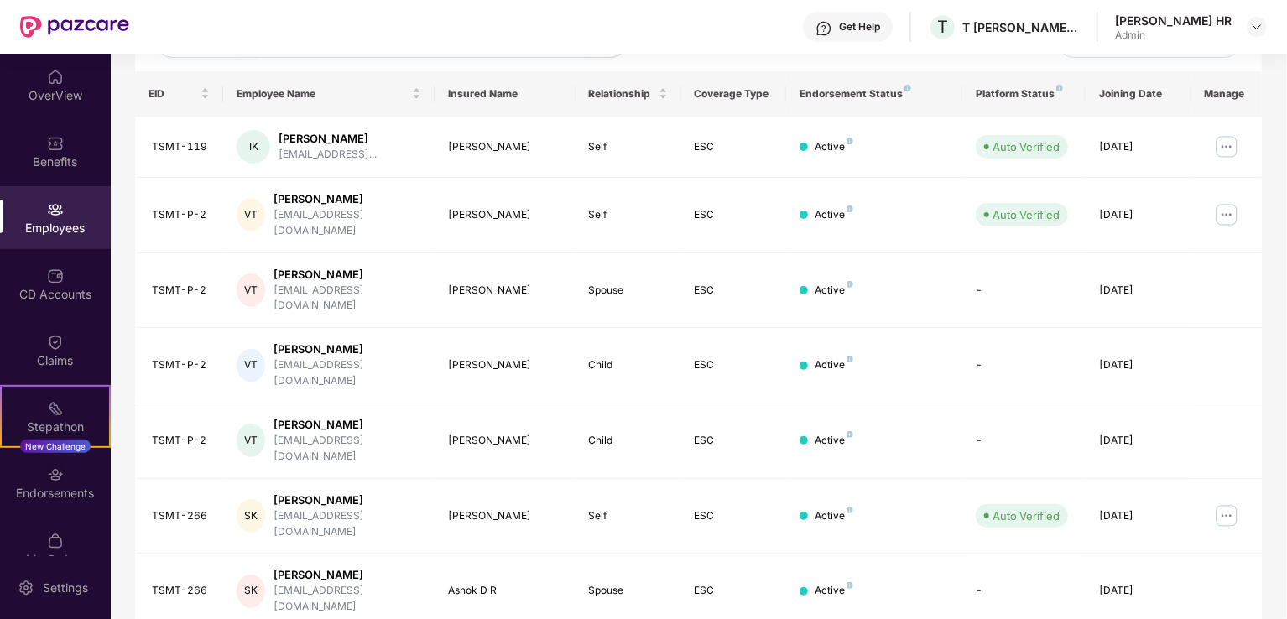
scroll to position [326, 0]
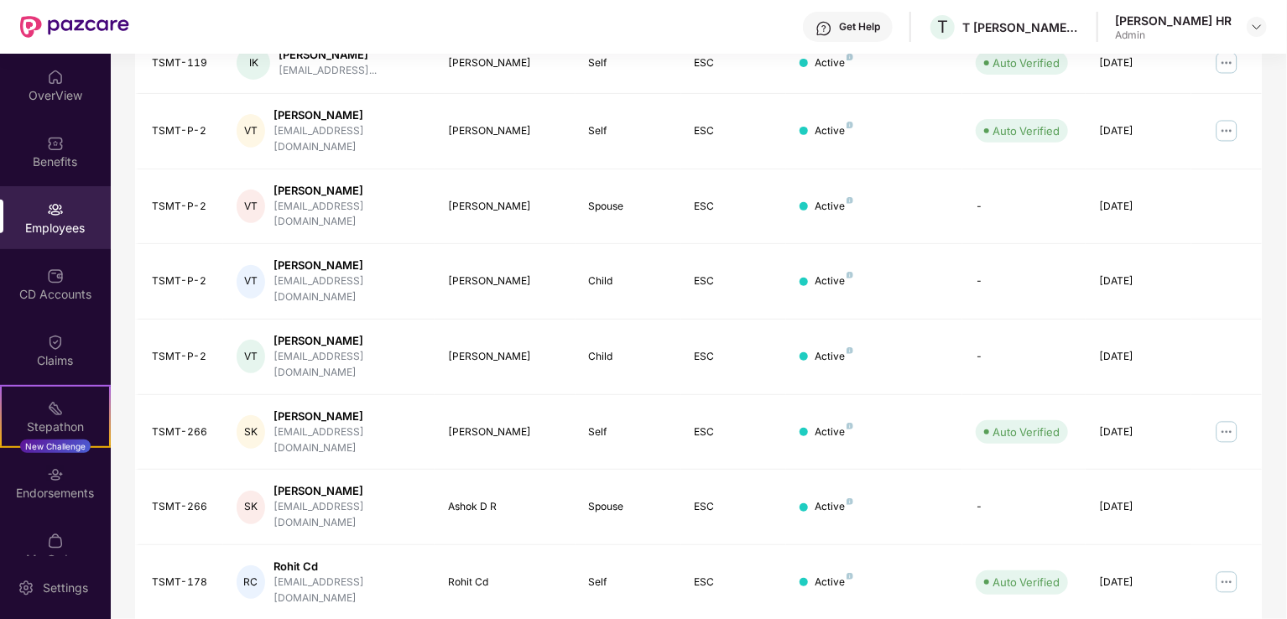
click at [1219, 419] on img at bounding box center [1226, 432] width 27 height 27
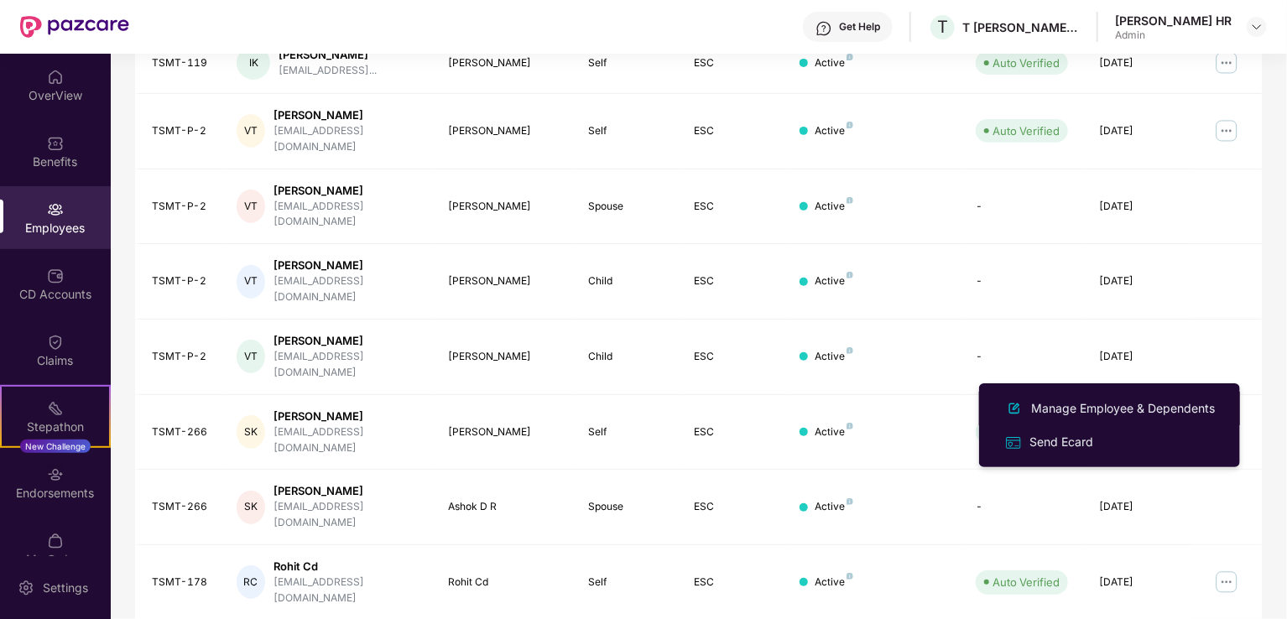
click at [1069, 404] on div "Manage Employee & Dependents" at bounding box center [1123, 408] width 190 height 18
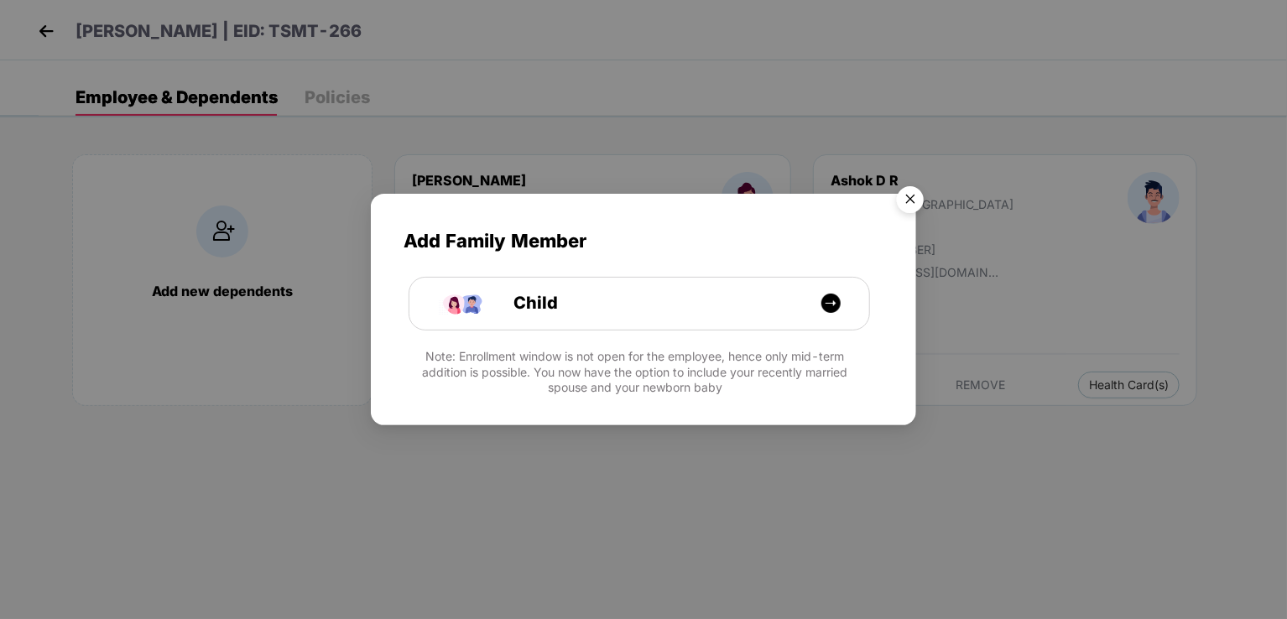
click at [906, 199] on img "Close" at bounding box center [910, 202] width 47 height 47
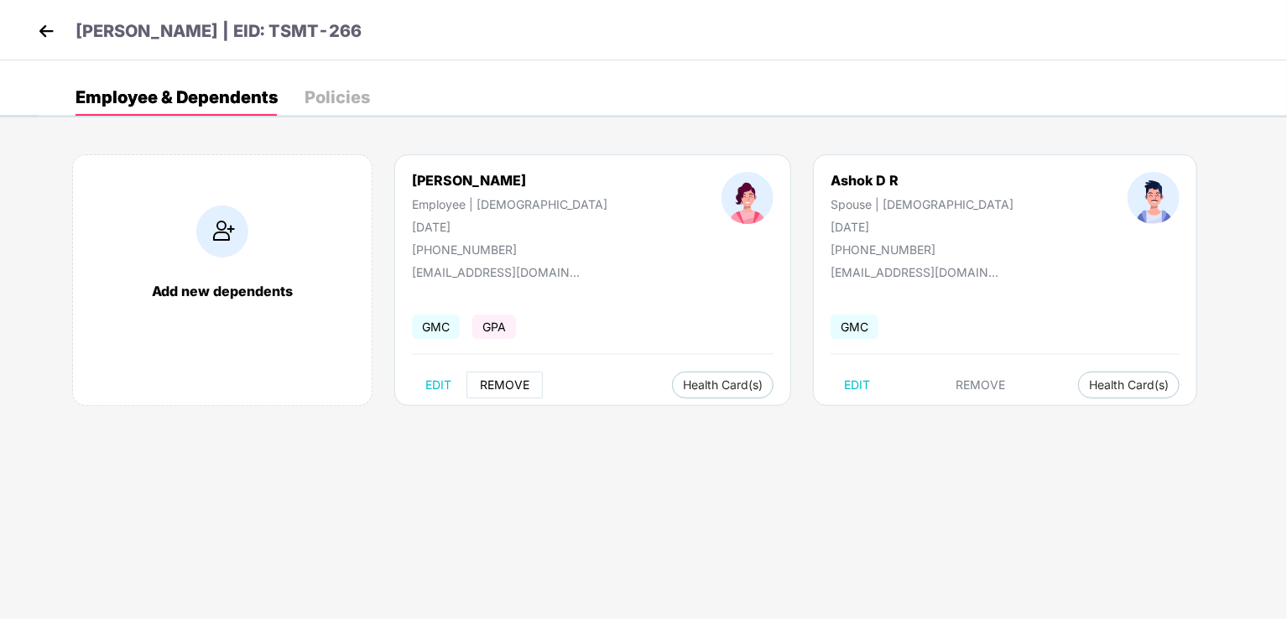
click at [498, 378] on span "REMOVE" at bounding box center [505, 384] width 50 height 13
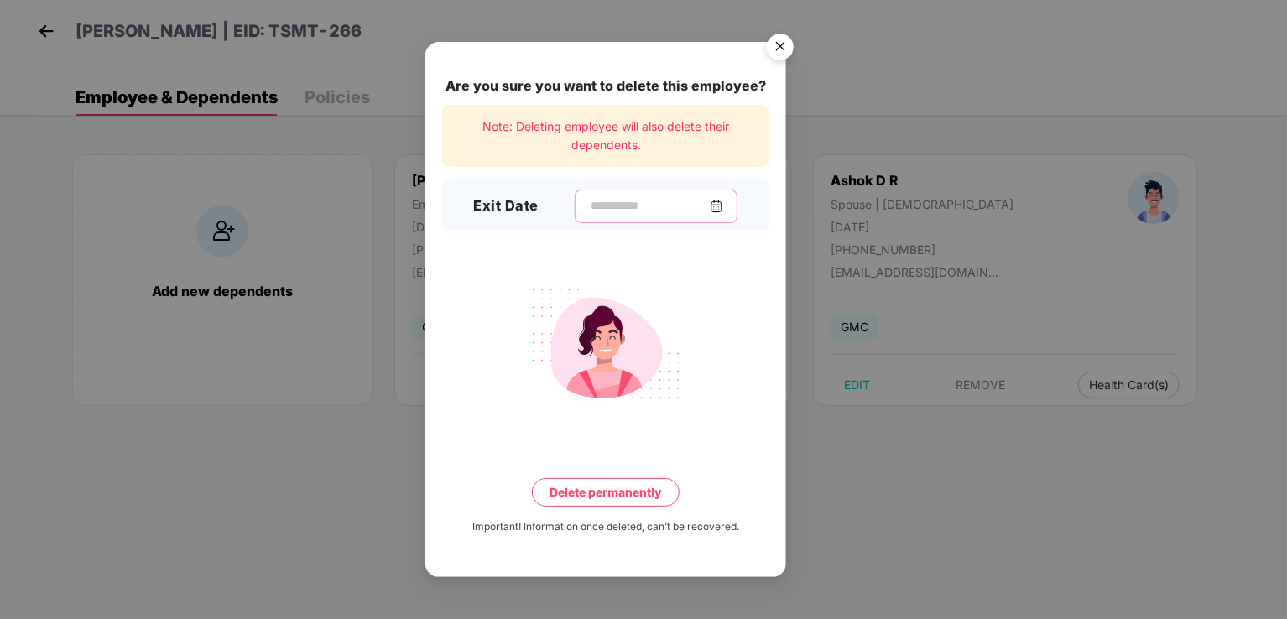
click at [608, 209] on input at bounding box center [649, 206] width 121 height 18
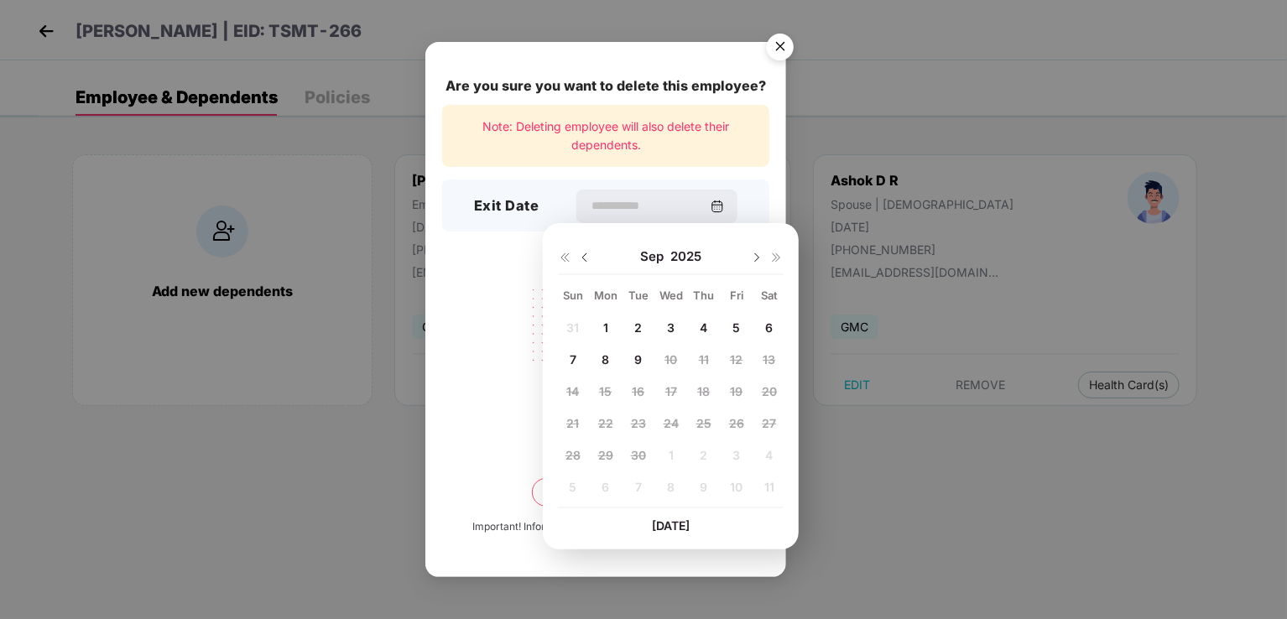
click at [584, 258] on img at bounding box center [584, 257] width 13 height 13
click at [609, 451] on span "25" at bounding box center [605, 455] width 15 height 14
type input "**********"
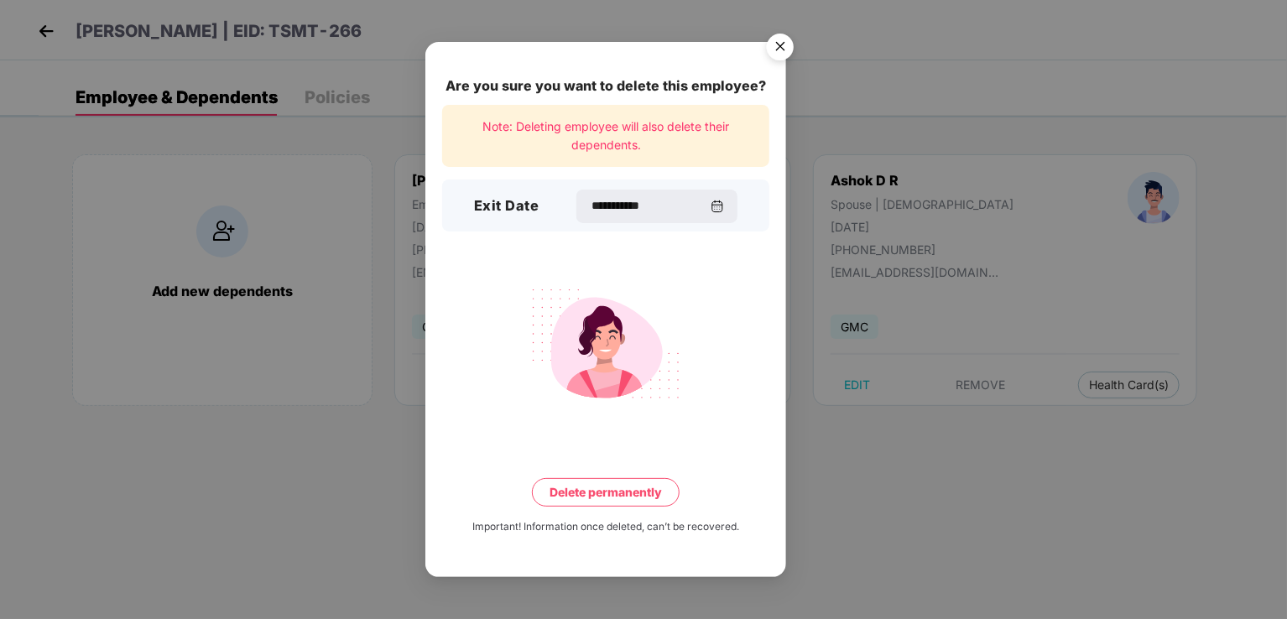
click at [641, 489] on button "Delete permanently" at bounding box center [606, 492] width 148 height 29
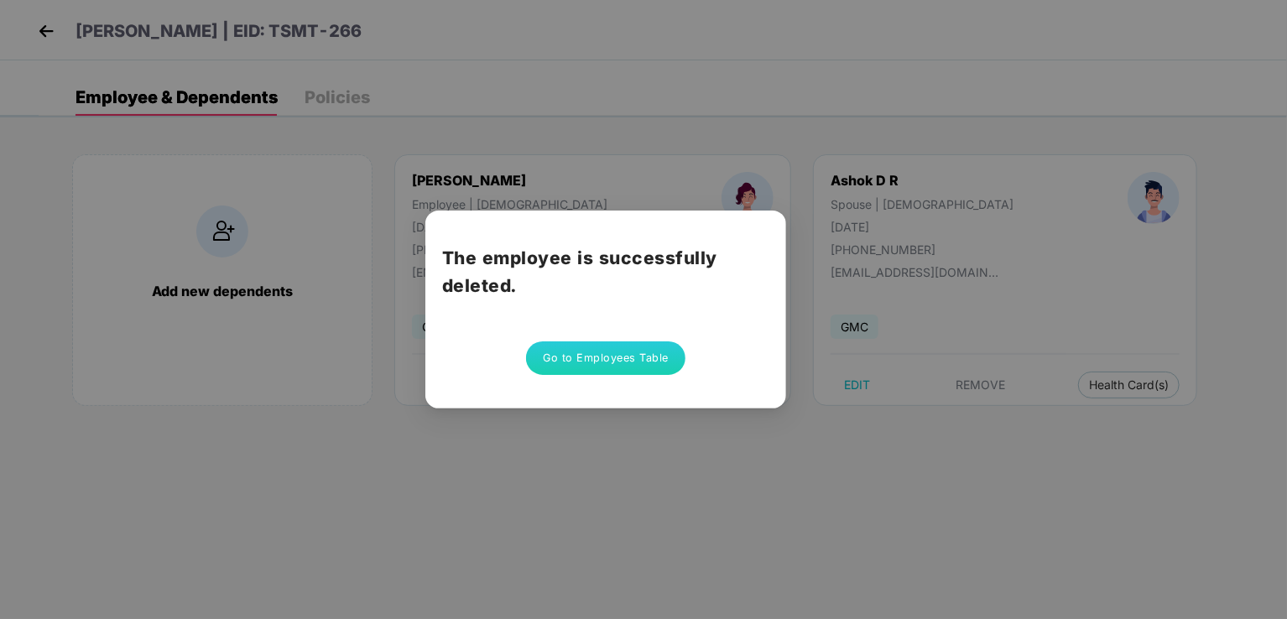
click at [677, 357] on button "Go to Employees Table" at bounding box center [605, 359] width 159 height 34
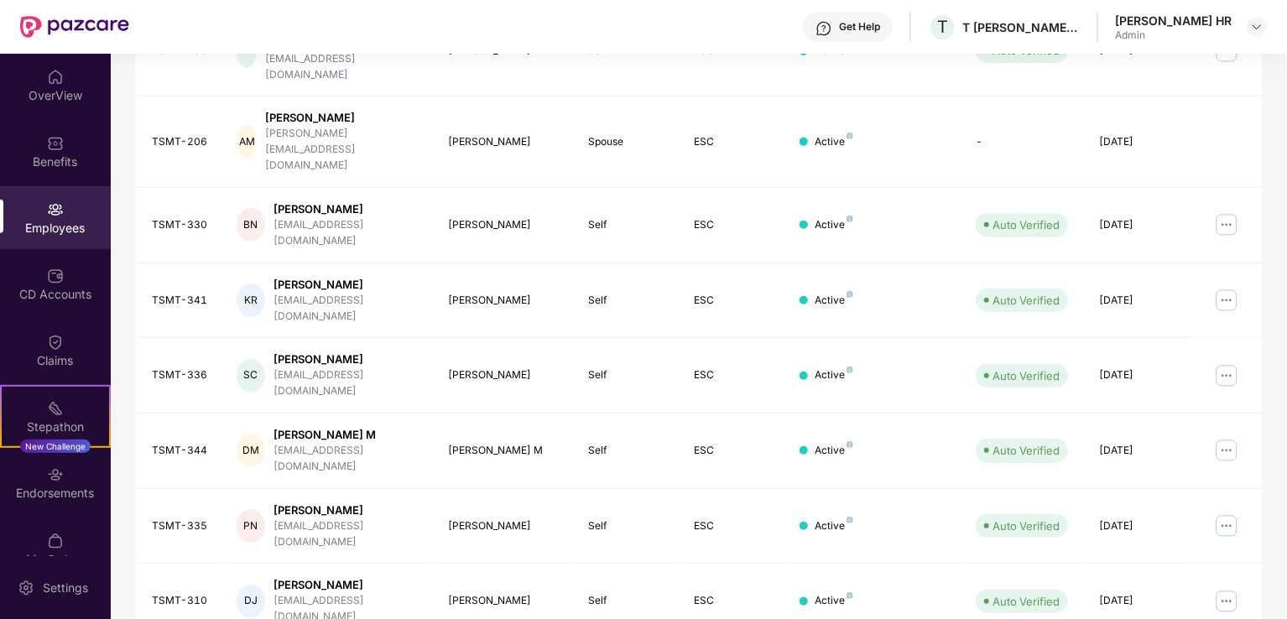
scroll to position [410, 0]
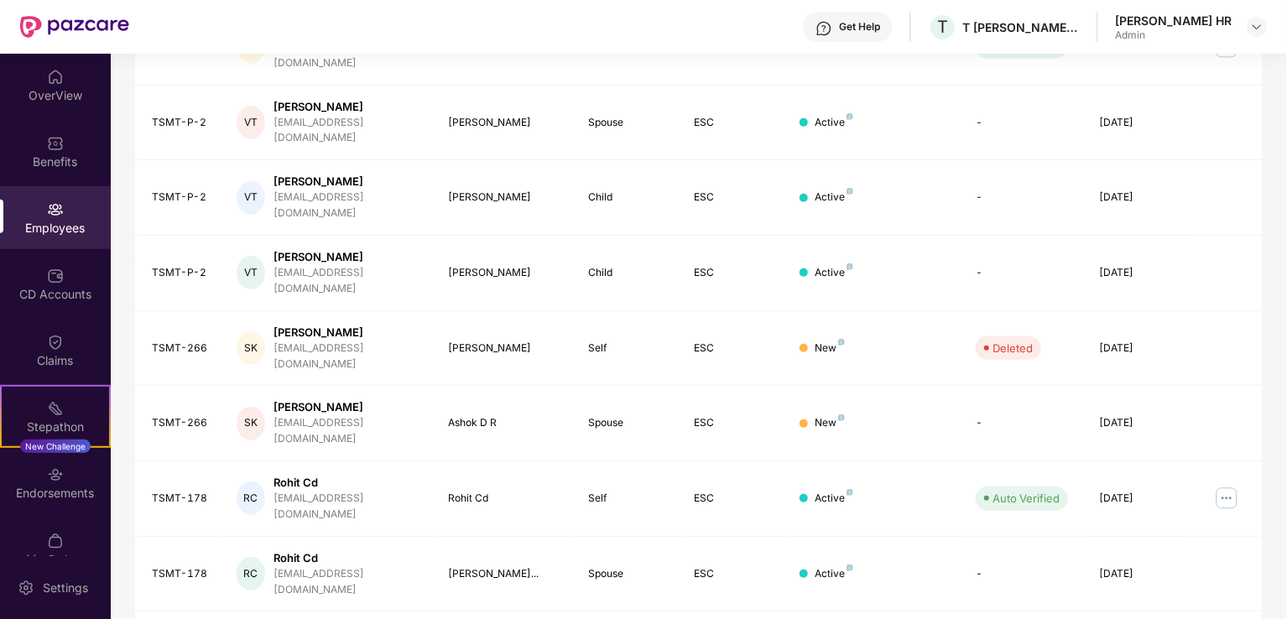
click at [924, 415] on div "New" at bounding box center [874, 423] width 149 height 16
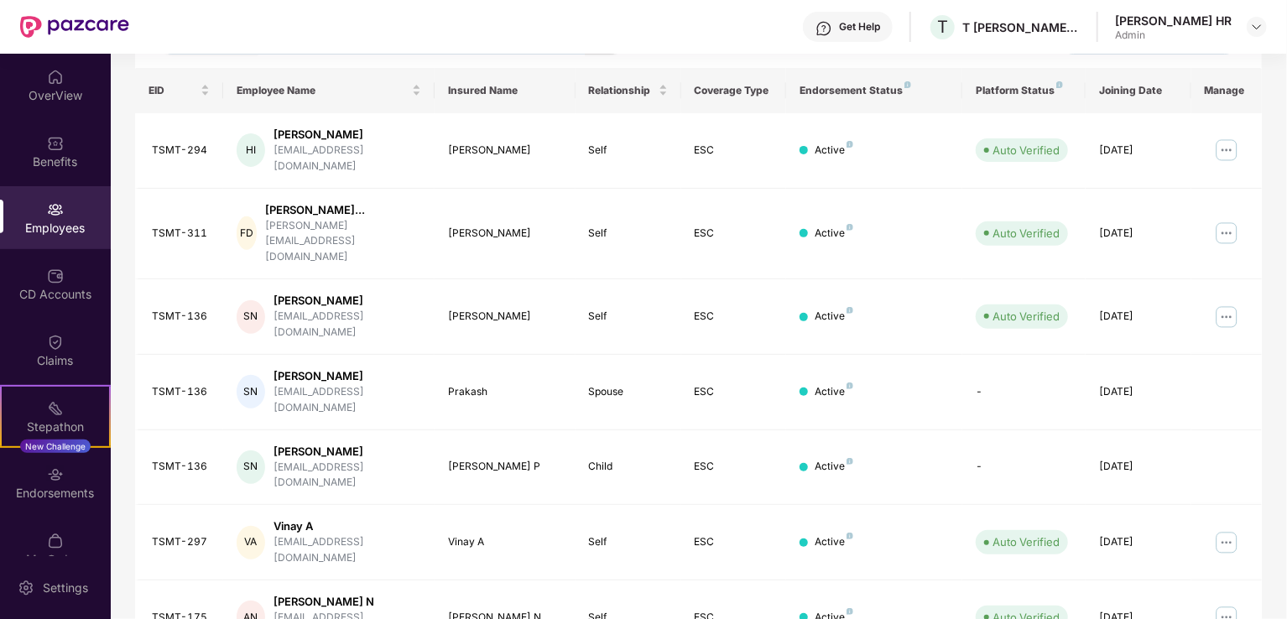
scroll to position [242, 0]
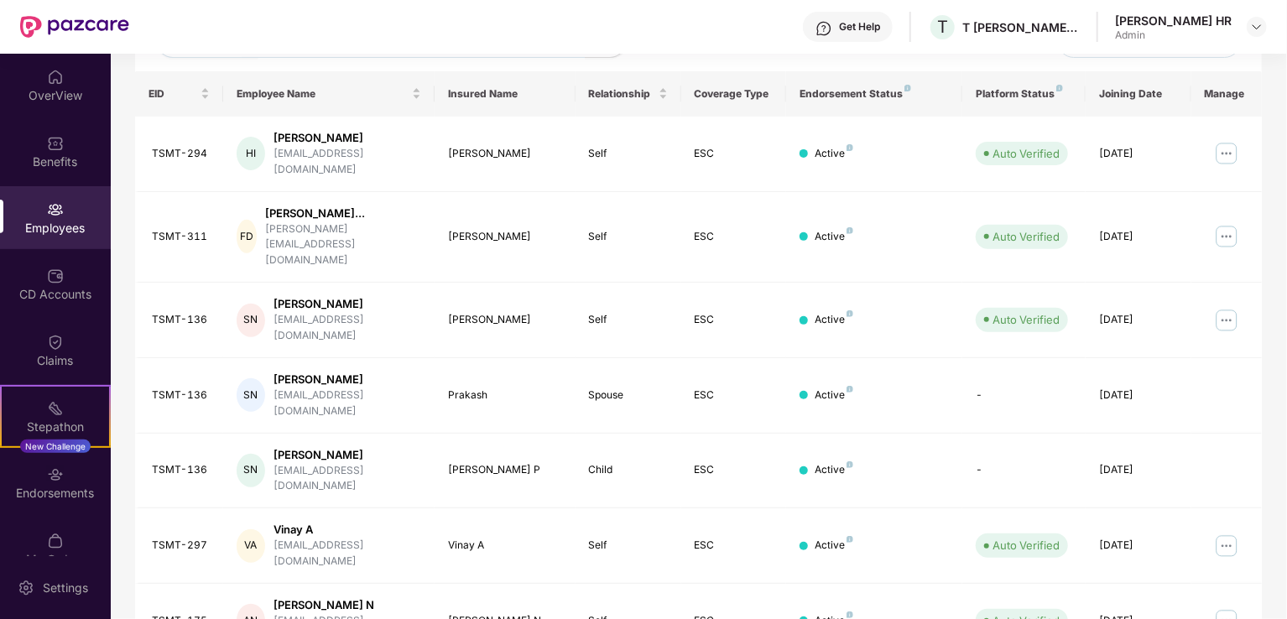
click at [1219, 144] on img at bounding box center [1226, 153] width 27 height 27
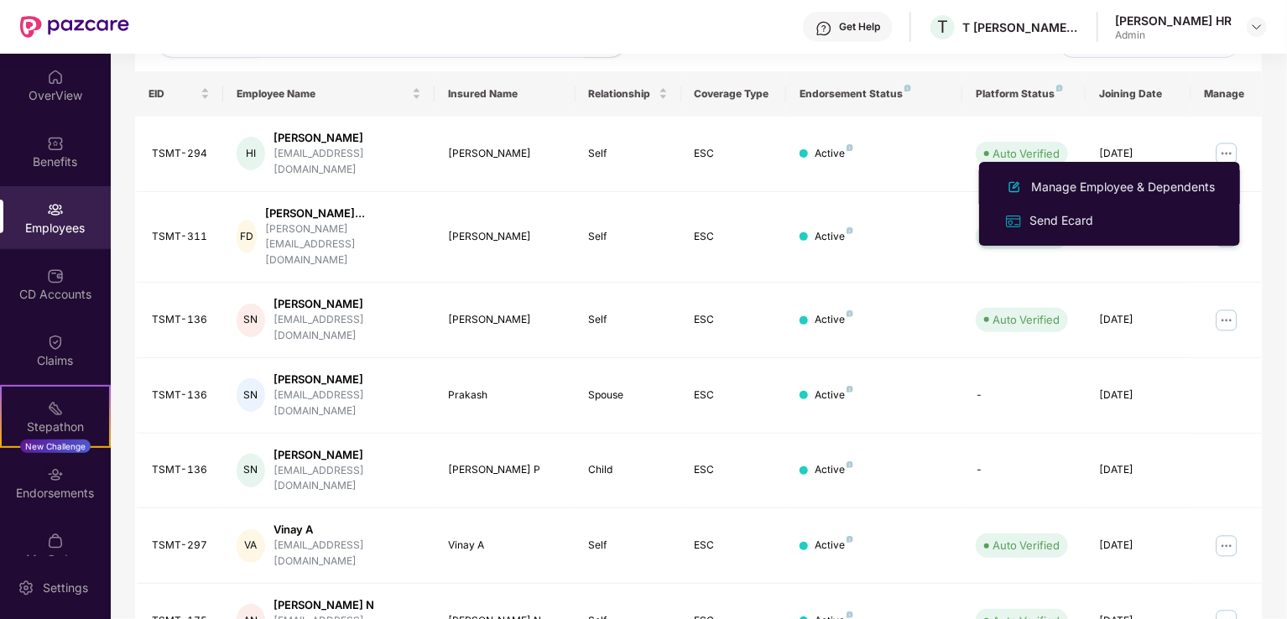
click at [1069, 195] on div "Manage Employee & Dependents" at bounding box center [1123, 187] width 190 height 18
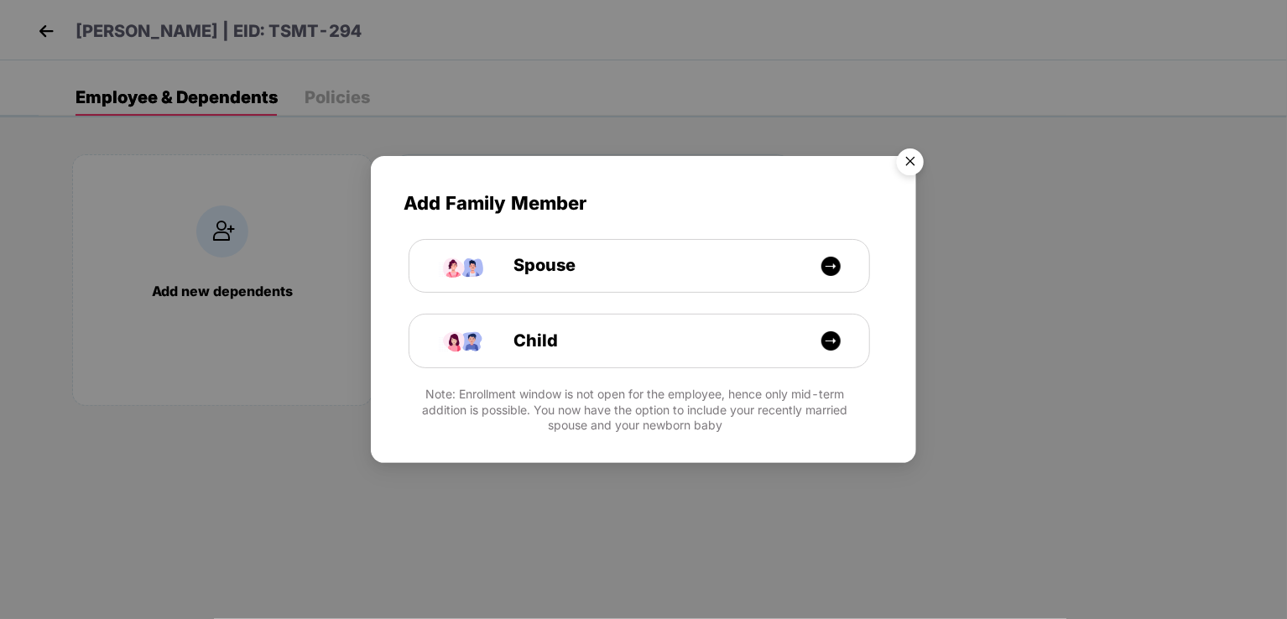
click at [913, 159] on img "Close" at bounding box center [910, 164] width 47 height 47
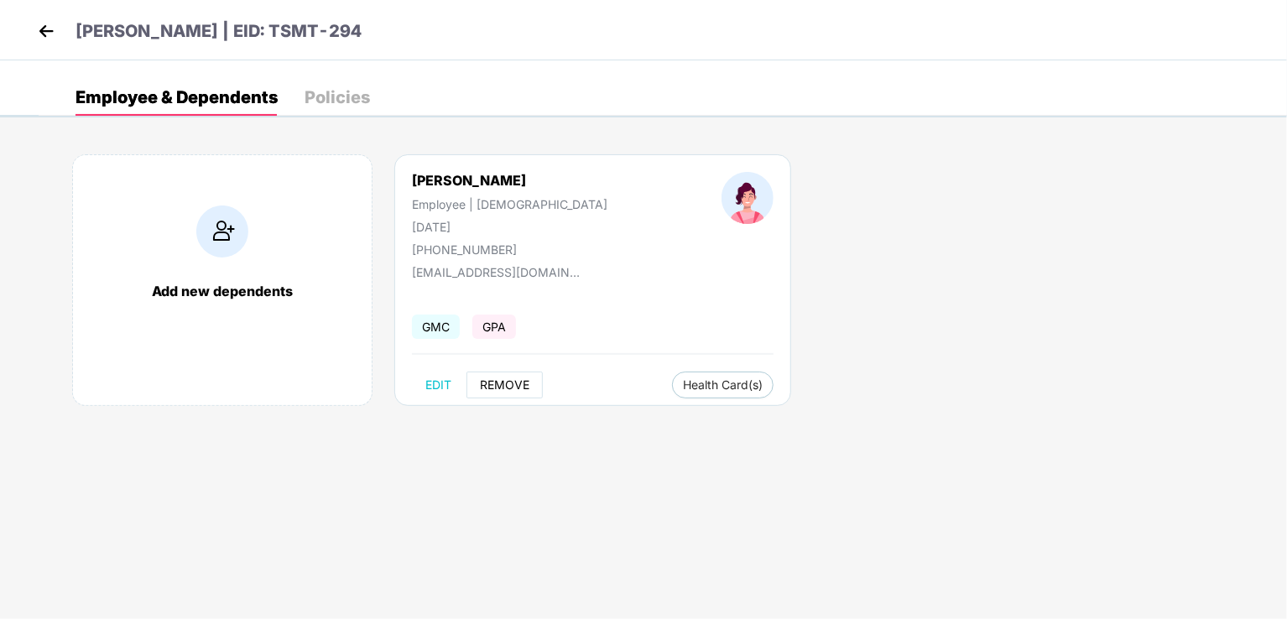
click at [502, 383] on span "REMOVE" at bounding box center [505, 384] width 50 height 13
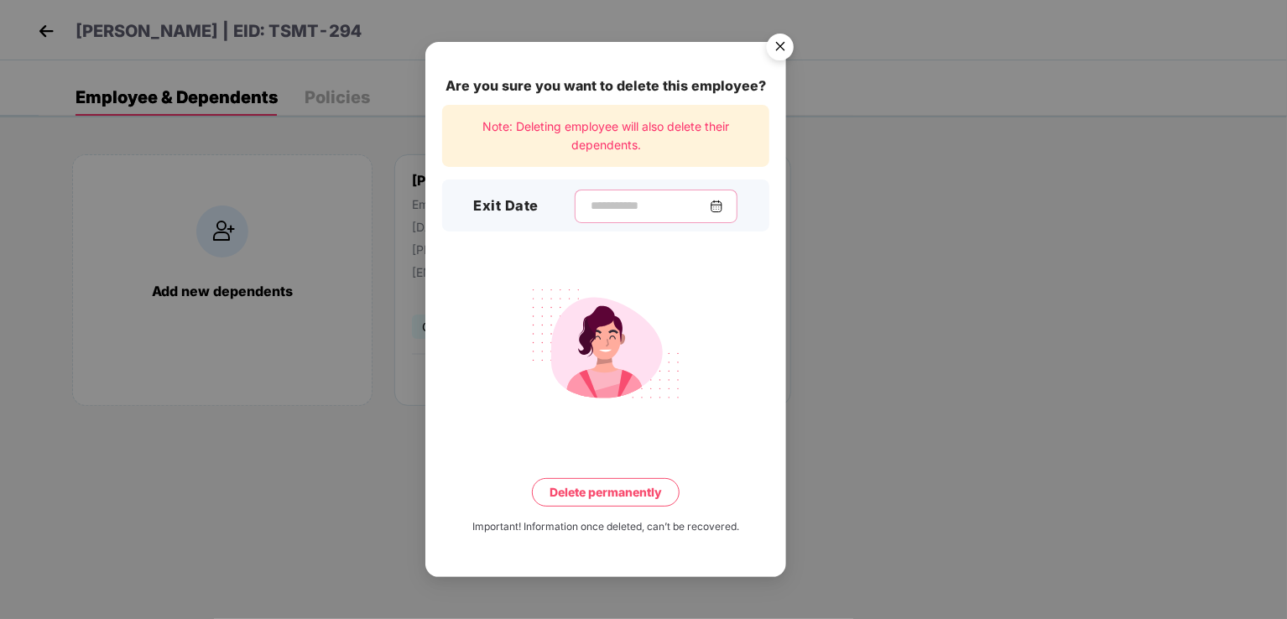
click at [614, 210] on input at bounding box center [649, 206] width 121 height 18
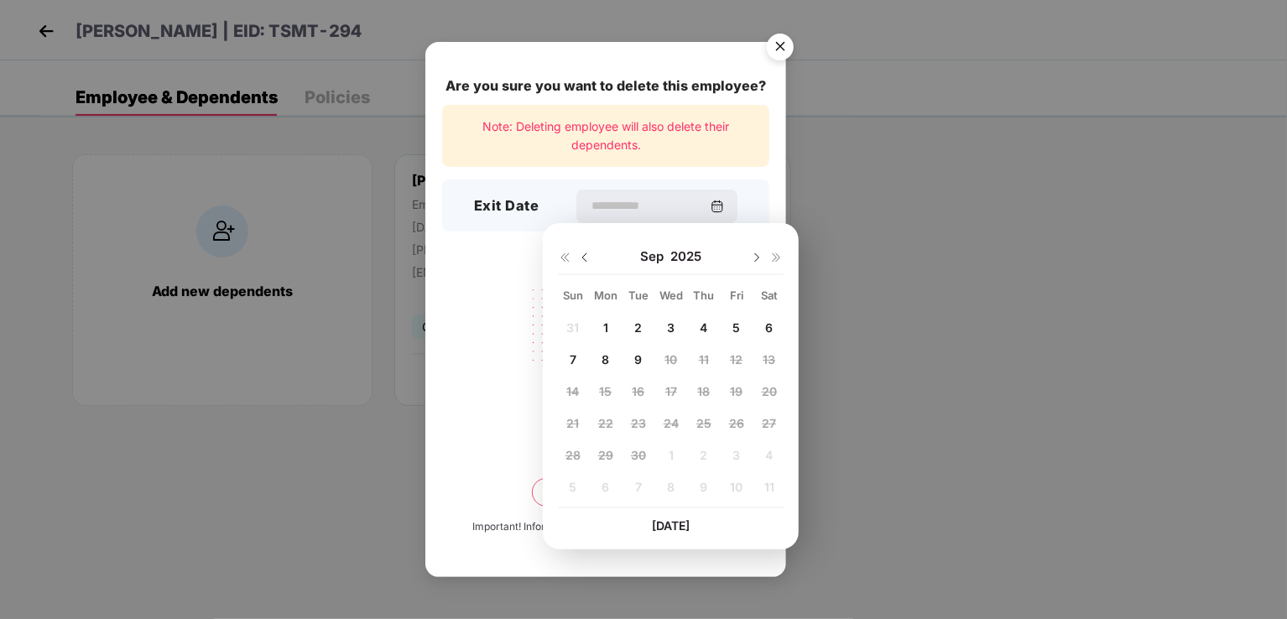
click at [587, 248] on div "[DATE]" at bounding box center [671, 257] width 226 height 34
click at [586, 256] on img at bounding box center [584, 257] width 13 height 13
click at [606, 380] on div "11" at bounding box center [605, 391] width 25 height 25
type input "**********"
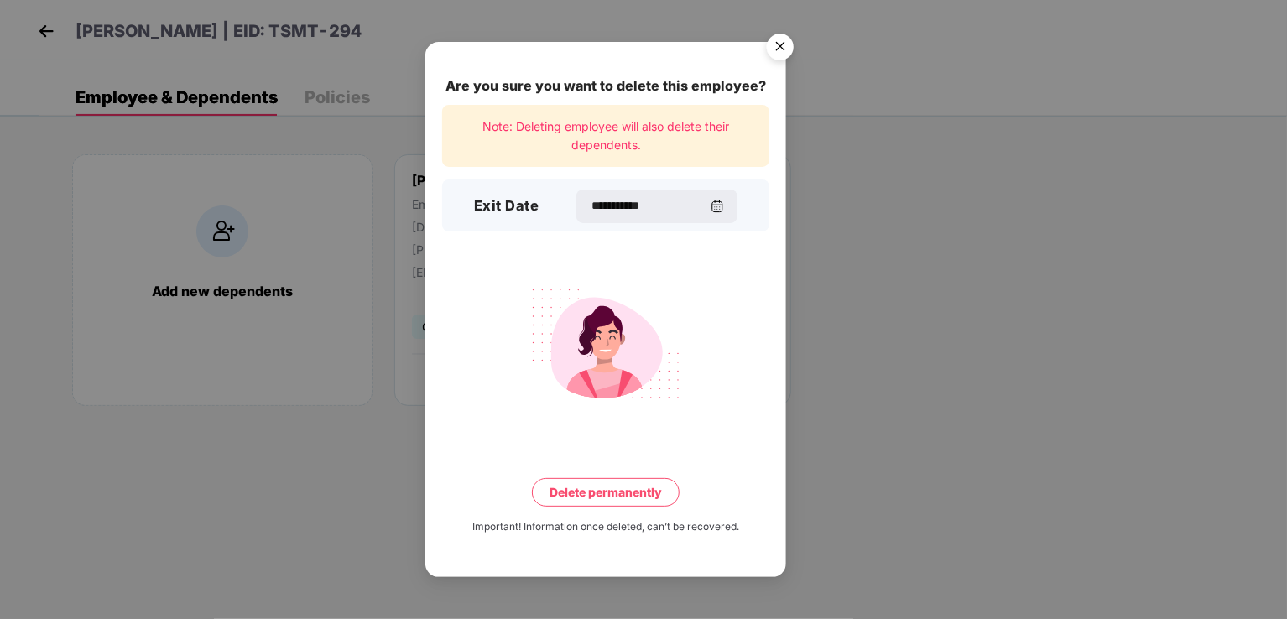
click at [638, 493] on button "Delete permanently" at bounding box center [606, 492] width 148 height 29
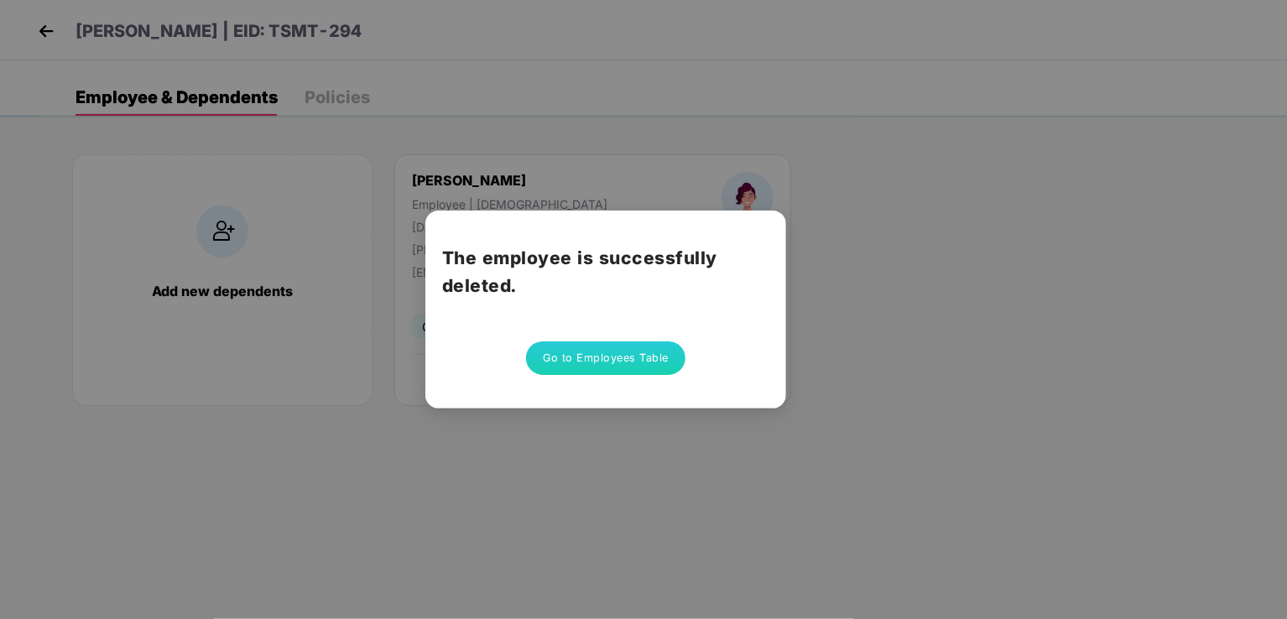
click at [624, 360] on button "Go to Employees Table" at bounding box center [605, 359] width 159 height 34
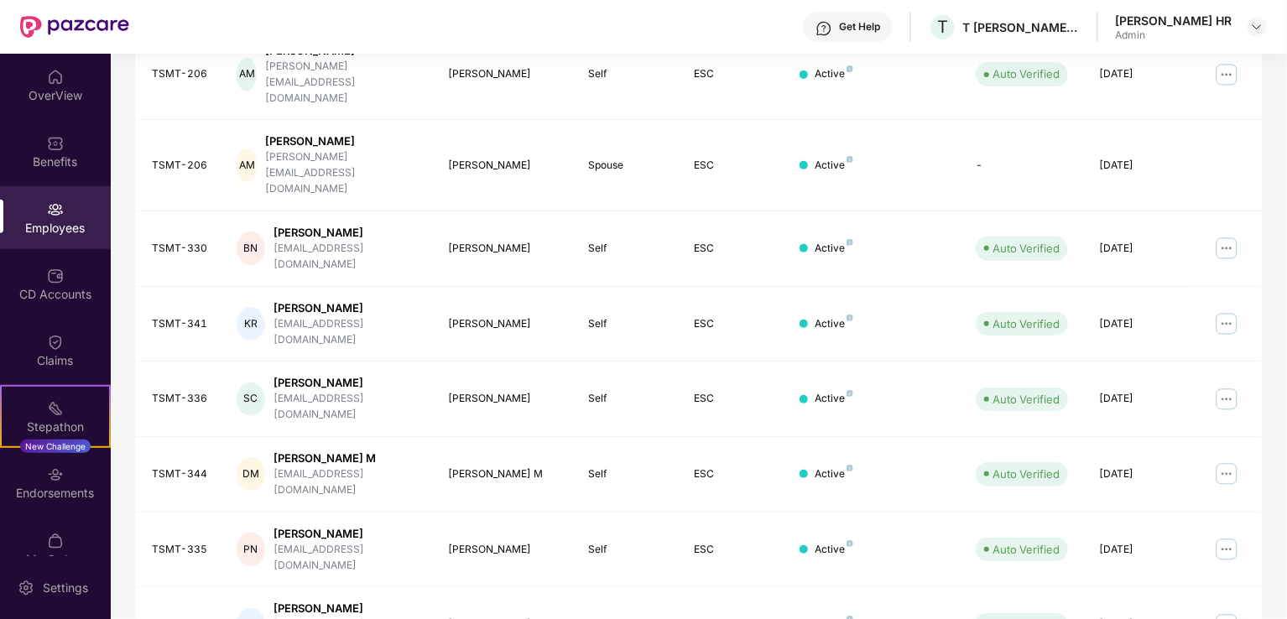
scroll to position [410, 0]
